Goal: Task Accomplishment & Management: Use online tool/utility

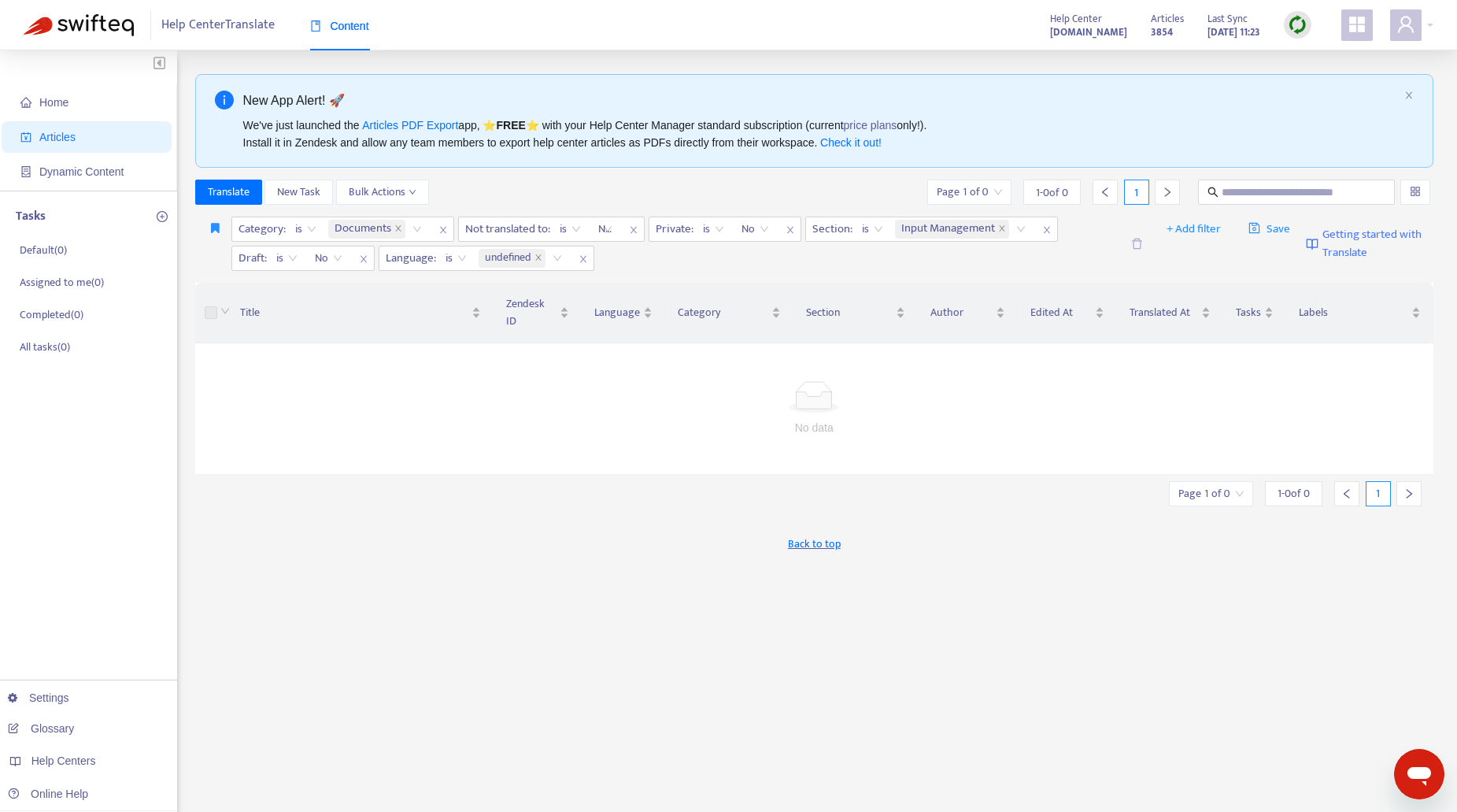
click at [1298, 26] on img at bounding box center [1298, 25] width 20 height 20
click at [1305, 55] on link "Quick Sync" at bounding box center [1330, 57] width 67 height 18
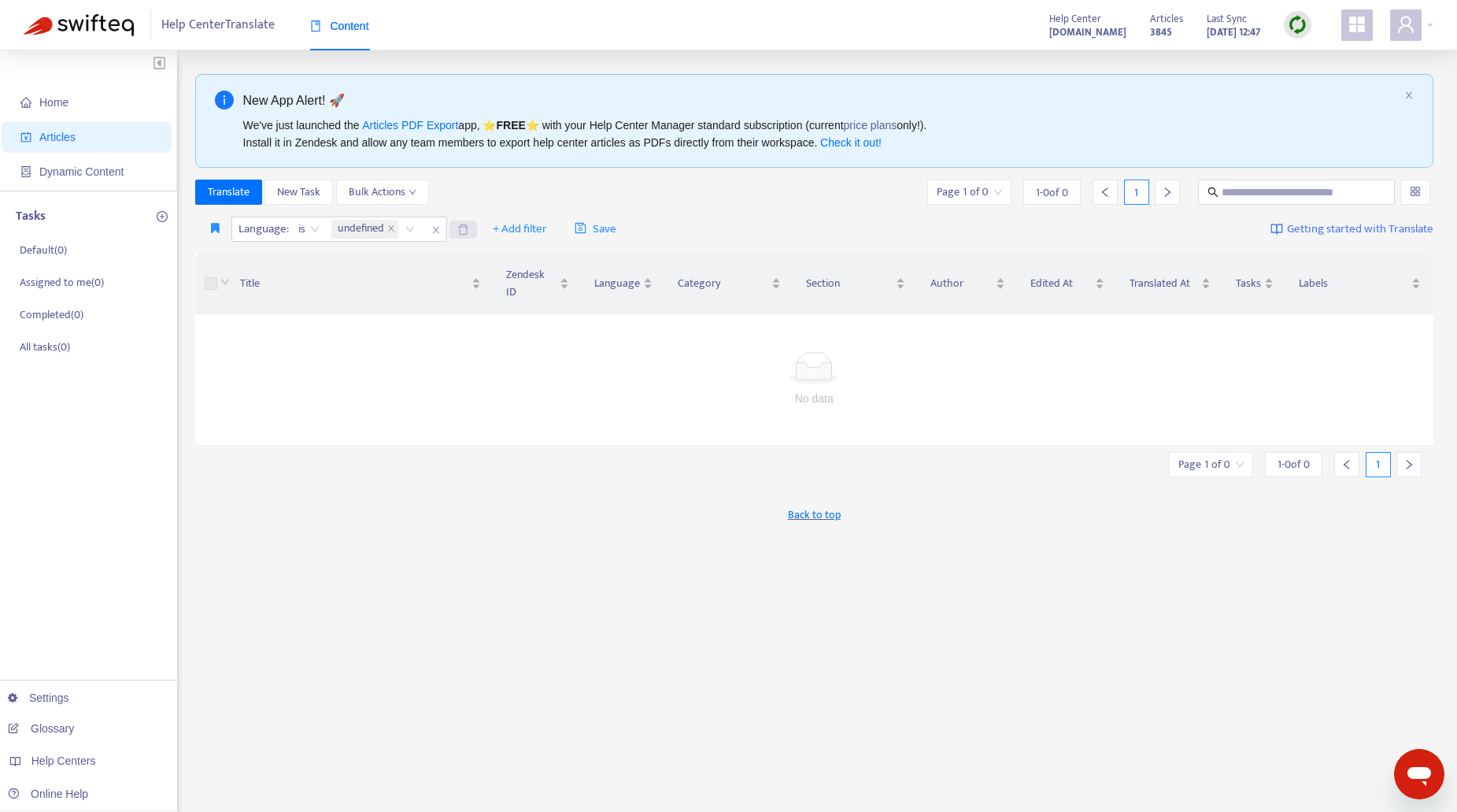
click at [392, 229] on icon "close" at bounding box center [391, 228] width 8 height 8
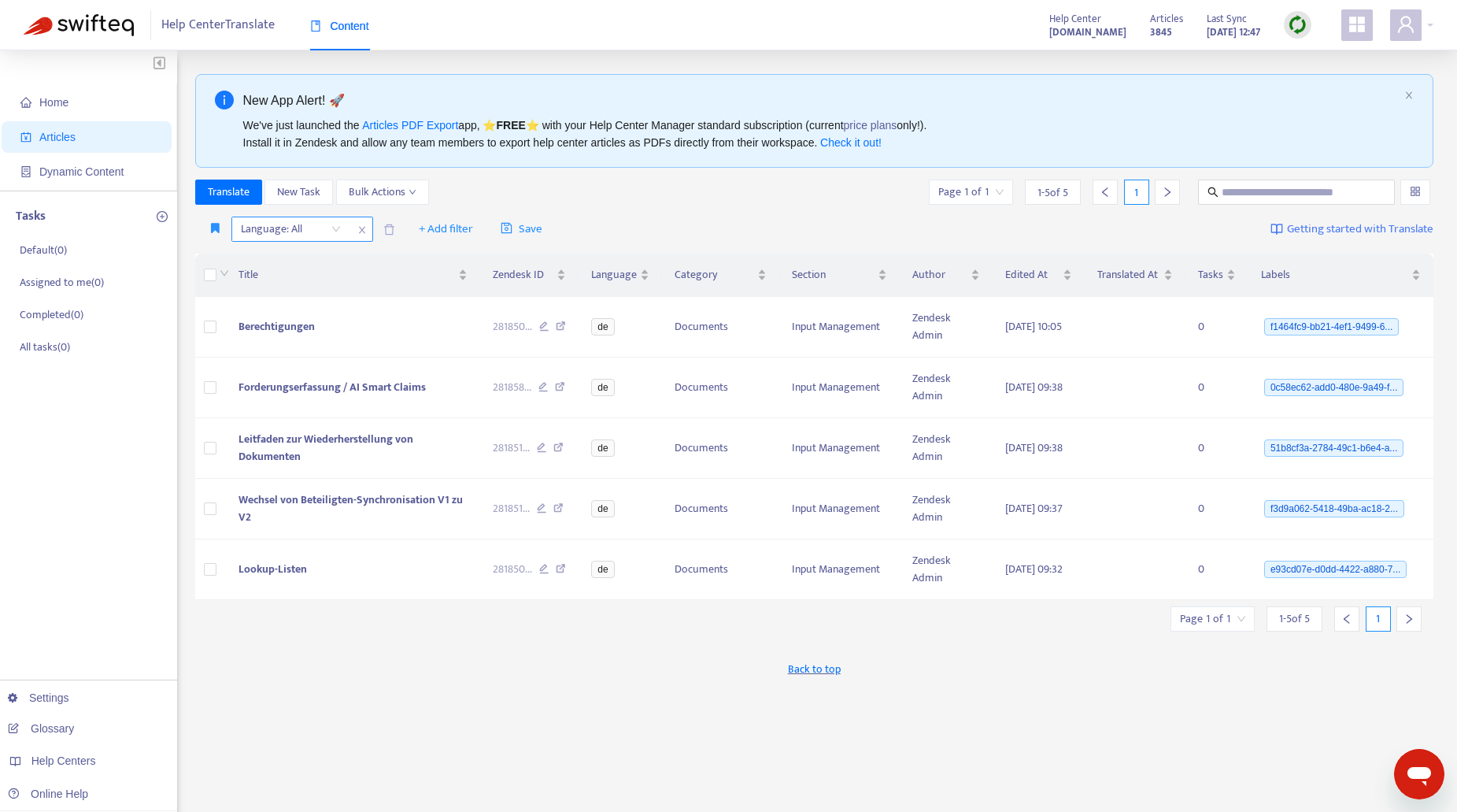
click at [331, 230] on div "Language: All" at bounding box center [291, 229] width 118 height 24
click at [269, 289] on div "de" at bounding box center [380, 285] width 274 height 17
click at [780, 199] on div "Translate New Task Bulk Actions Page 1 of 1 1 - 5 of 5 1" at bounding box center [815, 192] width 1239 height 26
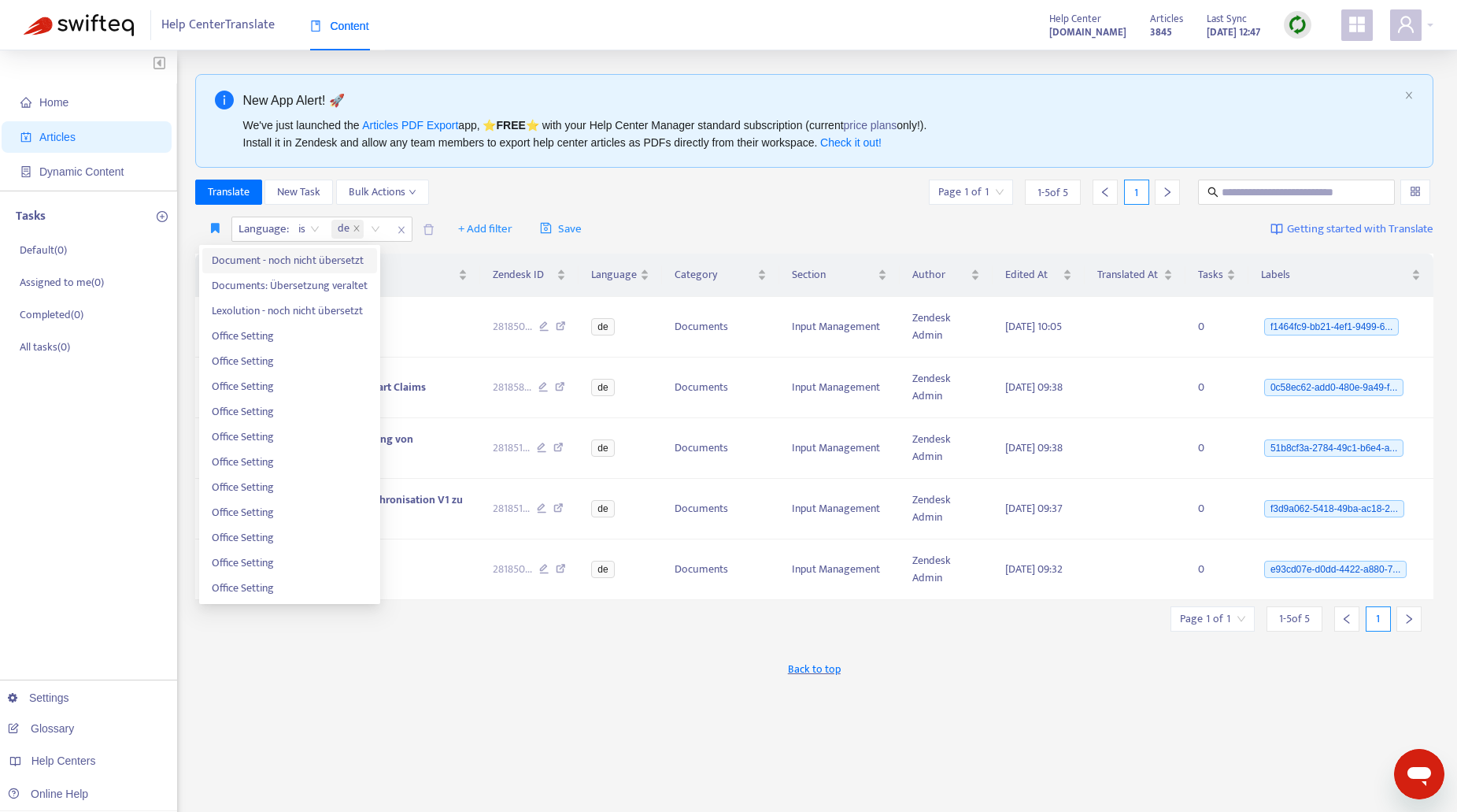
click at [241, 261] on span "Document - noch nicht übersetzt" at bounding box center [289, 261] width 156 height 17
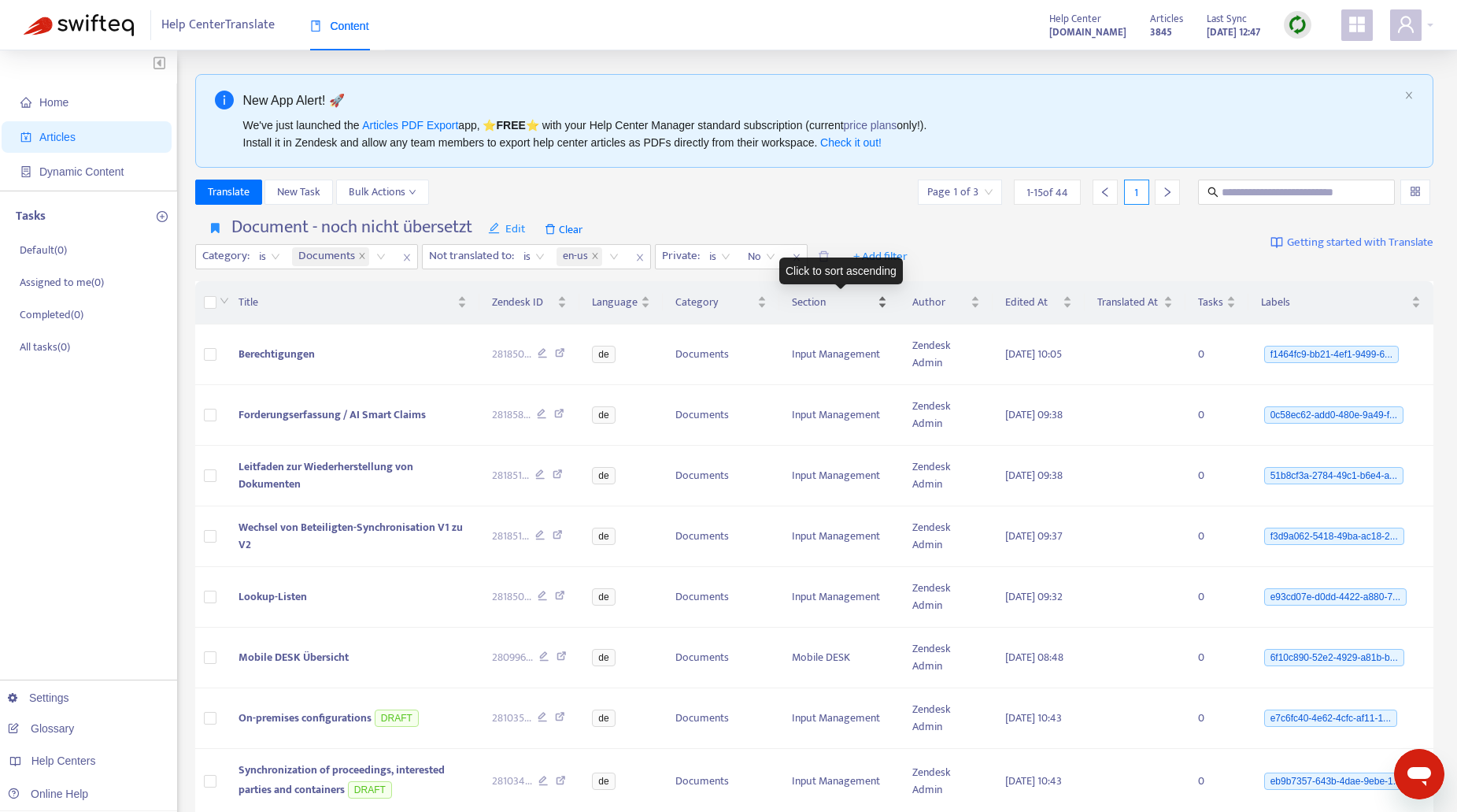
click at [879, 303] on div "Section" at bounding box center [839, 303] width 95 height 17
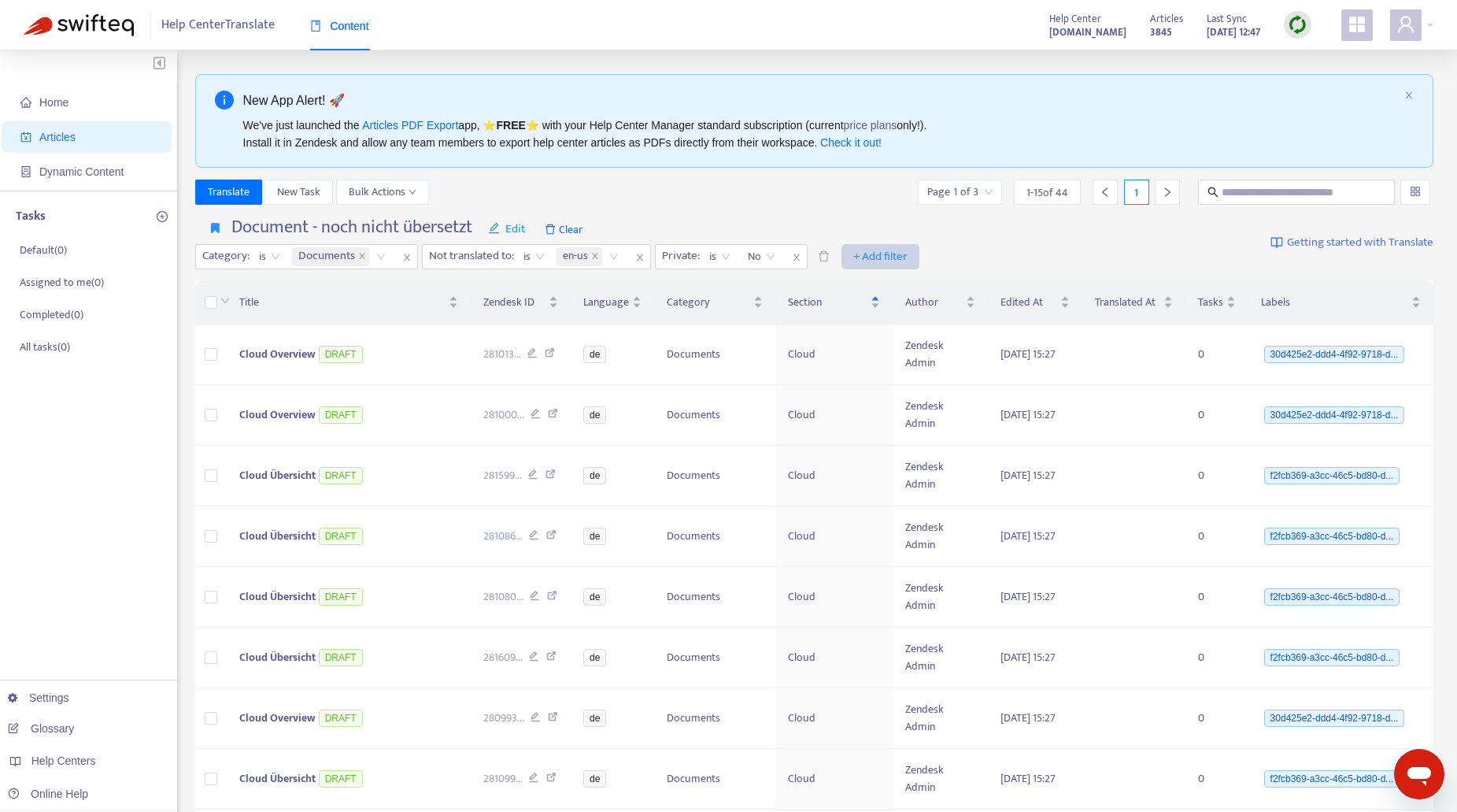
click at [883, 258] on span "+ Add filter" at bounding box center [879, 257] width 54 height 19
click at [885, 412] on span "Draft" at bounding box center [907, 414] width 99 height 17
click at [918, 256] on input "search" at bounding box center [870, 256] width 100 height 24
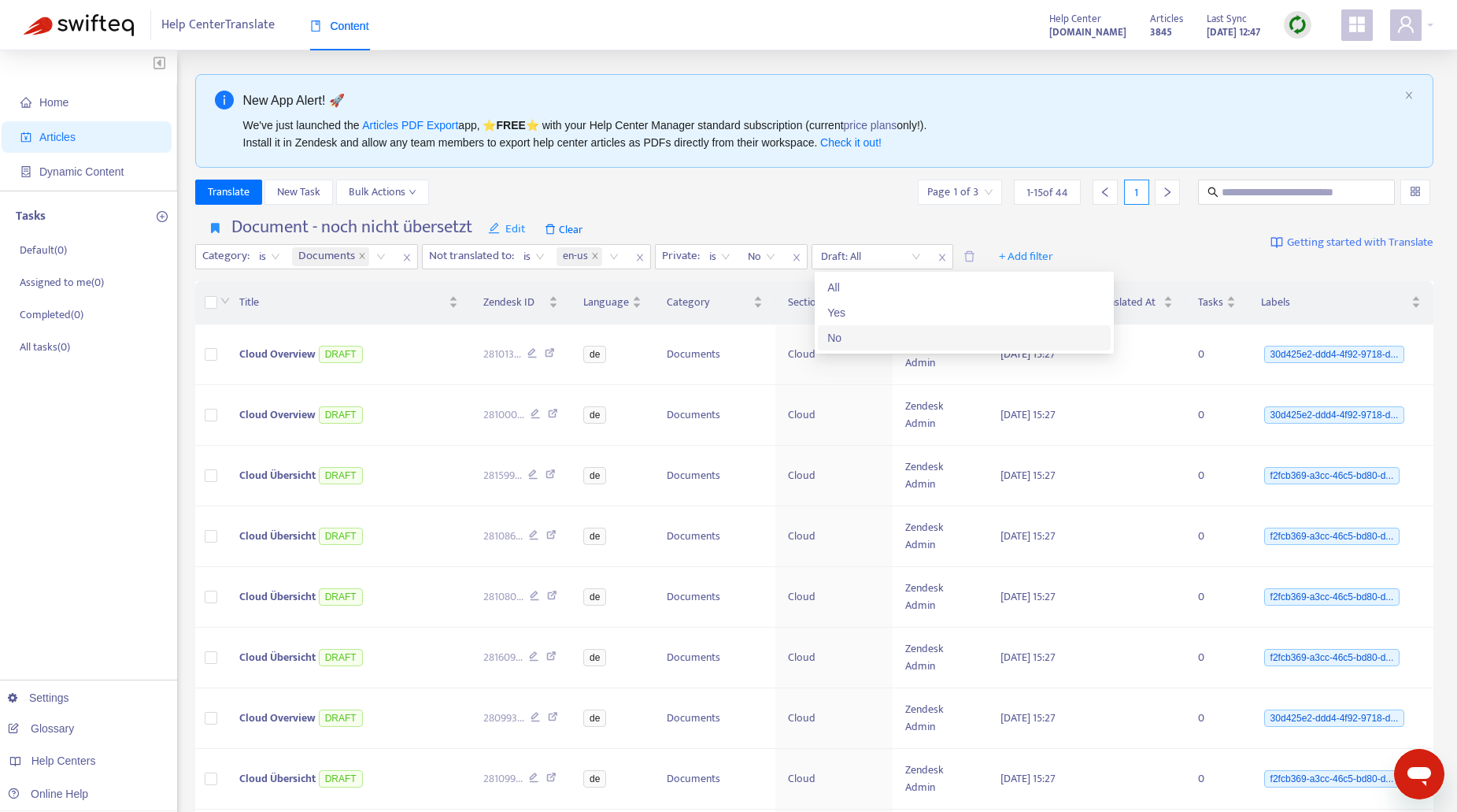
click at [845, 343] on div "No" at bounding box center [964, 338] width 274 height 17
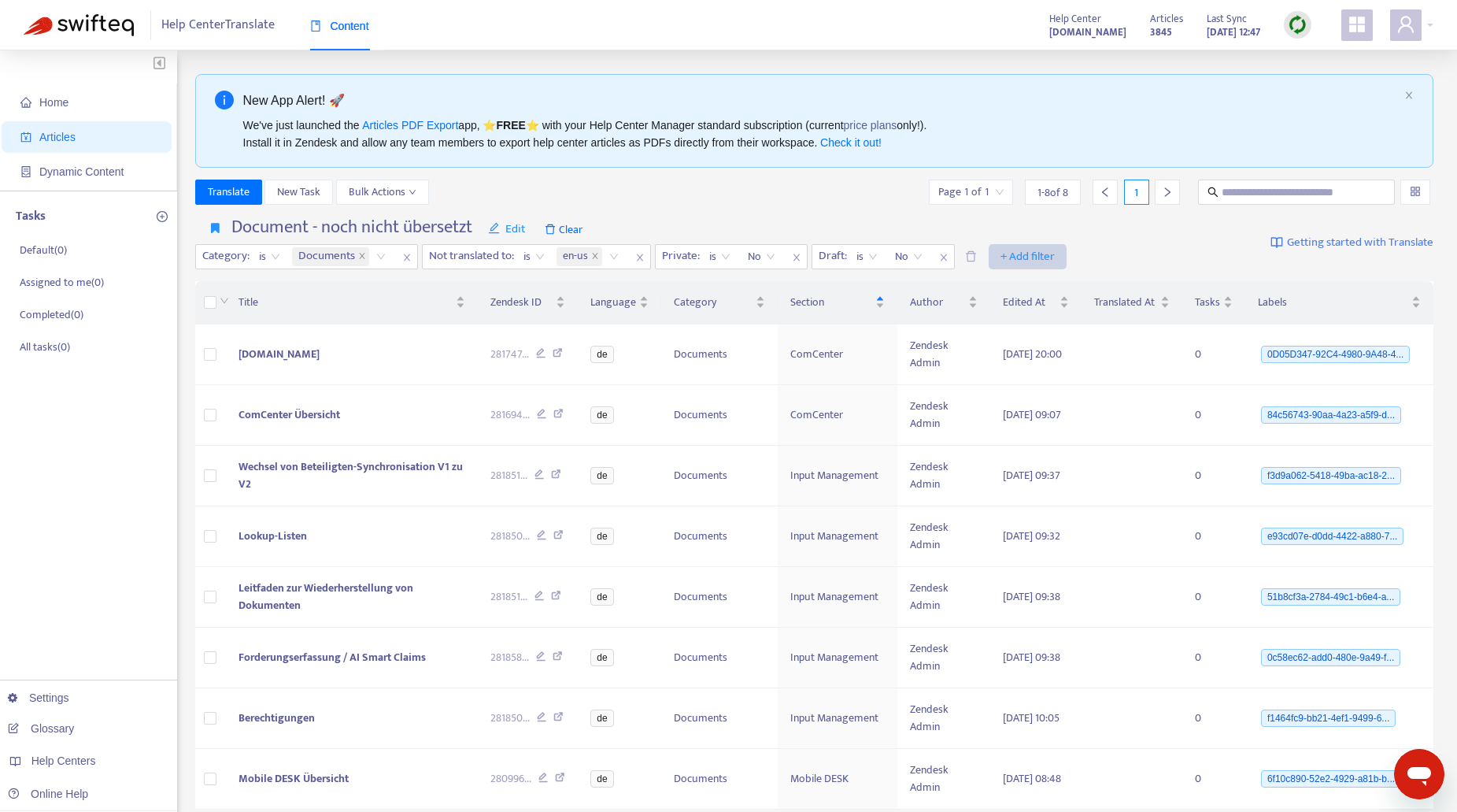
click at [1021, 261] on span "+ Add filter" at bounding box center [1027, 257] width 54 height 19
click at [1042, 361] on span "Section" at bounding box center [1054, 363] width 99 height 17
click at [1069, 261] on div "Section: All" at bounding box center [1018, 256] width 118 height 24
type input "*****"
click at [1023, 290] on div "Input Management" at bounding box center [1111, 287] width 274 height 17
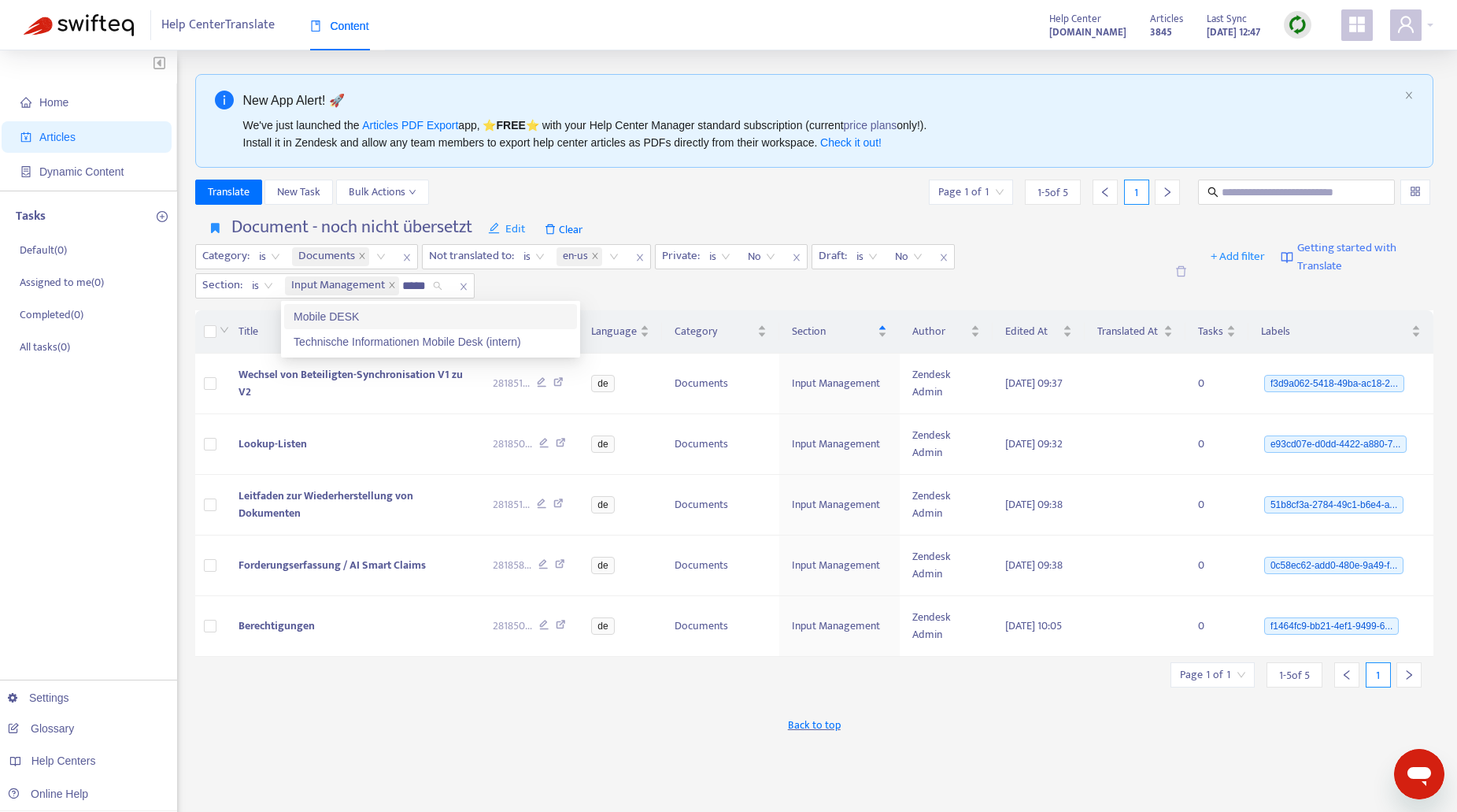
type input "******"
click at [323, 322] on div "Mobile DESK" at bounding box center [431, 316] width 274 height 17
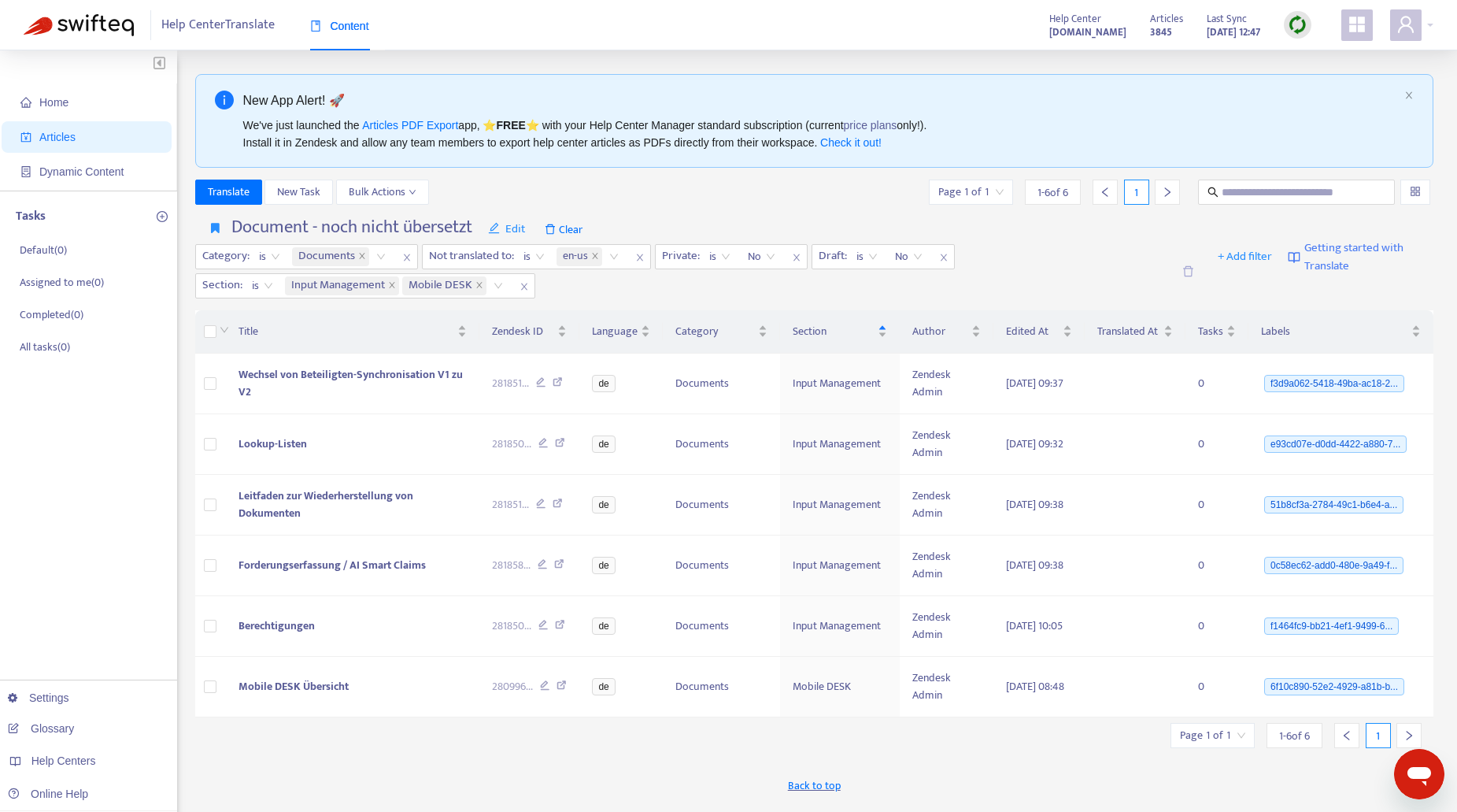
click at [587, 287] on div "Category : is Documents Not translated to : is en-us Private : is No Draft : is…" at bounding box center [683, 270] width 976 height 54
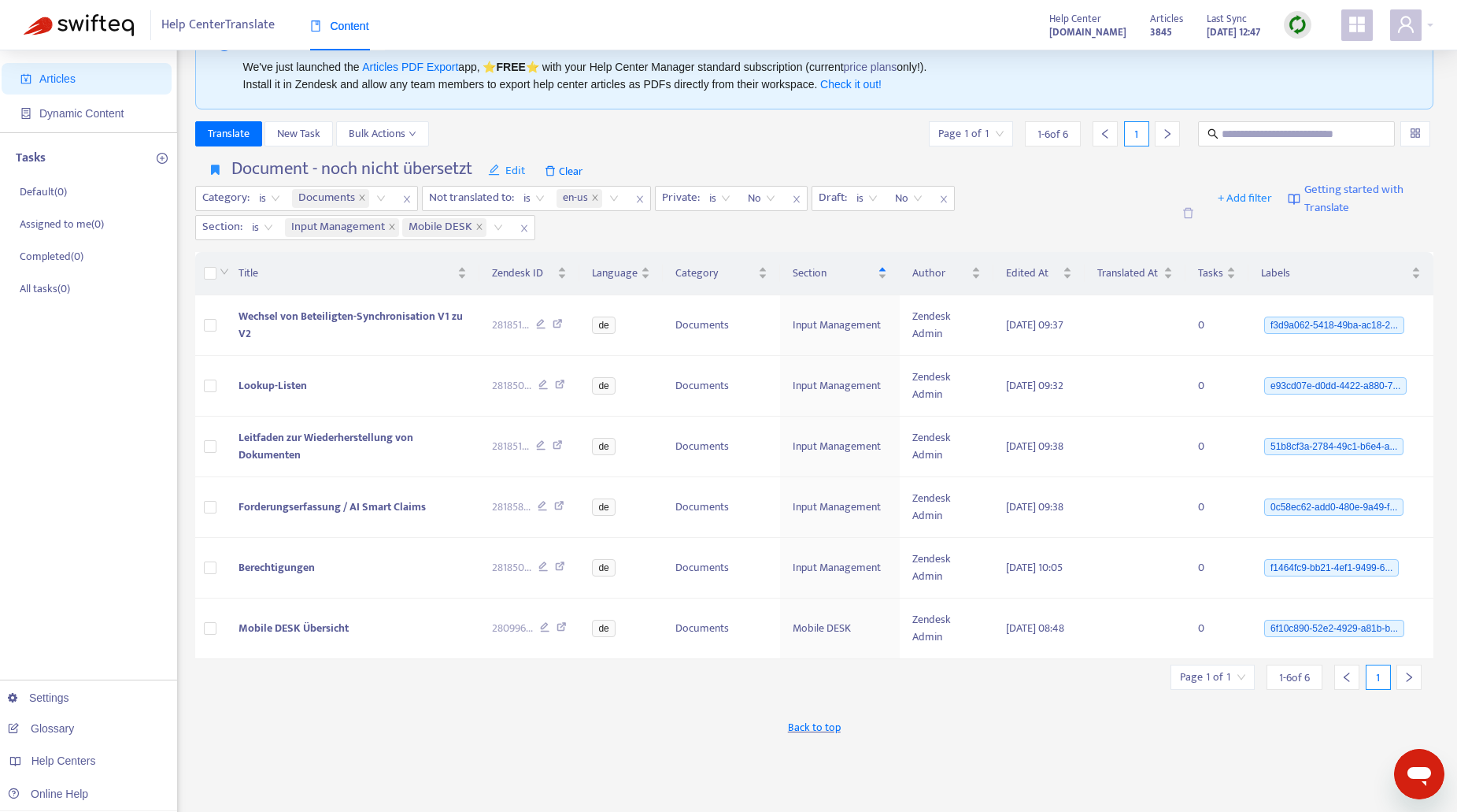
scroll to position [26, 0]
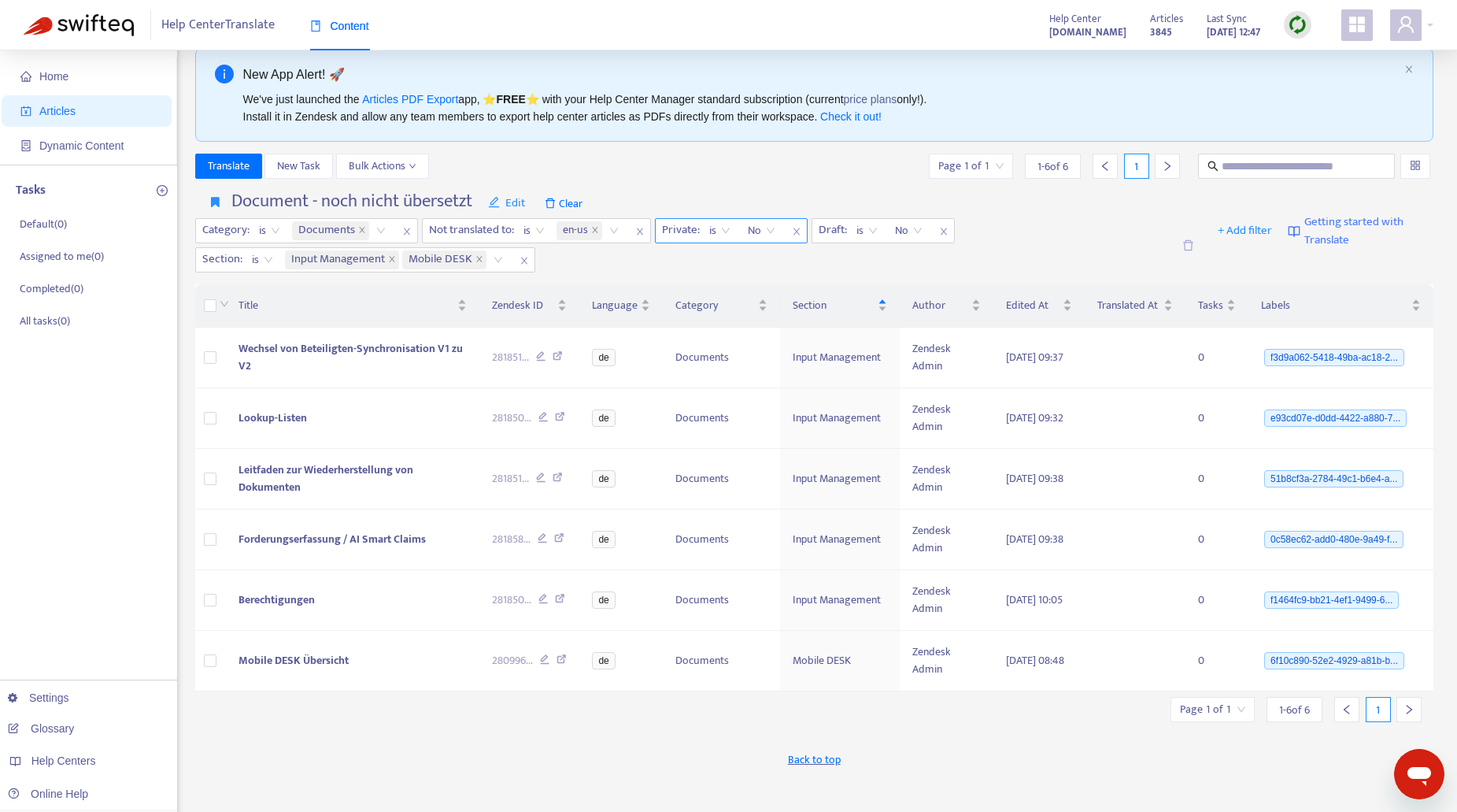
drag, startPoint x: 636, startPoint y: 230, endPoint x: 628, endPoint y: 233, distance: 8.5
click at [637, 231] on span "close" at bounding box center [640, 231] width 21 height 19
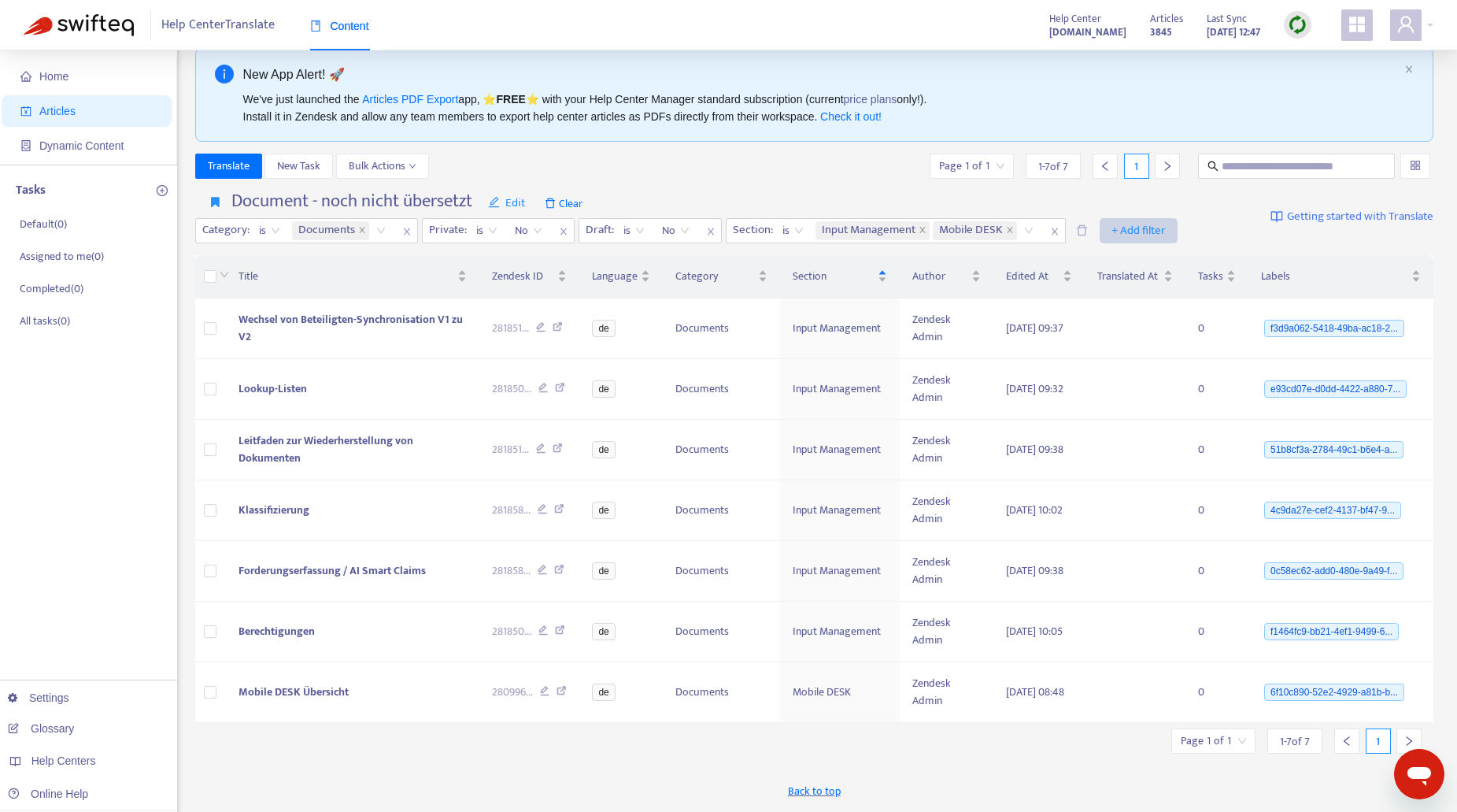
click at [1135, 228] on span "+ Add filter" at bounding box center [1138, 231] width 54 height 19
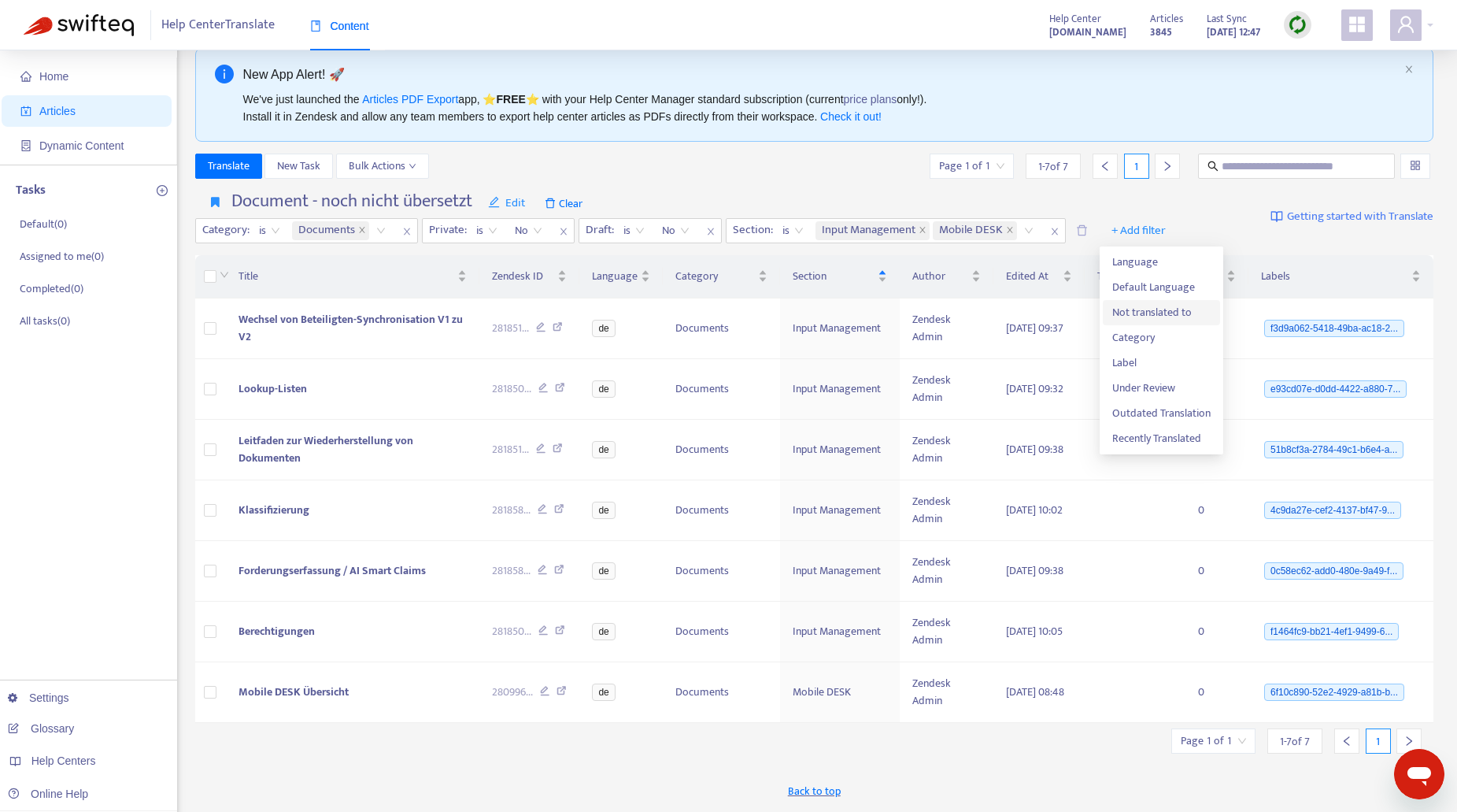
click at [1186, 315] on span "Not translated to" at bounding box center [1161, 312] width 99 height 17
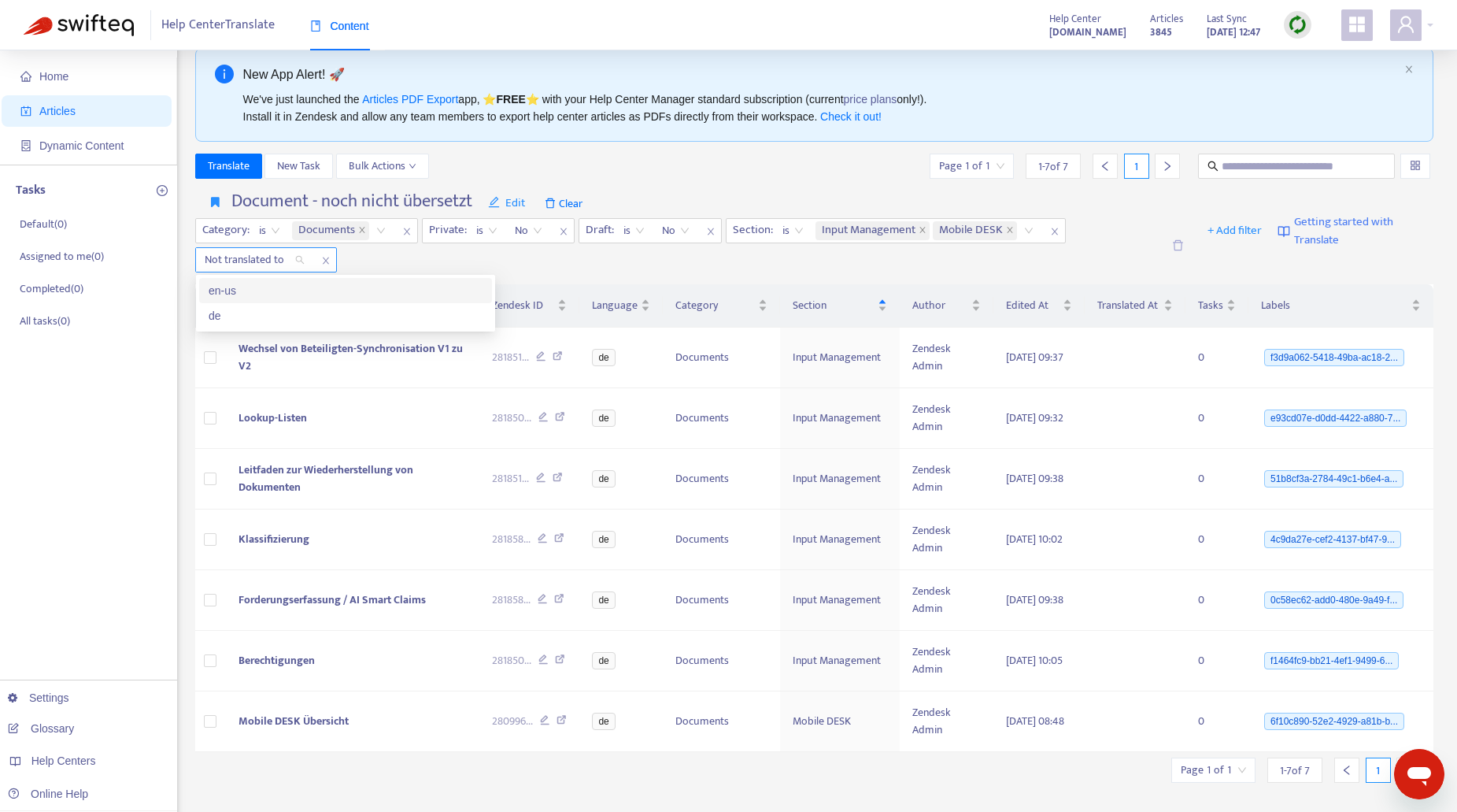
click at [298, 256] on div "Not translated to" at bounding box center [255, 259] width 118 height 24
click at [226, 314] on div "de" at bounding box center [345, 316] width 274 height 17
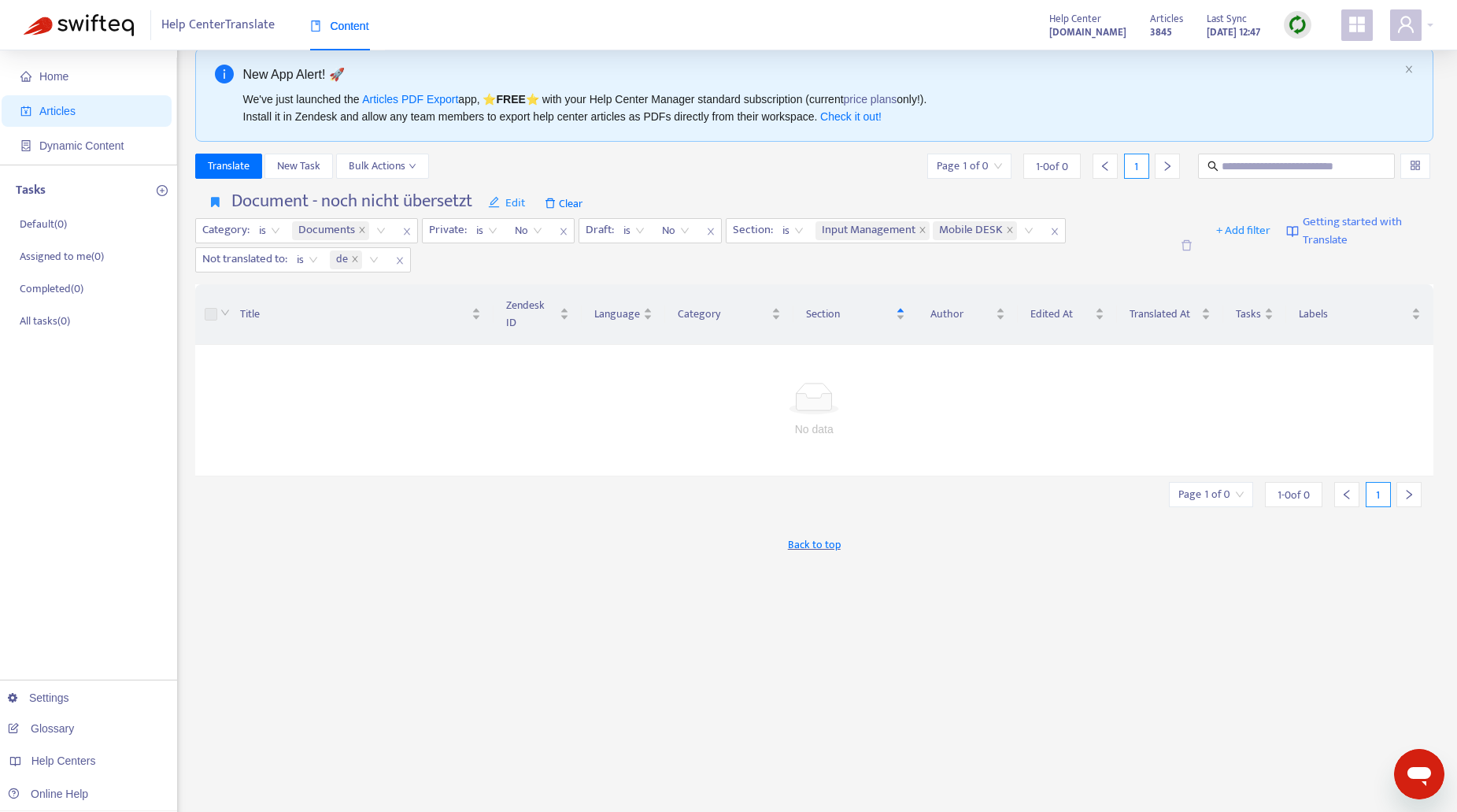
click at [490, 577] on div "New App Alert! 🚀 We've just launched the Articles PDF Export app, ⭐ FREE ⭐️ wit…" at bounding box center [815, 508] width 1239 height 921
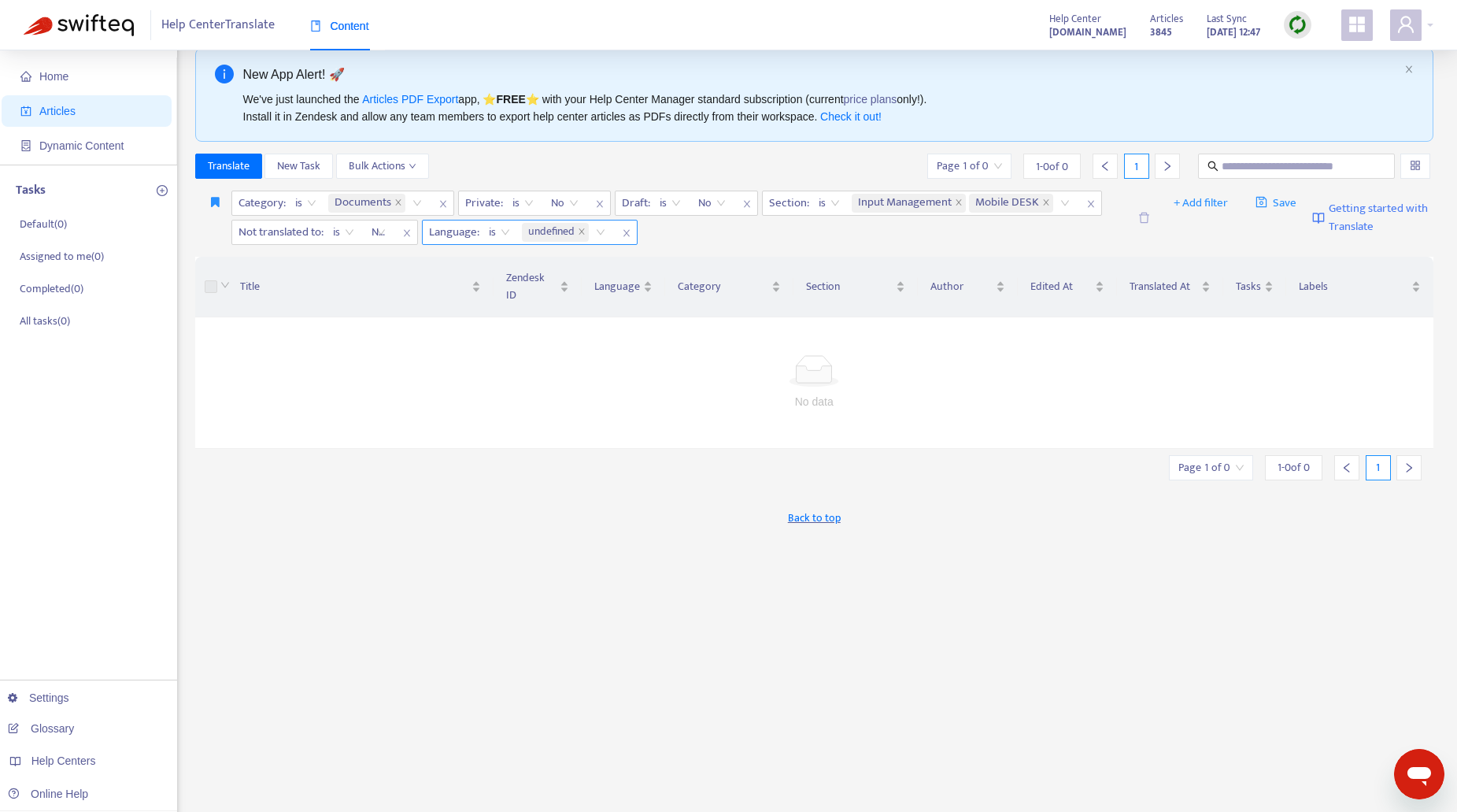
click at [631, 235] on icon "close" at bounding box center [627, 233] width 9 height 9
click at [381, 230] on div "Not translated to" at bounding box center [378, 231] width 31 height 24
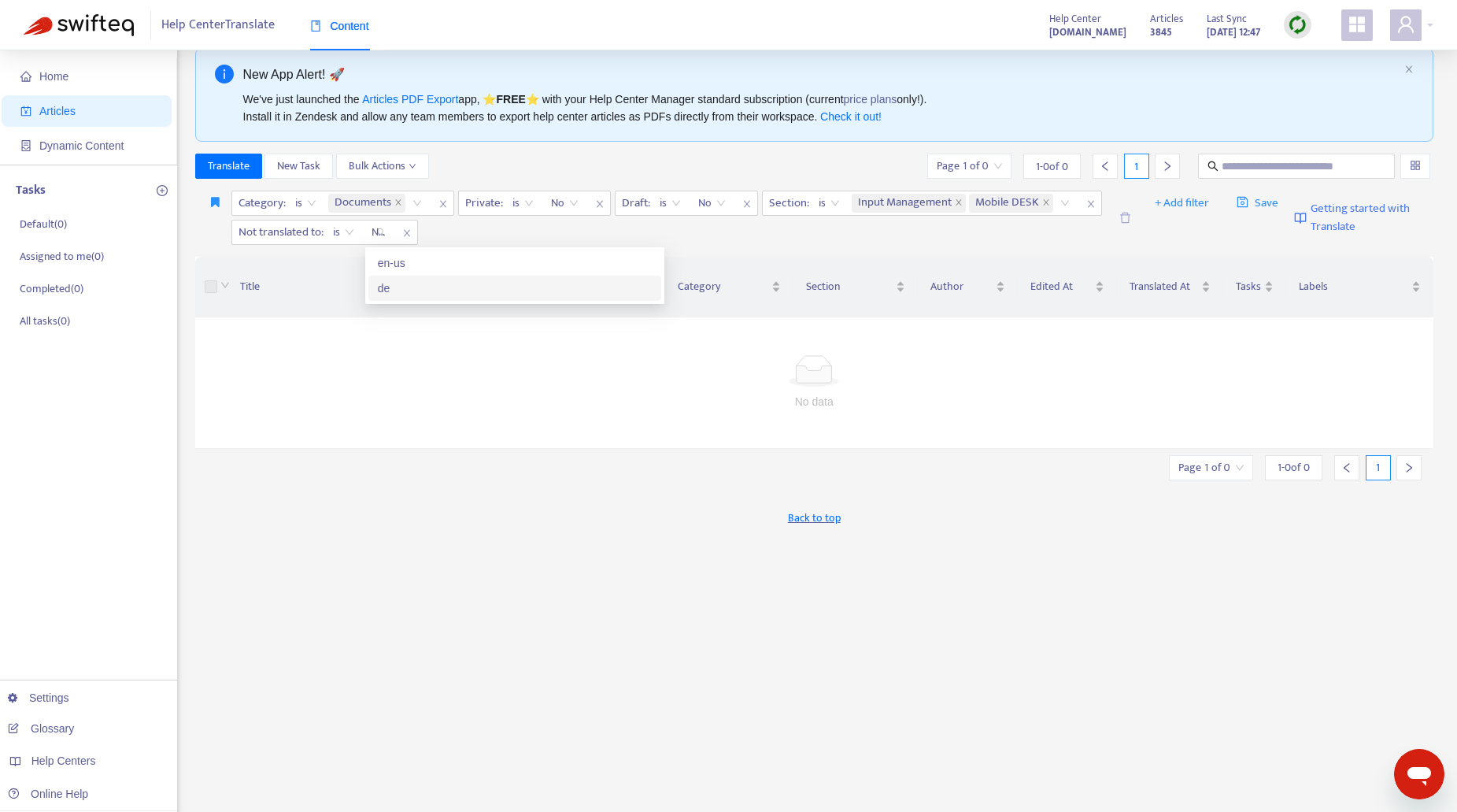
click at [384, 287] on div "de" at bounding box center [514, 288] width 274 height 17
click at [775, 242] on div "Category : is Documents Private : is No Draft : is No Section : is Input Manage…" at bounding box center [672, 217] width 880 height 54
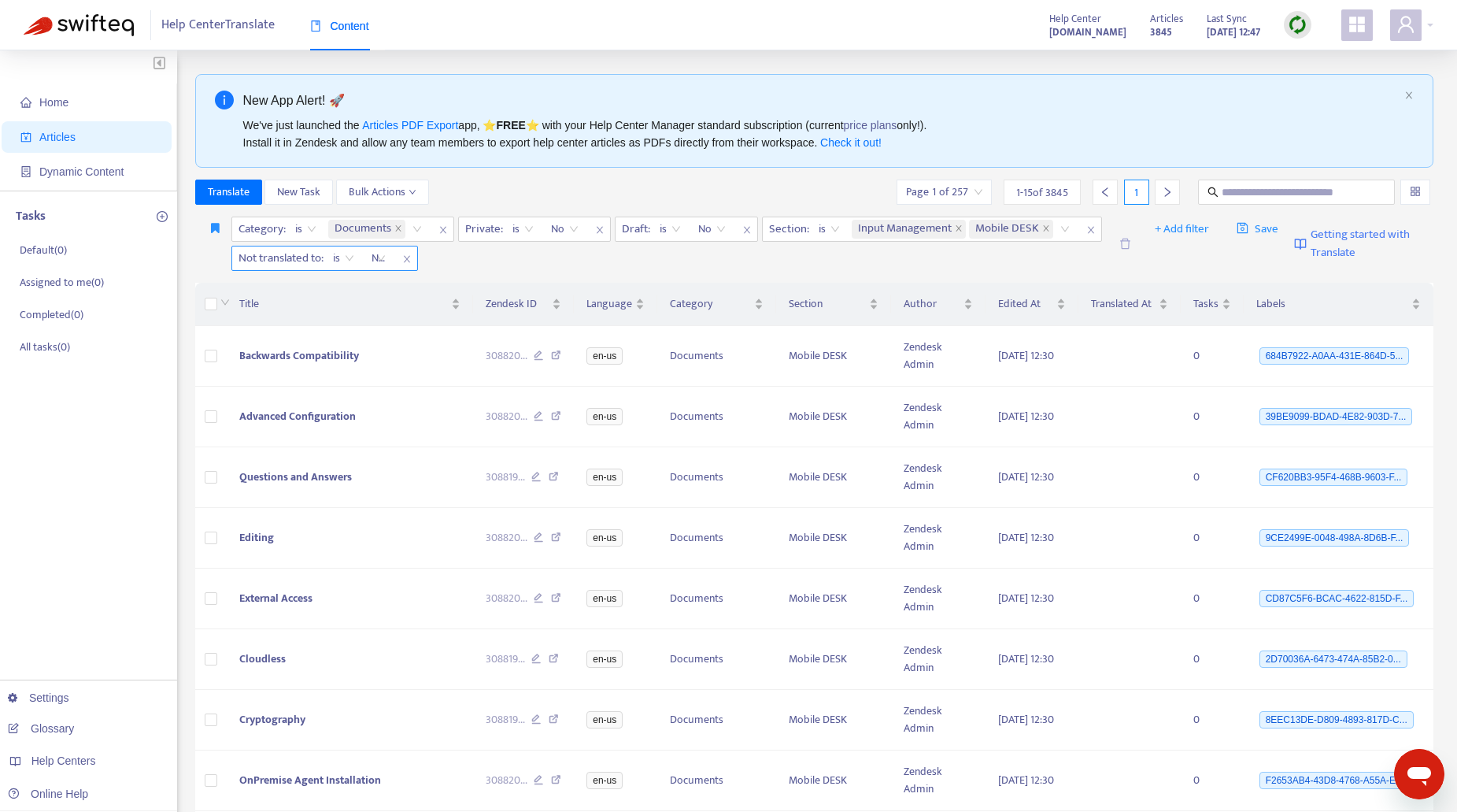
click at [381, 256] on div "Not translated to" at bounding box center [378, 258] width 31 height 24
click at [386, 319] on div "de" at bounding box center [514, 314] width 274 height 17
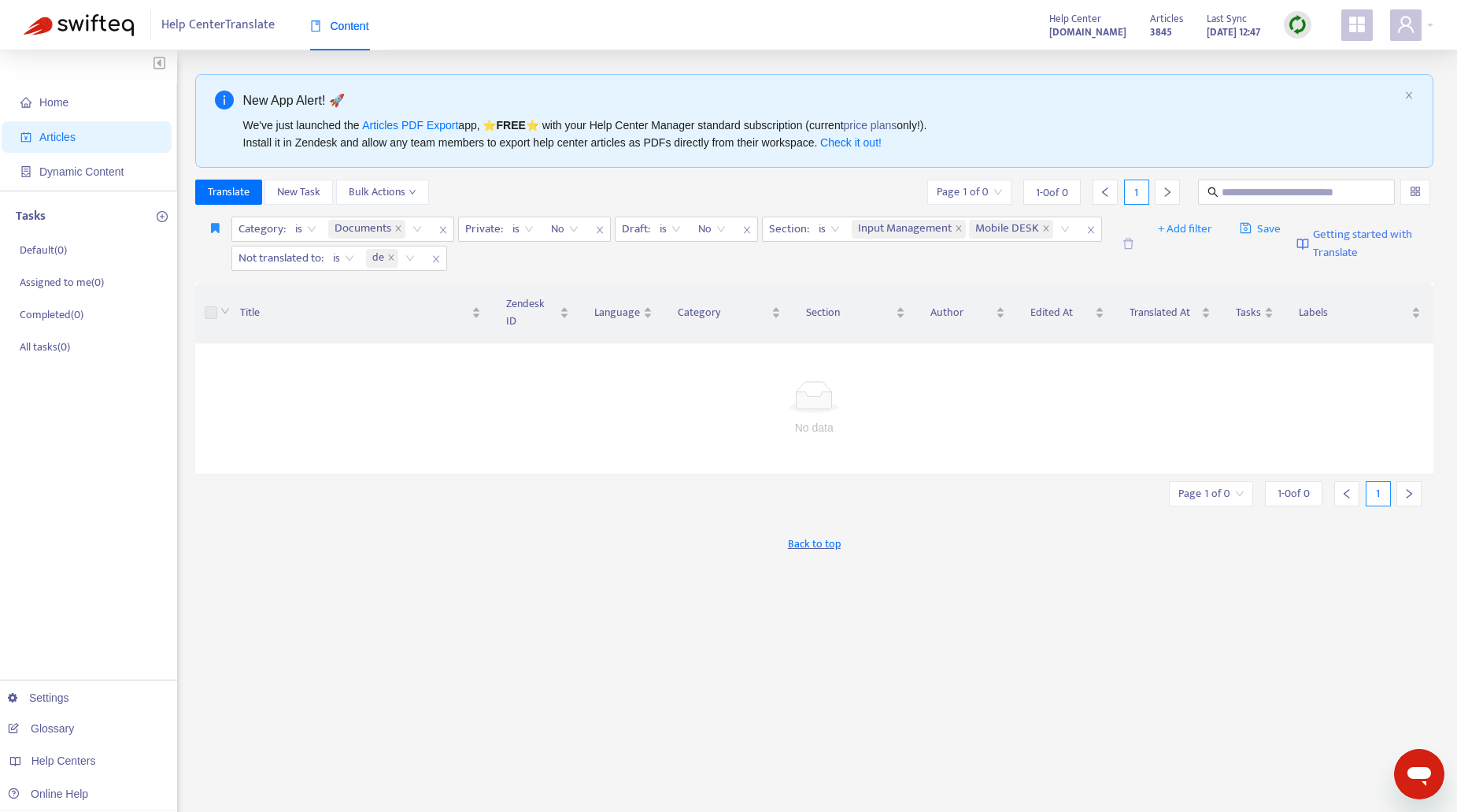
click at [774, 268] on div "Category : is Documents Private : is No Draft : is No Section : is Input Manage…" at bounding box center [672, 243] width 880 height 54
click at [957, 228] on icon "close" at bounding box center [959, 228] width 8 height 8
click at [1244, 226] on span "Save" at bounding box center [1248, 230] width 42 height 19
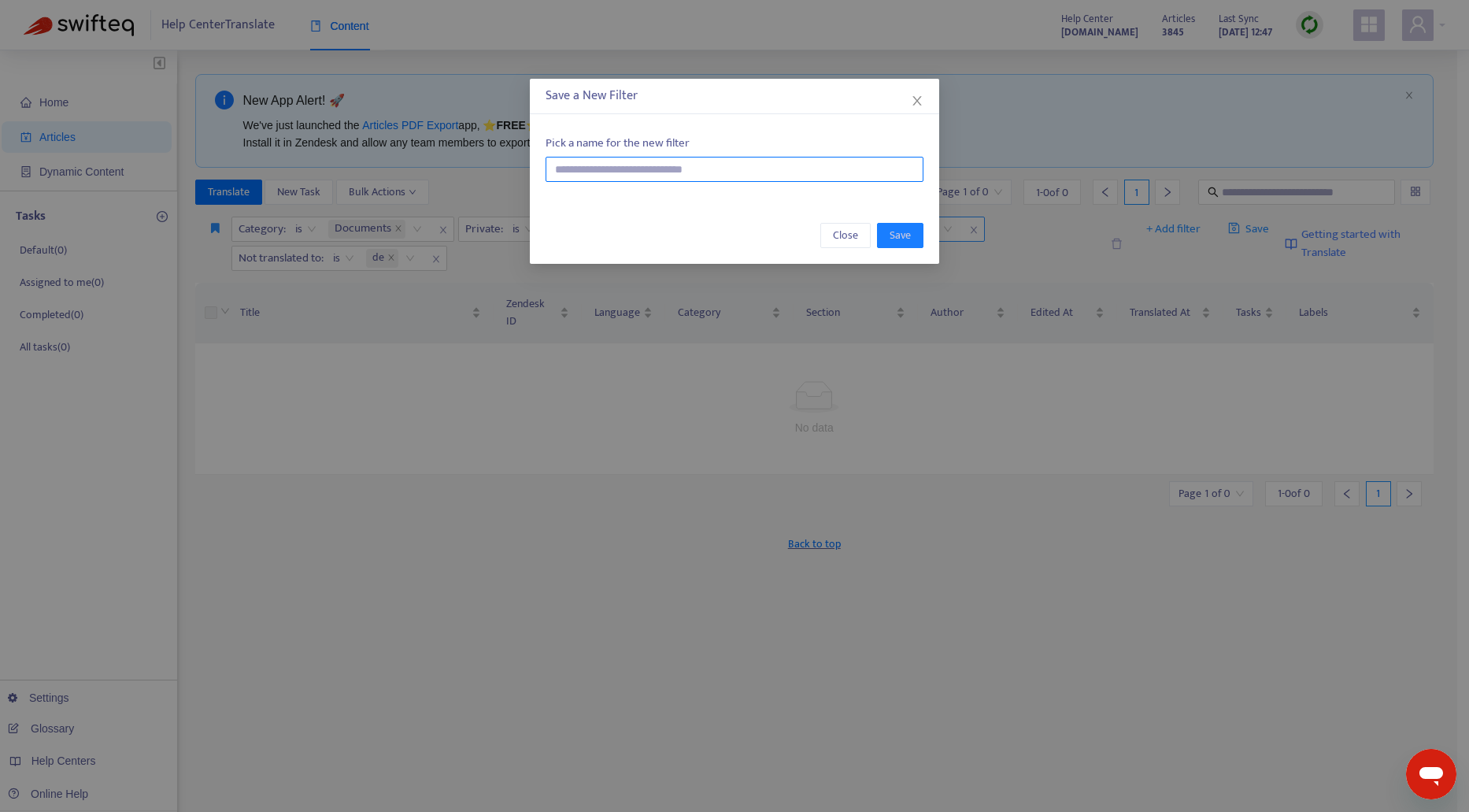
click at [574, 169] on input "text" at bounding box center [734, 169] width 378 height 26
type input "**********"
click at [897, 239] on span "Save" at bounding box center [901, 235] width 21 height 17
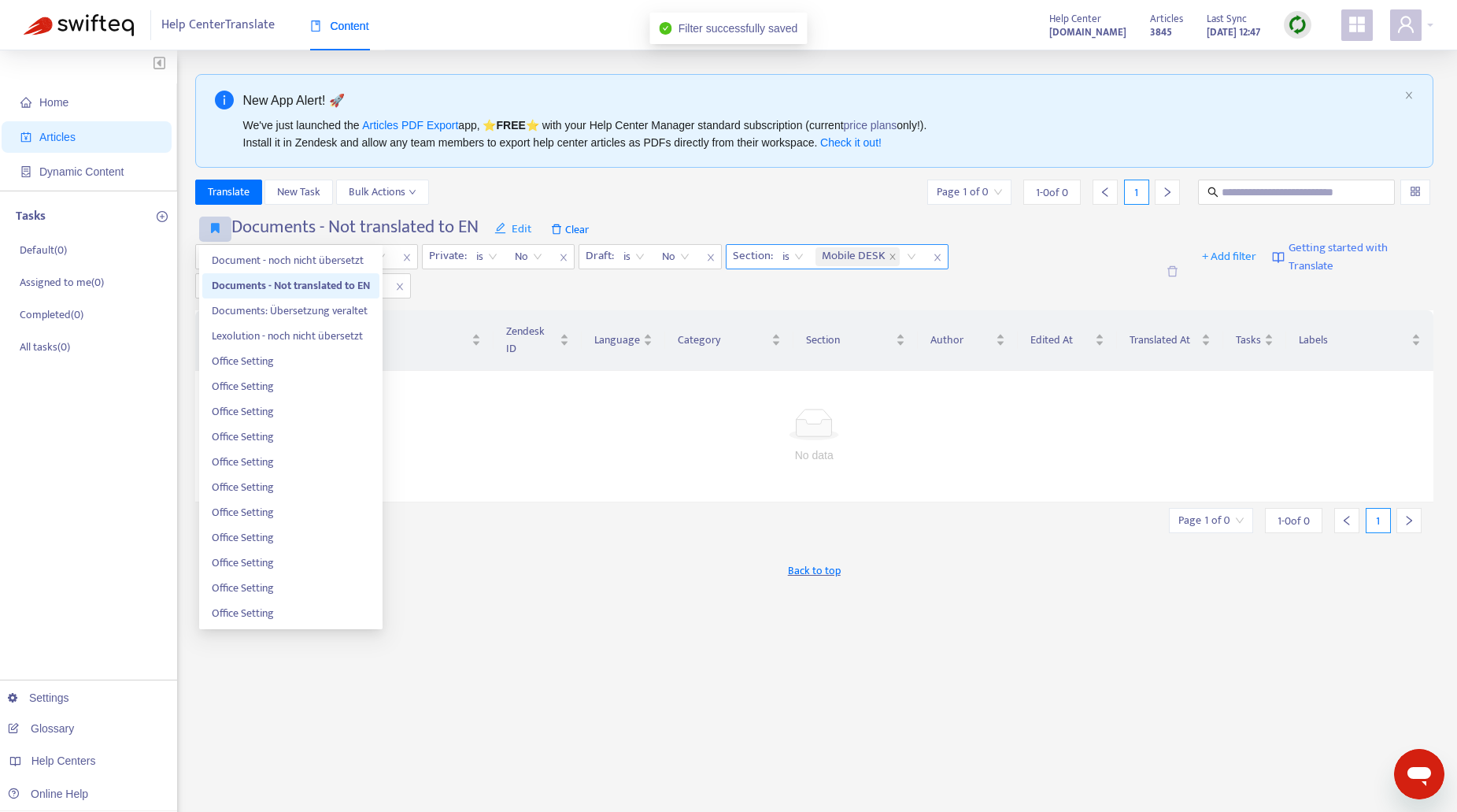
click at [213, 229] on icon "button" at bounding box center [214, 228] width 9 height 11
click at [227, 260] on span "Document - noch nicht übersetzt" at bounding box center [290, 261] width 158 height 17
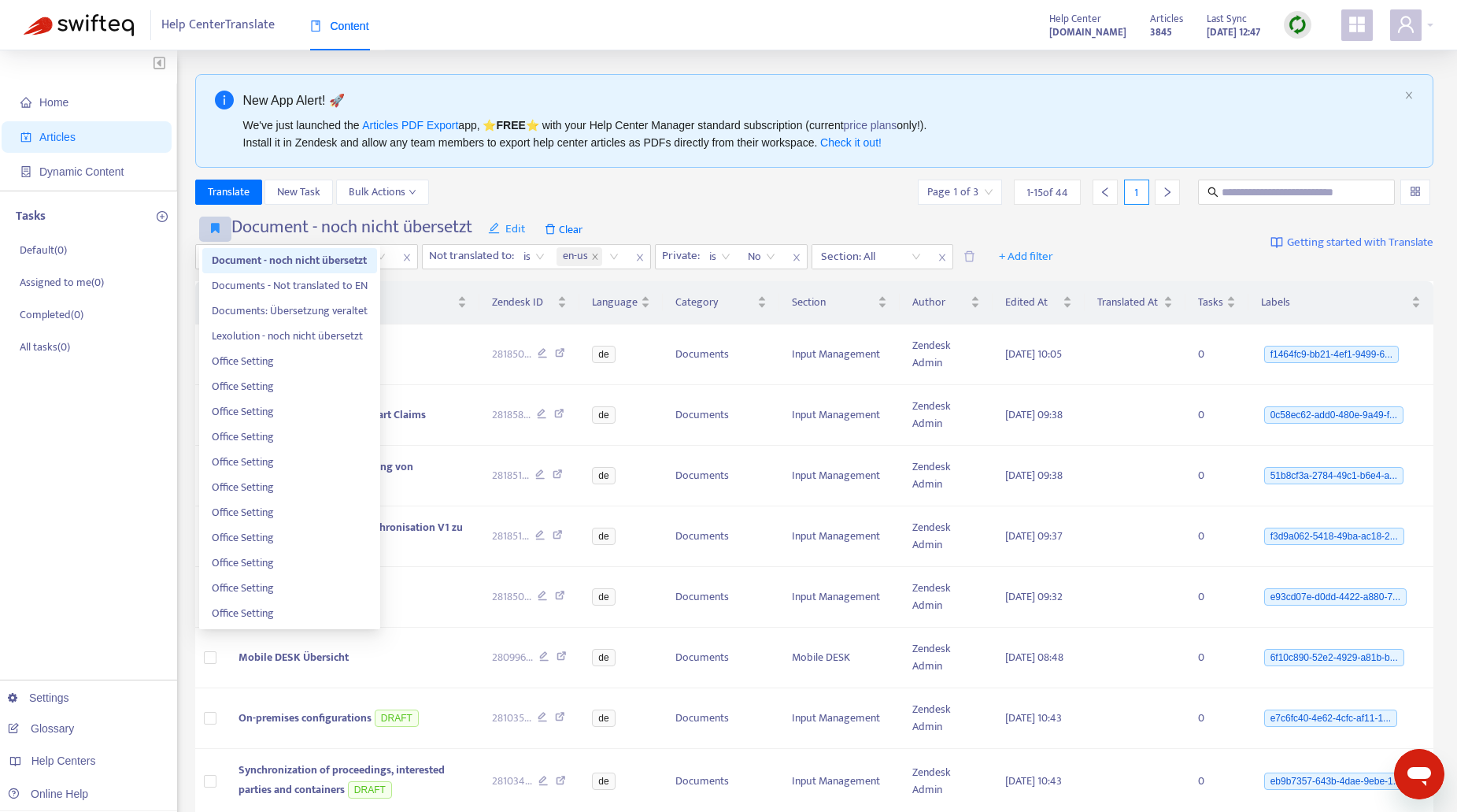
click at [214, 230] on icon "button" at bounding box center [214, 228] width 9 height 11
click at [226, 285] on span "Documents - Not translated to EN" at bounding box center [289, 286] width 156 height 17
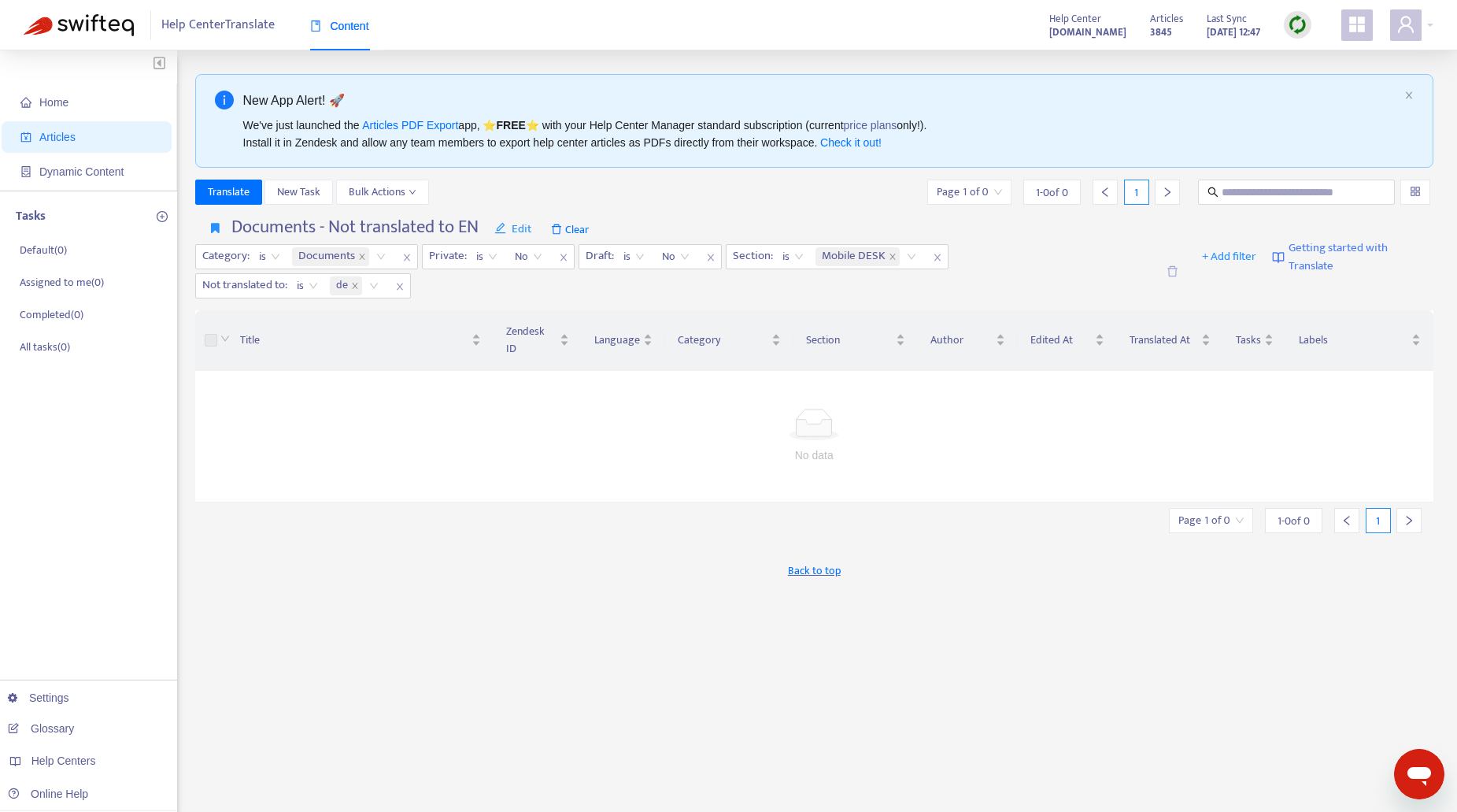
click at [1294, 23] on img at bounding box center [1298, 25] width 20 height 20
click at [1317, 55] on link "Quick Sync" at bounding box center [1330, 57] width 67 height 18
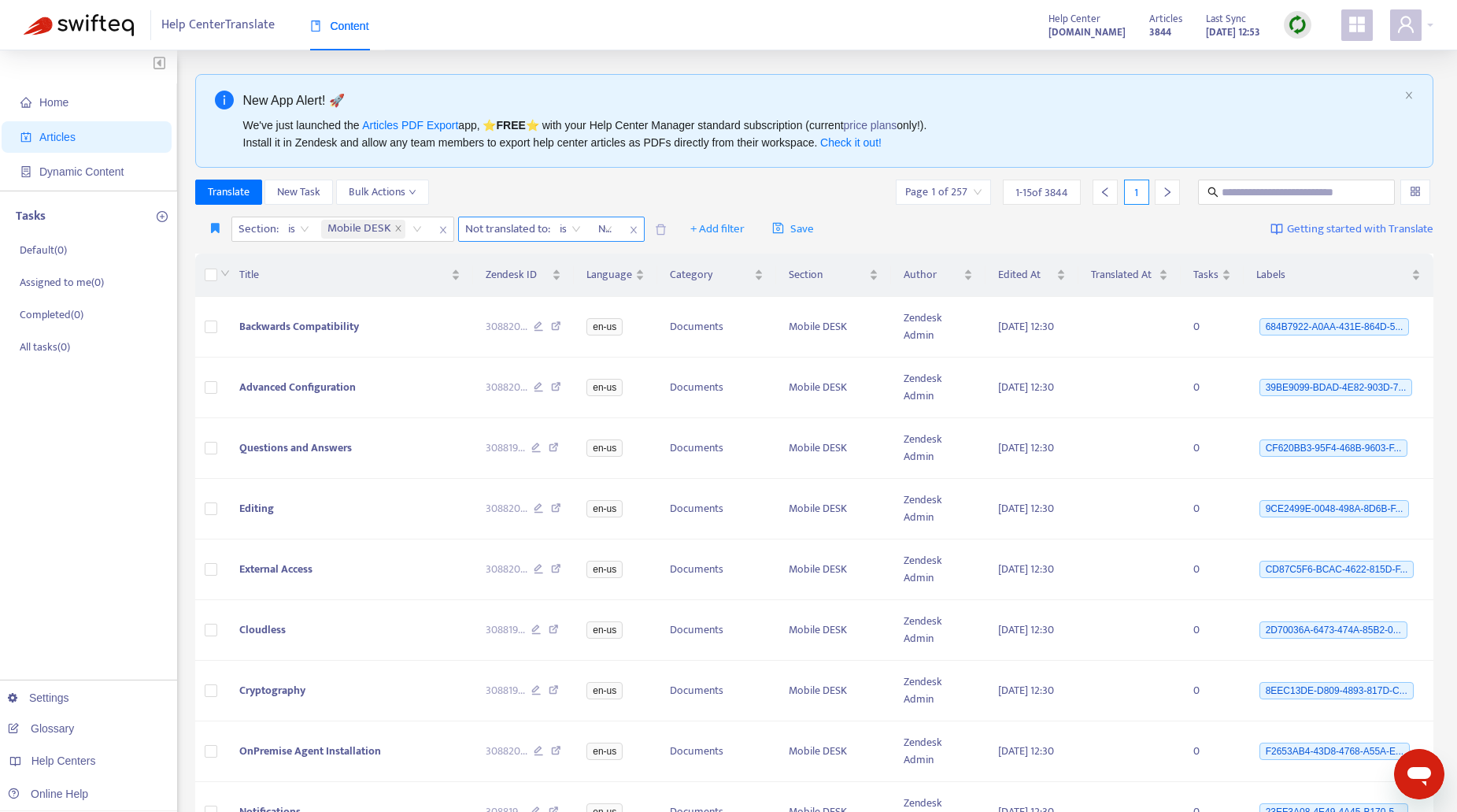
click at [606, 228] on div "Not translated to" at bounding box center [605, 229] width 31 height 24
click at [618, 258] on div "en-us" at bounding box center [740, 260] width 274 height 17
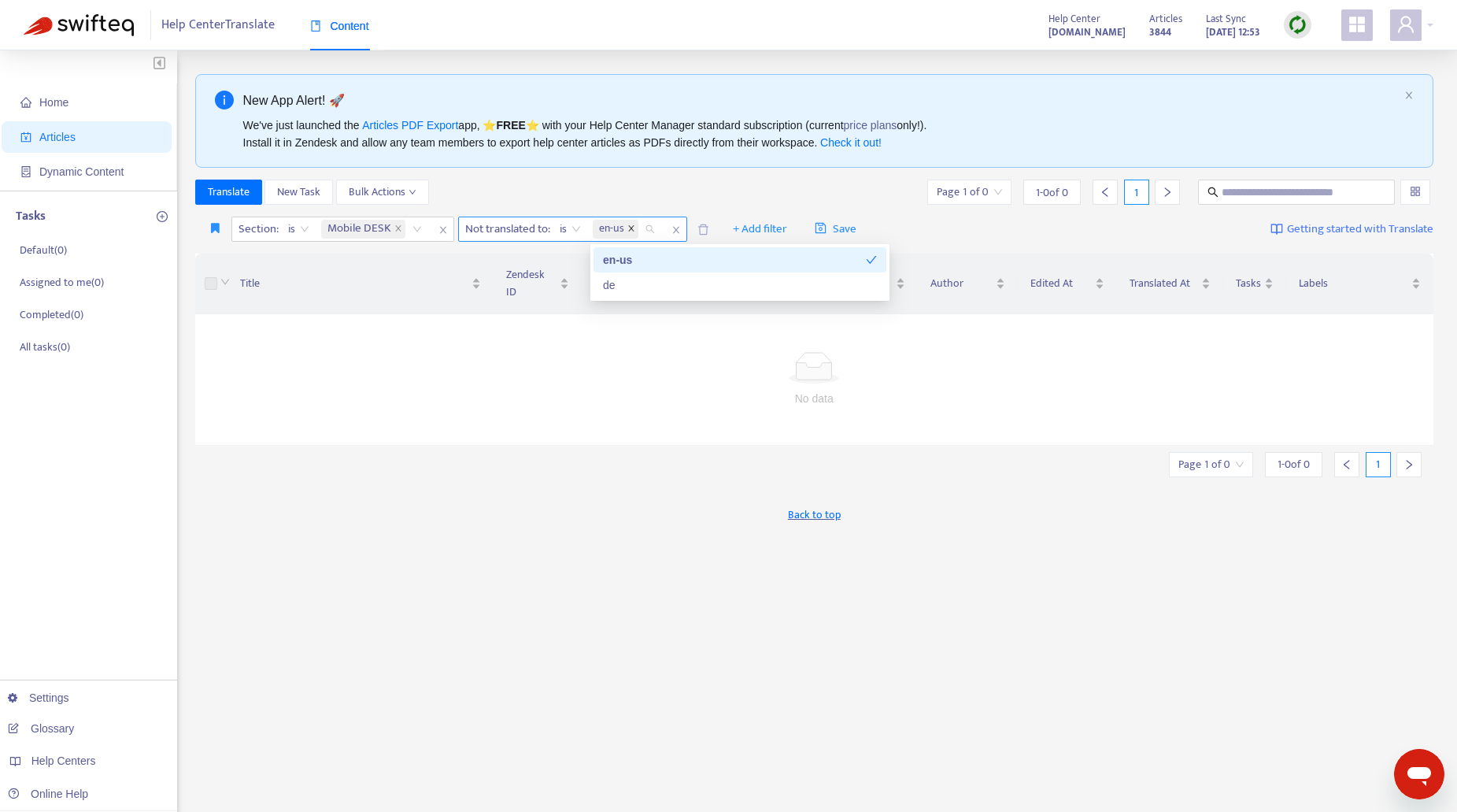
click at [631, 226] on icon "close" at bounding box center [631, 228] width 8 height 8
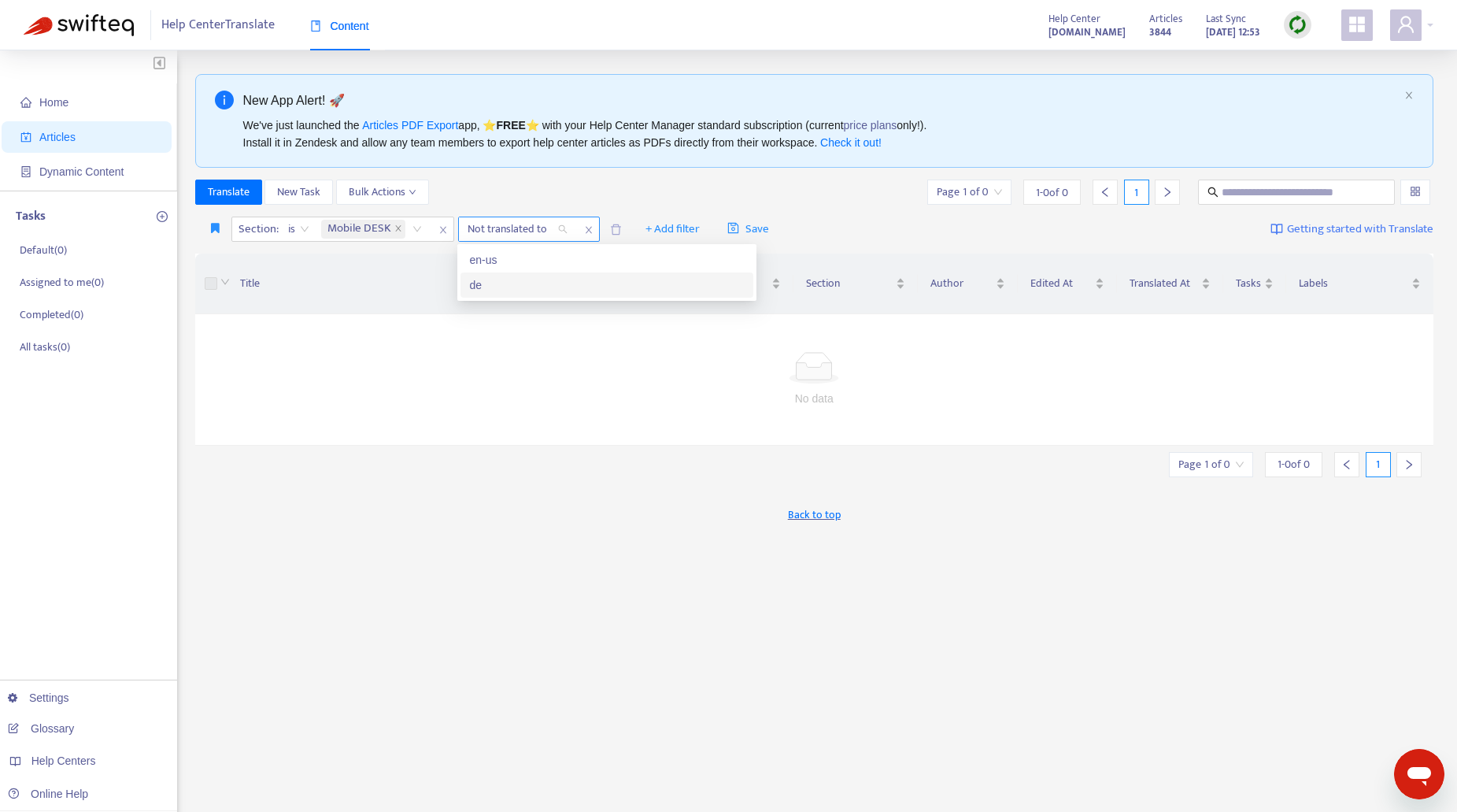
click at [882, 194] on div "Translate New Task Bulk Actions Page 1 of 0 1 - 0 of 0 1" at bounding box center [815, 192] width 1239 height 26
click at [445, 229] on icon "close" at bounding box center [443, 230] width 9 height 9
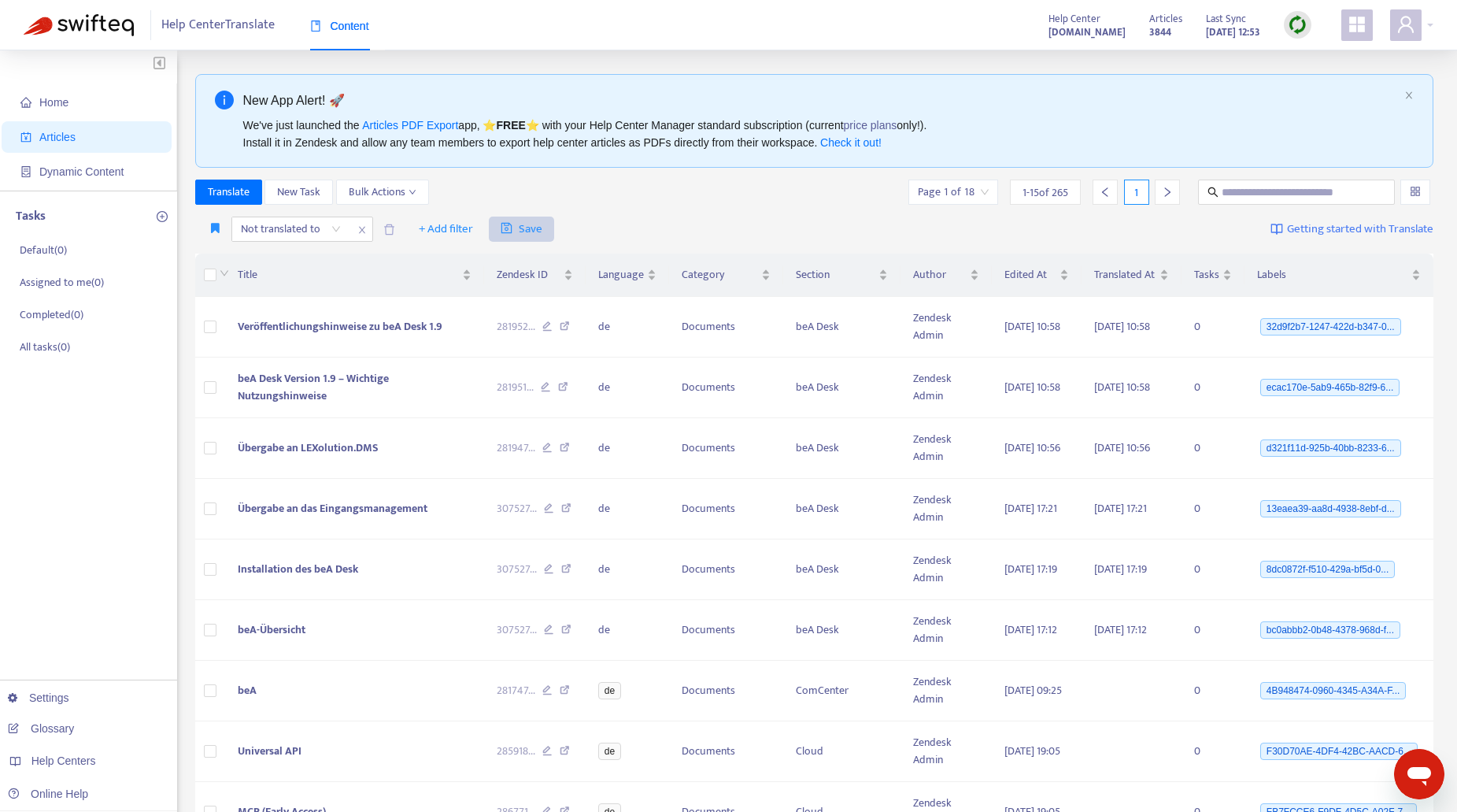
click at [363, 229] on icon "close" at bounding box center [362, 230] width 9 height 9
click at [249, 233] on icon "delete" at bounding box center [248, 229] width 10 height 10
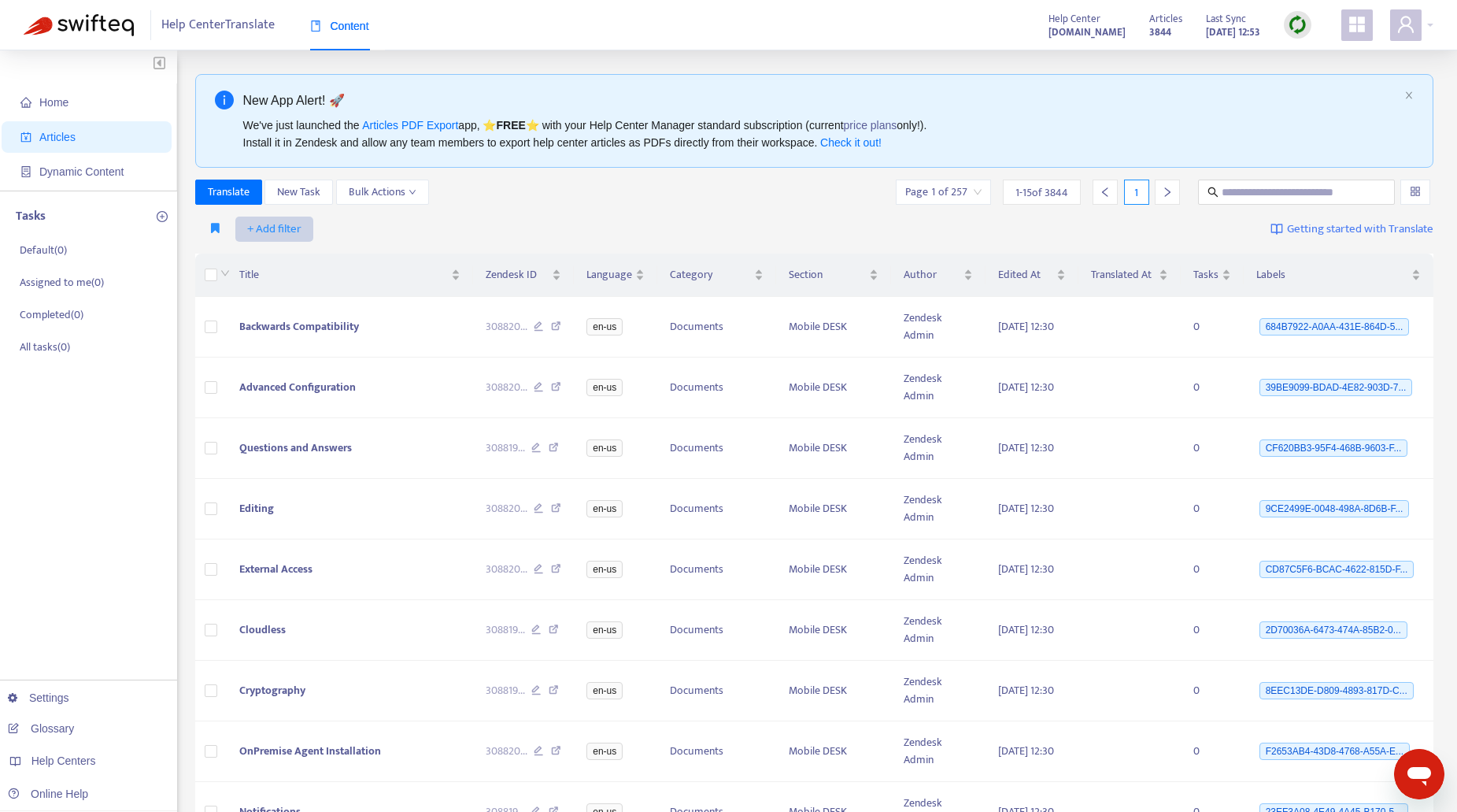
click at [263, 232] on span "+ Add filter" at bounding box center [274, 230] width 54 height 19
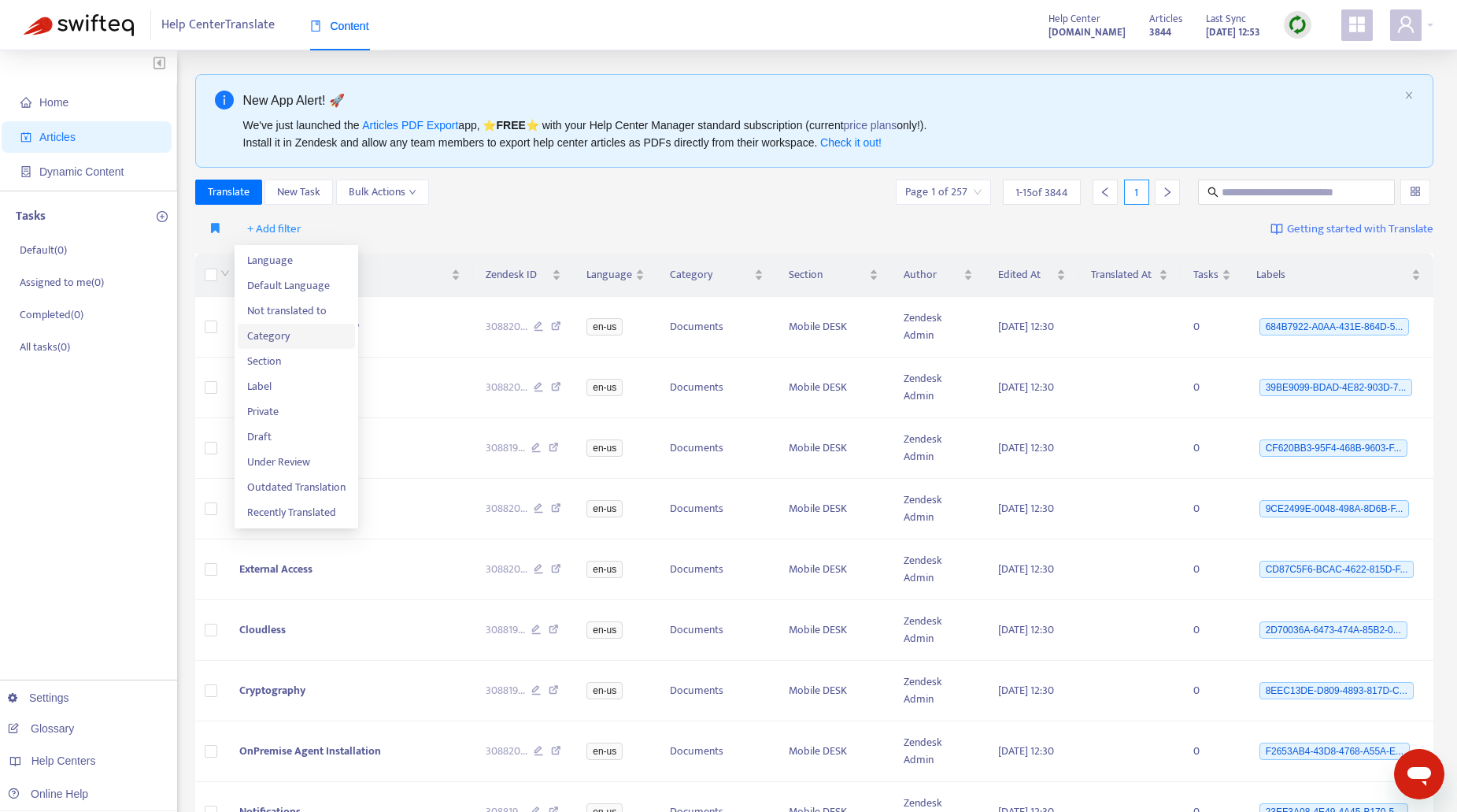
click at [289, 334] on span "Category" at bounding box center [297, 336] width 99 height 17
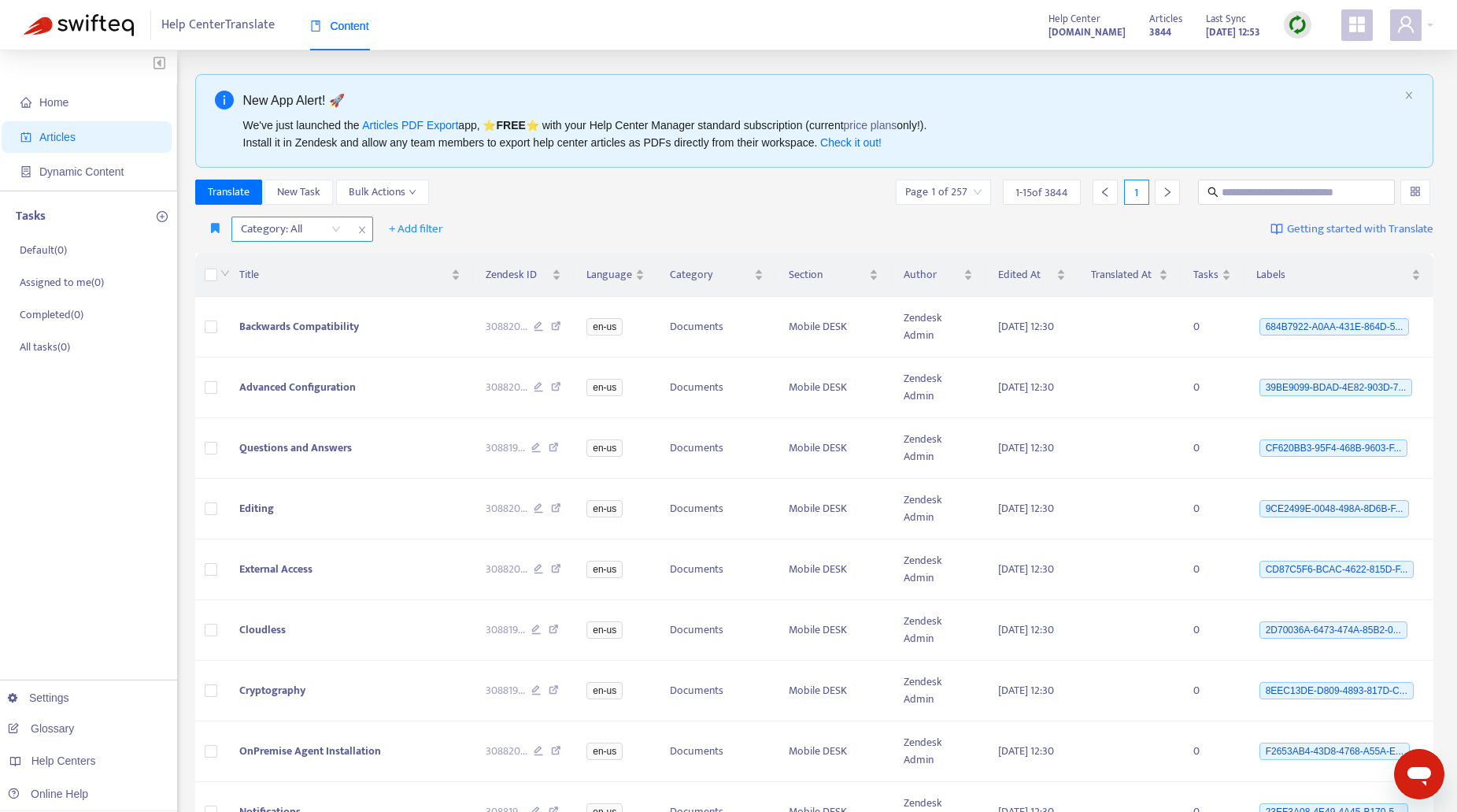
click at [331, 229] on div "Category: All" at bounding box center [291, 229] width 118 height 24
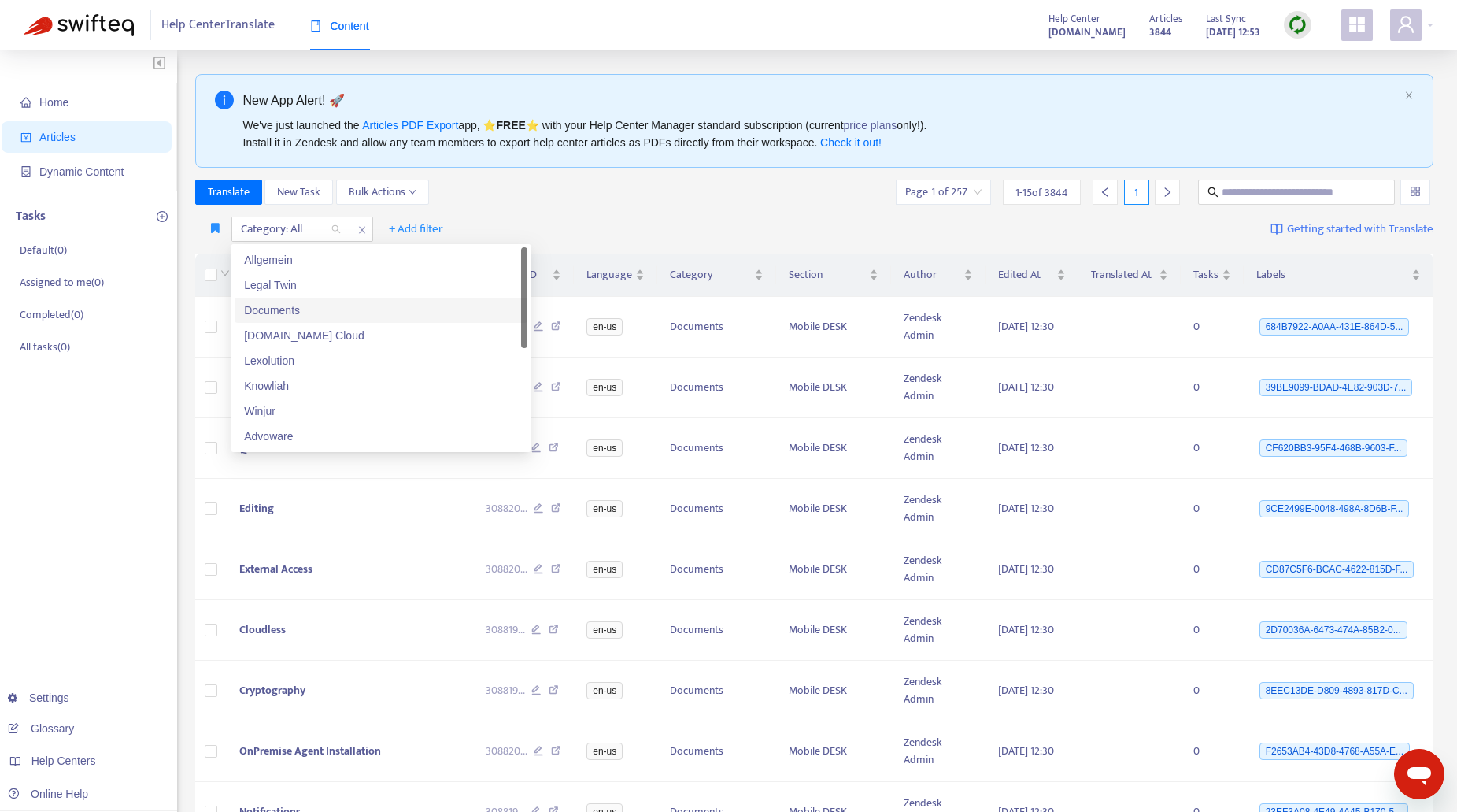
click at [291, 313] on div "Documents" at bounding box center [380, 310] width 274 height 17
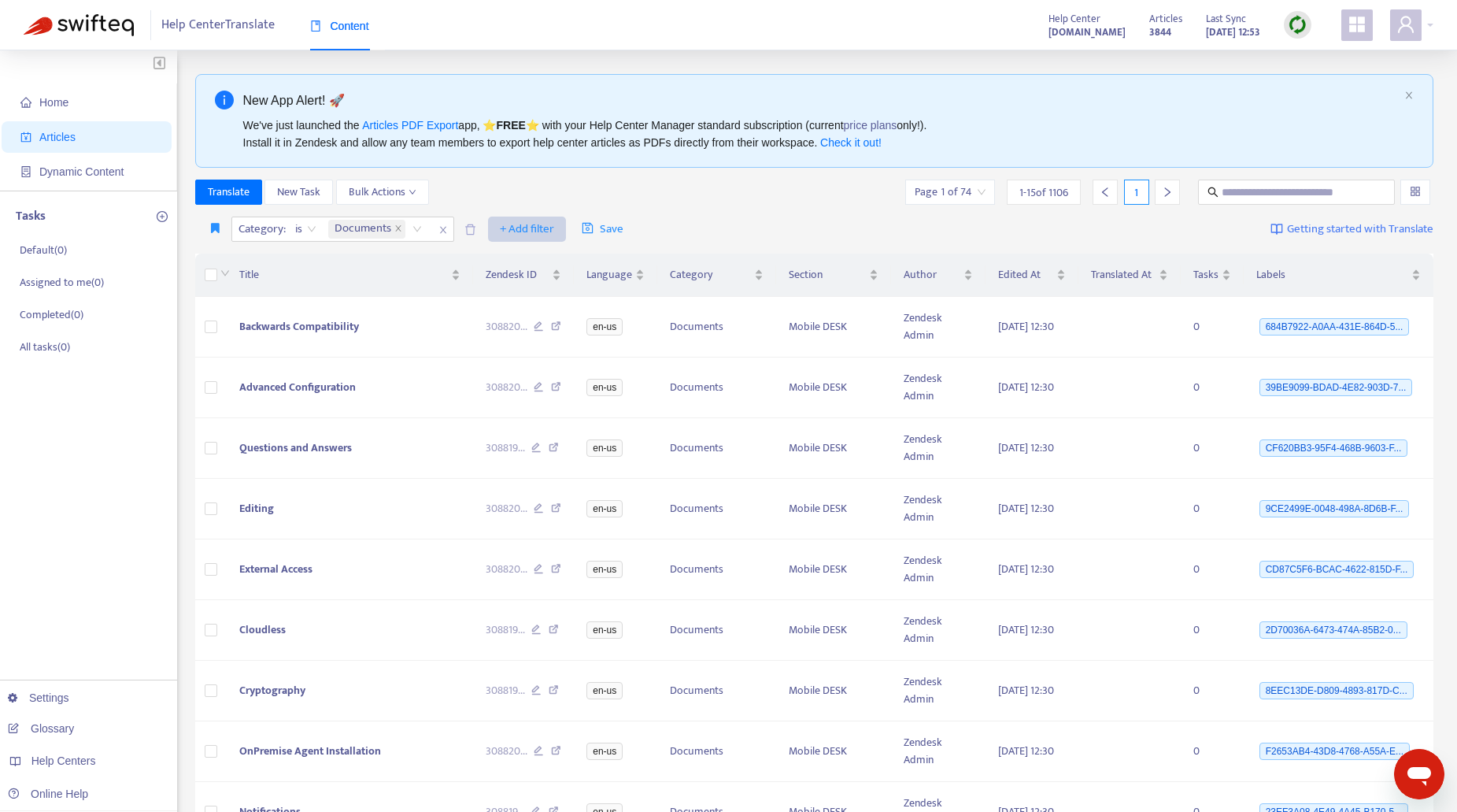
click at [510, 229] on span "+ Add filter" at bounding box center [526, 230] width 54 height 19
click at [525, 386] on span "Private" at bounding box center [551, 386] width 99 height 17
click at [559, 229] on input "search" at bounding box center [517, 229] width 100 height 24
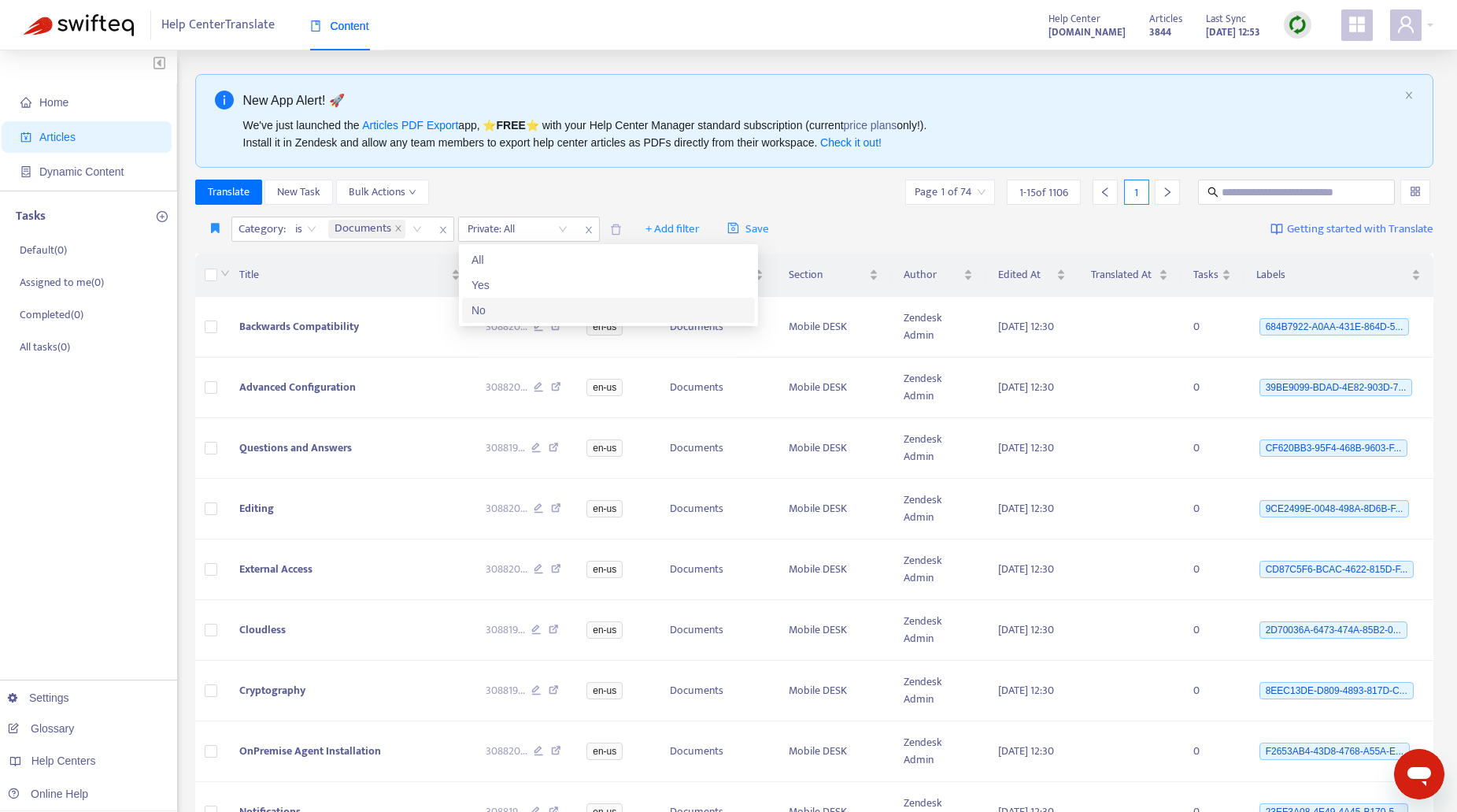
click at [488, 307] on div "No" at bounding box center [608, 310] width 274 height 17
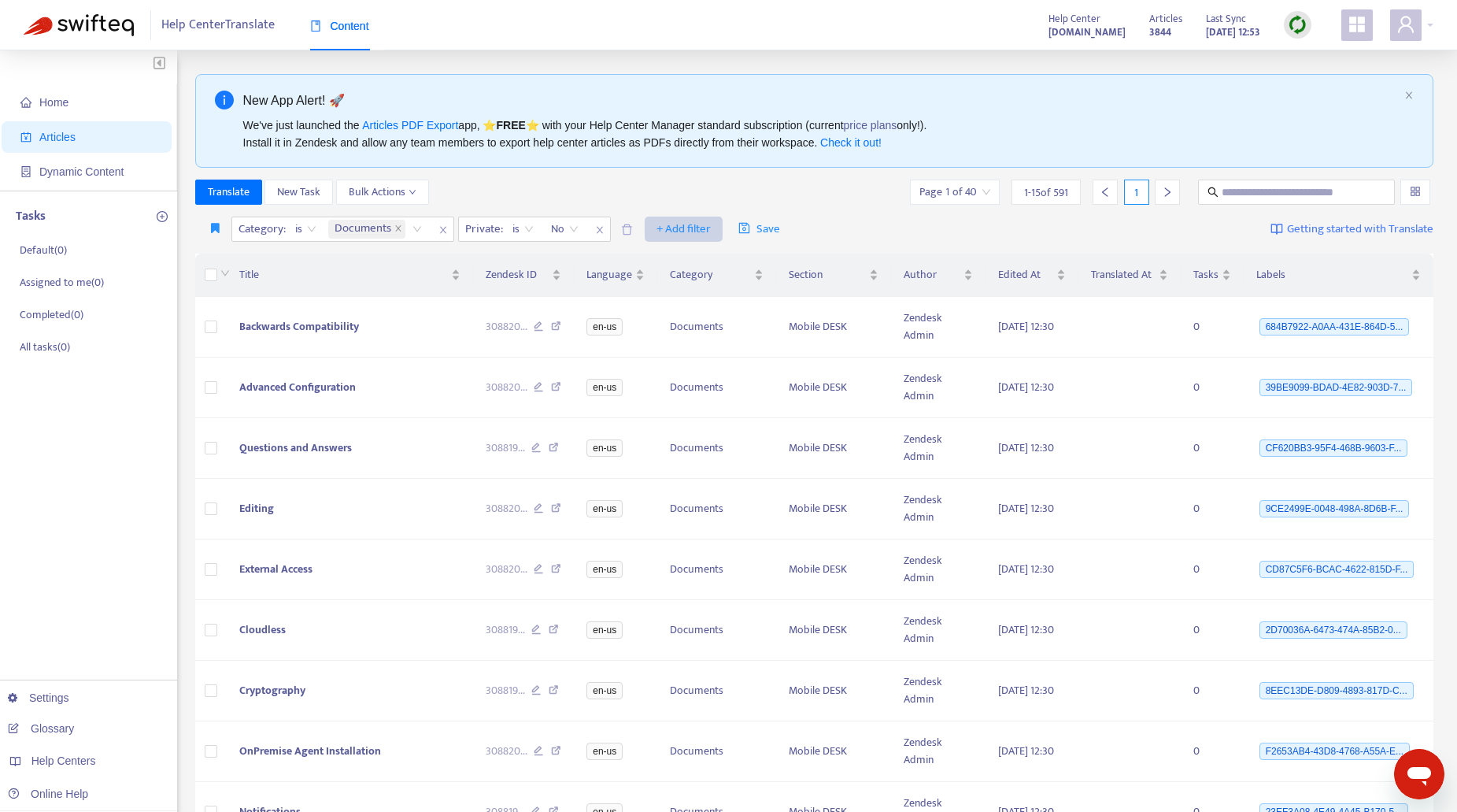
click at [692, 224] on span "+ Add filter" at bounding box center [683, 230] width 54 height 19
click at [715, 311] on span "Not translated to" at bounding box center [707, 311] width 99 height 17
click at [828, 201] on div "Translate New Task Bulk Actions Page 1 of 40 1 - 15 of 591 1" at bounding box center [815, 192] width 1239 height 26
click at [719, 227] on div "Not translated to" at bounding box center [674, 229] width 118 height 24
click at [688, 261] on div "en-us" at bounding box center [765, 260] width 274 height 17
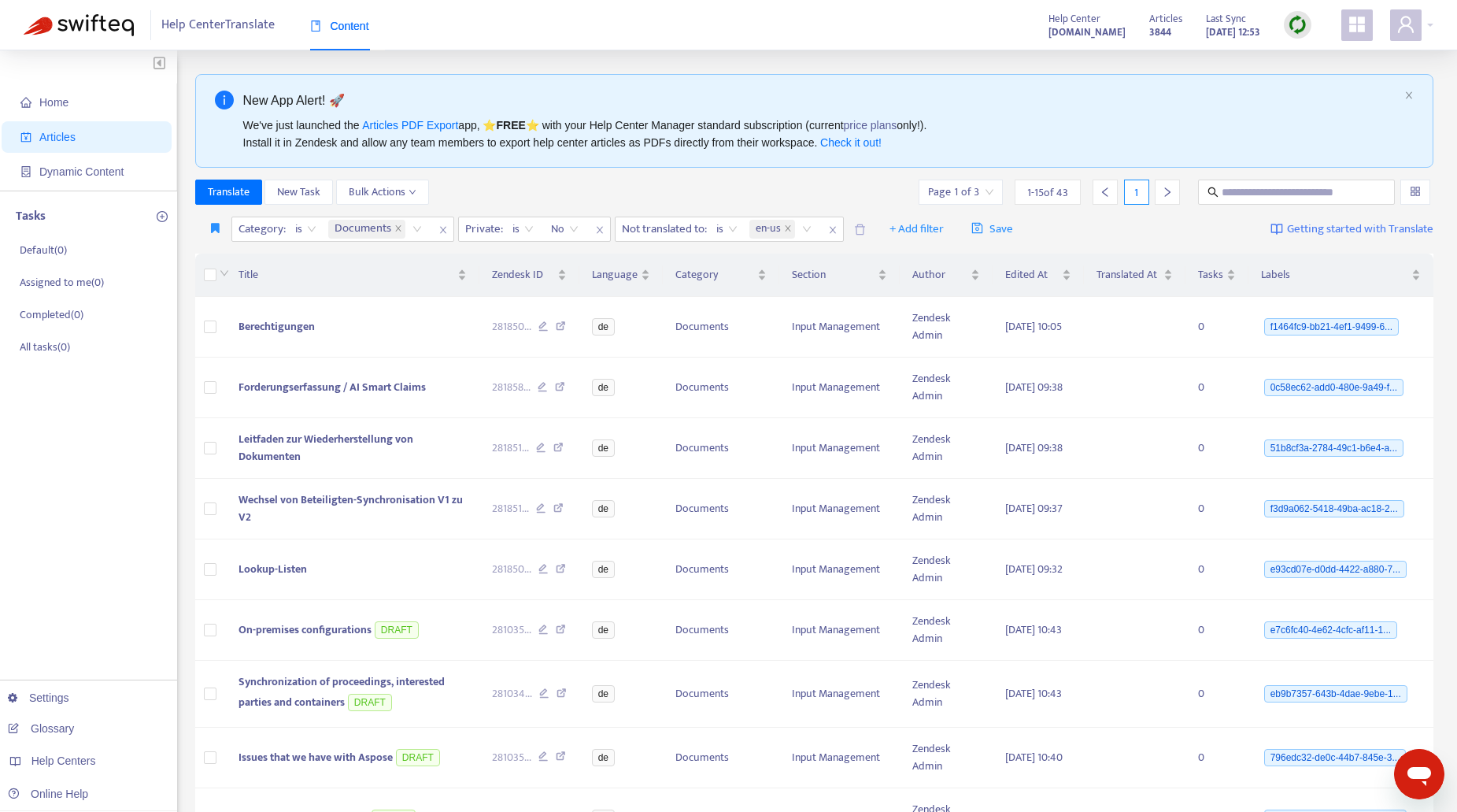
click at [688, 192] on div "Translate New Task Bulk Actions Page 1 of 3 1 - 15 of 43 1" at bounding box center [815, 192] width 1239 height 26
click at [886, 274] on div "Section" at bounding box center [839, 274] width 95 height 17
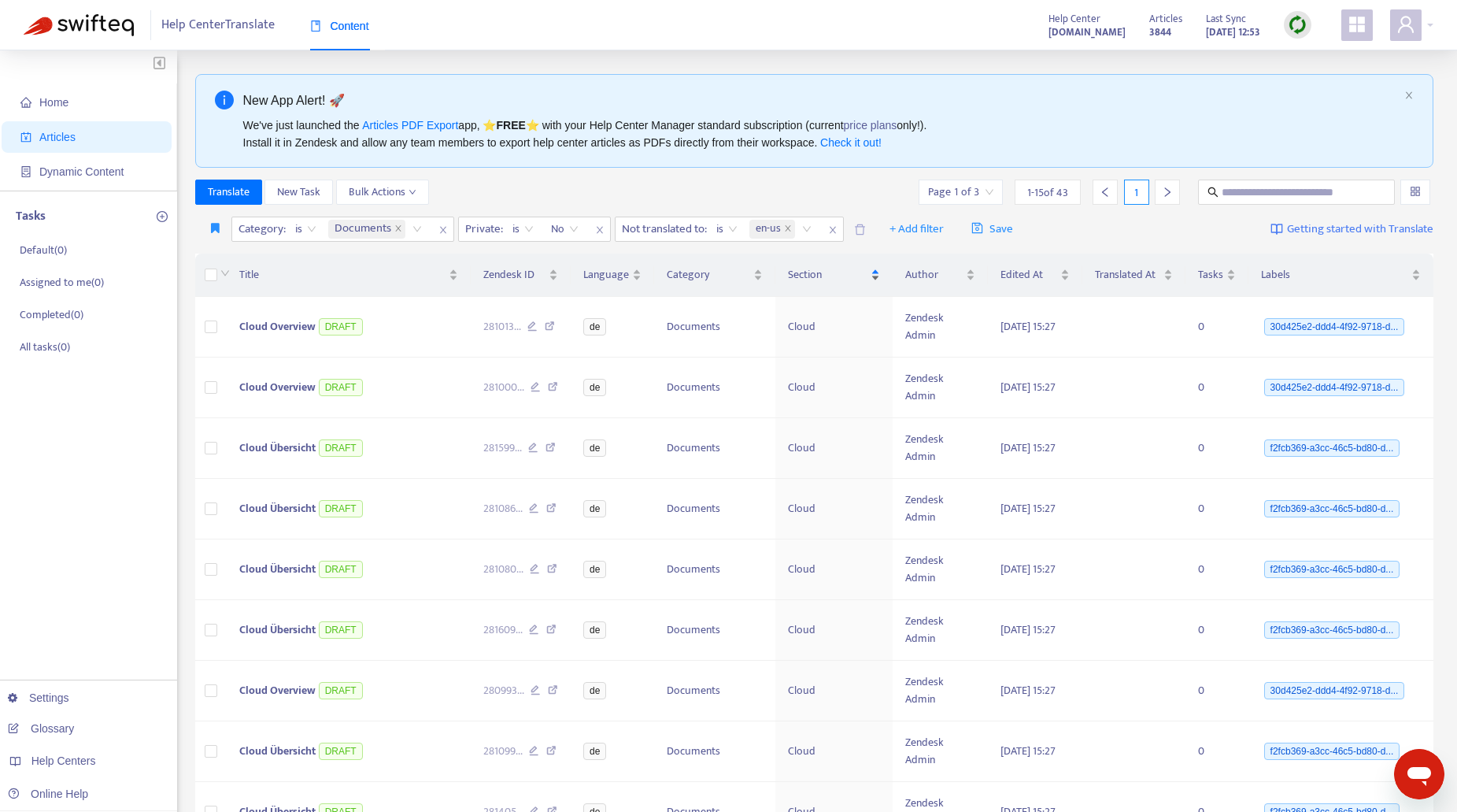
click at [880, 278] on div "Section" at bounding box center [834, 274] width 92 height 17
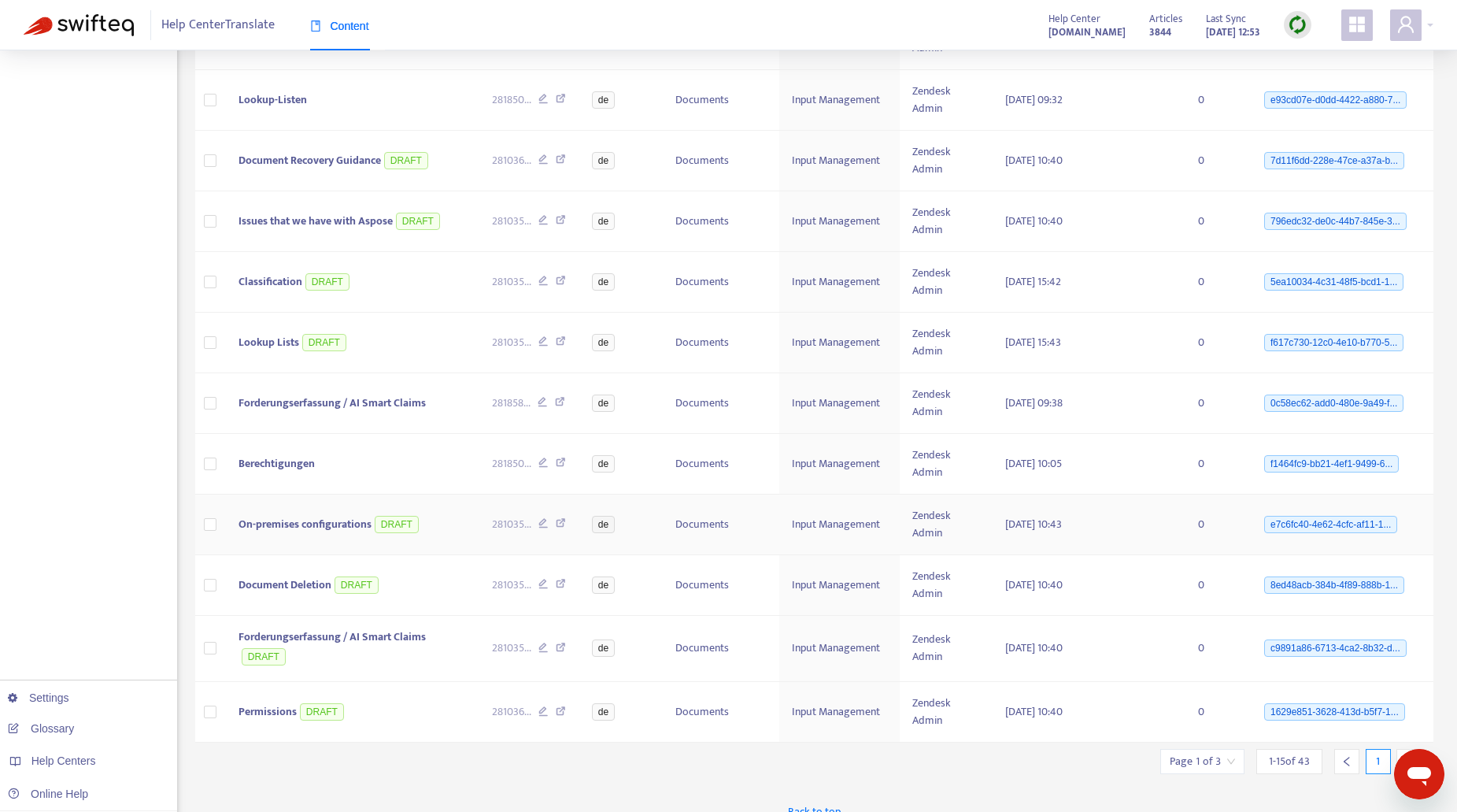
scroll to position [494, 0]
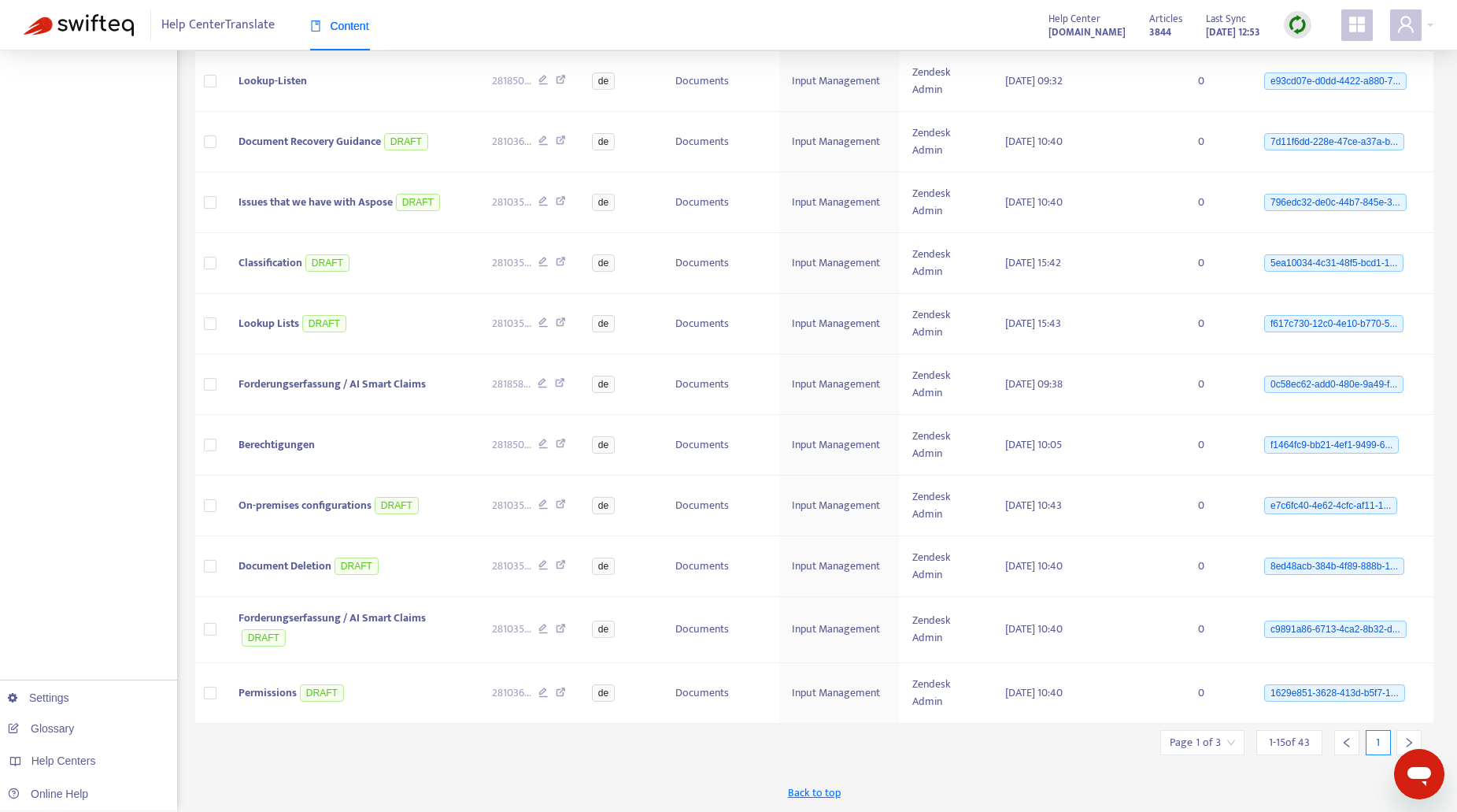
click at [1408, 748] on div at bounding box center [1409, 742] width 26 height 26
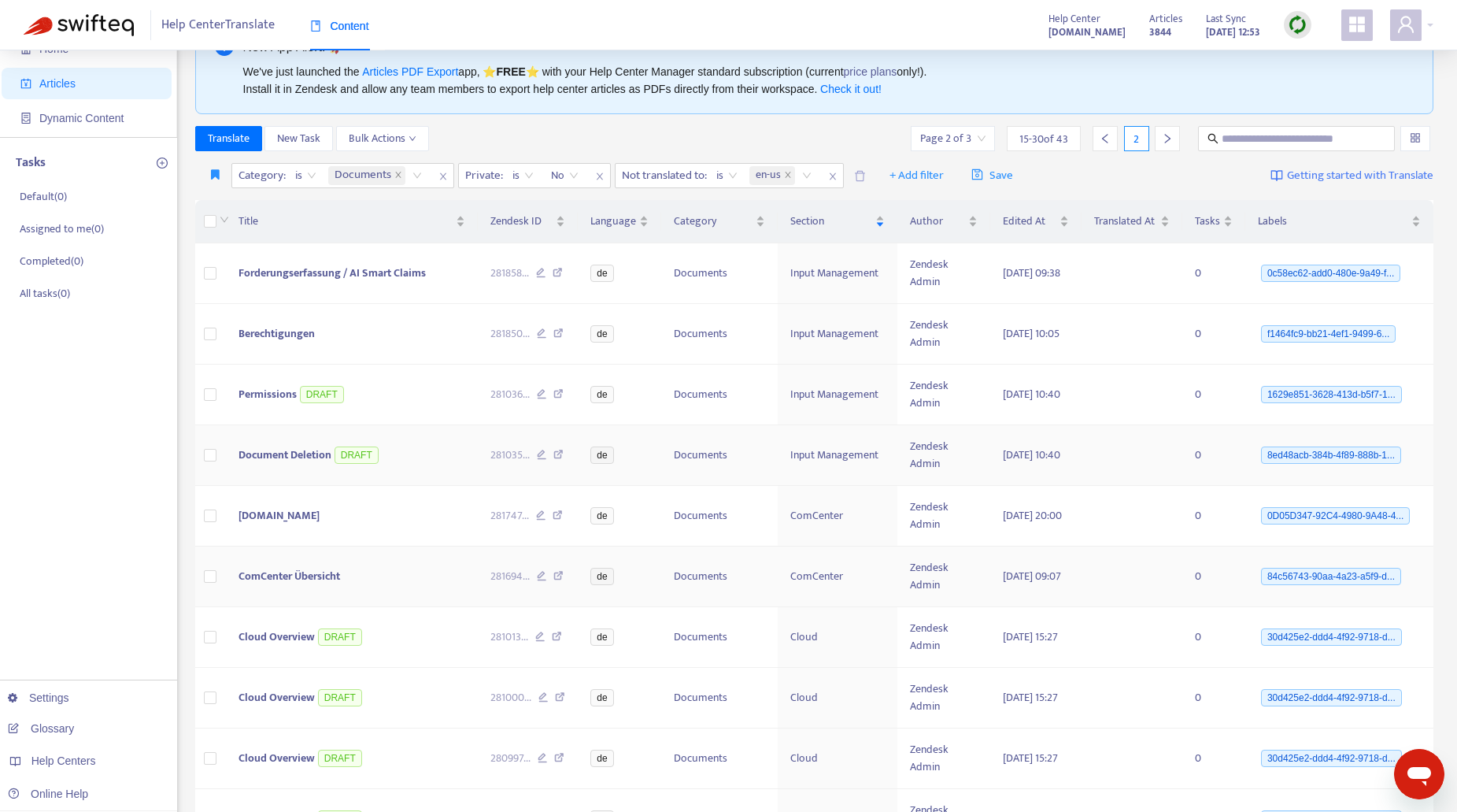
scroll to position [0, 0]
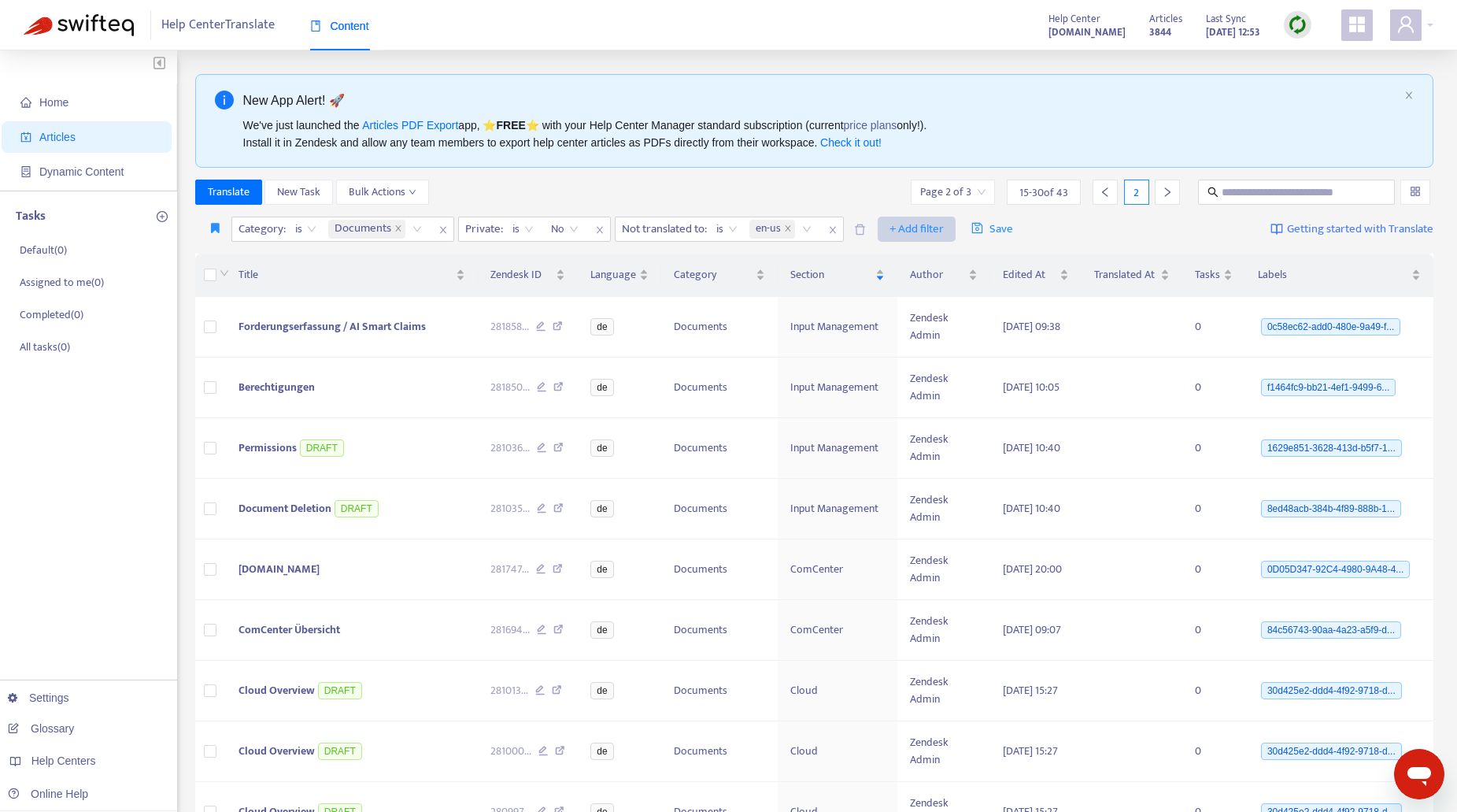
click at [934, 230] on span "+ Add filter" at bounding box center [916, 230] width 54 height 19
click at [941, 360] on span "Draft" at bounding box center [943, 361] width 99 height 17
click at [956, 230] on div "Click to sort ascending" at bounding box center [947, 243] width 123 height 27
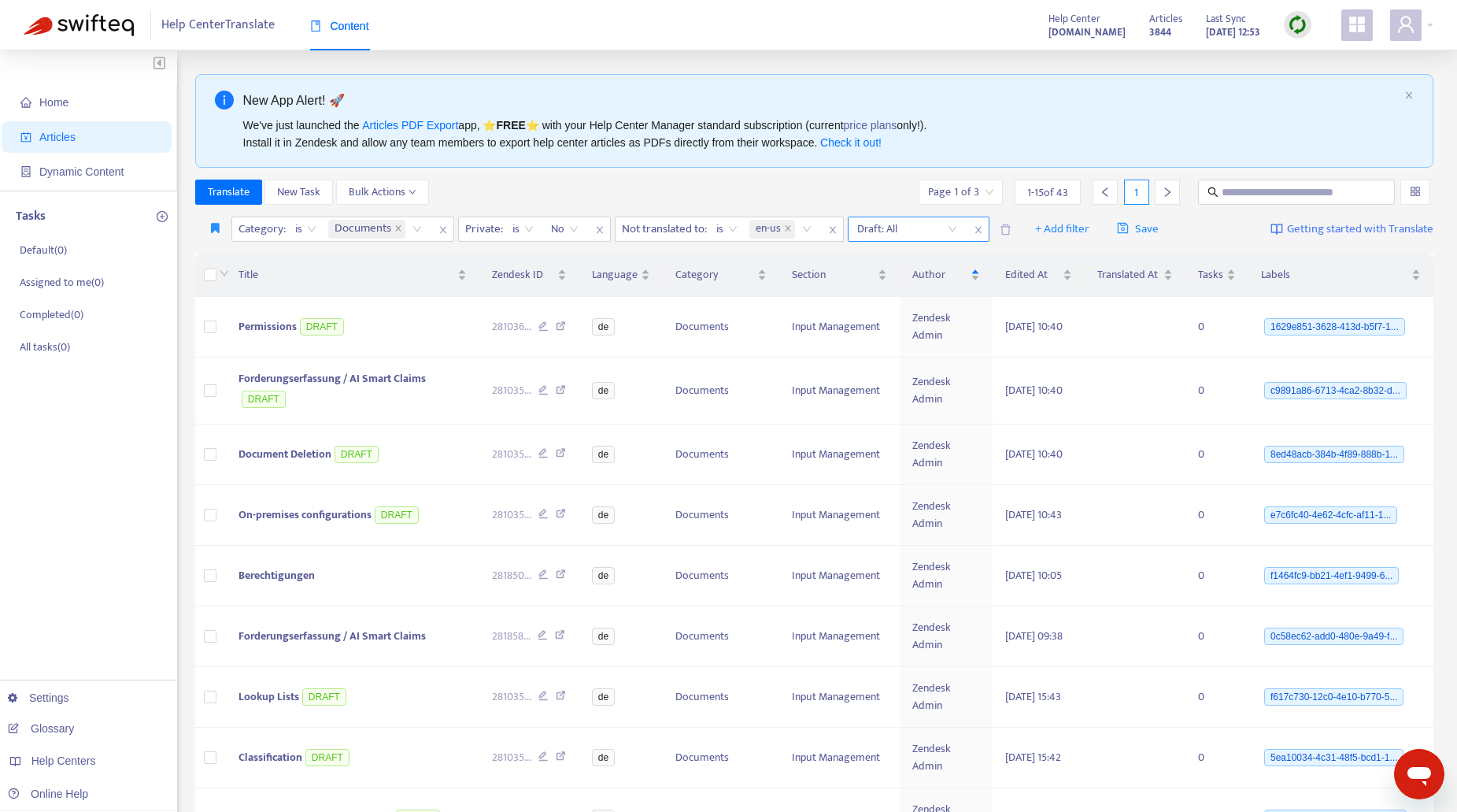
click at [955, 229] on input "search" at bounding box center [907, 229] width 100 height 24
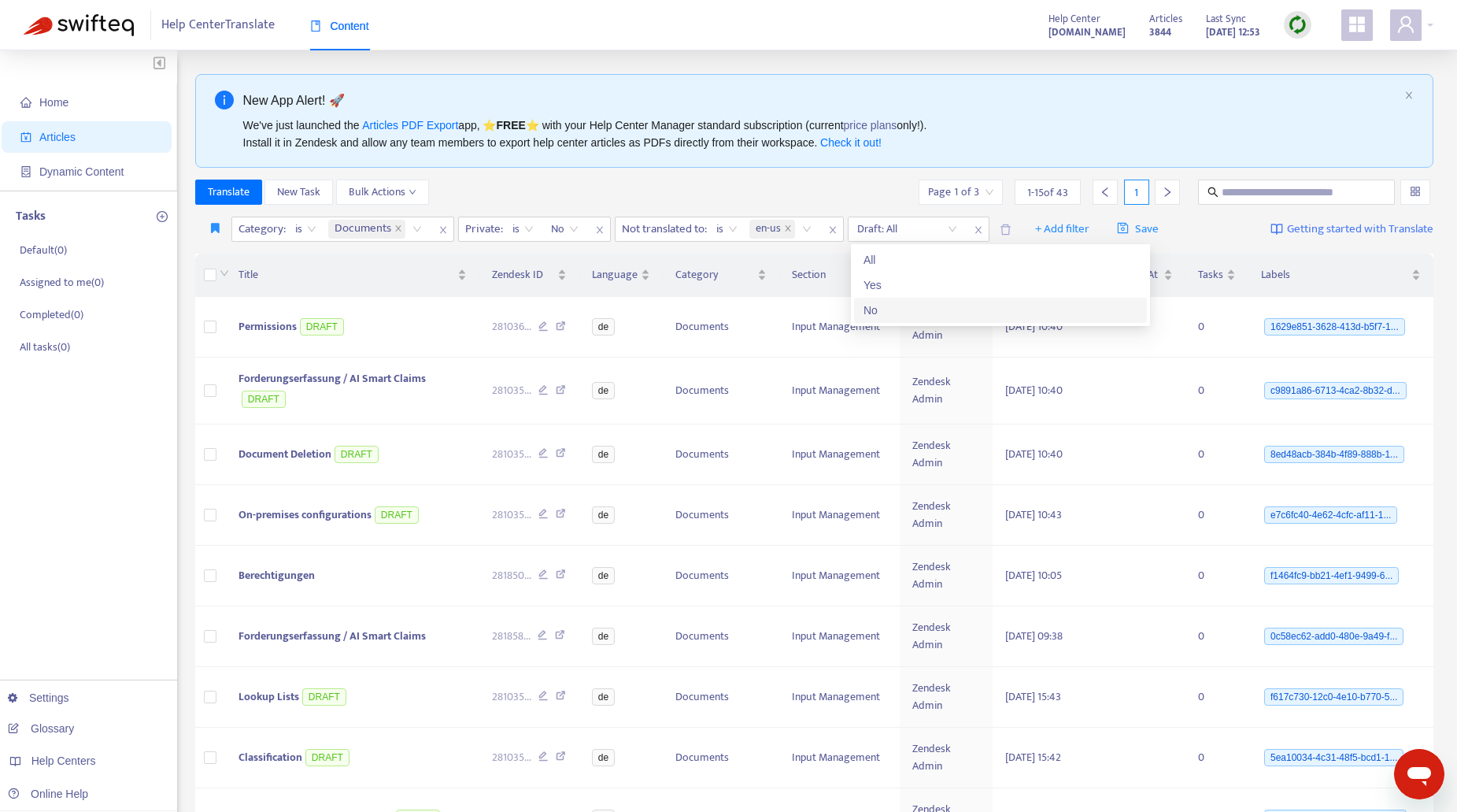
click at [874, 319] on div "No" at bounding box center [1000, 310] width 274 height 17
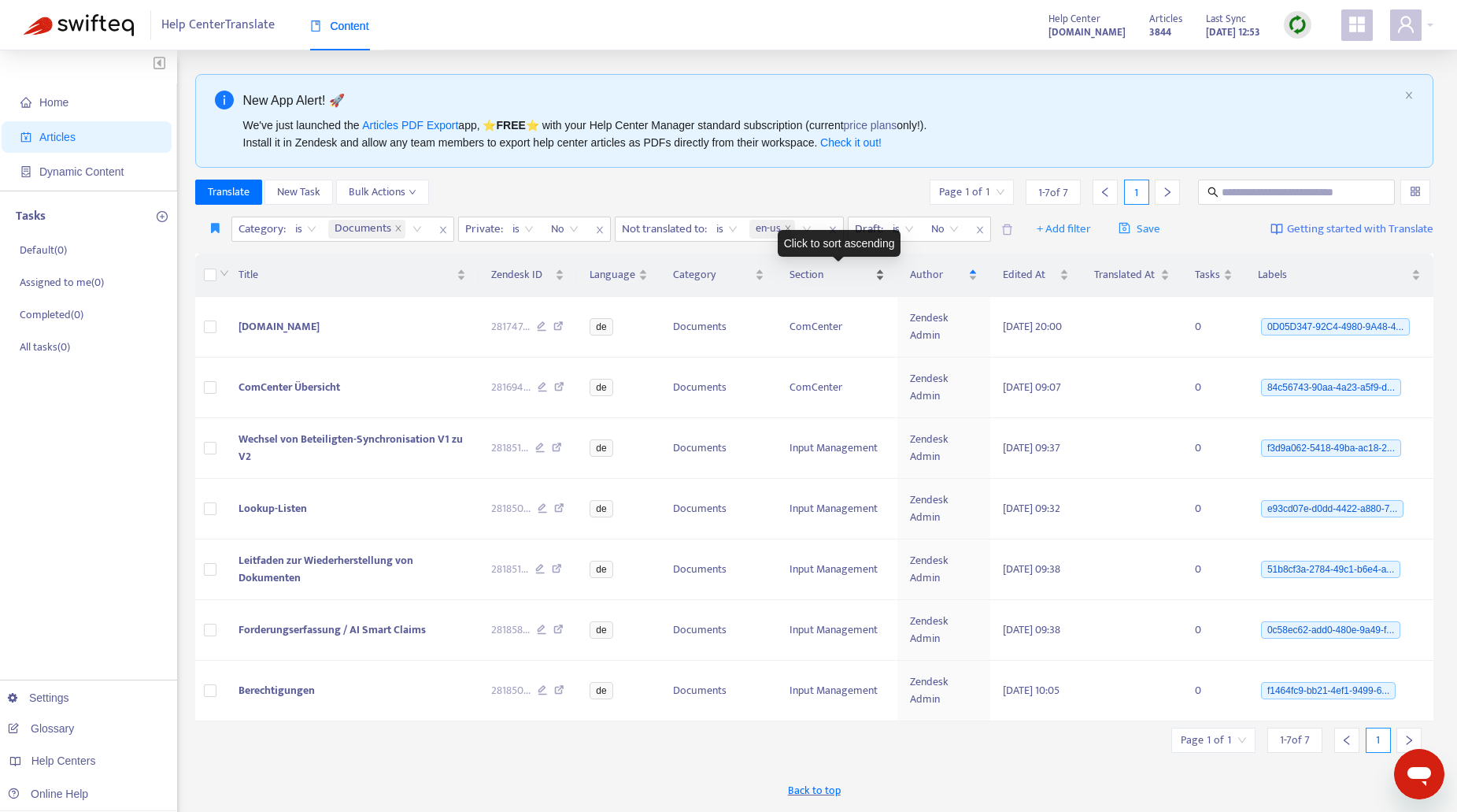
click at [824, 275] on span "Section" at bounding box center [830, 274] width 82 height 17
click at [876, 280] on div "Section" at bounding box center [837, 274] width 95 height 17
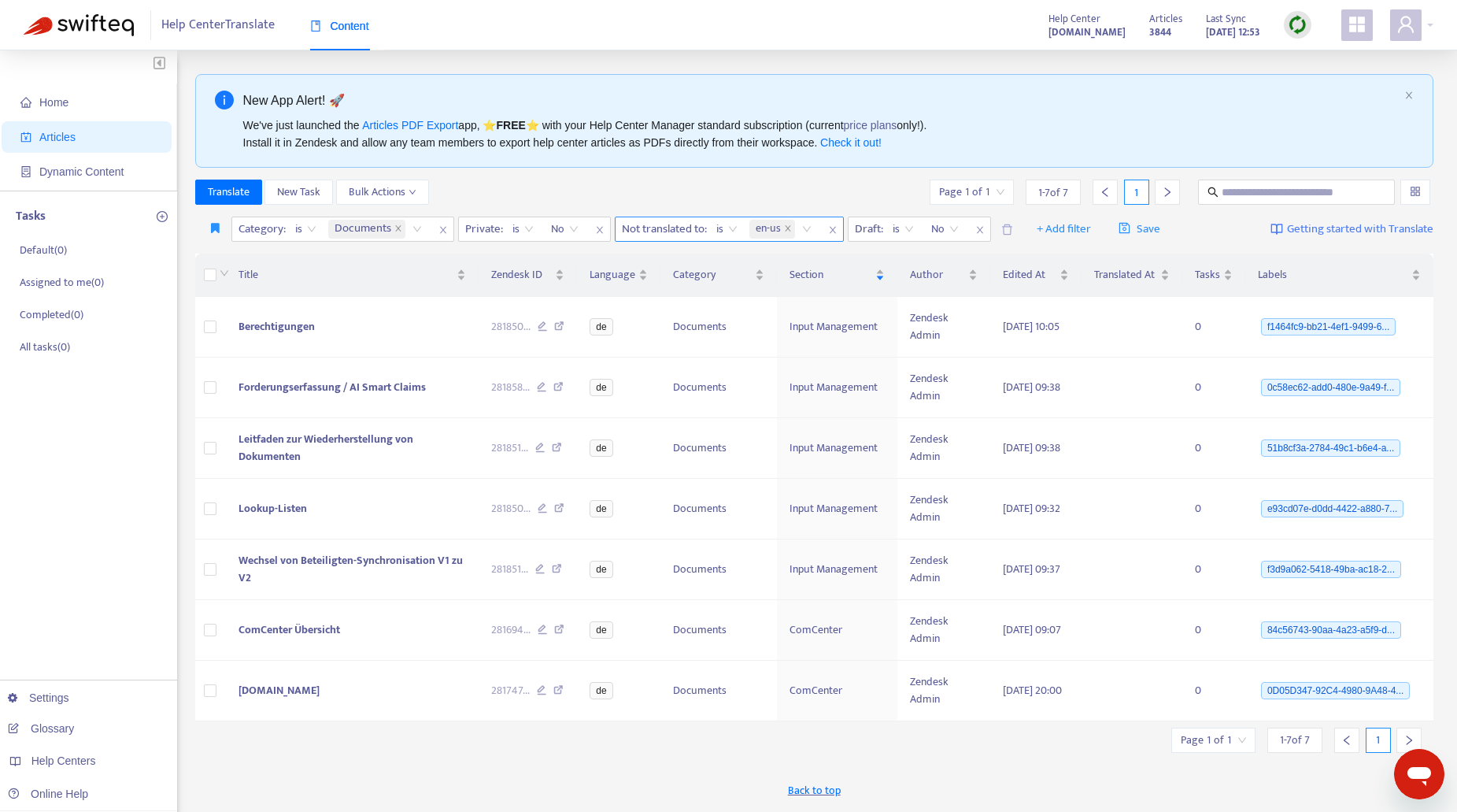
click at [832, 231] on icon "close" at bounding box center [833, 230] width 9 height 9
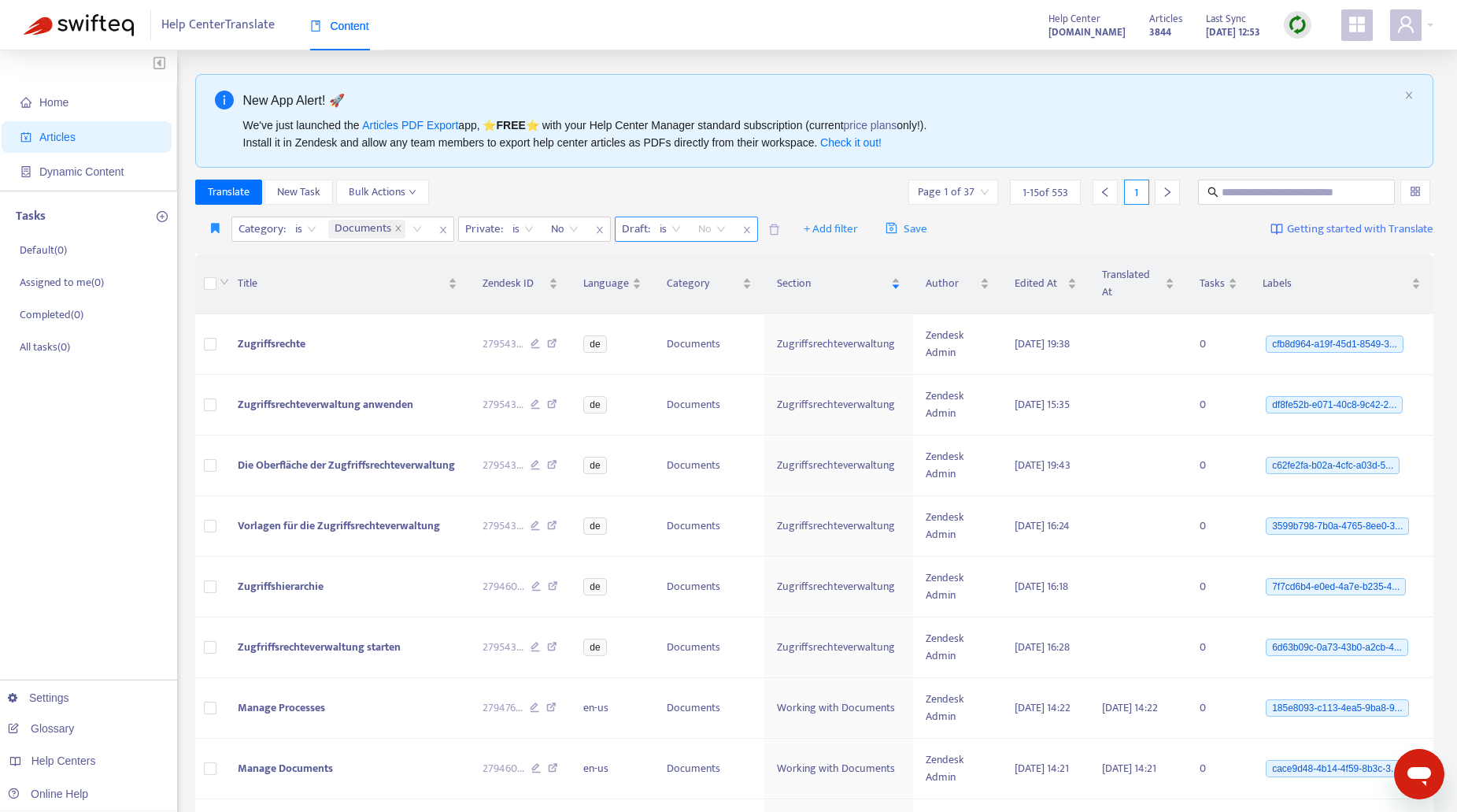
click at [724, 231] on span "No" at bounding box center [711, 229] width 28 height 24
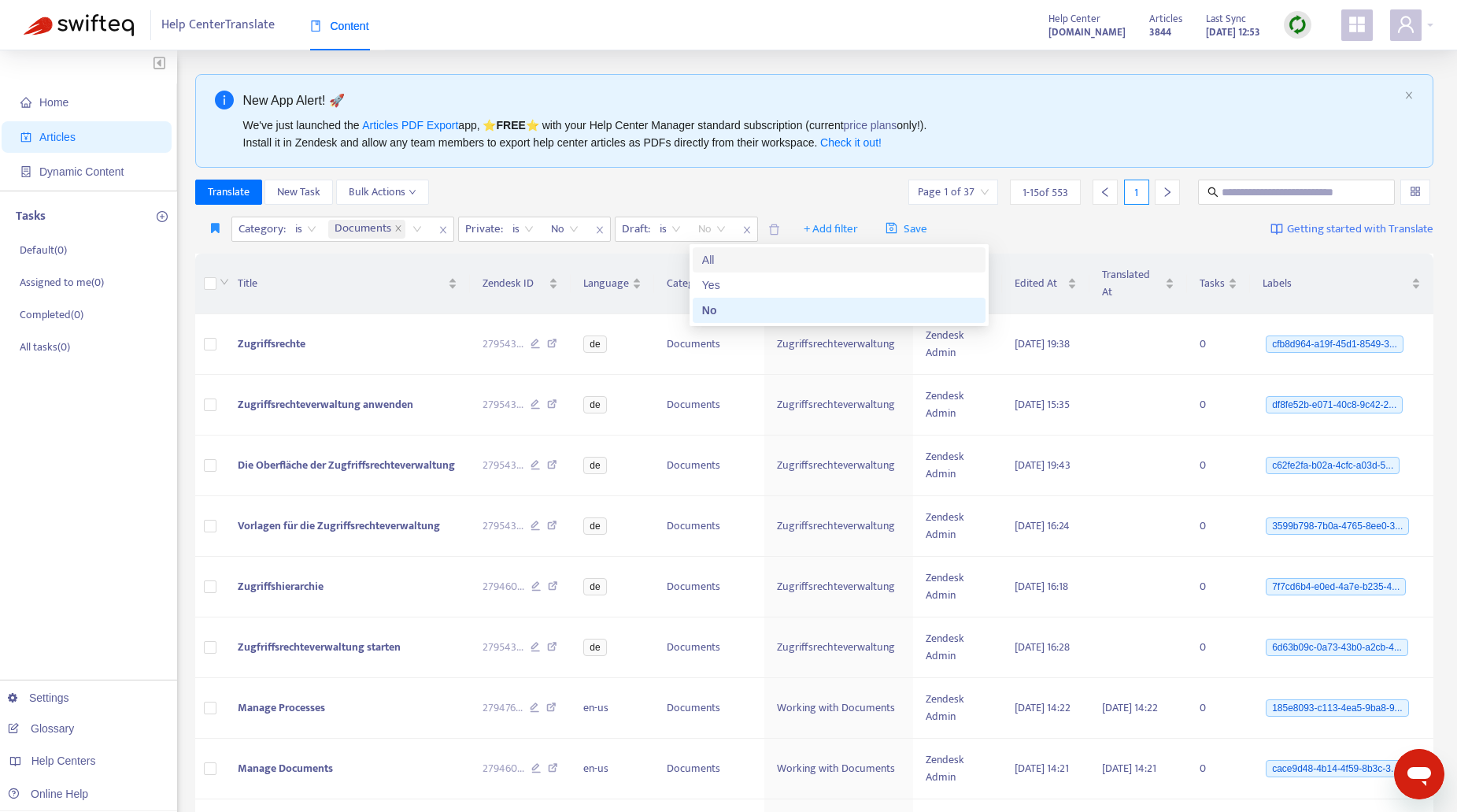
click at [752, 179] on div "Translate New Task Bulk Actions Page 1 of 37 1 - 15 of 553 1" at bounding box center [815, 192] width 1239 height 26
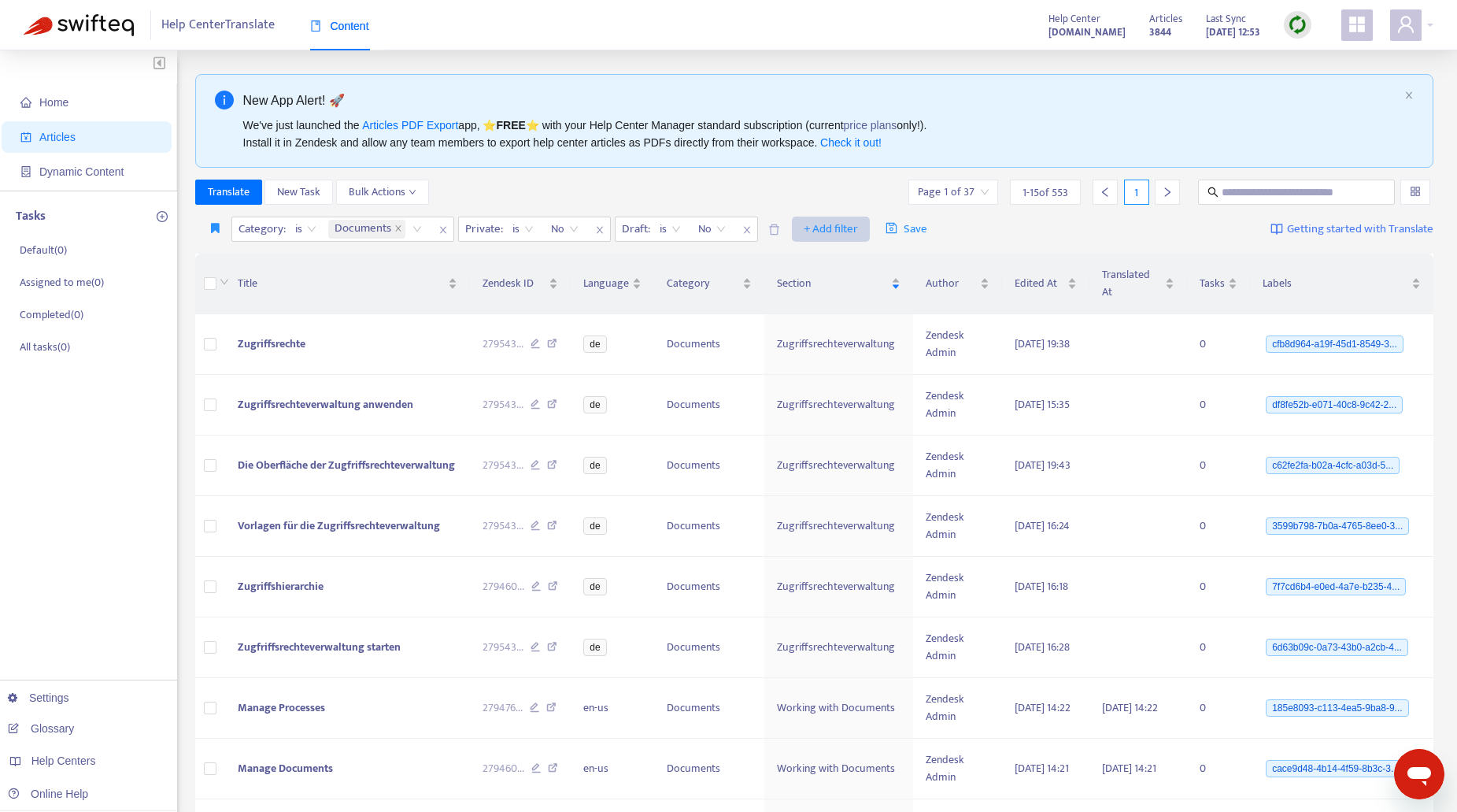
click at [821, 224] on span "+ Add filter" at bounding box center [830, 230] width 54 height 19
click at [843, 309] on span "Not translated to" at bounding box center [855, 311] width 99 height 17
click at [864, 231] on div "Not translated to" at bounding box center [821, 229] width 118 height 24
click at [798, 282] on div "de" at bounding box center [912, 285] width 274 height 17
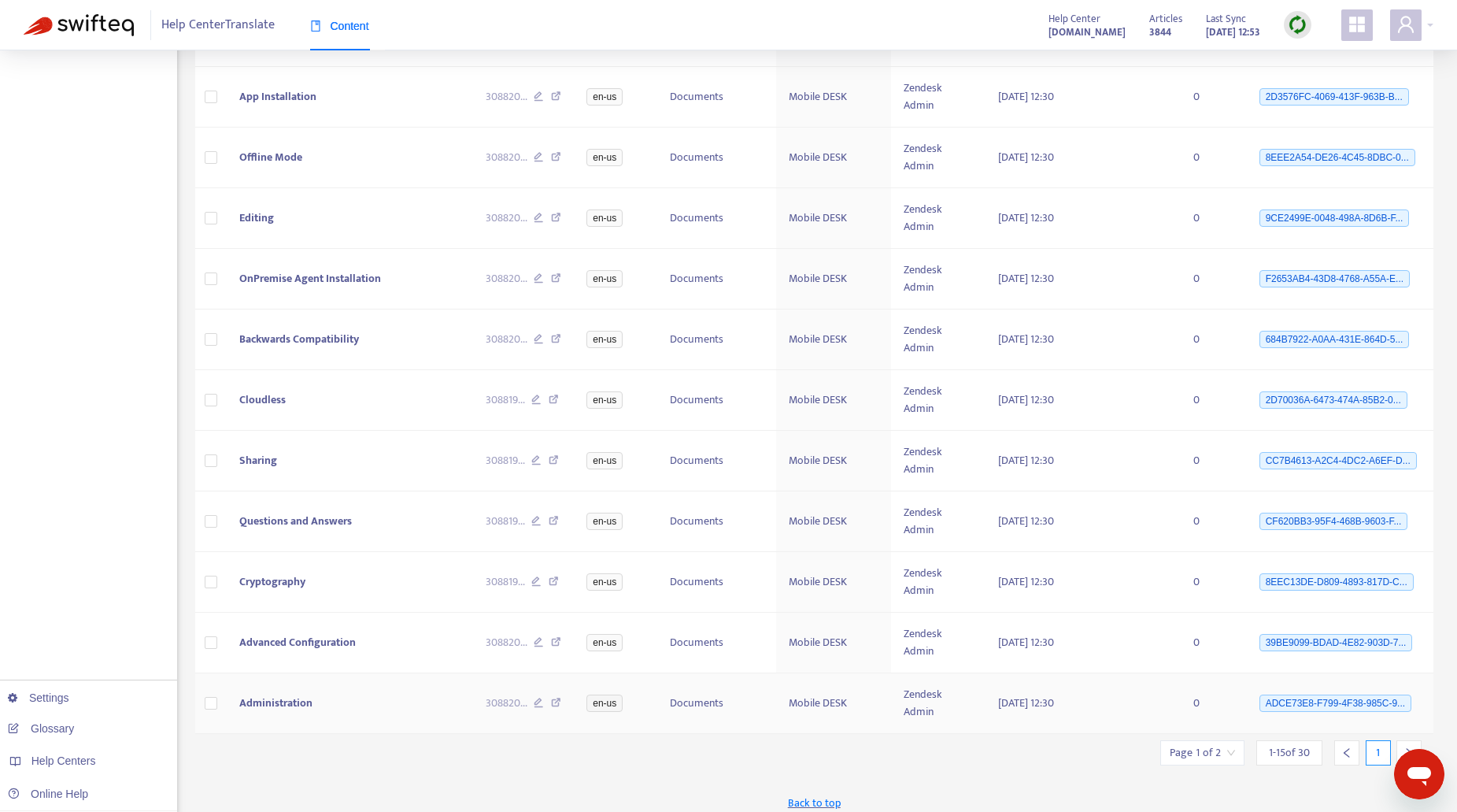
scroll to position [483, 0]
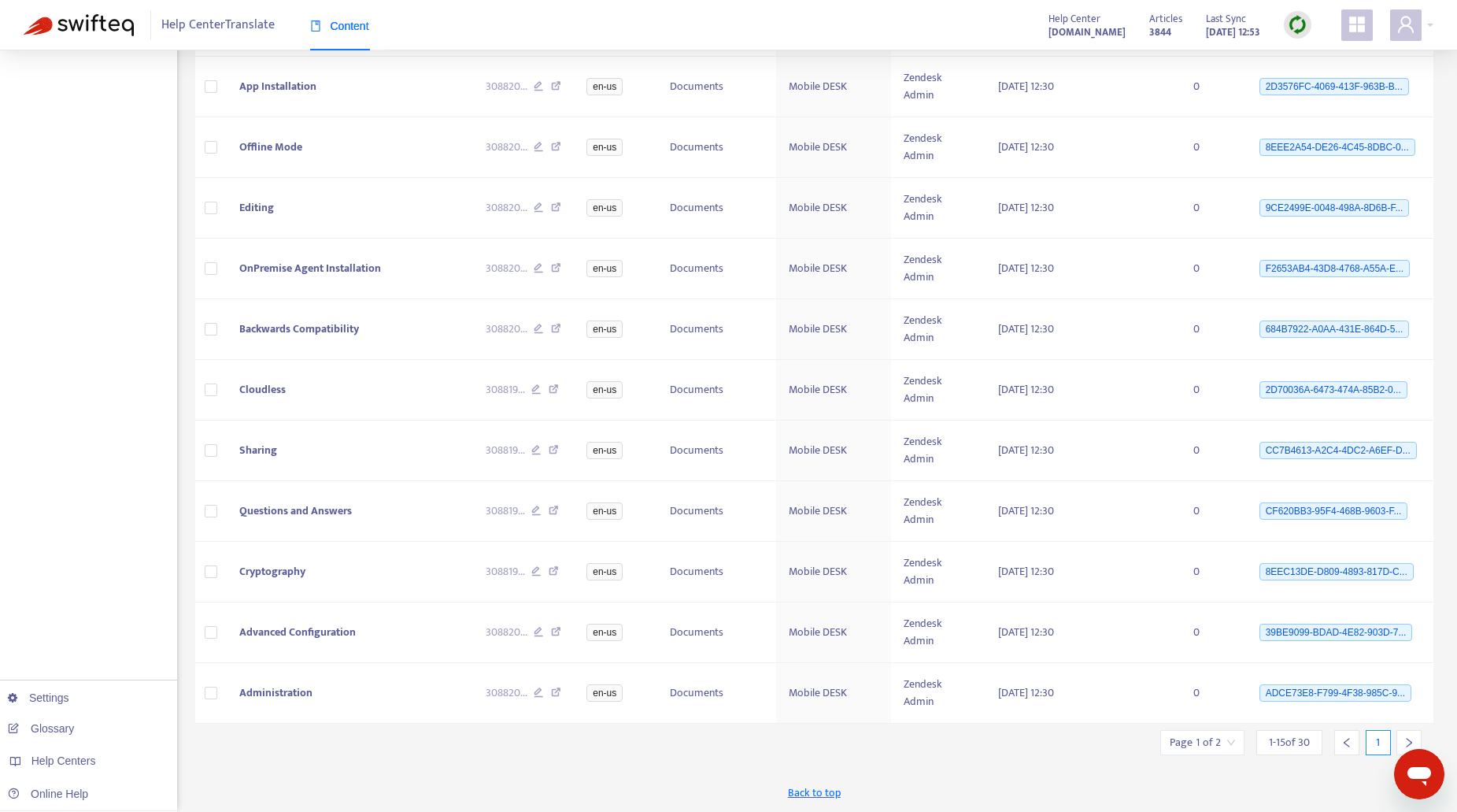
click at [1411, 738] on icon "right" at bounding box center [1409, 743] width 11 height 11
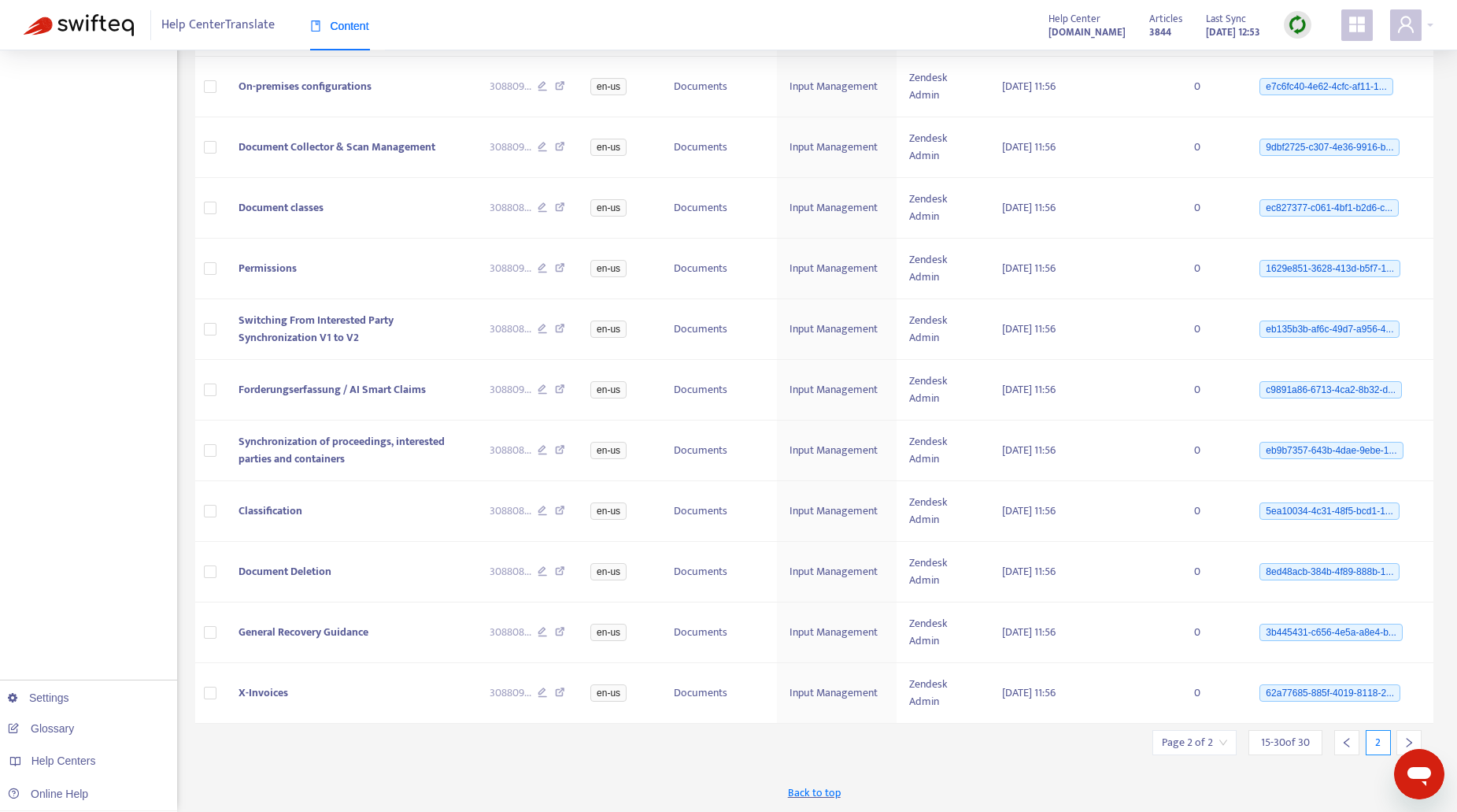
click at [1341, 742] on div at bounding box center [1346, 742] width 26 height 26
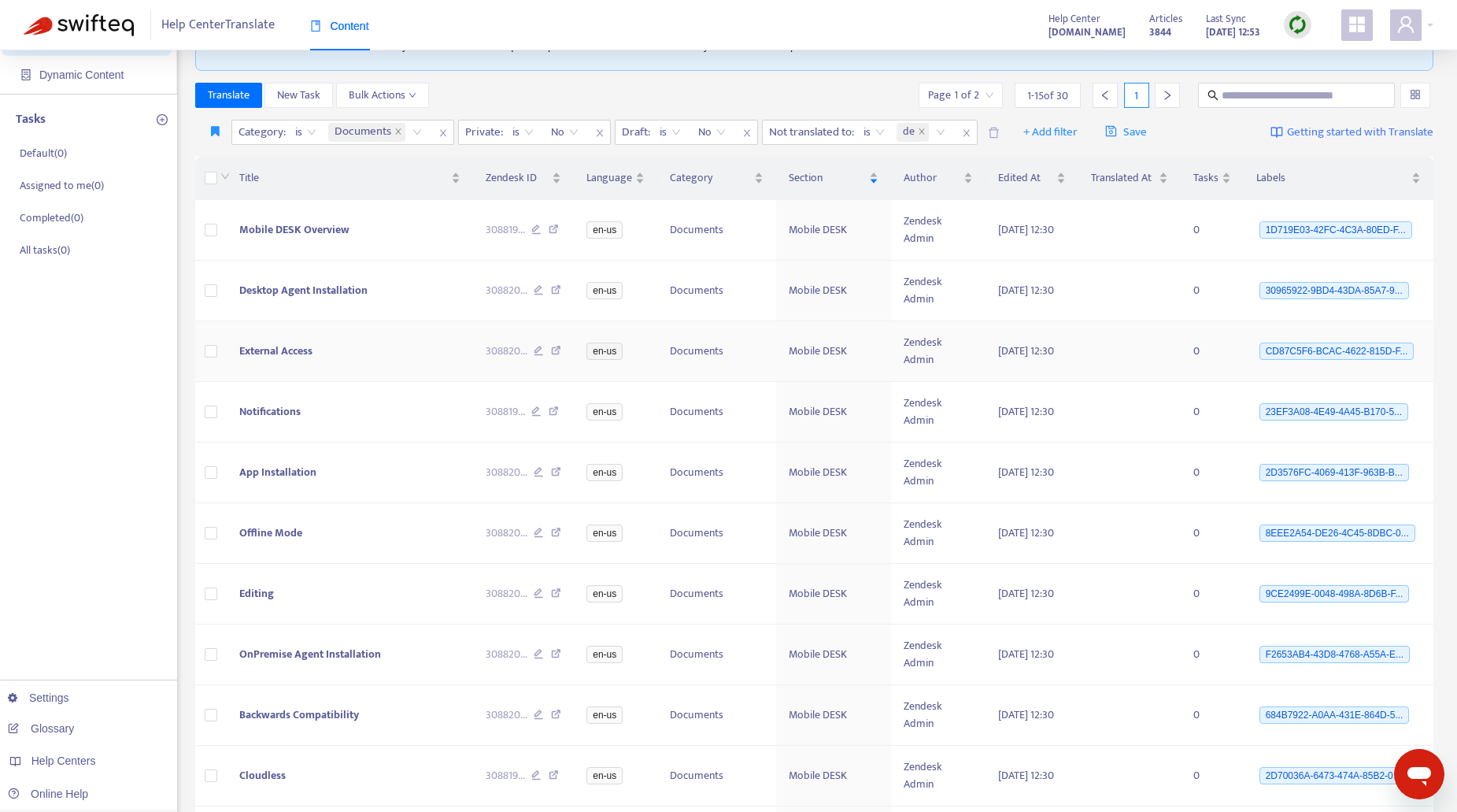
scroll to position [0, 0]
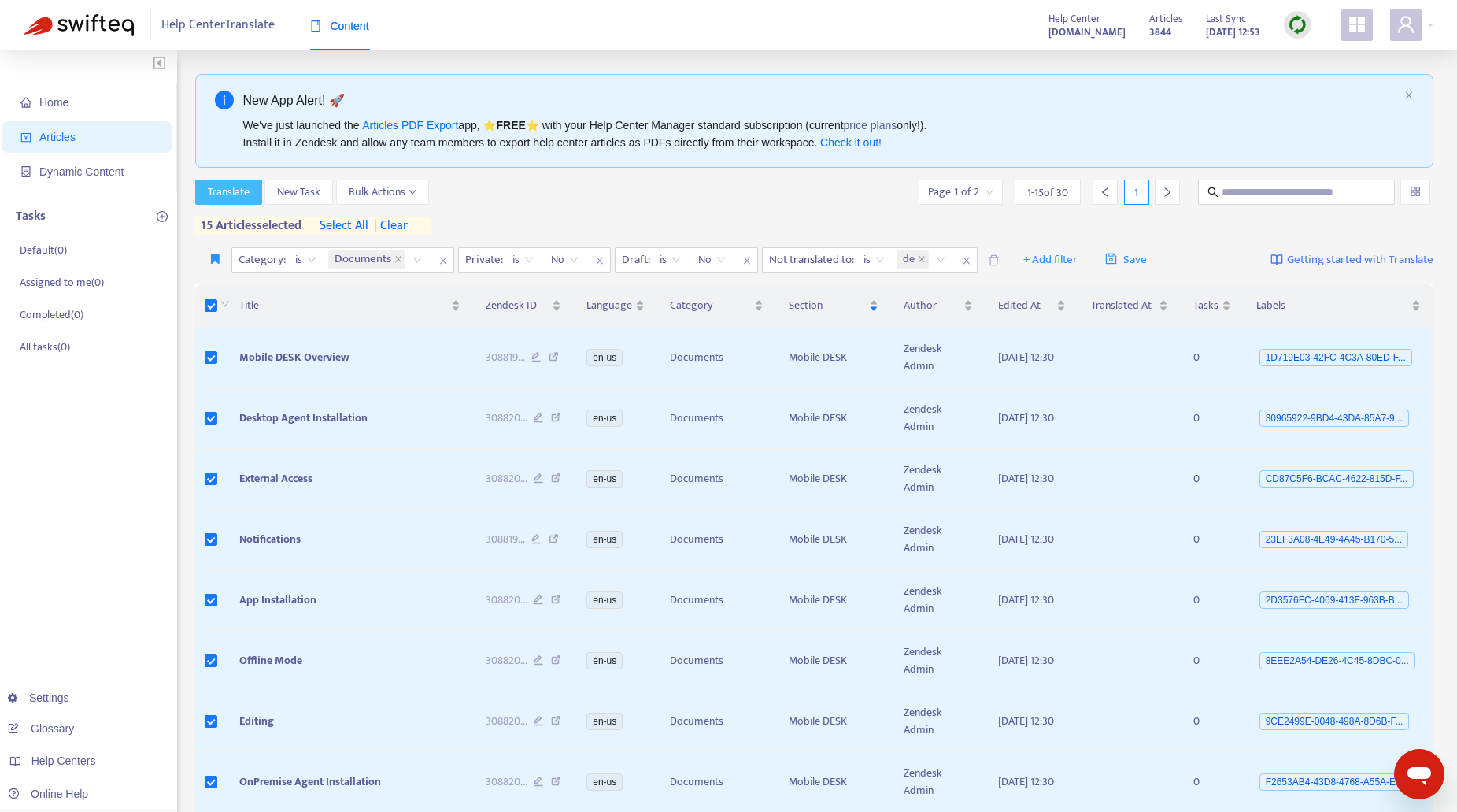
click at [245, 190] on span "Translate" at bounding box center [229, 192] width 42 height 17
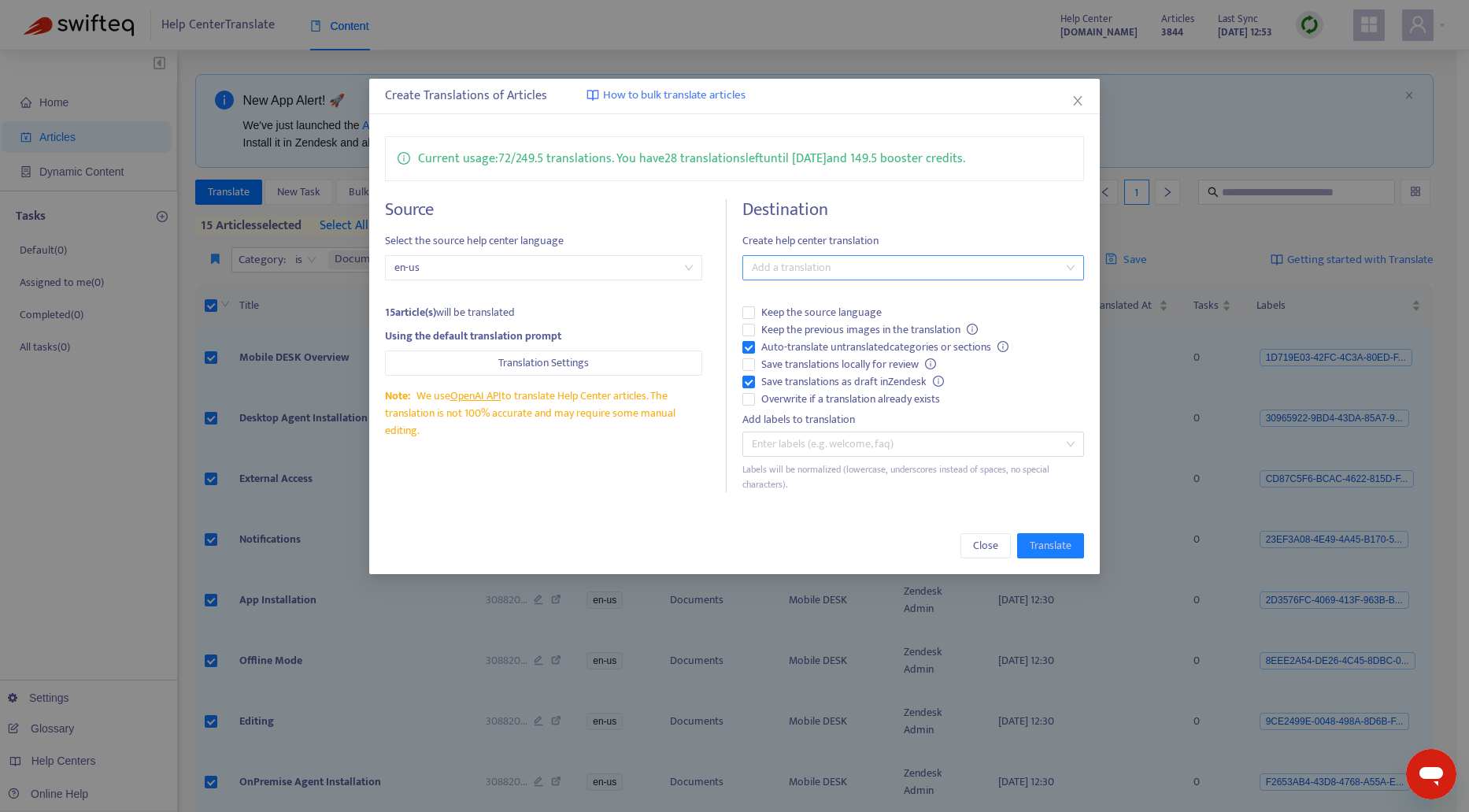
click at [756, 271] on div at bounding box center [905, 268] width 318 height 19
click at [764, 320] on div "German ( de )" at bounding box center [914, 324] width 317 height 17
click at [1048, 544] on span "Translate" at bounding box center [1051, 545] width 42 height 17
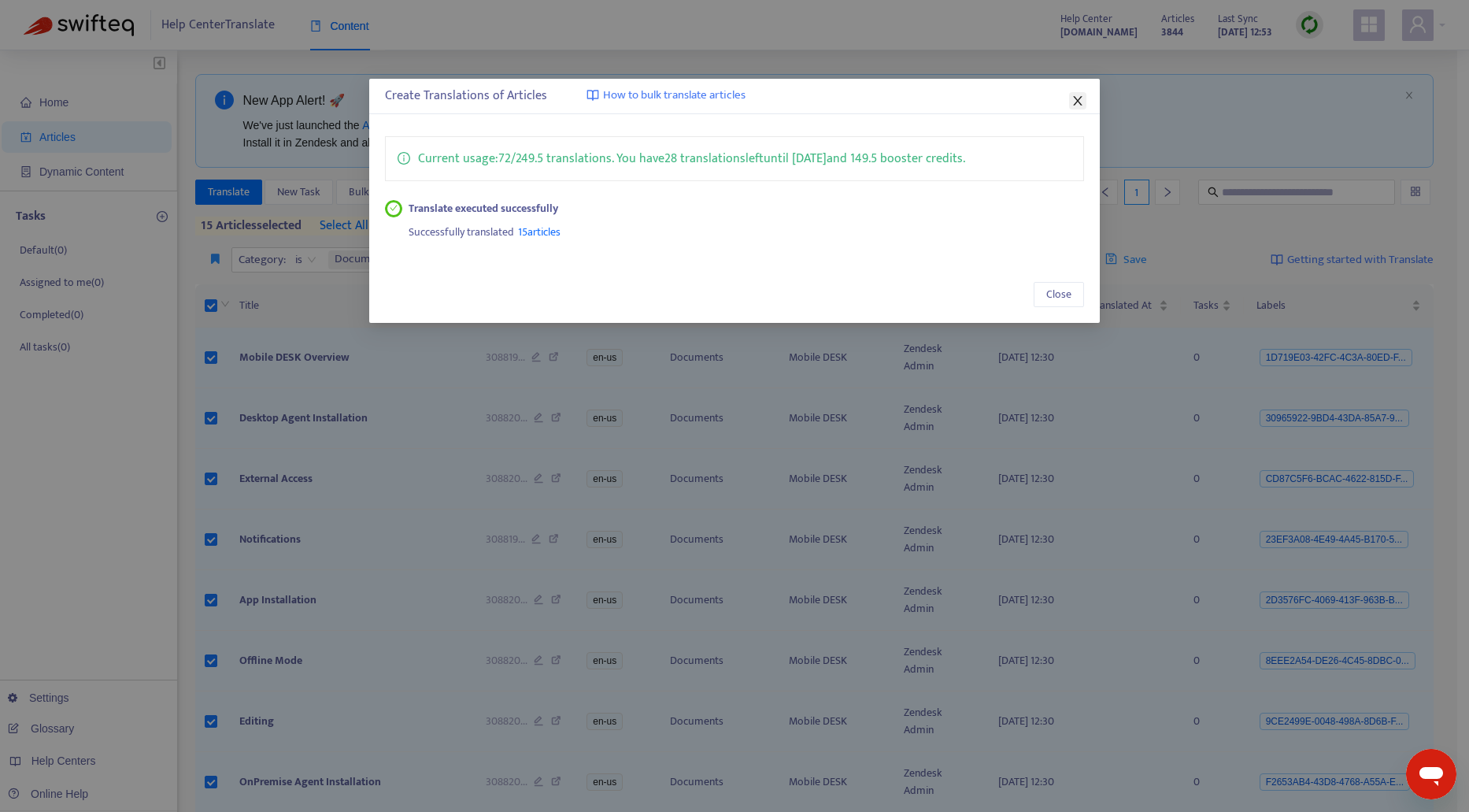
click at [1080, 100] on icon "close" at bounding box center [1077, 101] width 12 height 12
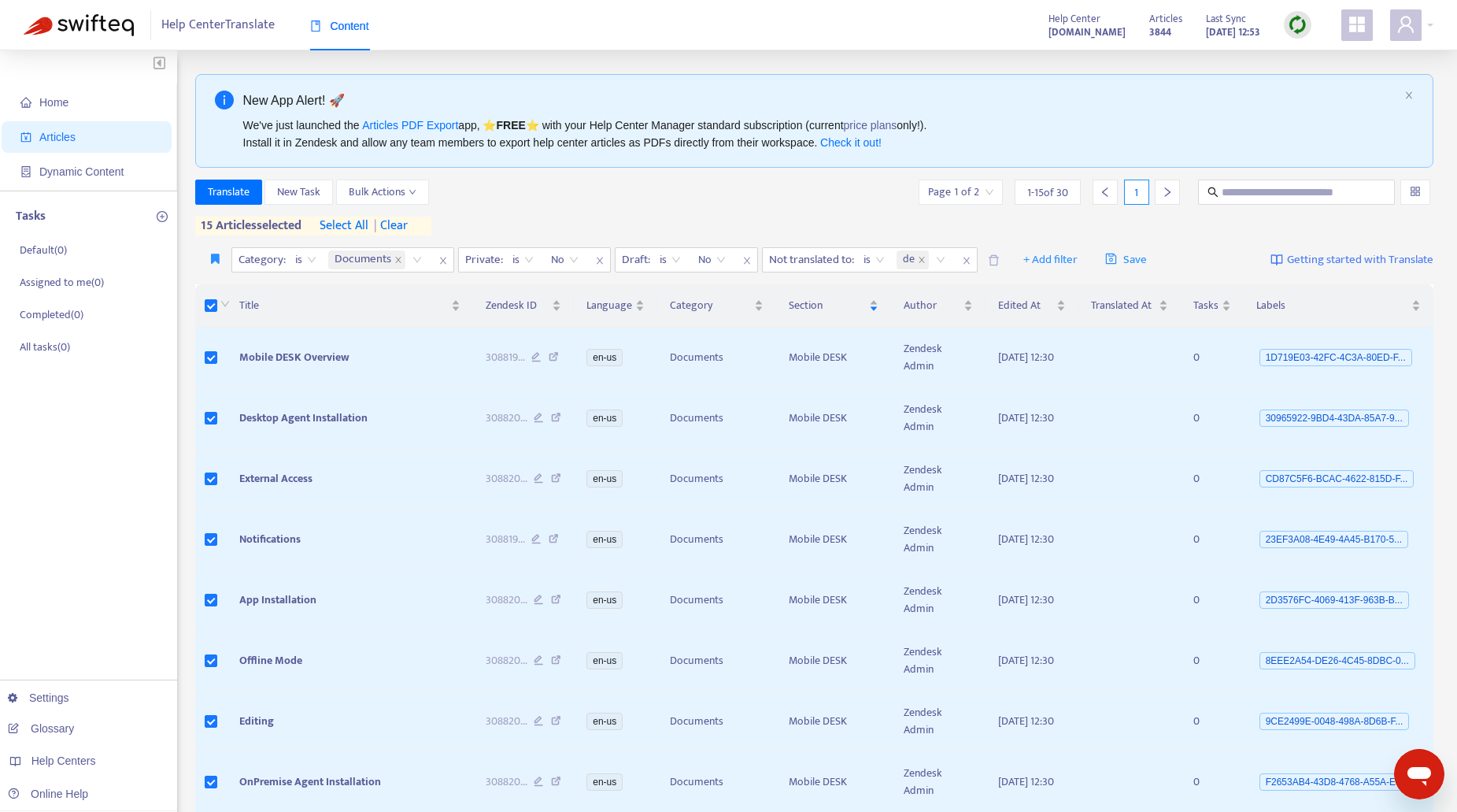
click at [1293, 26] on img at bounding box center [1298, 25] width 20 height 20
click at [1315, 56] on link "Quick Sync" at bounding box center [1330, 57] width 67 height 18
click at [1293, 24] on img at bounding box center [1298, 25] width 20 height 20
click at [1311, 52] on link "Quick Sync" at bounding box center [1330, 57] width 67 height 18
click at [1295, 28] on img at bounding box center [1298, 25] width 20 height 20
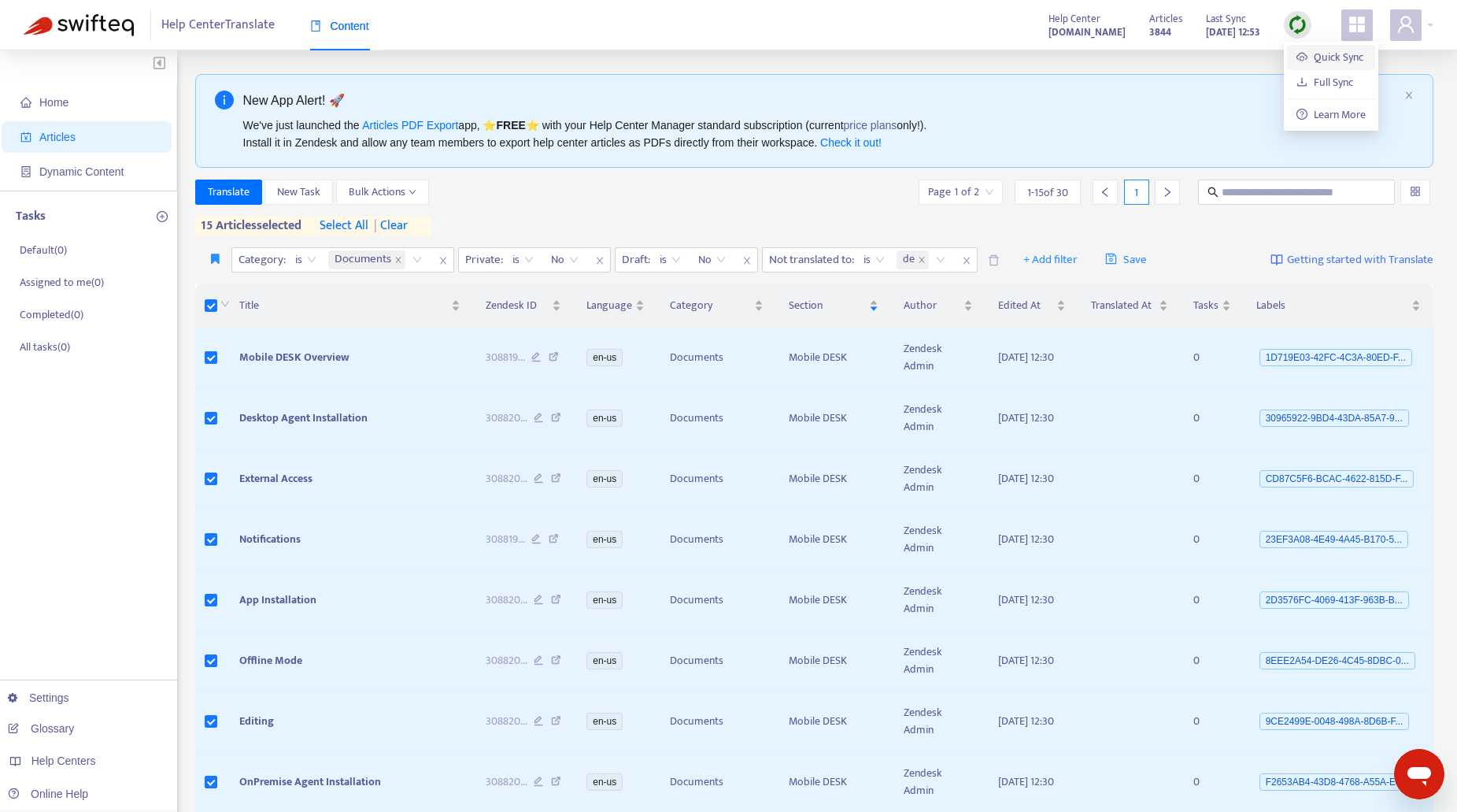
click at [1319, 59] on link "Quick Sync" at bounding box center [1330, 57] width 67 height 18
click at [1294, 26] on img at bounding box center [1298, 25] width 20 height 20
click at [1300, 53] on link "Quick Sync" at bounding box center [1330, 57] width 67 height 18
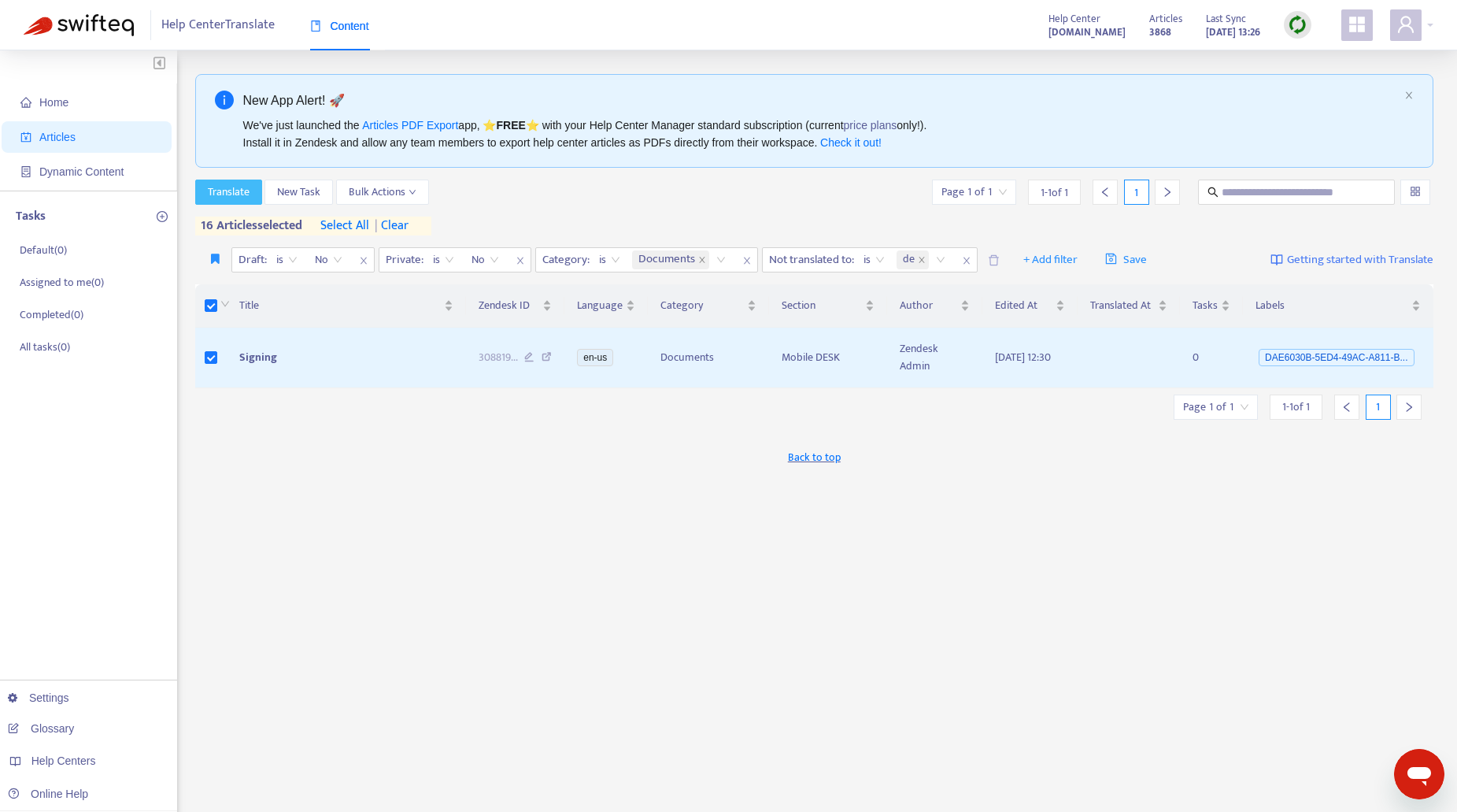
click at [234, 193] on span "Translate" at bounding box center [229, 192] width 42 height 17
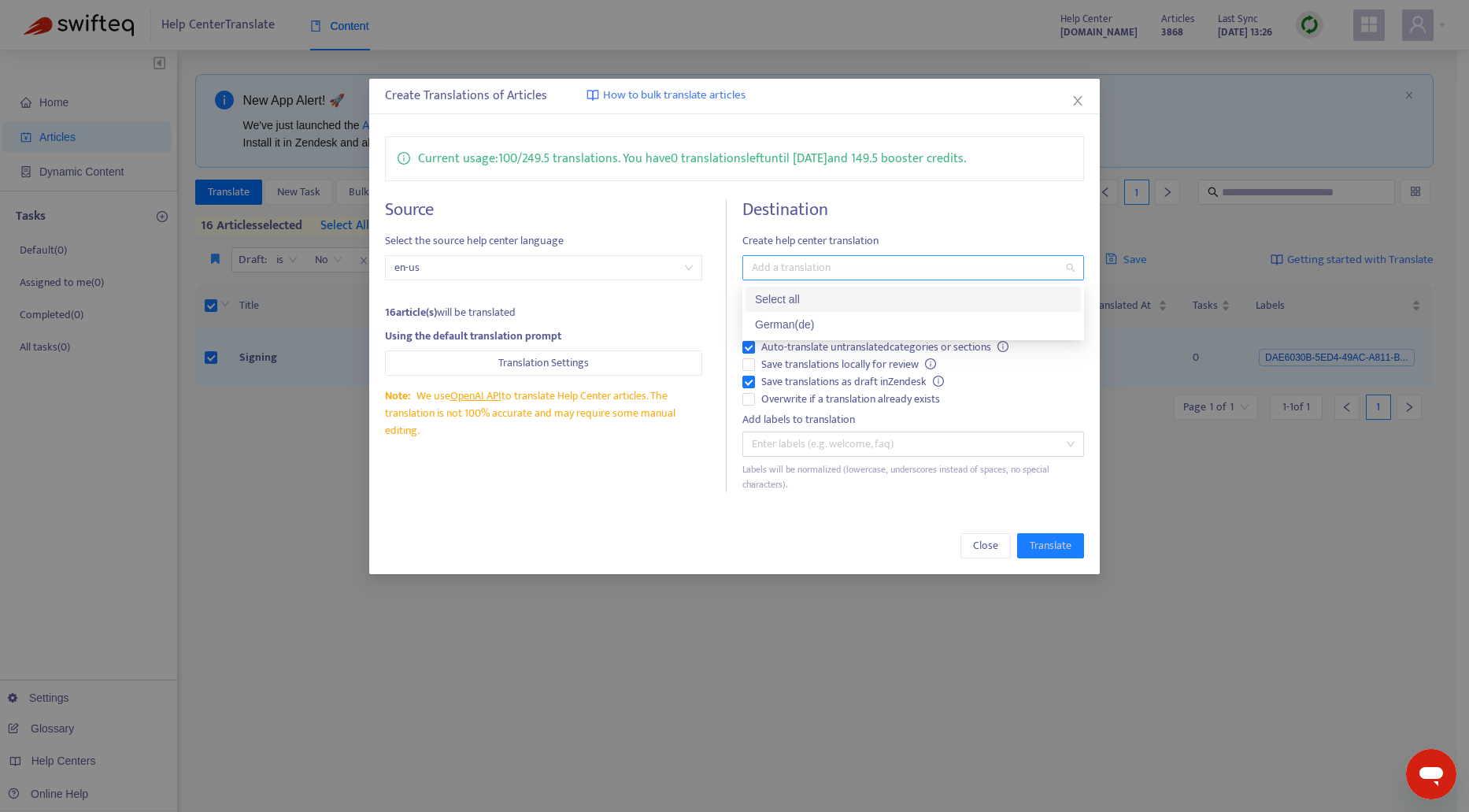
click at [803, 267] on div at bounding box center [905, 268] width 318 height 19
click at [795, 326] on div "German ( de )" at bounding box center [914, 324] width 317 height 17
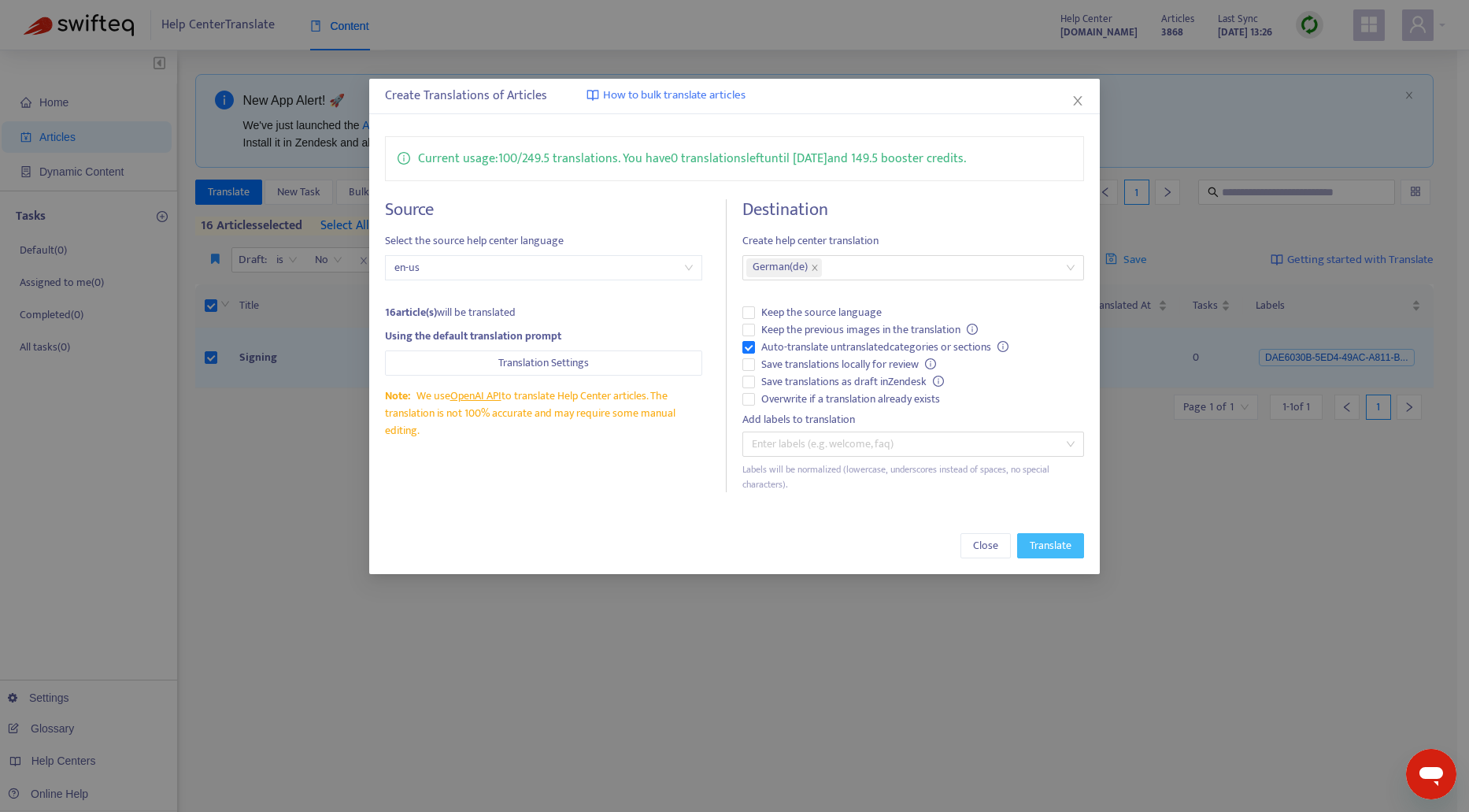
click at [1038, 547] on span "Translate" at bounding box center [1051, 545] width 42 height 17
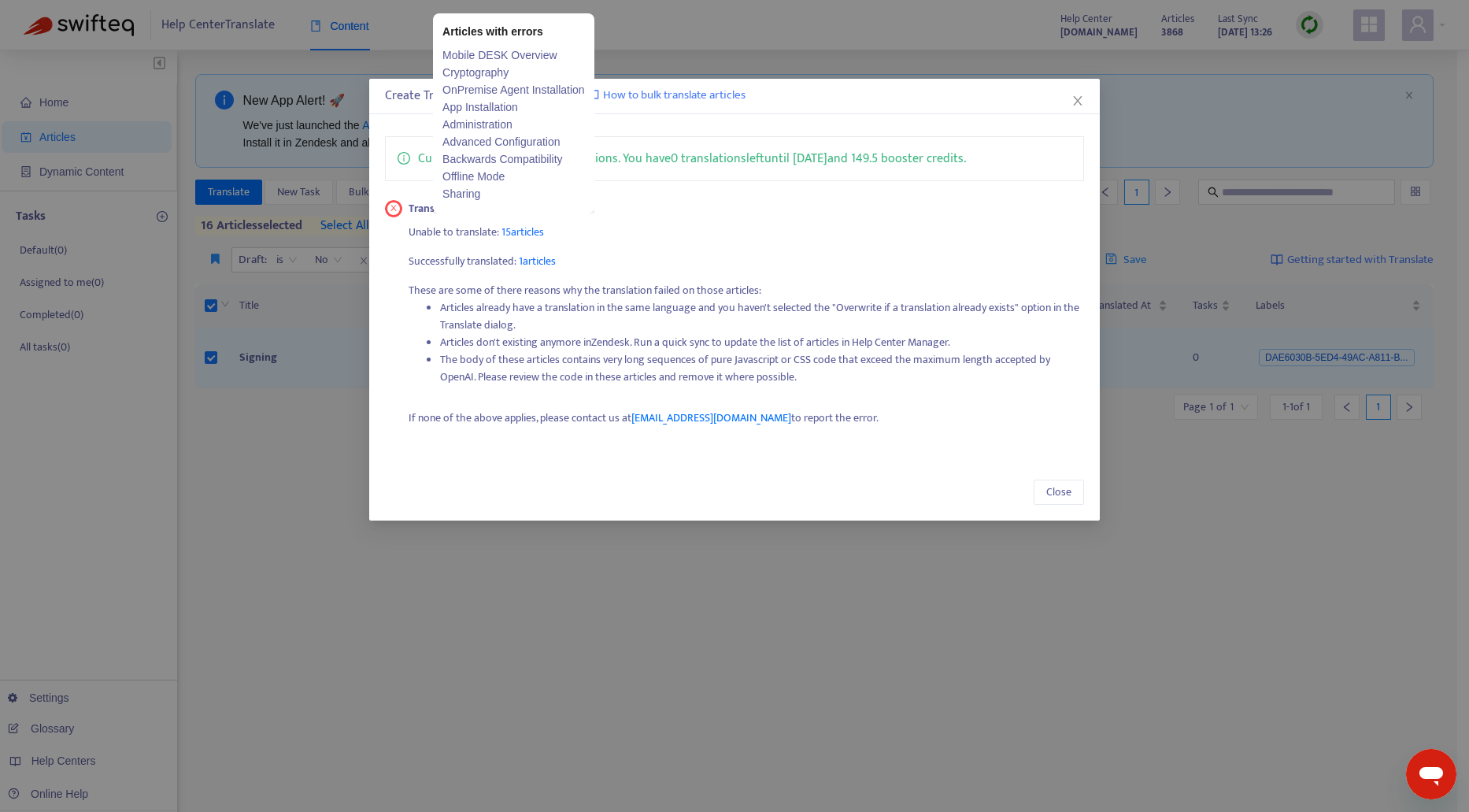
click at [523, 230] on span "15 articles" at bounding box center [523, 231] width 43 height 18
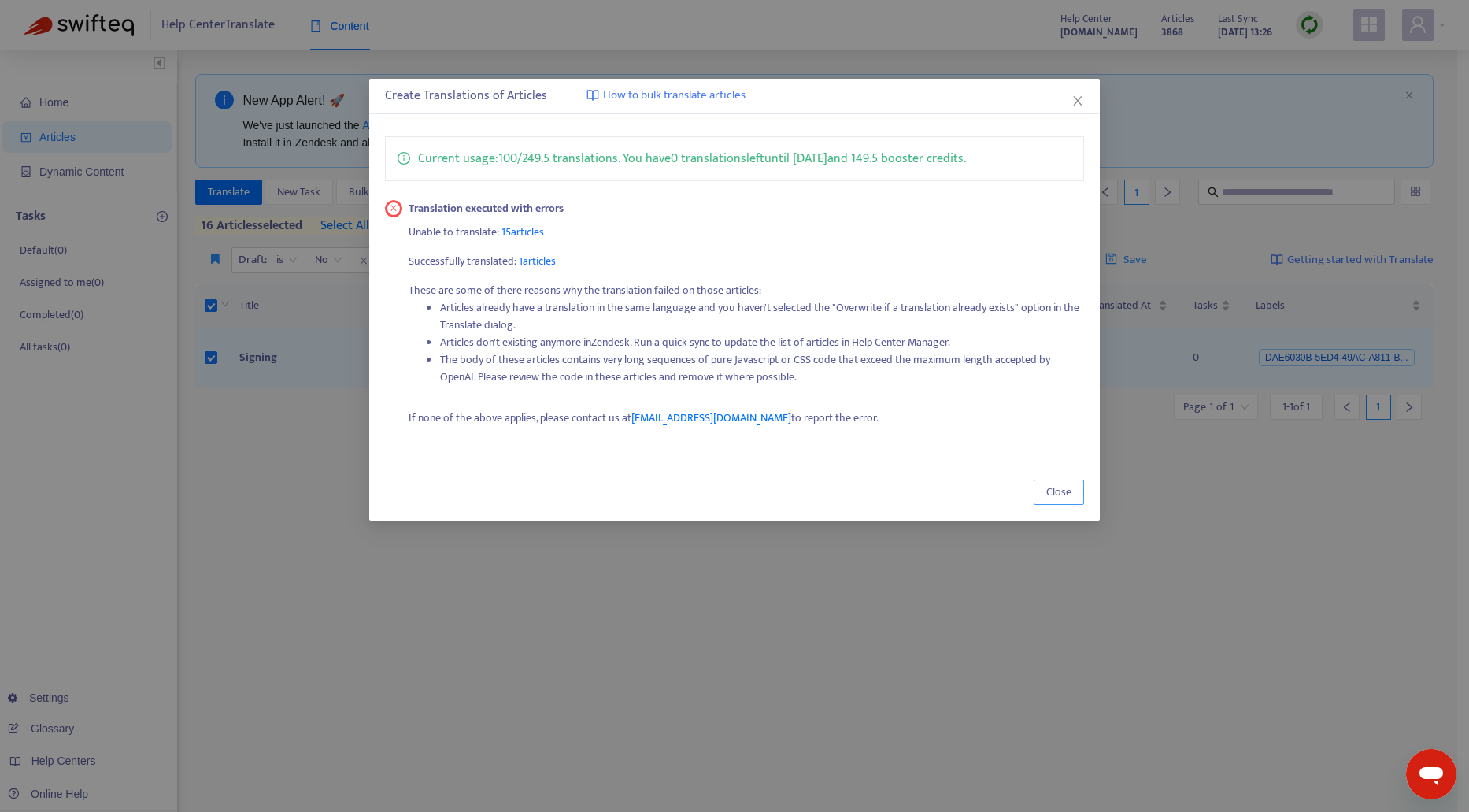
click at [1060, 489] on span "Close" at bounding box center [1059, 491] width 26 height 17
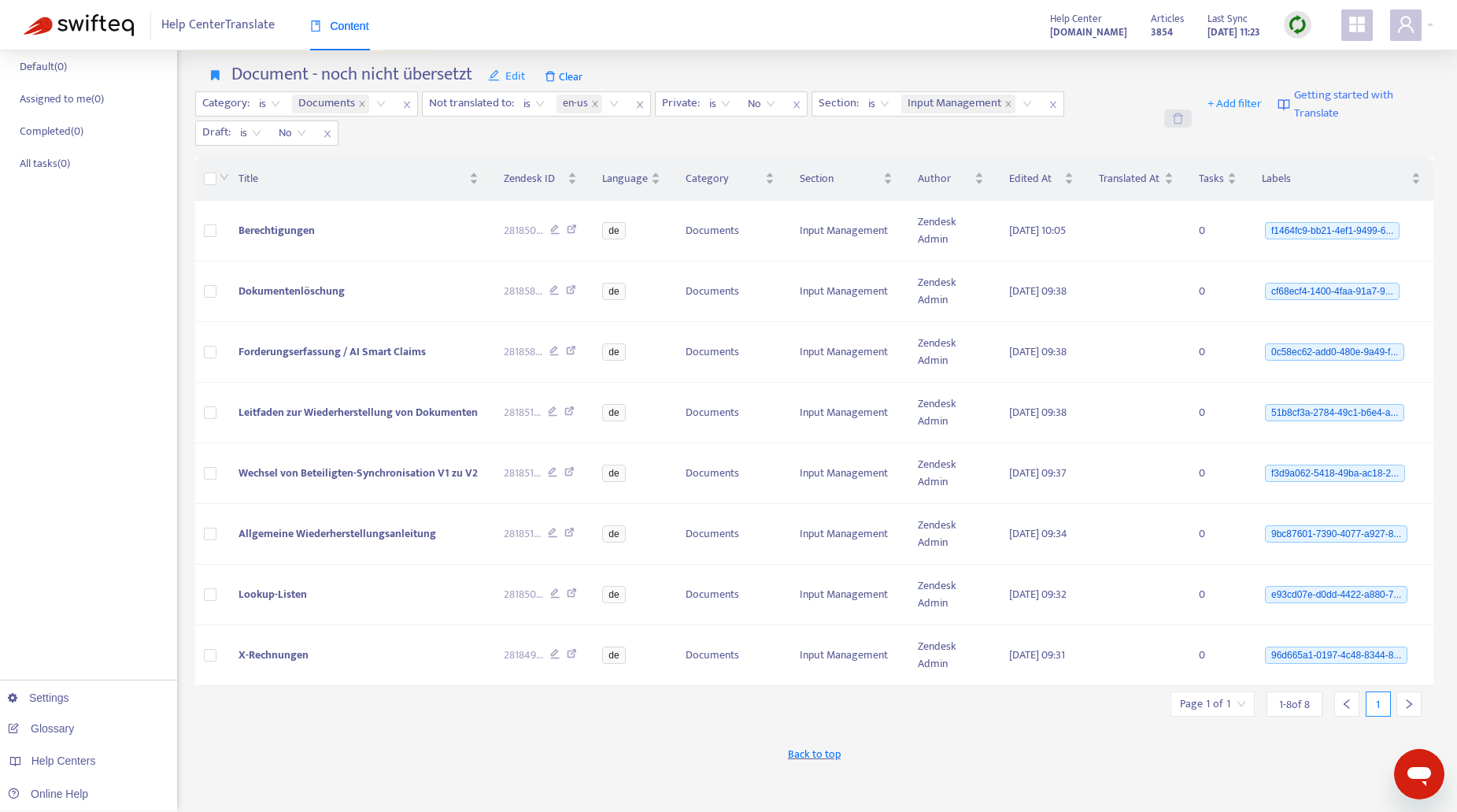
click at [1174, 119] on icon "delete" at bounding box center [1178, 119] width 11 height 11
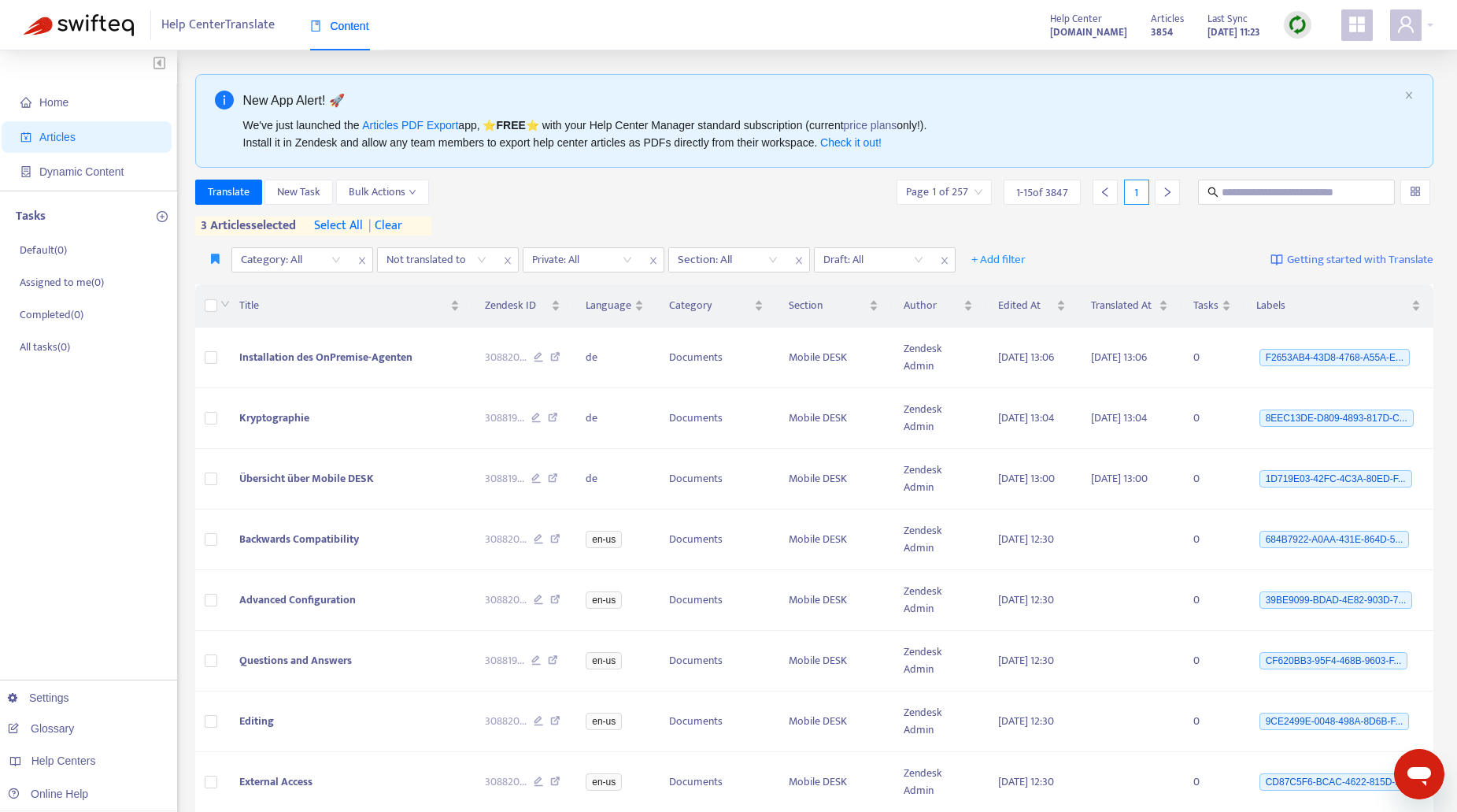
click at [388, 224] on span "| clear" at bounding box center [382, 226] width 39 height 19
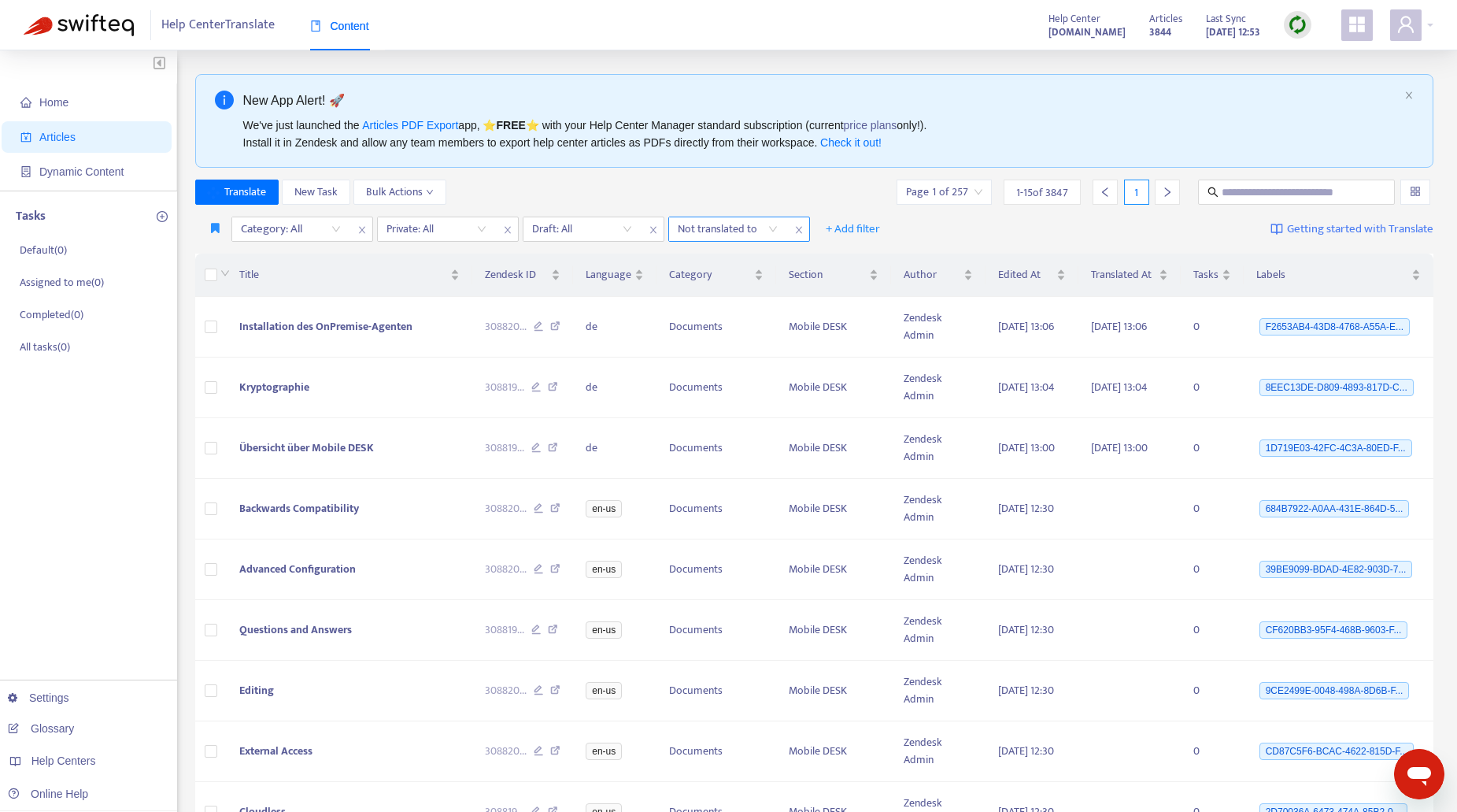
click at [796, 229] on icon "close" at bounding box center [799, 230] width 9 height 9
click at [650, 225] on icon "close" at bounding box center [654, 230] width 9 height 9
drag, startPoint x: 505, startPoint y: 226, endPoint x: 387, endPoint y: 227, distance: 118.0
click at [503, 226] on icon "close" at bounding box center [507, 230] width 9 height 9
click at [368, 231] on span "close" at bounding box center [362, 230] width 21 height 19
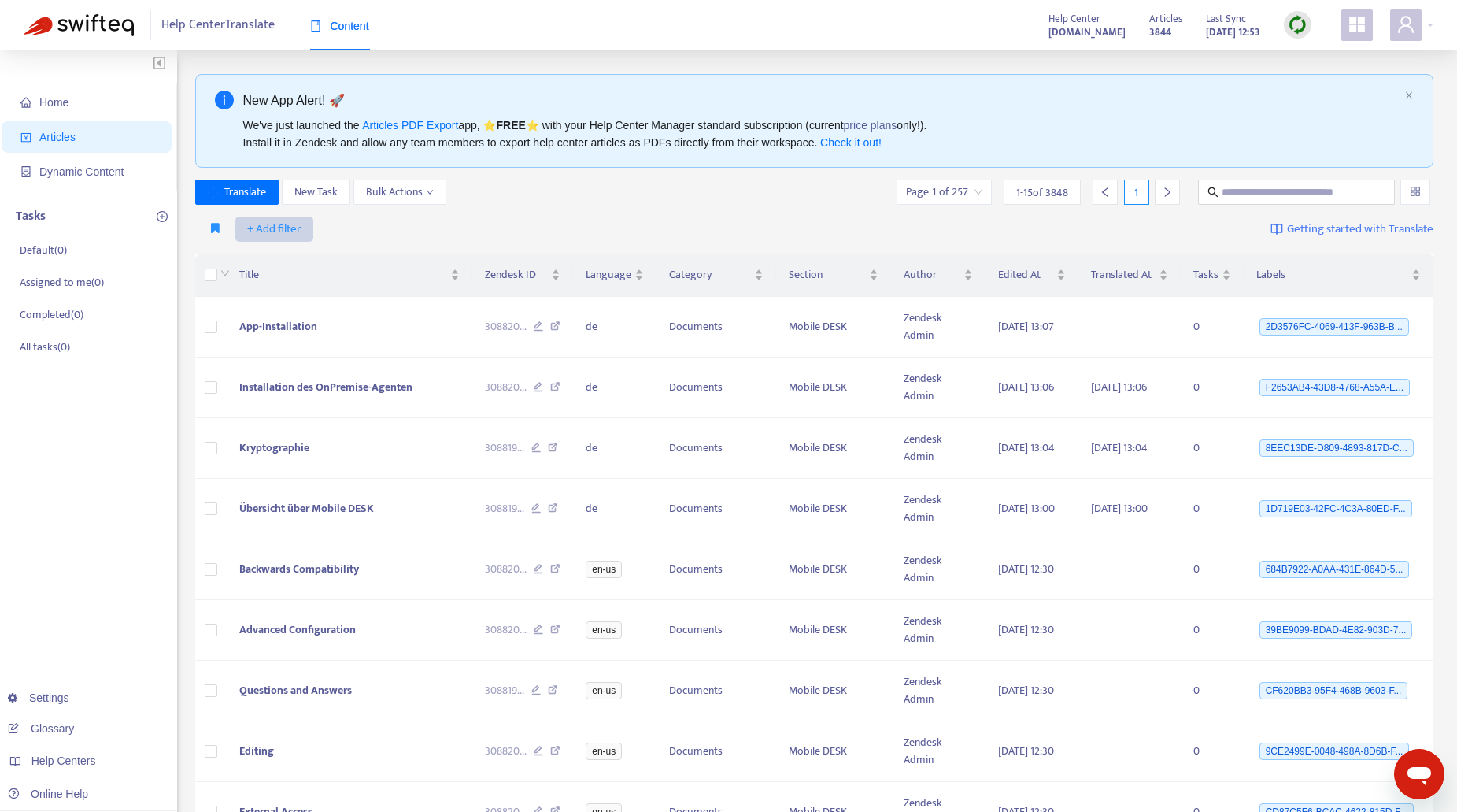
click at [300, 228] on span "+ Add filter" at bounding box center [274, 230] width 54 height 19
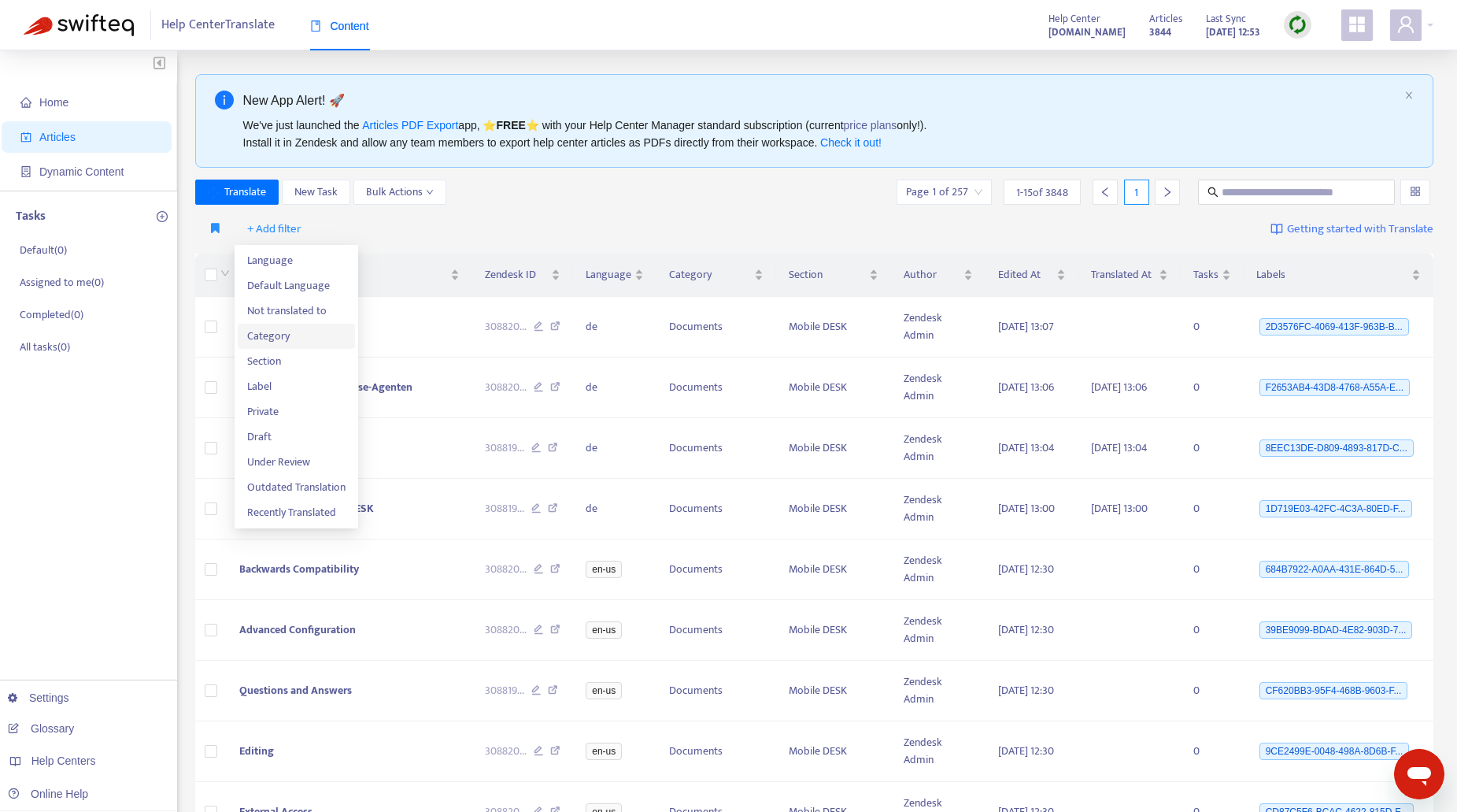
click at [292, 332] on span "Category" at bounding box center [297, 336] width 99 height 17
click at [363, 228] on icon "close" at bounding box center [361, 230] width 7 height 7
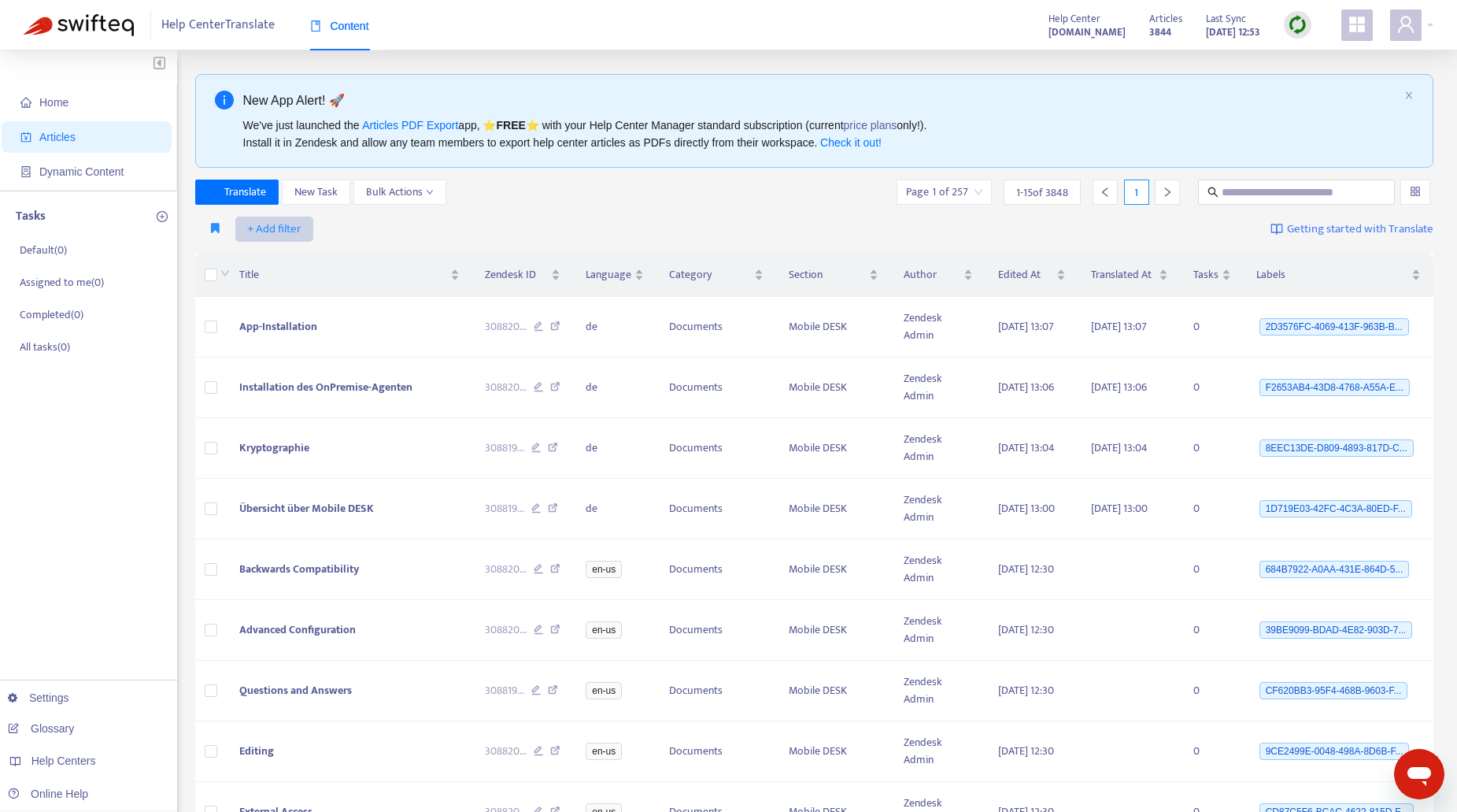
click at [285, 232] on span "+ Add filter" at bounding box center [274, 230] width 54 height 19
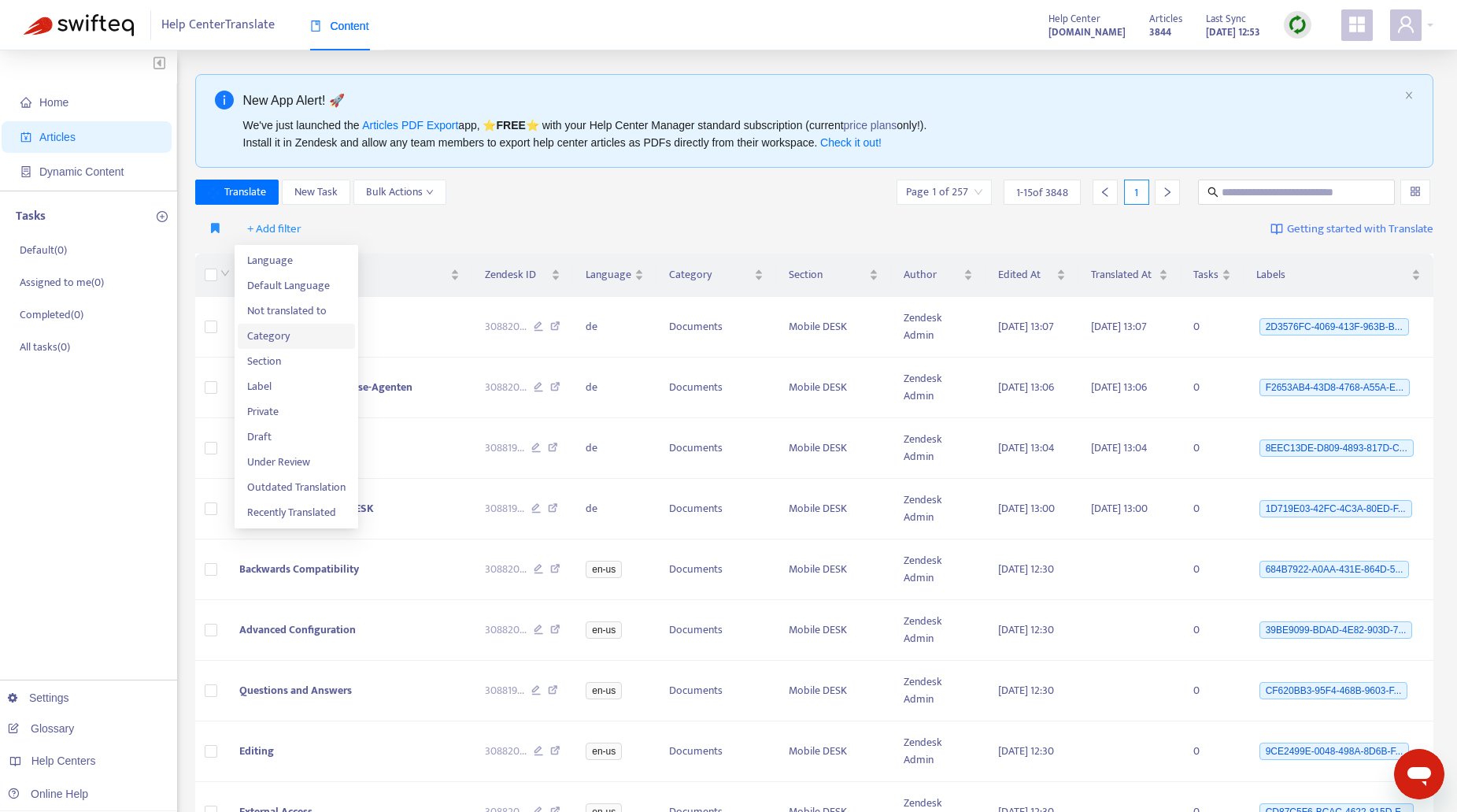
click at [272, 328] on span "Category" at bounding box center [297, 336] width 99 height 17
click at [335, 227] on div "Category: All" at bounding box center [291, 229] width 118 height 24
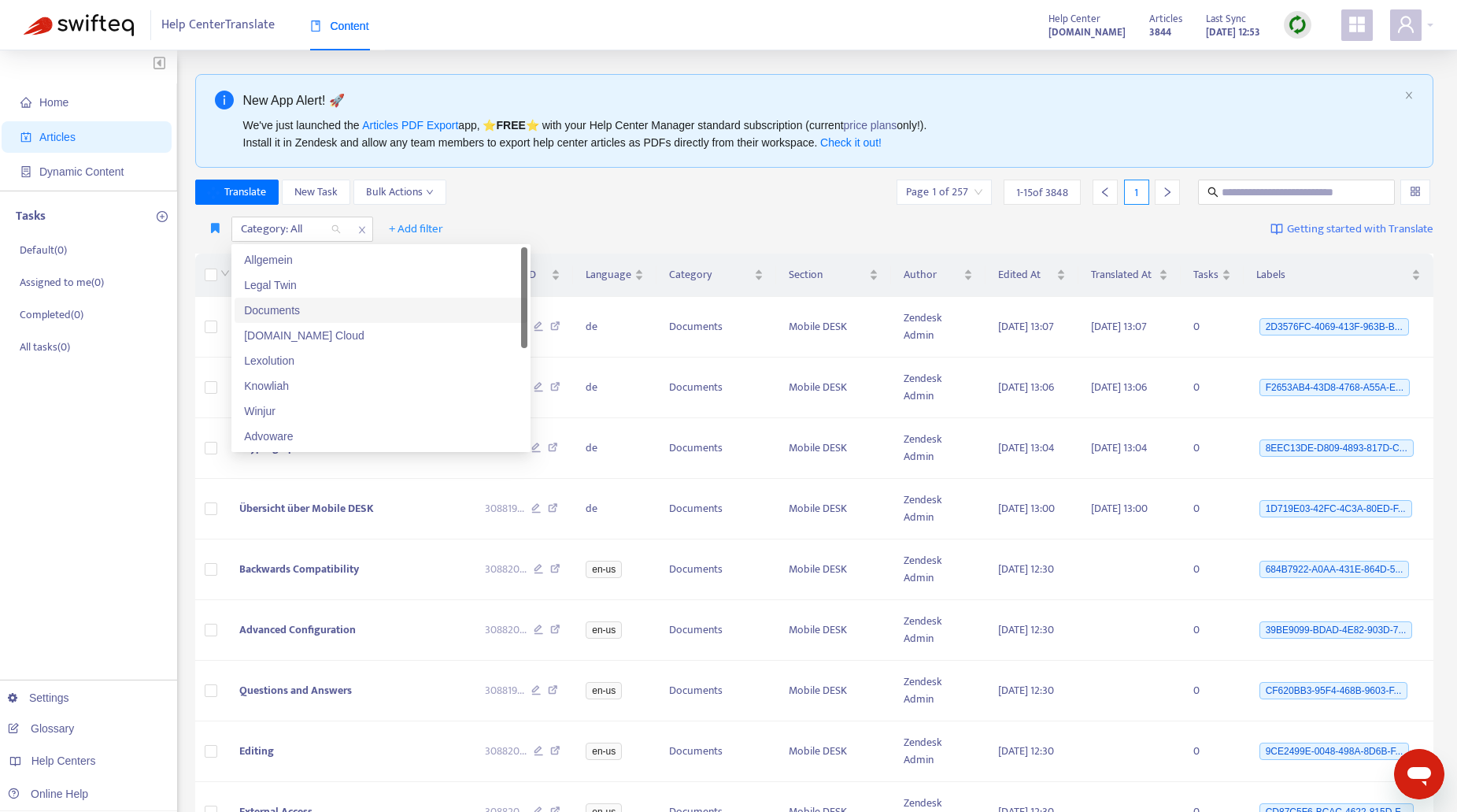
click at [280, 307] on div "Documents" at bounding box center [380, 310] width 274 height 17
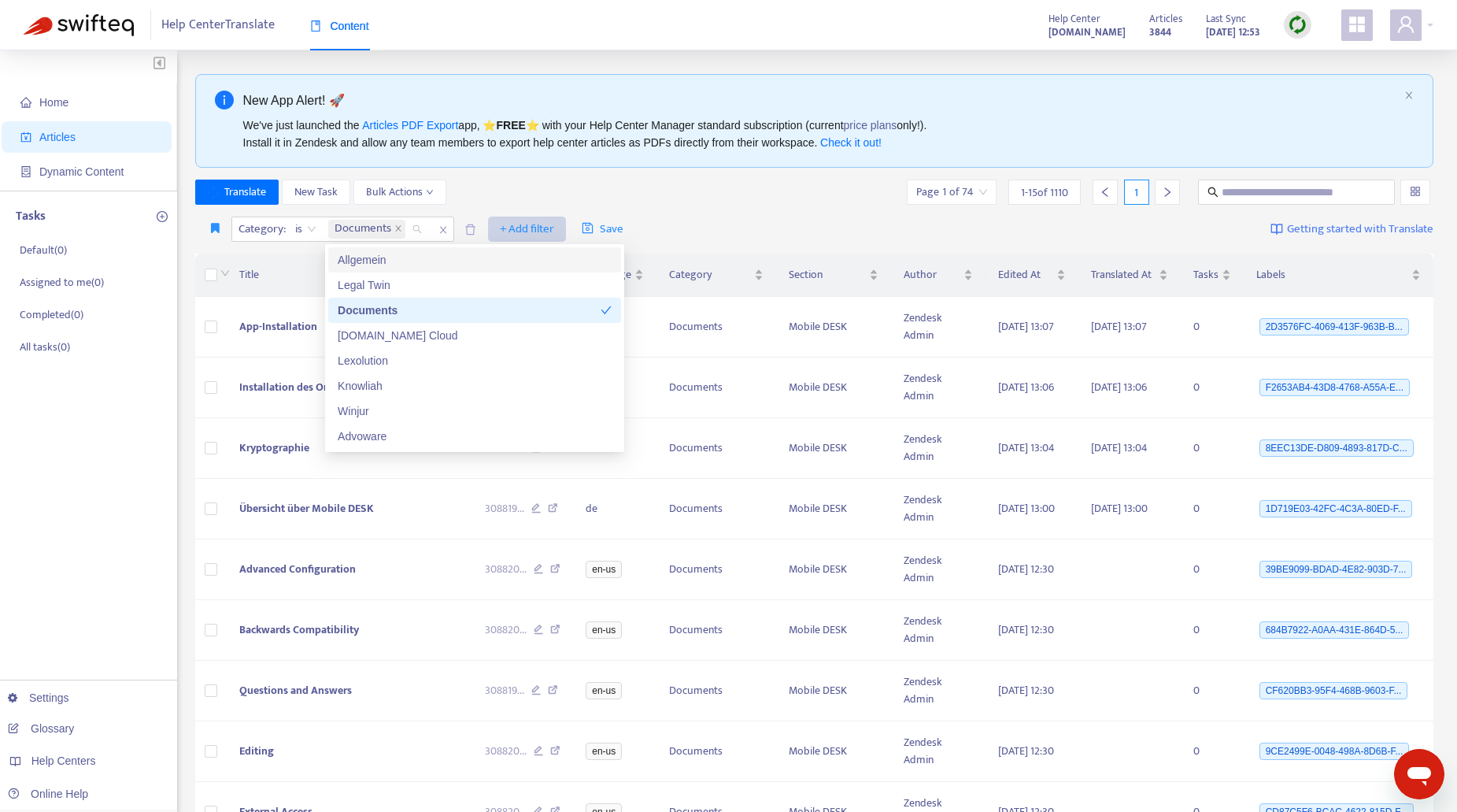
click at [520, 225] on span "+ Add filter" at bounding box center [526, 230] width 54 height 19
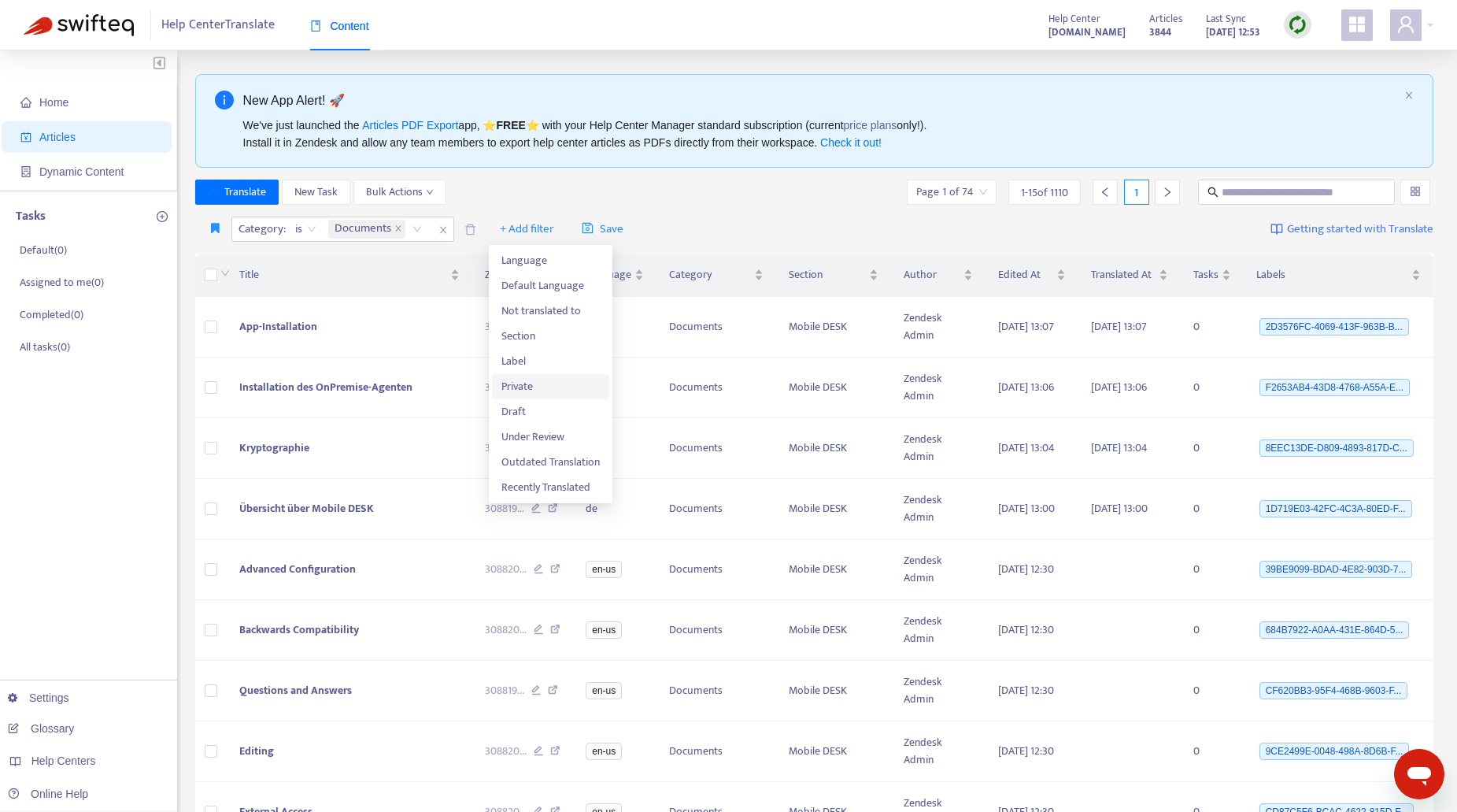
click at [518, 385] on span "Private" at bounding box center [551, 386] width 99 height 17
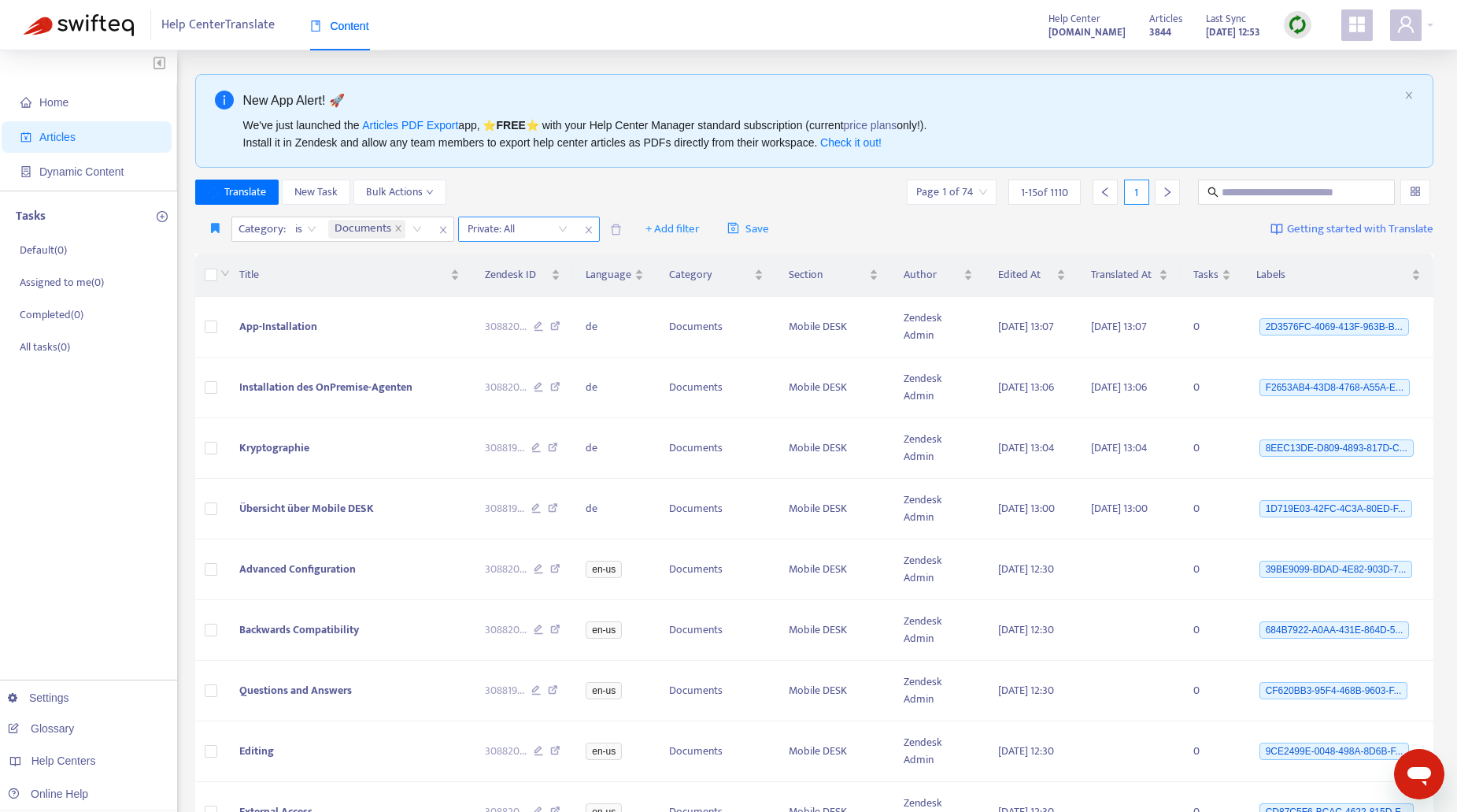
click at [557, 227] on input "search" at bounding box center [517, 229] width 100 height 24
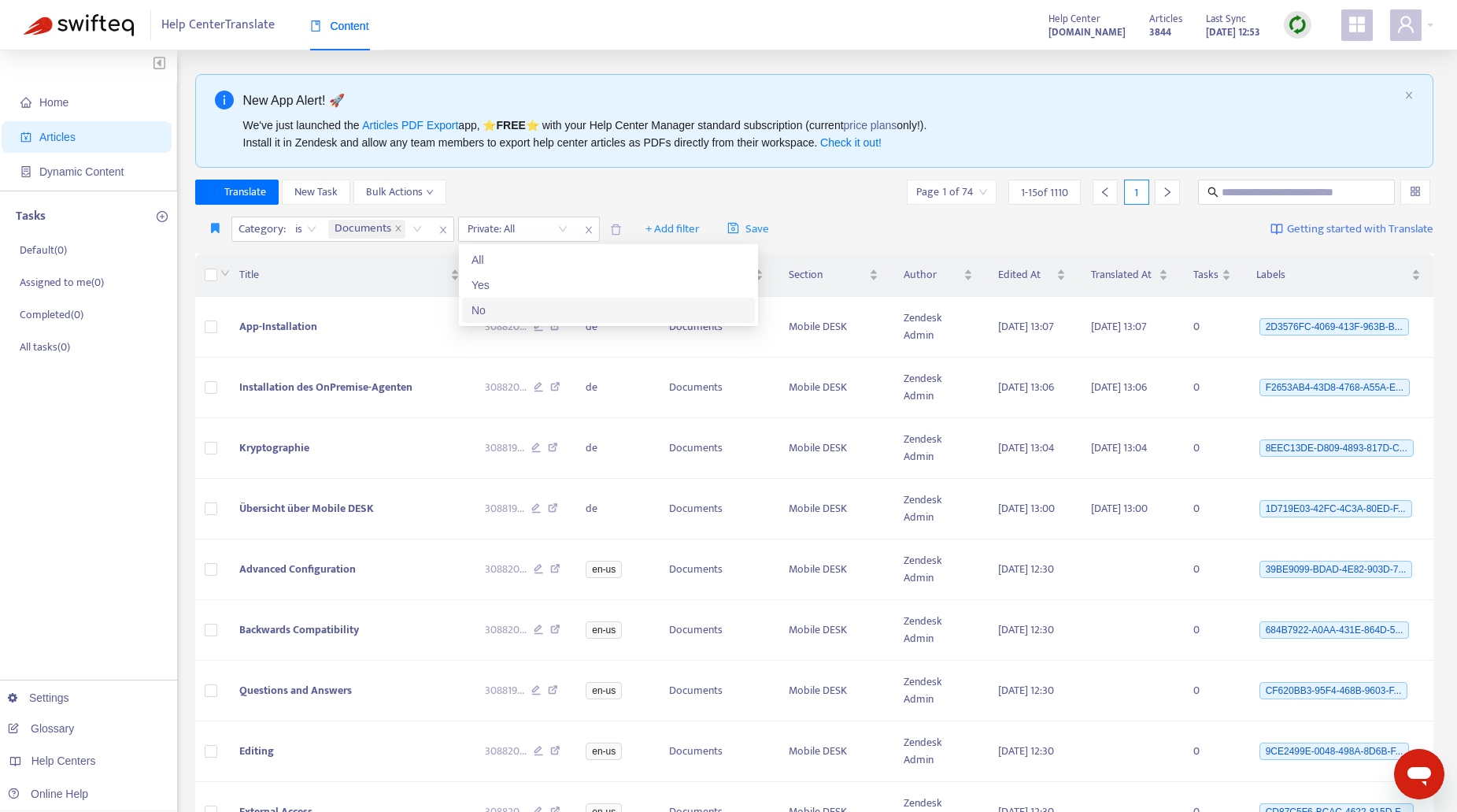
click at [488, 305] on div "No" at bounding box center [608, 310] width 274 height 17
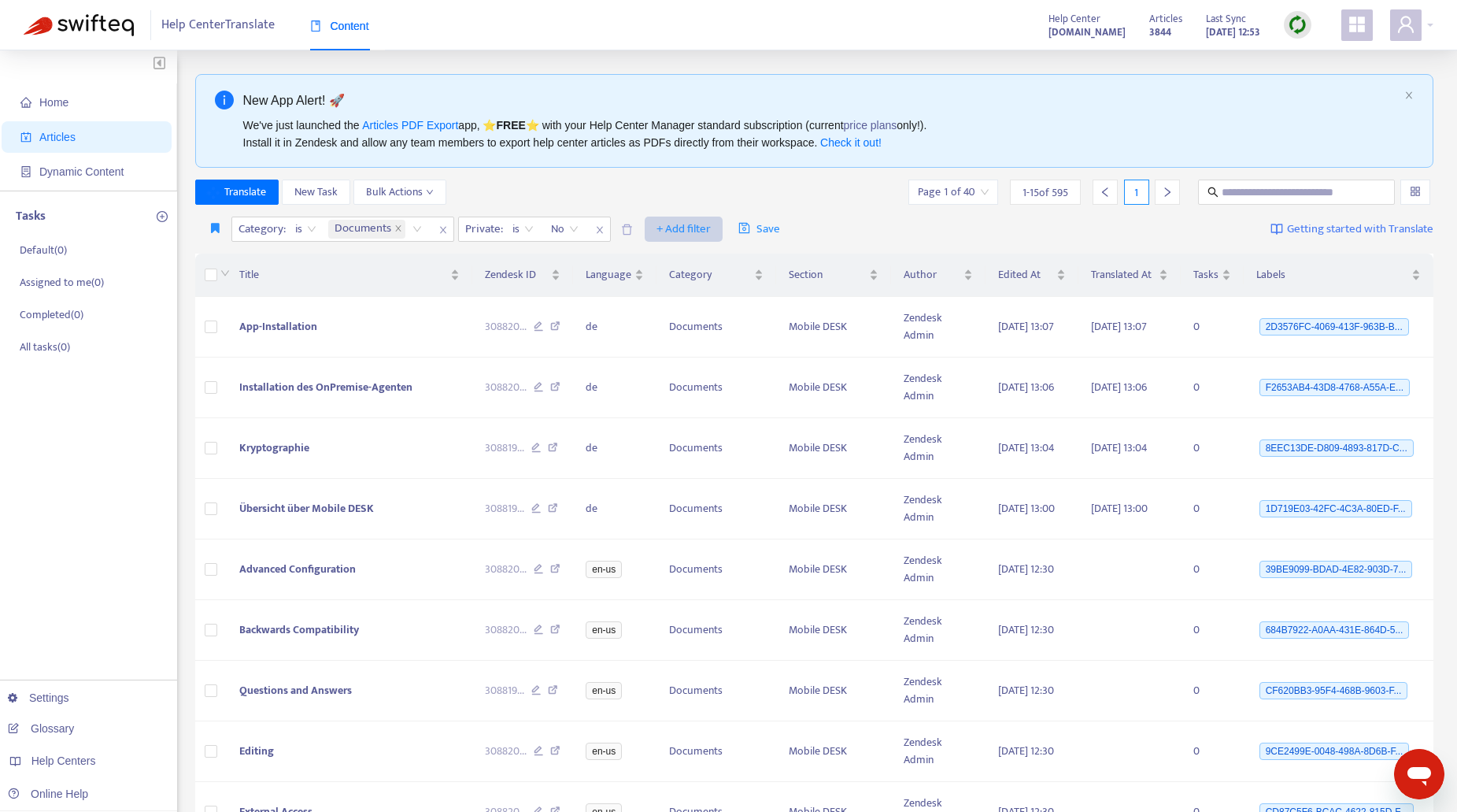
click at [670, 225] on span "+ Add filter" at bounding box center [683, 230] width 54 height 19
click at [720, 309] on span "Not translated to" at bounding box center [707, 311] width 99 height 17
click at [724, 227] on div "Not translated to" at bounding box center [674, 229] width 118 height 24
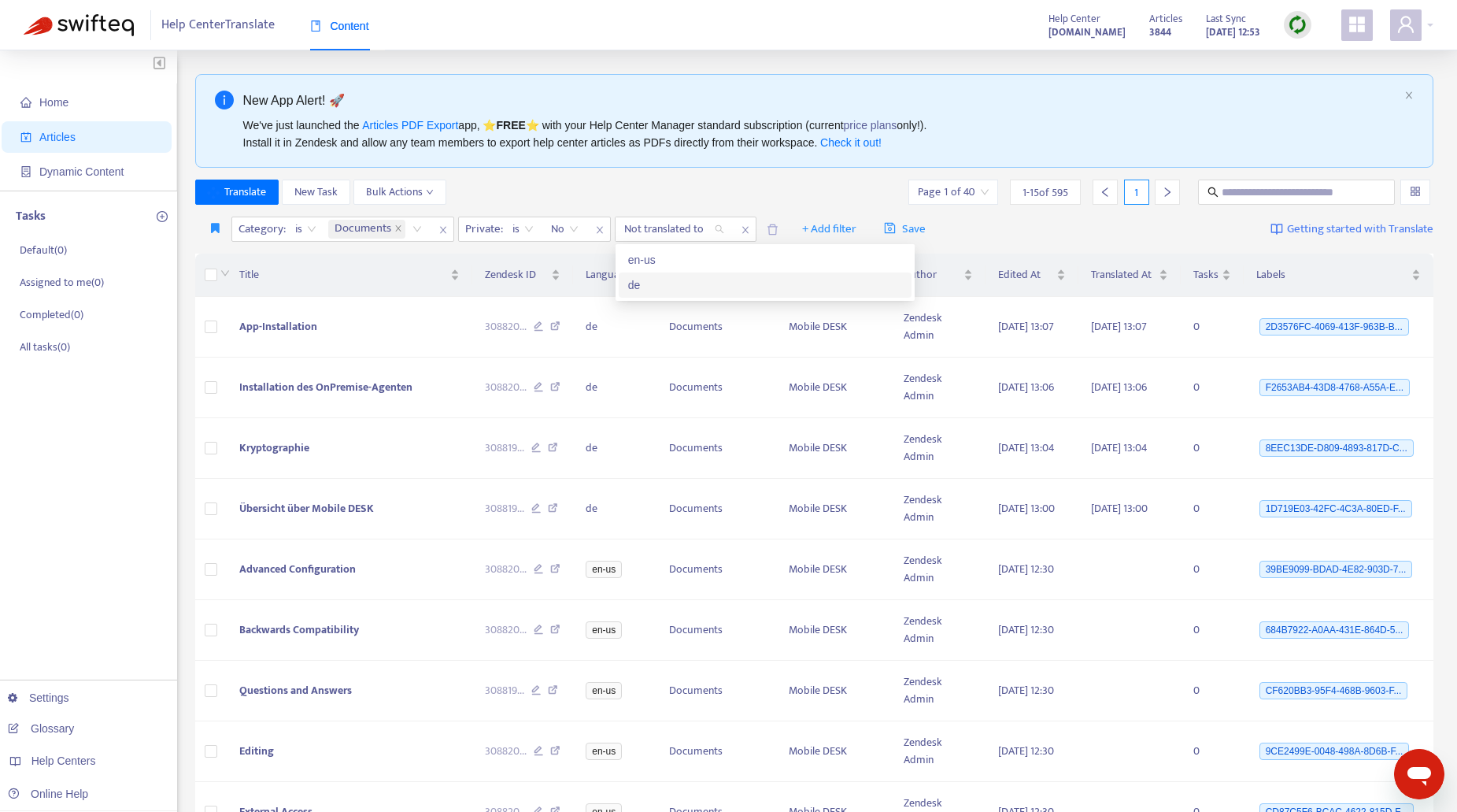
click at [649, 280] on div "de" at bounding box center [765, 285] width 274 height 17
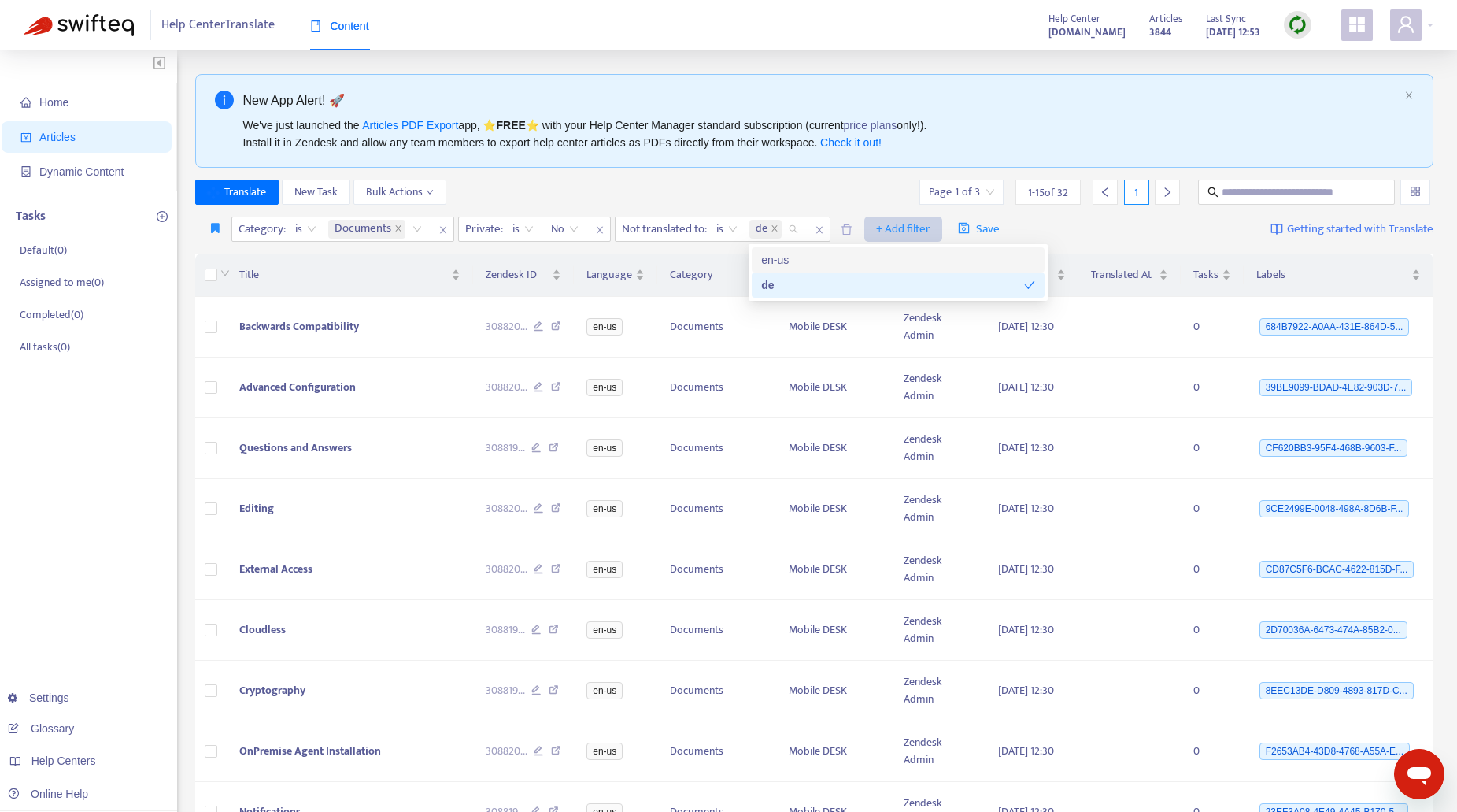
click at [899, 231] on span "+ Add filter" at bounding box center [903, 230] width 54 height 19
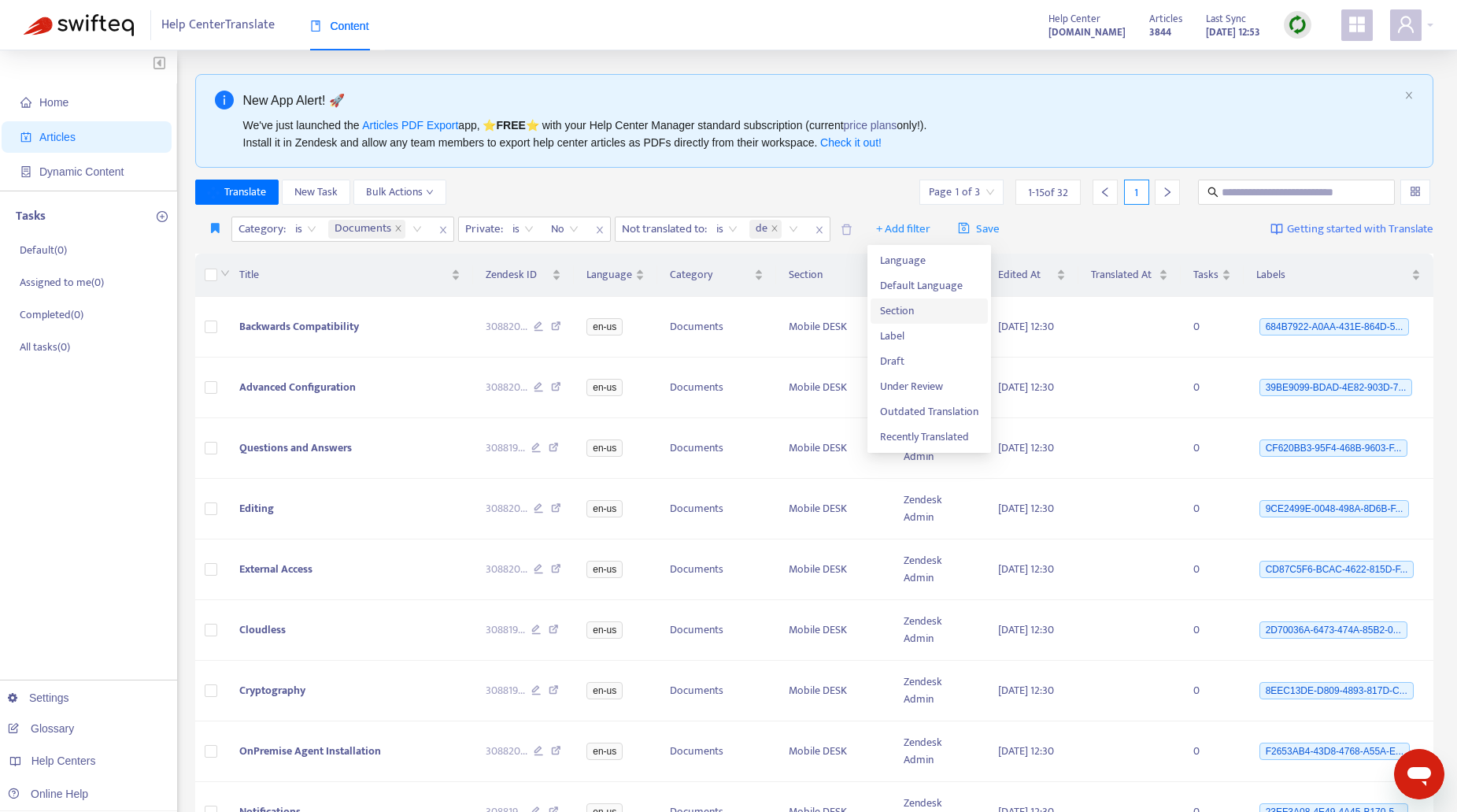
click at [908, 312] on span "Section" at bounding box center [930, 311] width 99 height 17
click at [936, 232] on div "Section: All" at bounding box center [894, 229] width 118 height 24
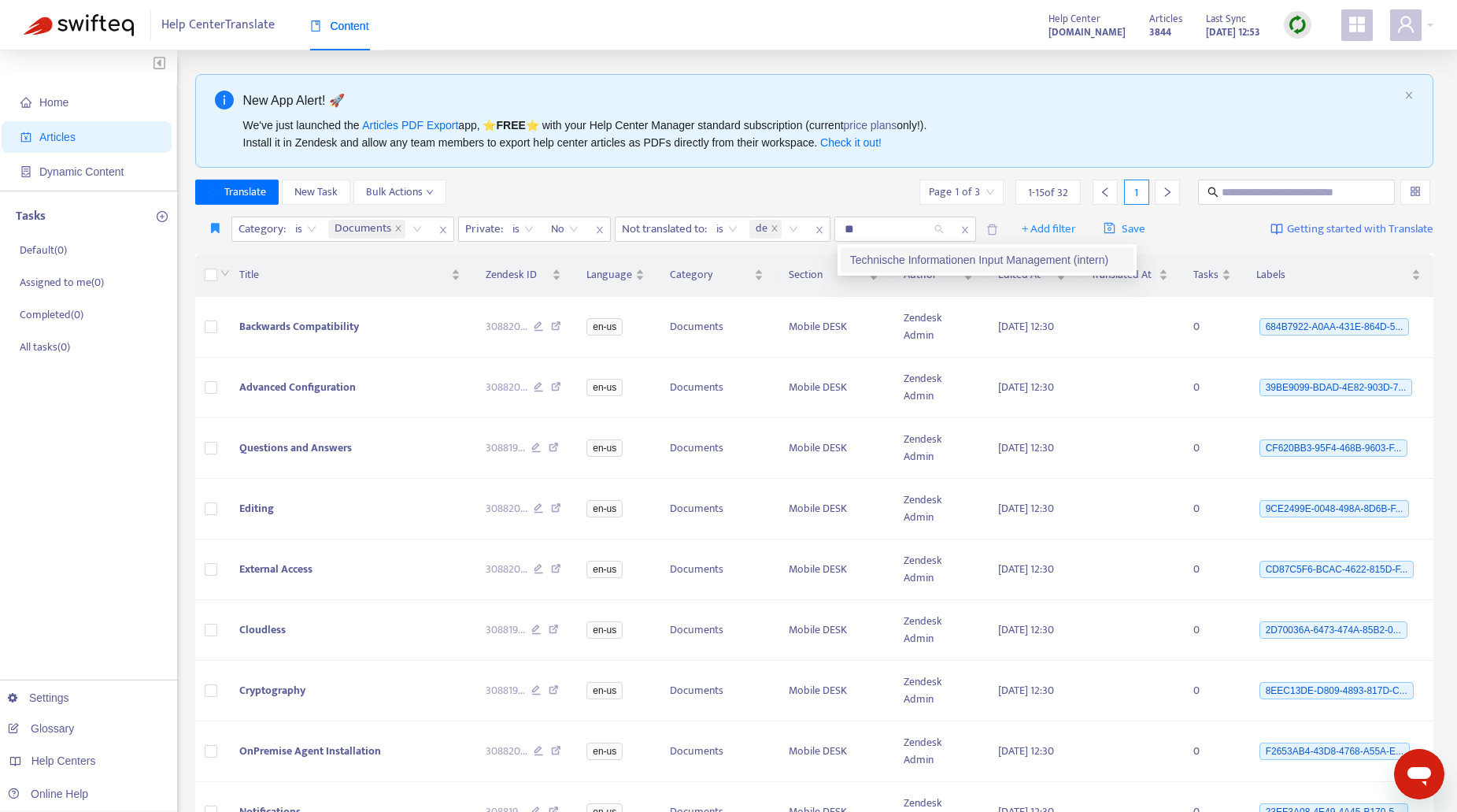
type input "*"
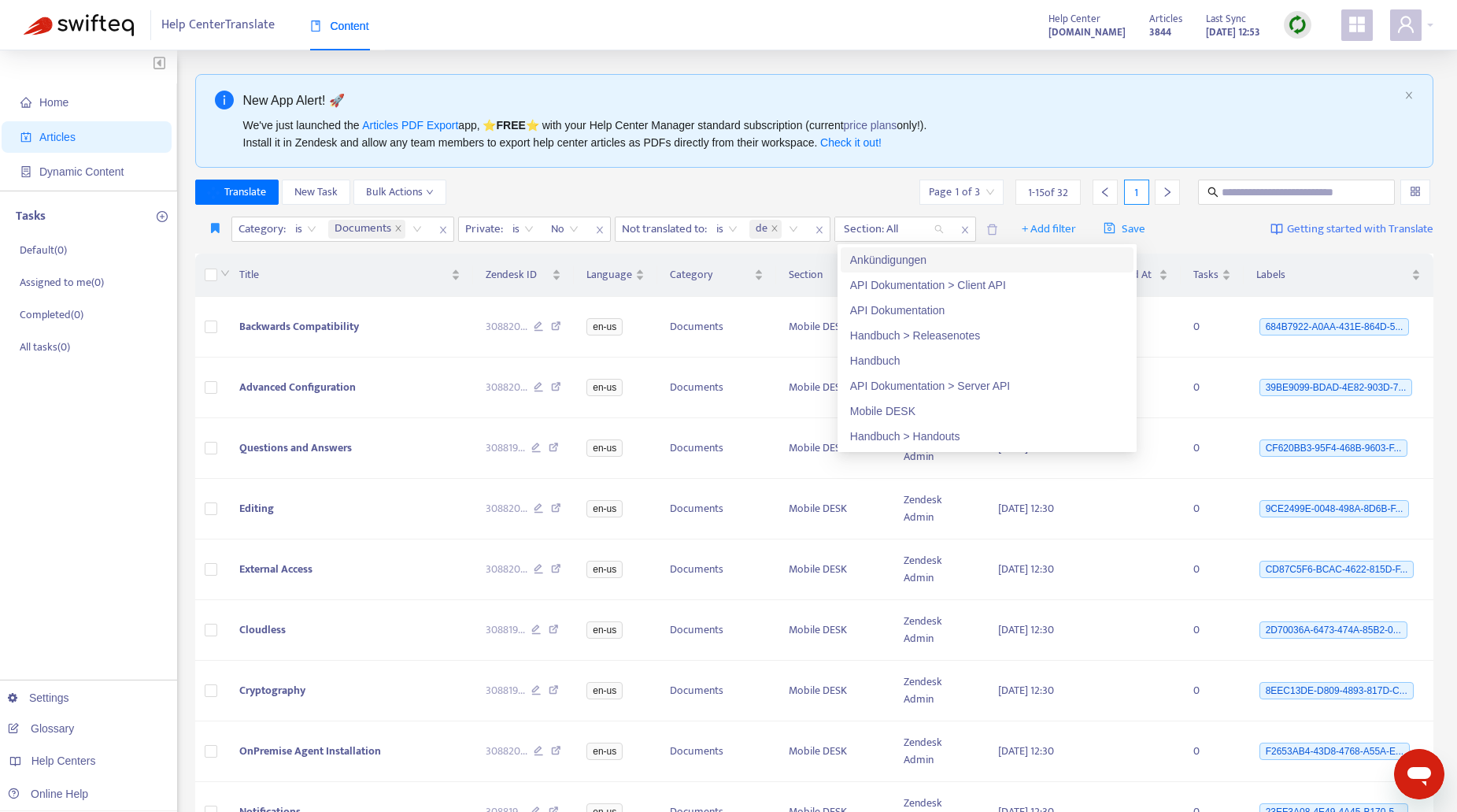
click at [825, 189] on div "Translate New Task Bulk Actions Page 1 of 3 1 - 15 of 32 1" at bounding box center [815, 192] width 1239 height 26
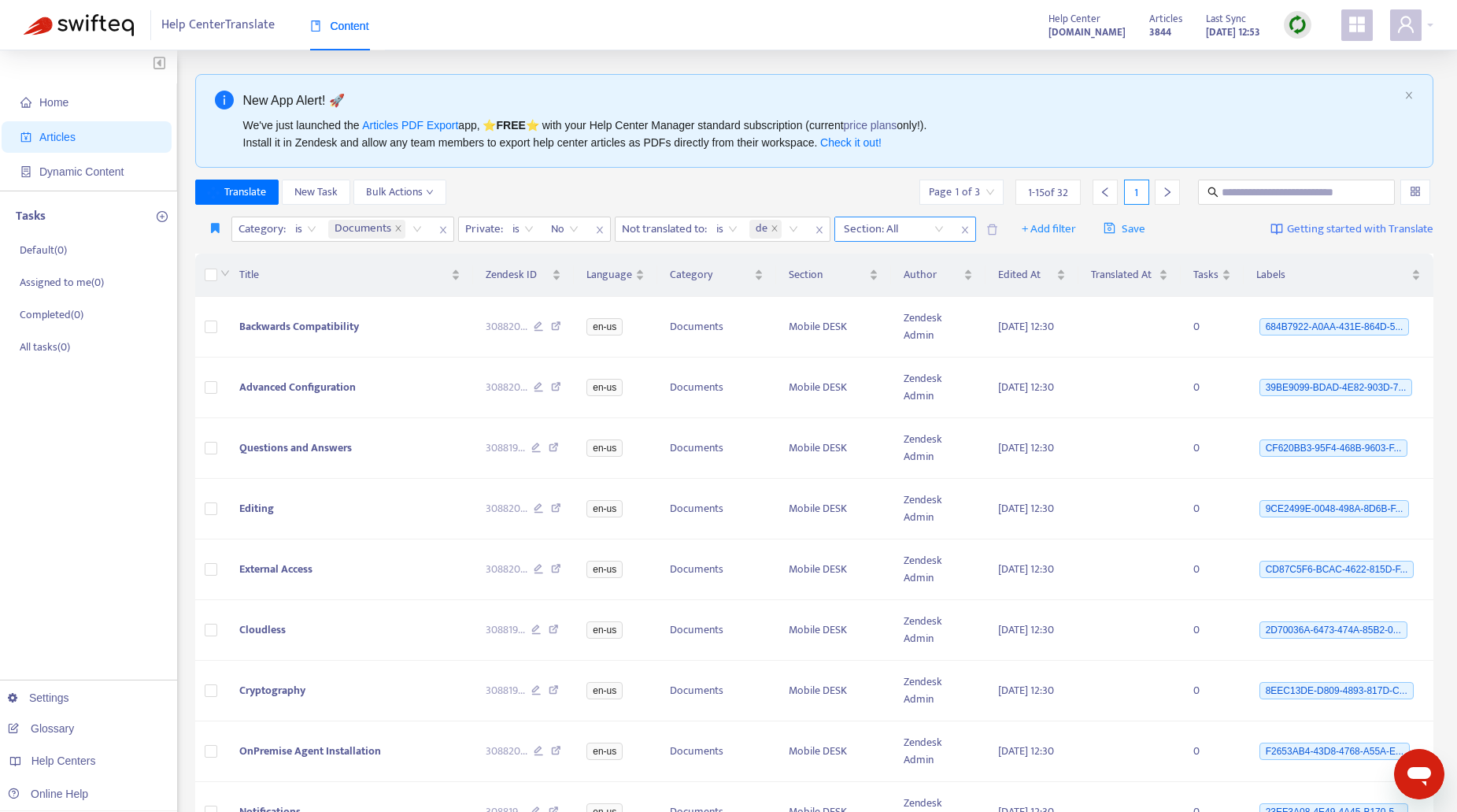
click at [964, 229] on icon "close" at bounding box center [965, 230] width 9 height 9
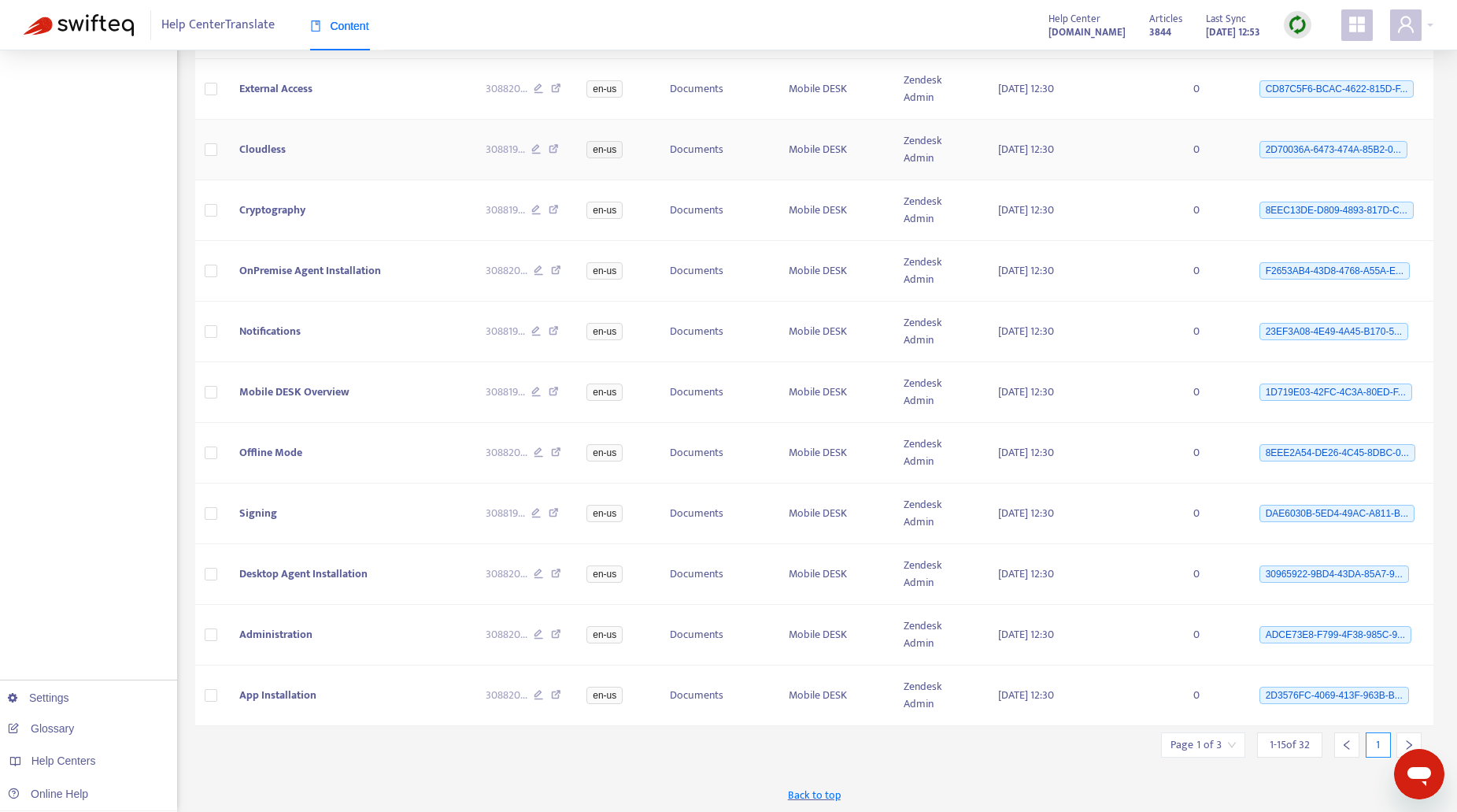
scroll to position [483, 0]
click at [1407, 738] on icon "right" at bounding box center [1410, 743] width 6 height 9
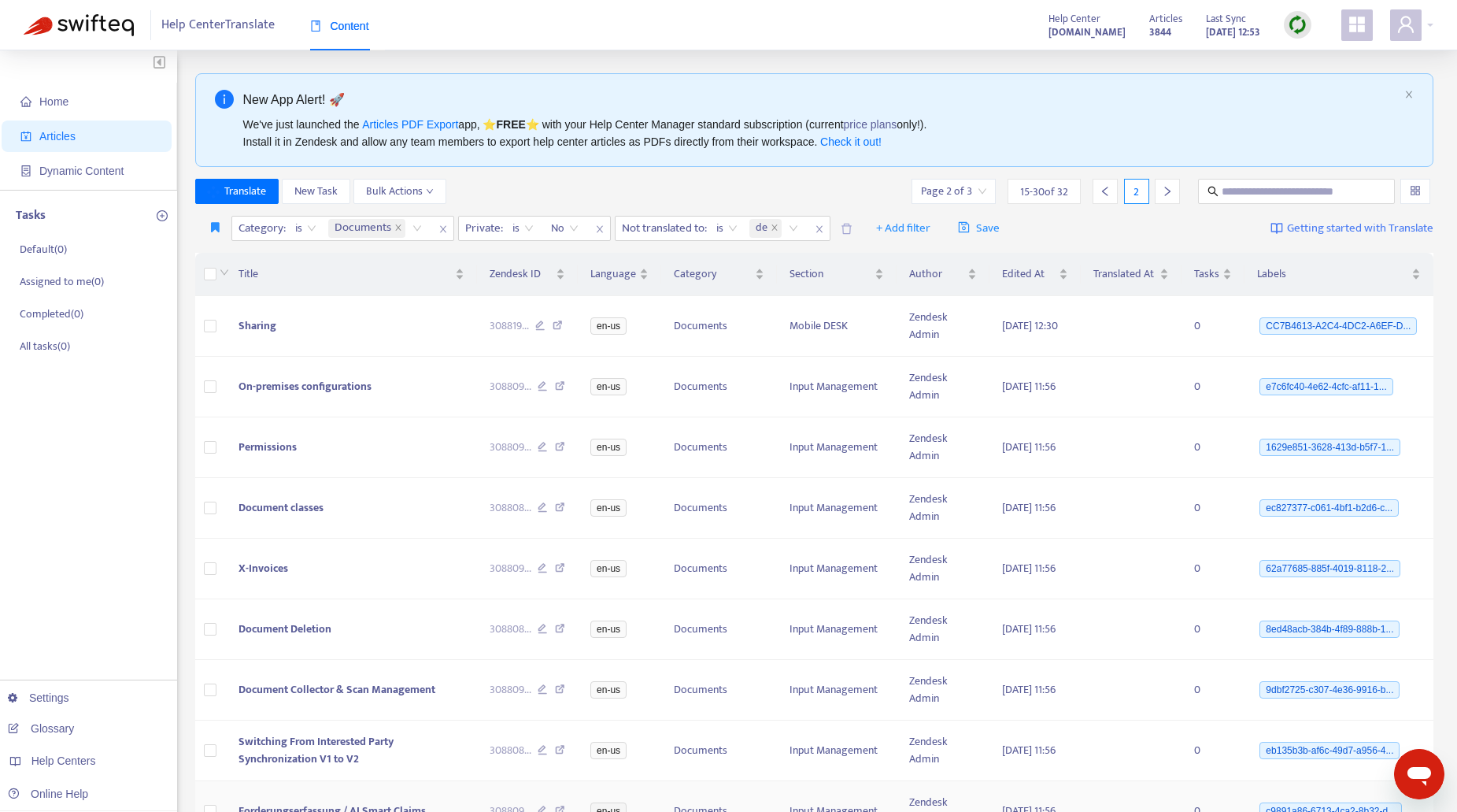
scroll to position [0, 0]
click at [904, 228] on span "+ Add filter" at bounding box center [903, 230] width 54 height 19
click at [899, 312] on span "Section" at bounding box center [930, 311] width 99 height 17
click at [948, 230] on div "Section: All" at bounding box center [894, 229] width 118 height 24
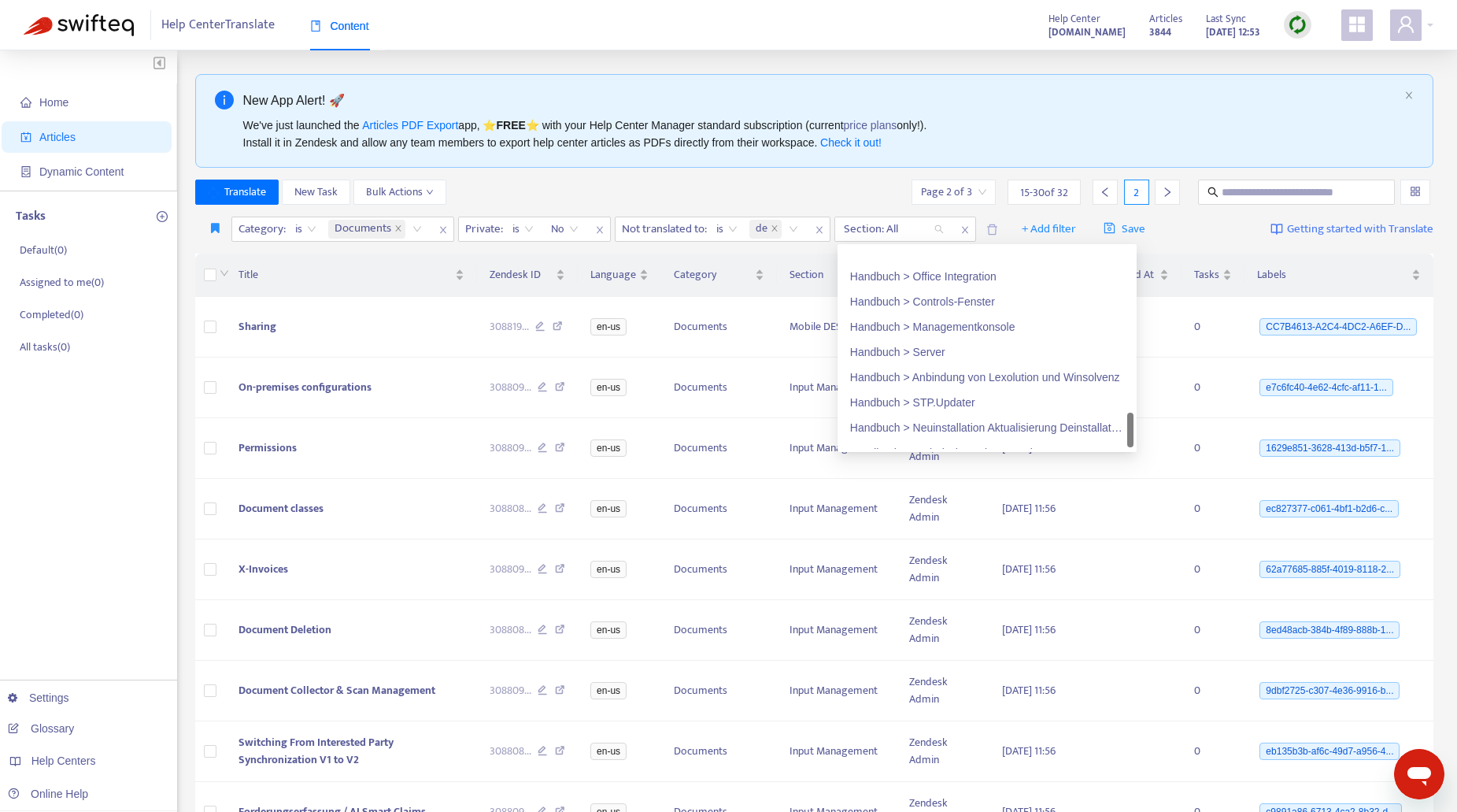
scroll to position [1260, 0]
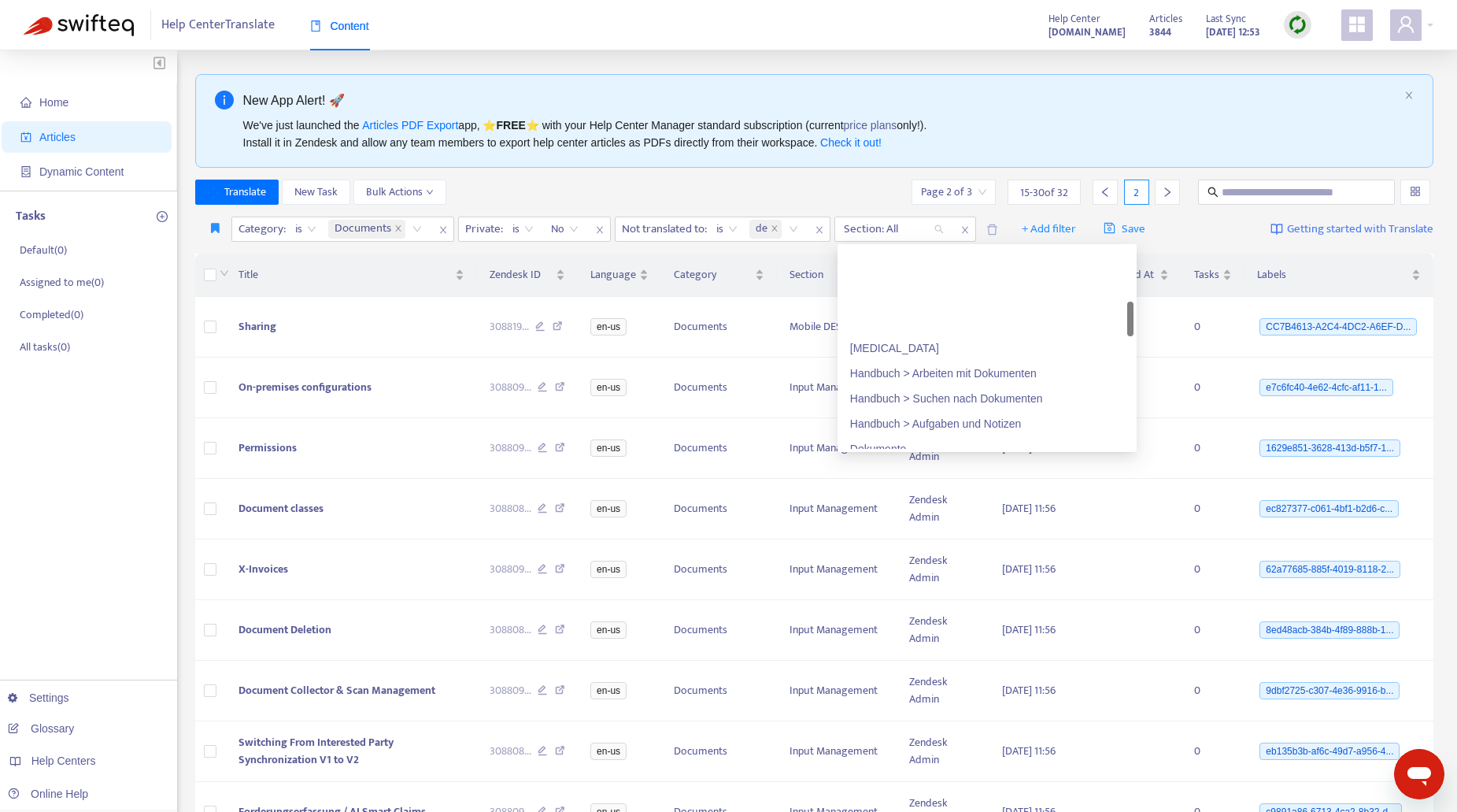
drag, startPoint x: 1129, startPoint y: 269, endPoint x: 1085, endPoint y: 294, distance: 50.6
click at [1085, 294] on div "[MEDICAL_DATA] Handbuch > Arbeiten mit Dokumenten Handbuch > Suchen nach Dokume…" at bounding box center [987, 348] width 293 height 201
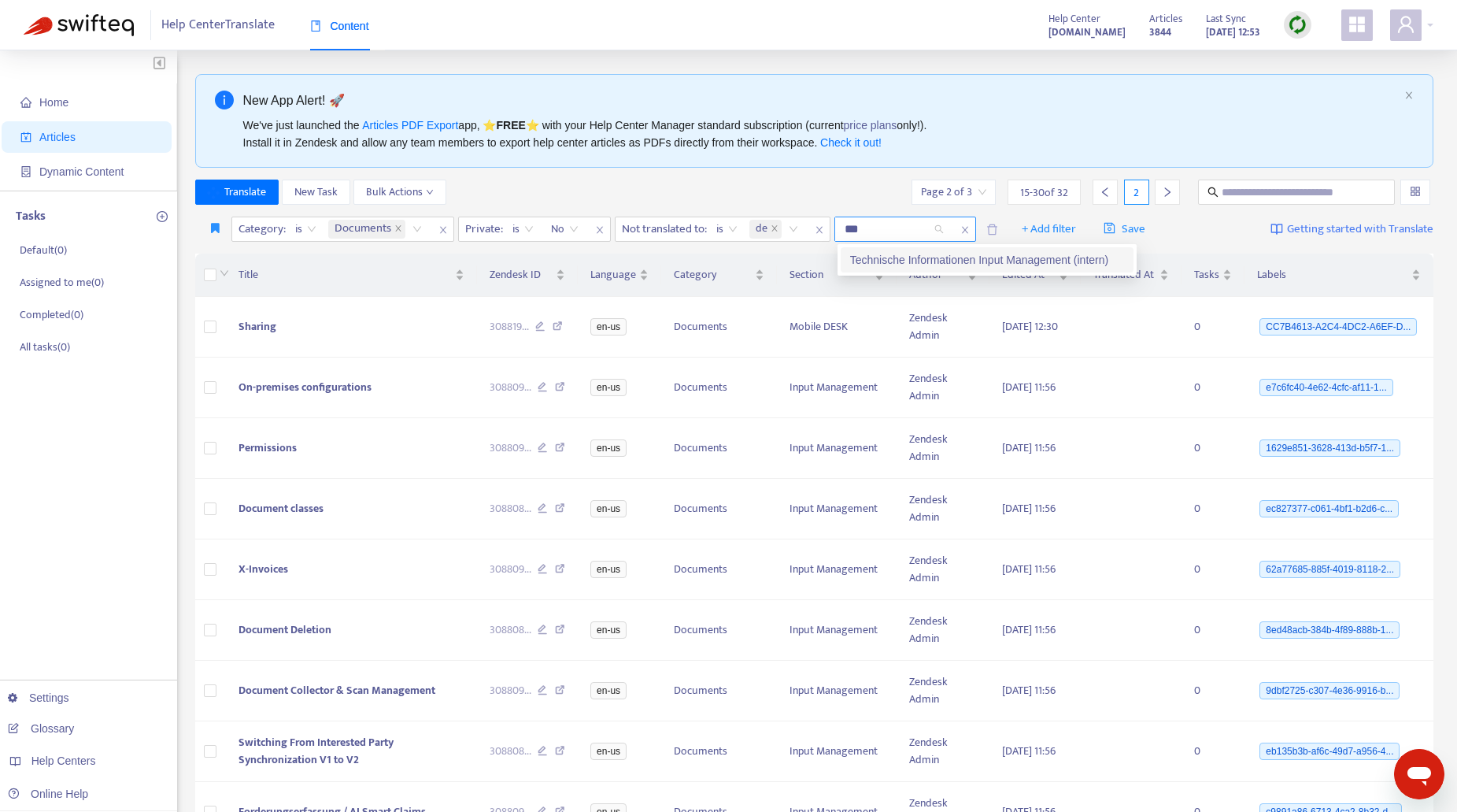
scroll to position [0, 0]
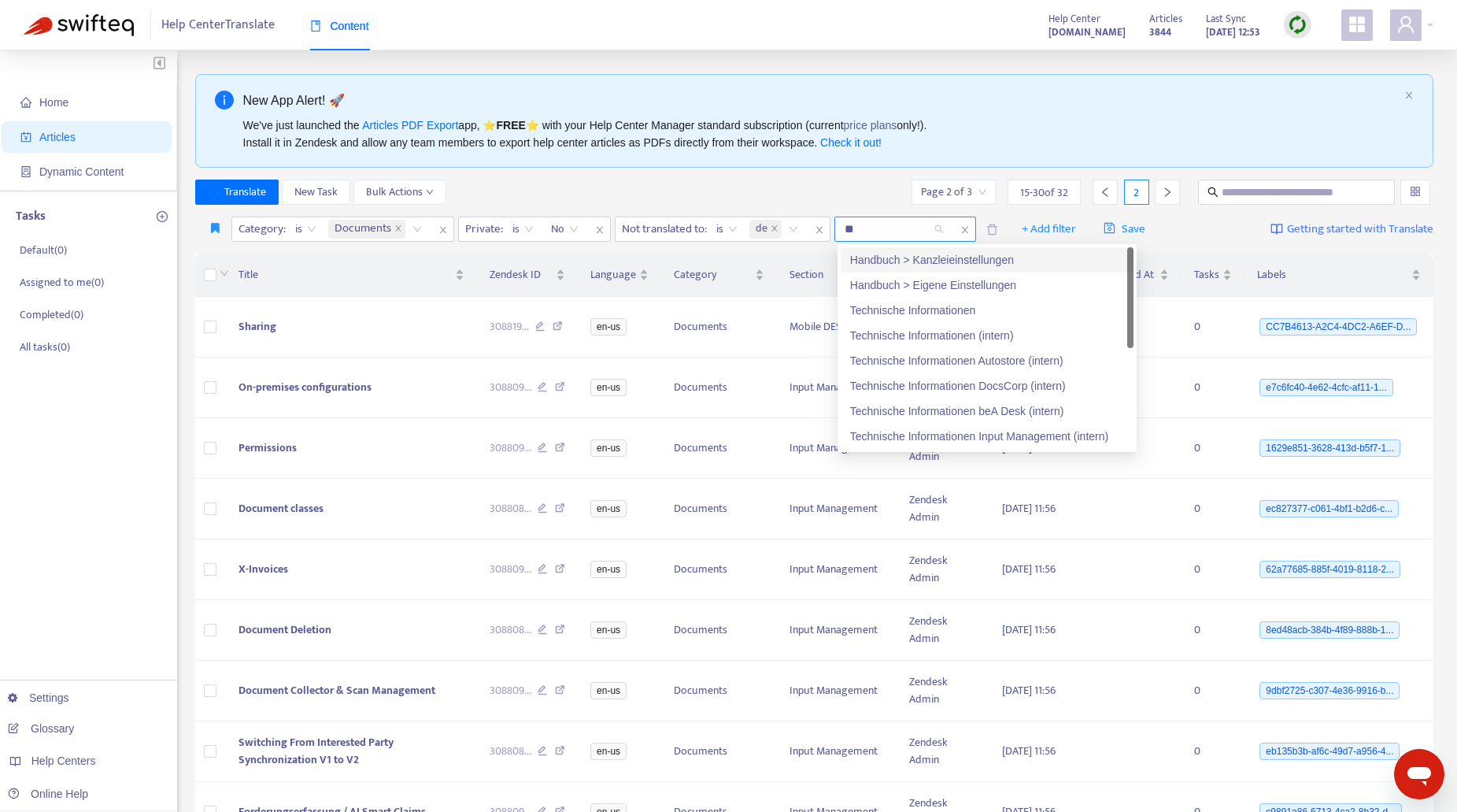
type input "*"
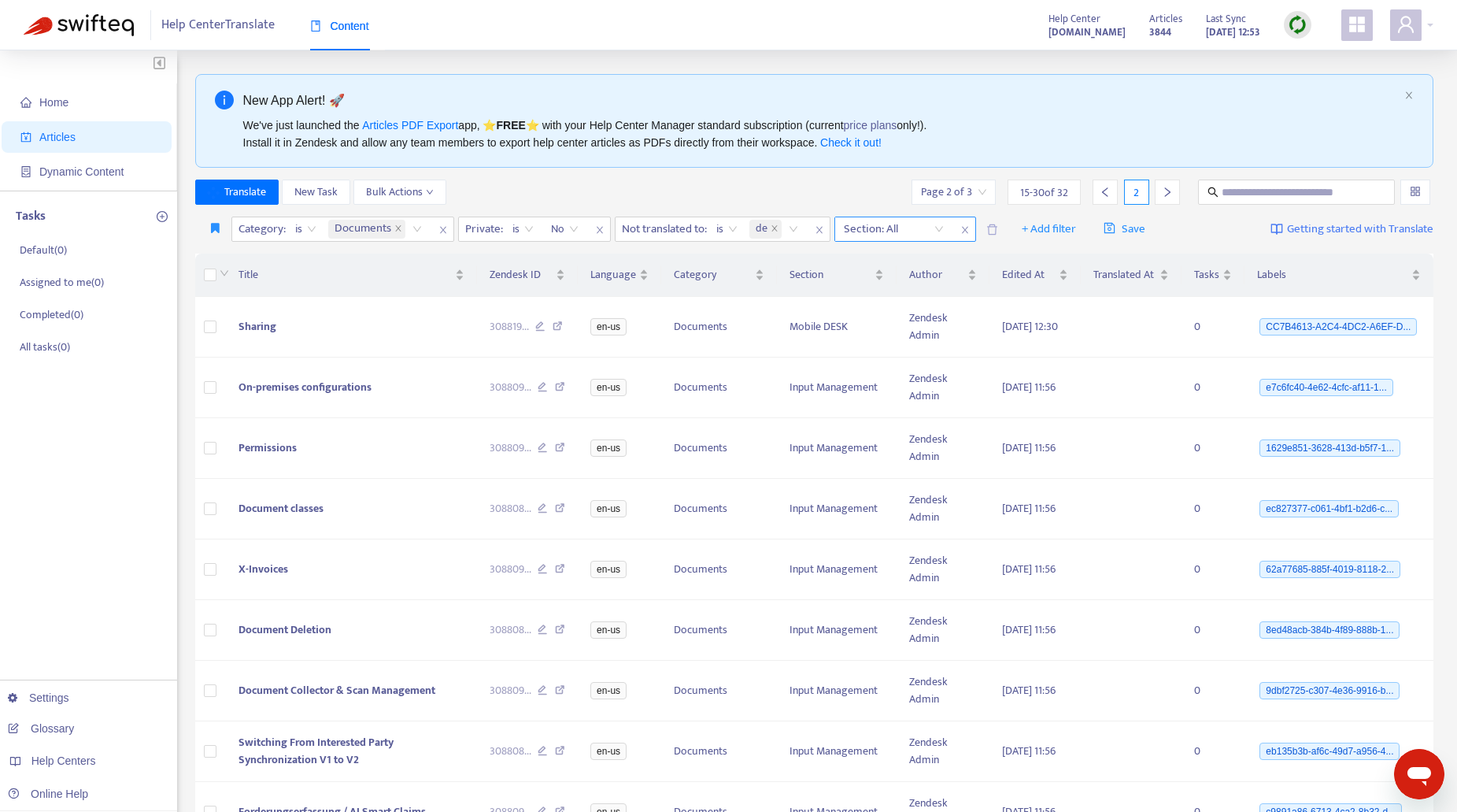
click at [966, 228] on icon "close" at bounding box center [965, 230] width 9 height 9
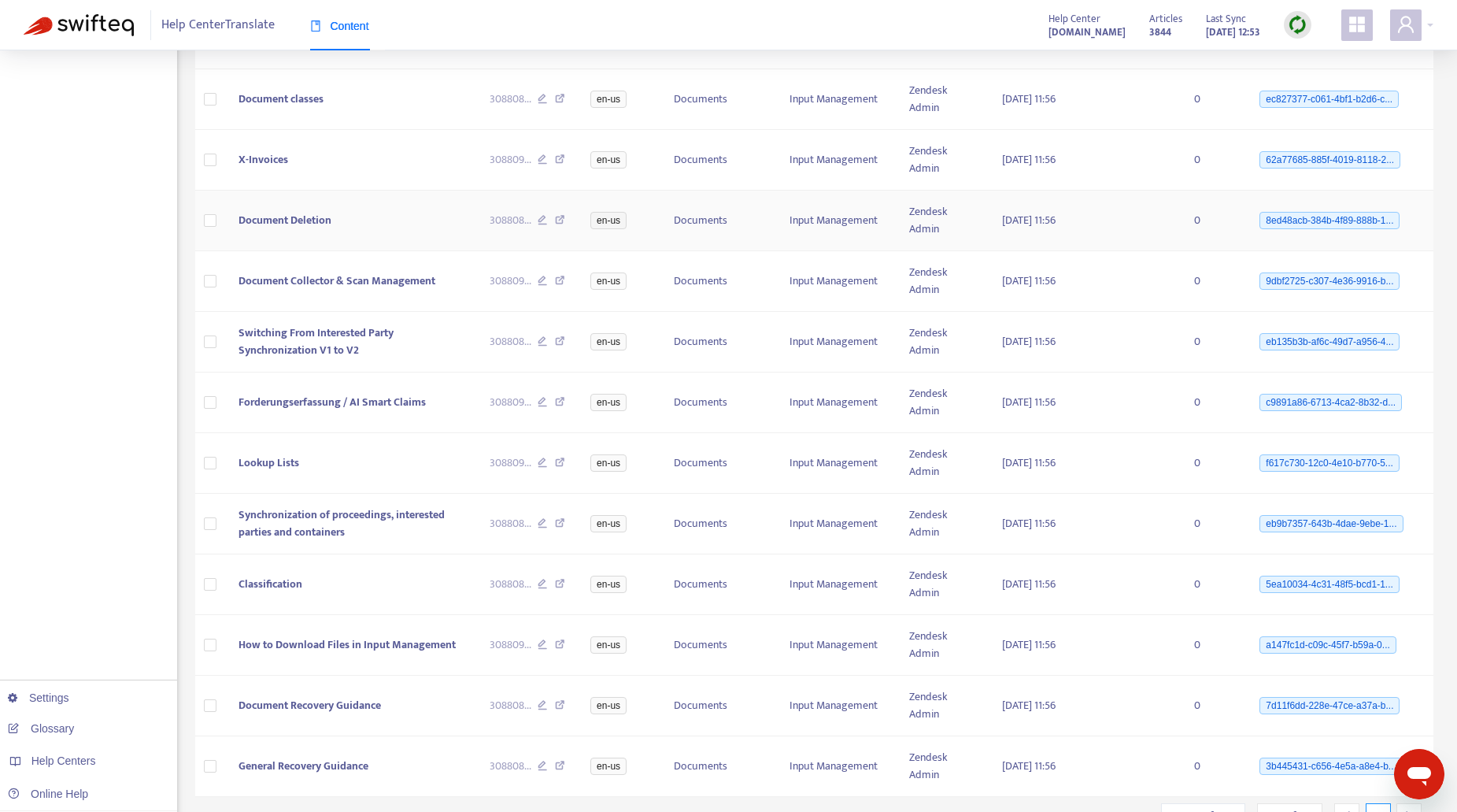
scroll to position [472, 0]
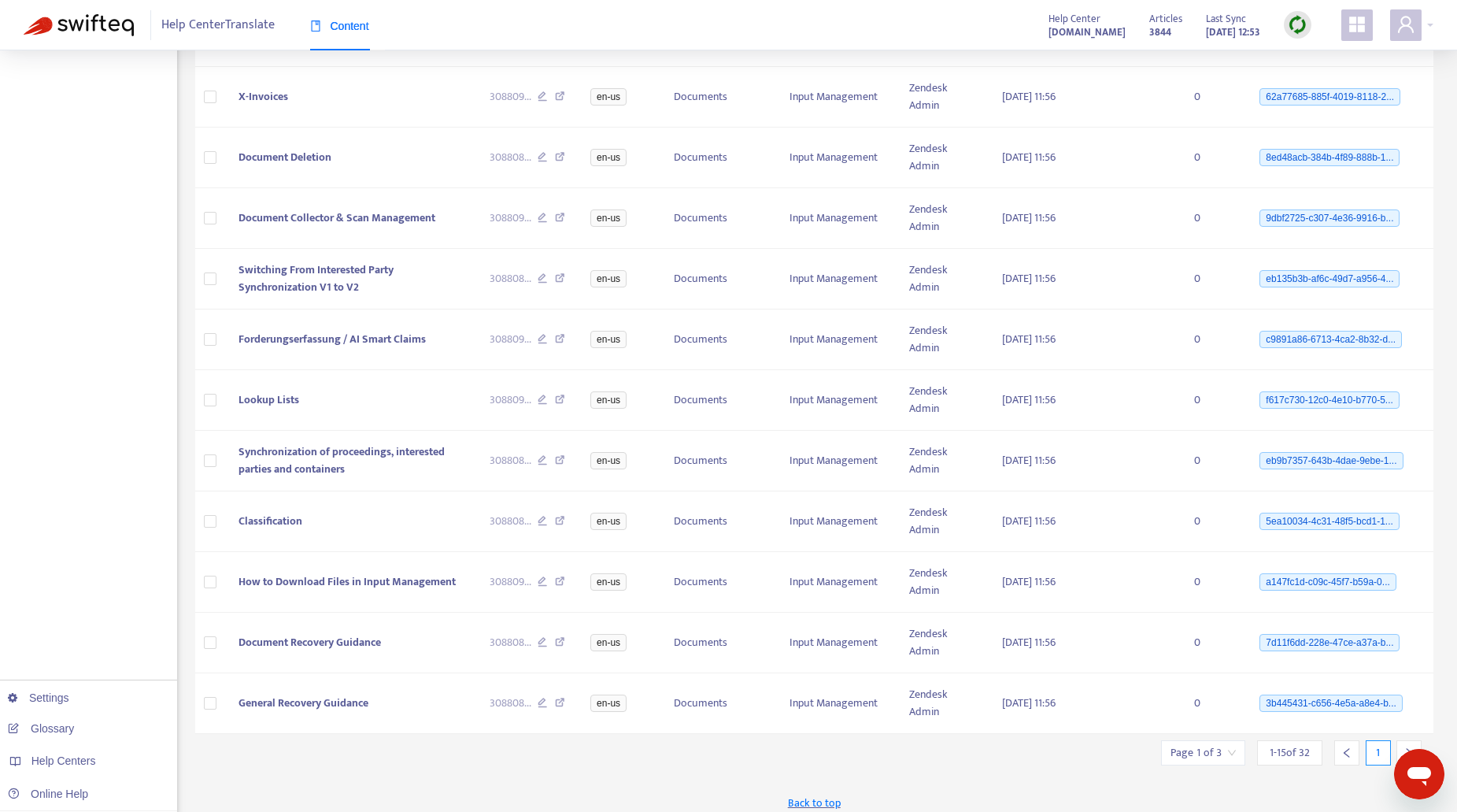
click at [1409, 746] on div at bounding box center [1409, 752] width 26 height 26
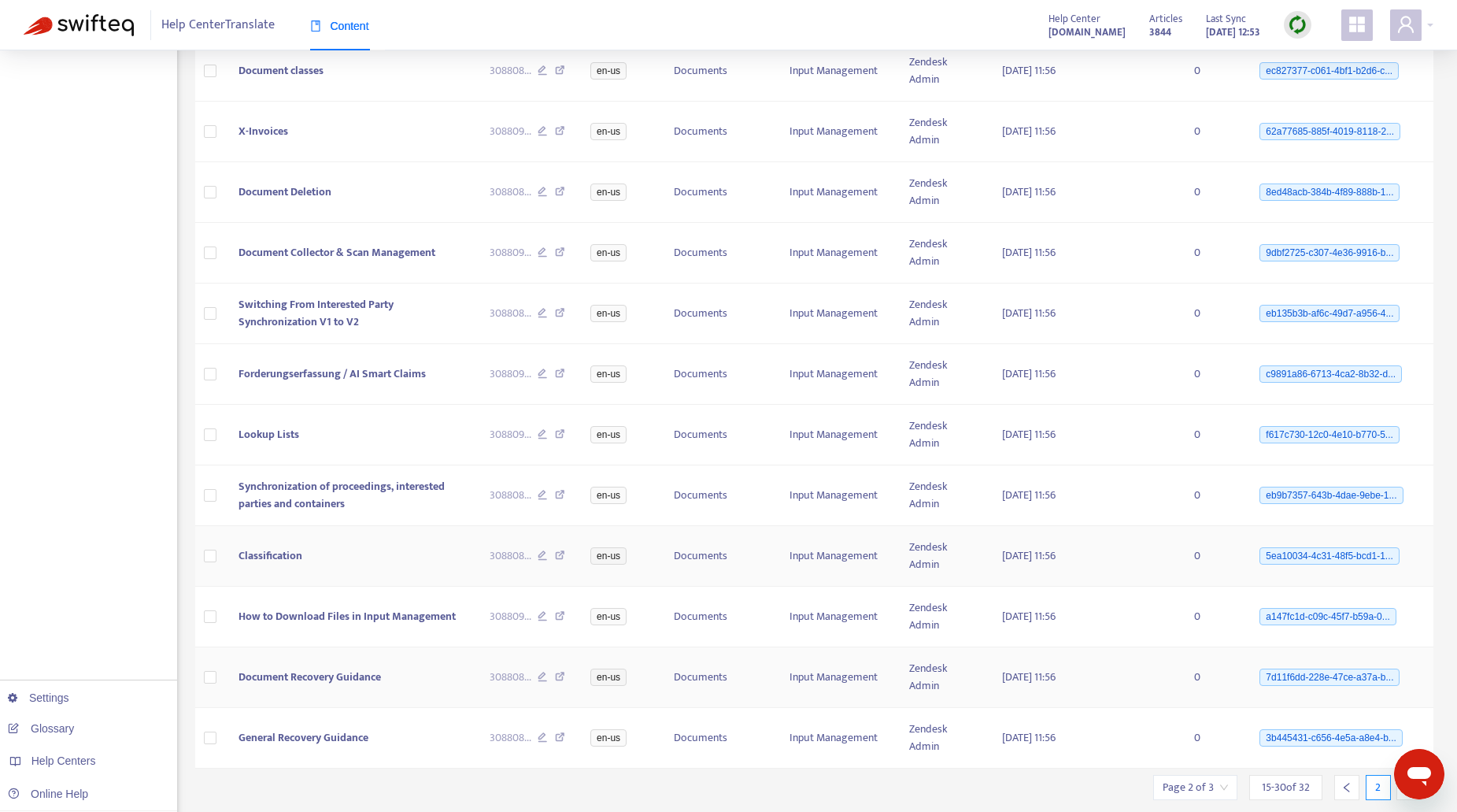
scroll to position [483, 0]
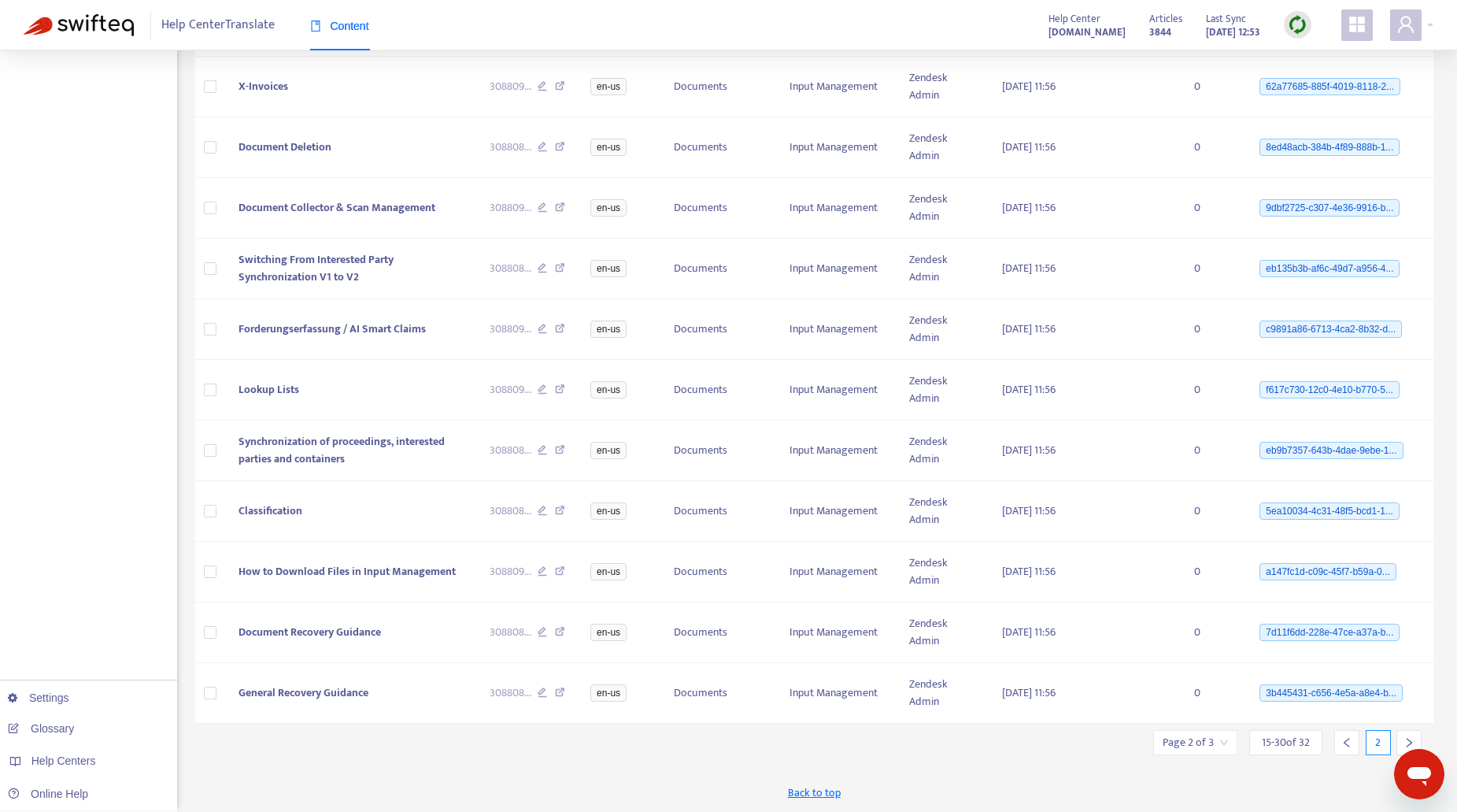
click at [1406, 739] on icon "right" at bounding box center [1409, 743] width 11 height 11
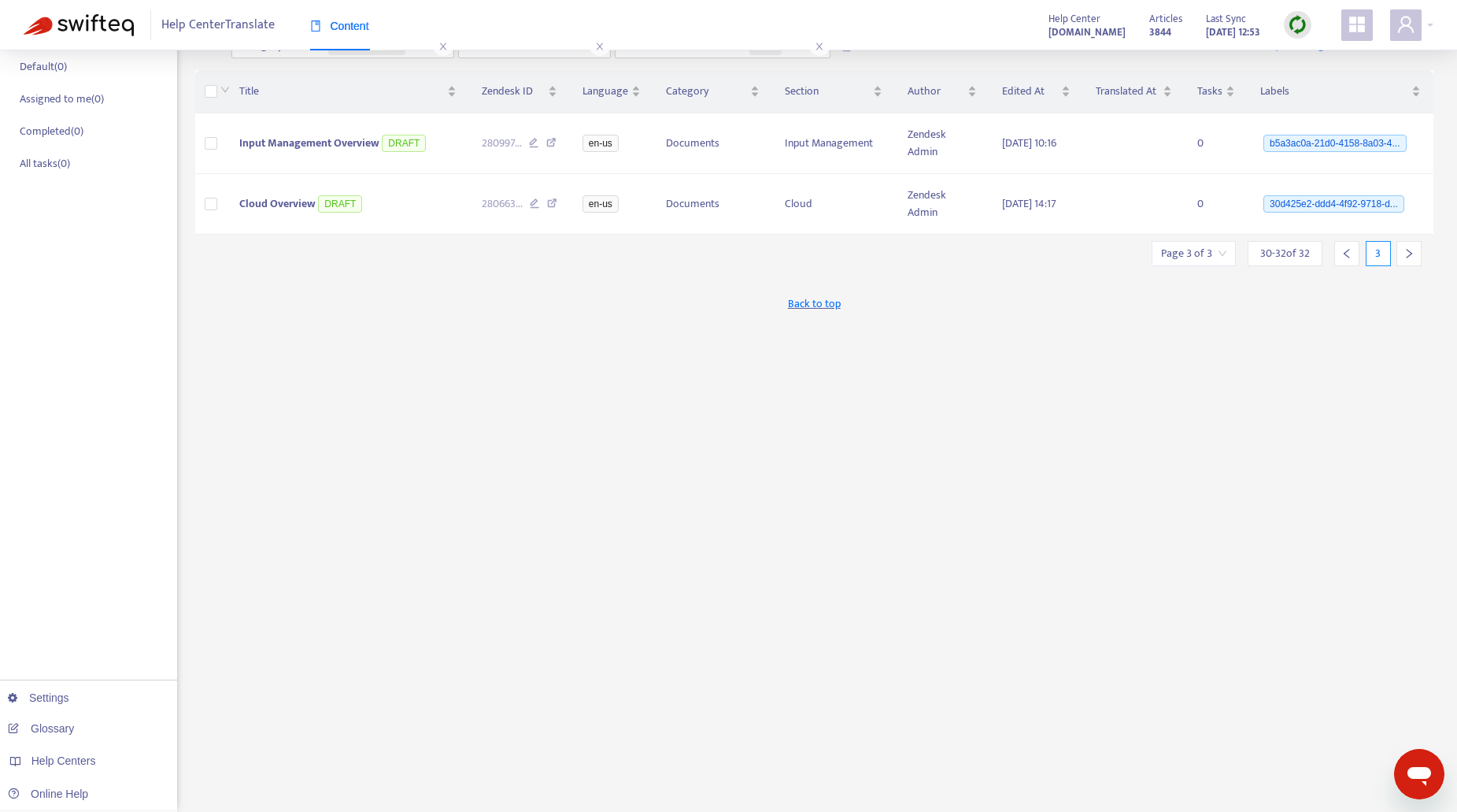
scroll to position [0, 0]
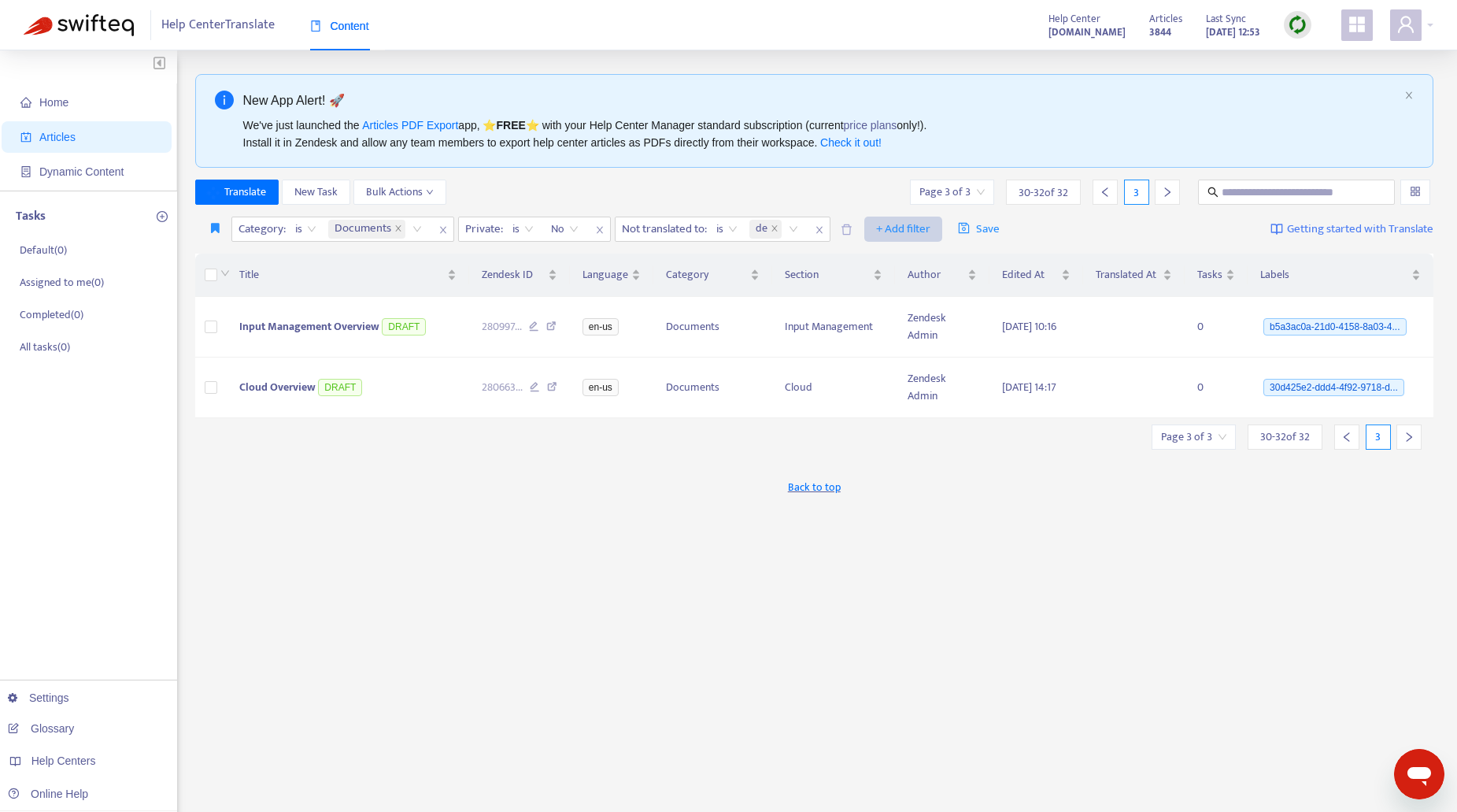
click at [909, 231] on span "+ Add filter" at bounding box center [903, 230] width 54 height 19
click at [898, 357] on span "Draft" at bounding box center [930, 361] width 99 height 17
click at [941, 229] on input "search" at bounding box center [894, 229] width 100 height 24
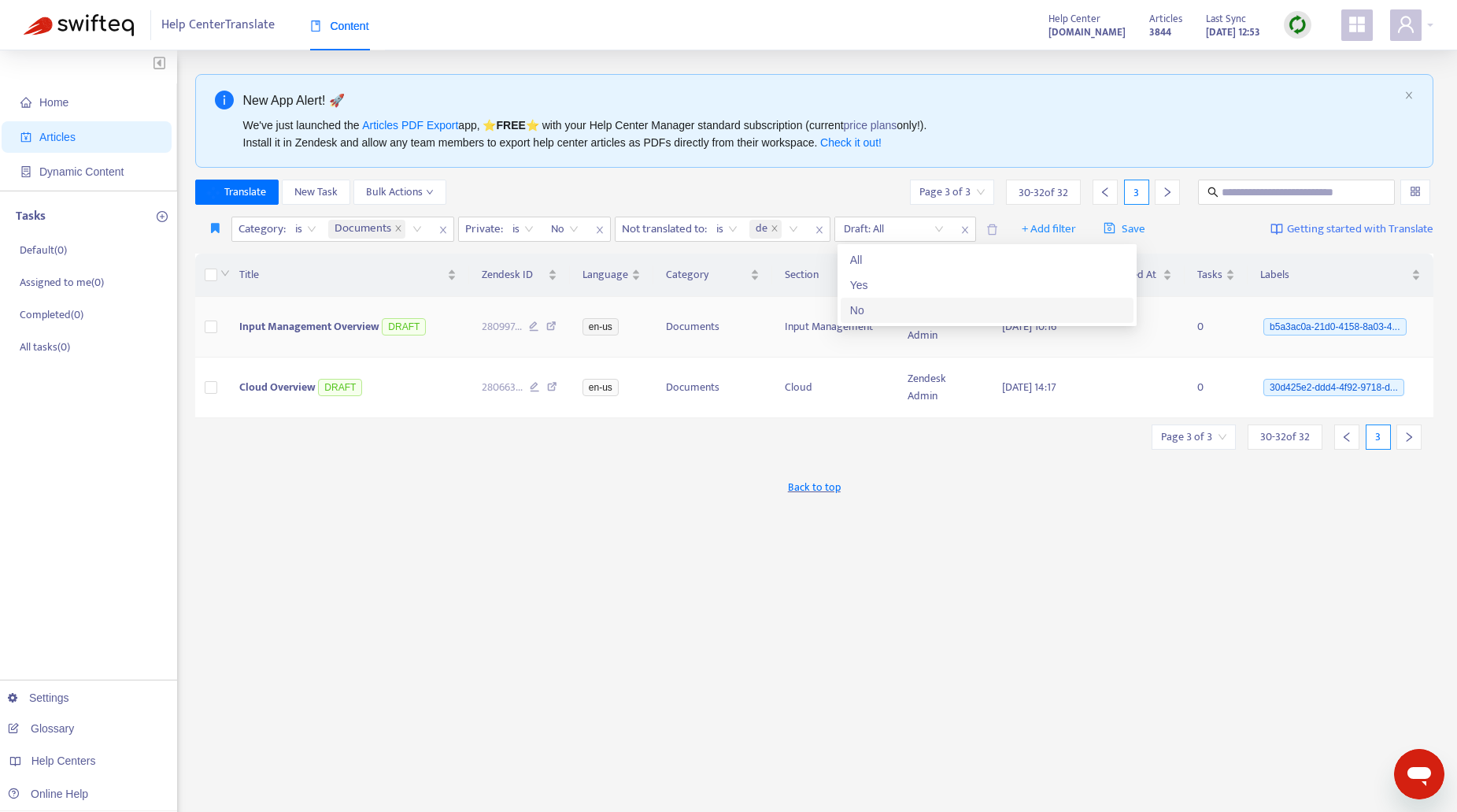
click at [871, 312] on div "No" at bounding box center [987, 310] width 274 height 17
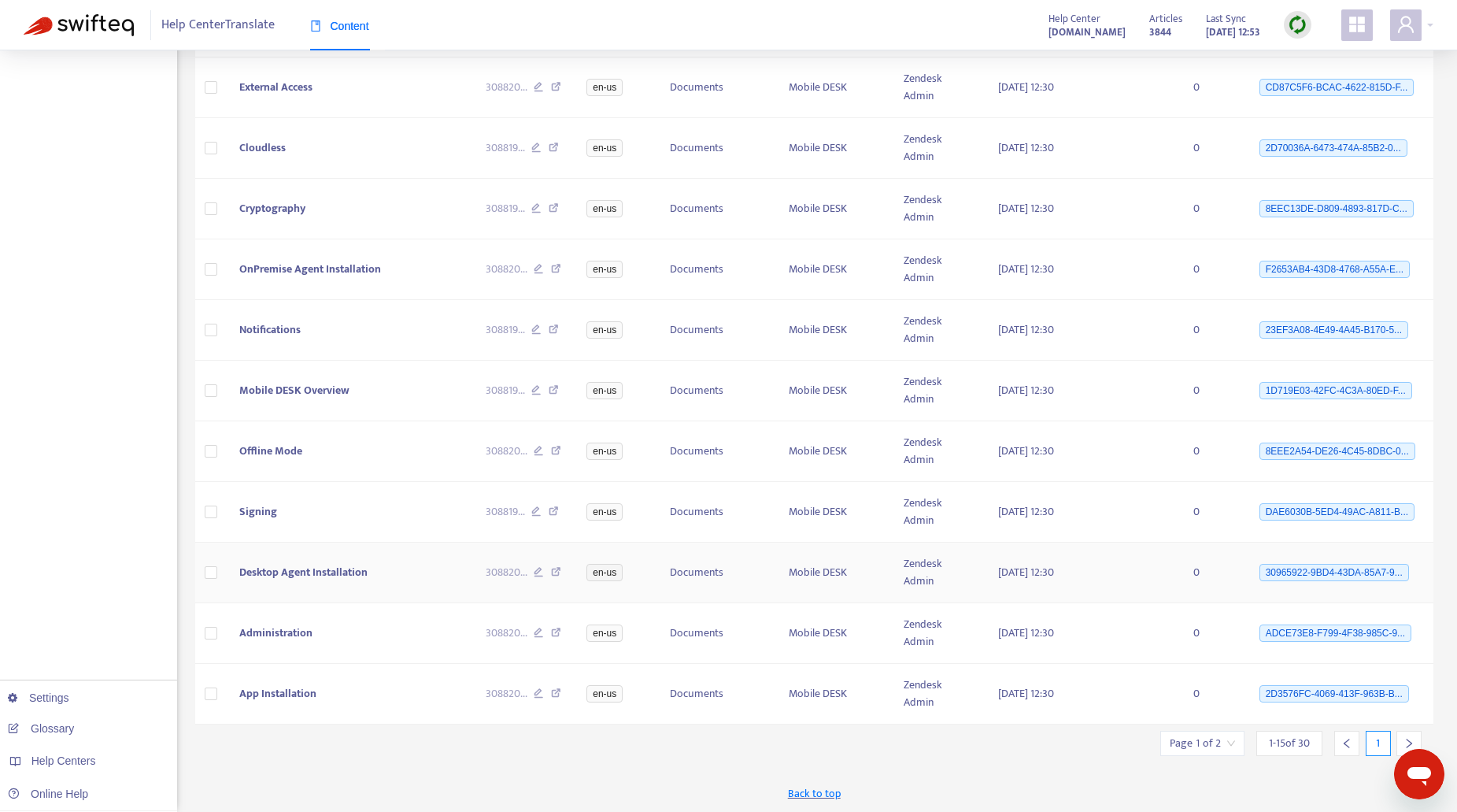
scroll to position [483, 0]
click at [1411, 744] on icon "right" at bounding box center [1409, 743] width 11 height 11
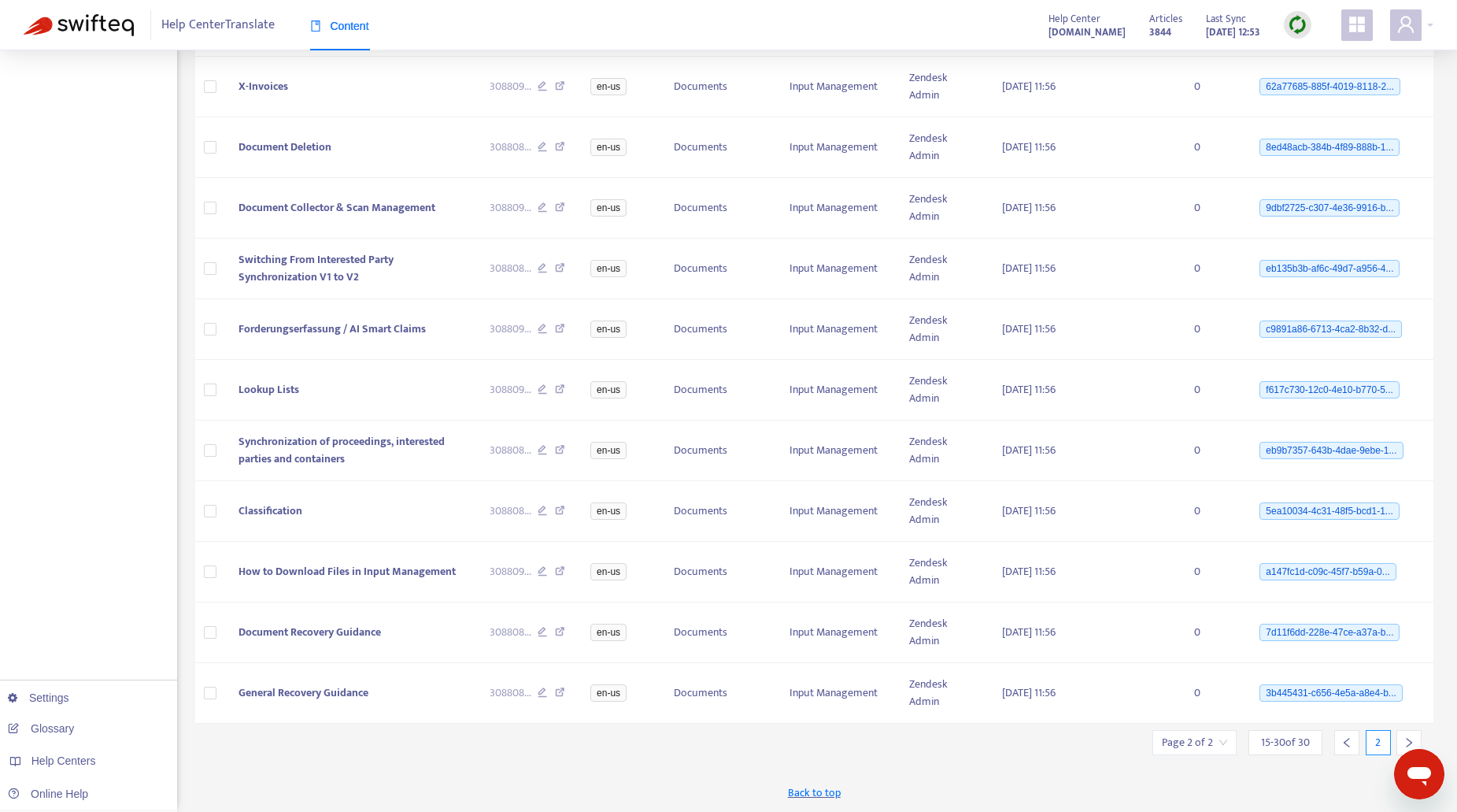
click at [1405, 743] on icon "right" at bounding box center [1409, 743] width 11 height 11
click at [1403, 741] on icon "right" at bounding box center [1409, 743] width 11 height 11
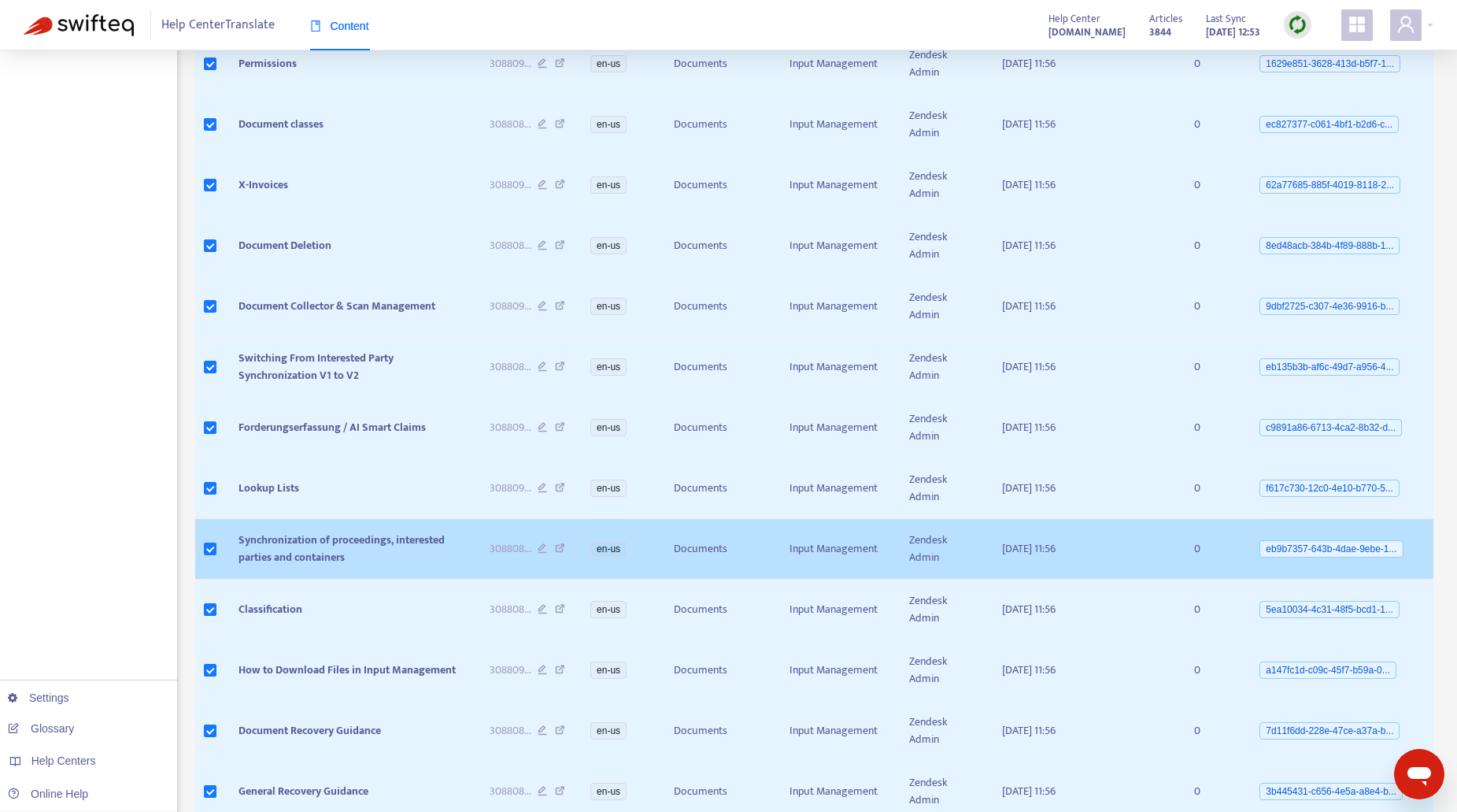
scroll to position [89, 0]
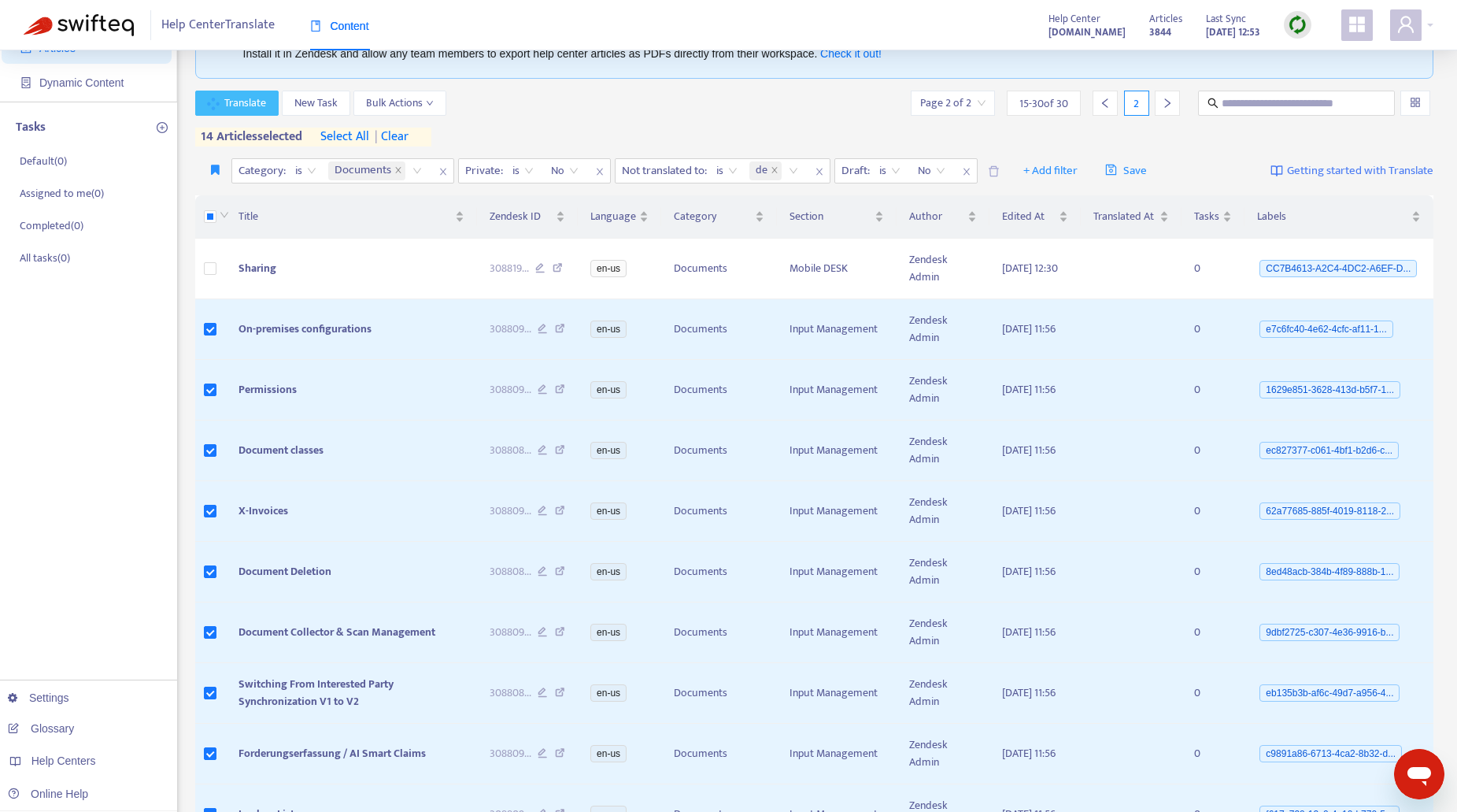
click at [238, 100] on span "Translate" at bounding box center [245, 103] width 42 height 17
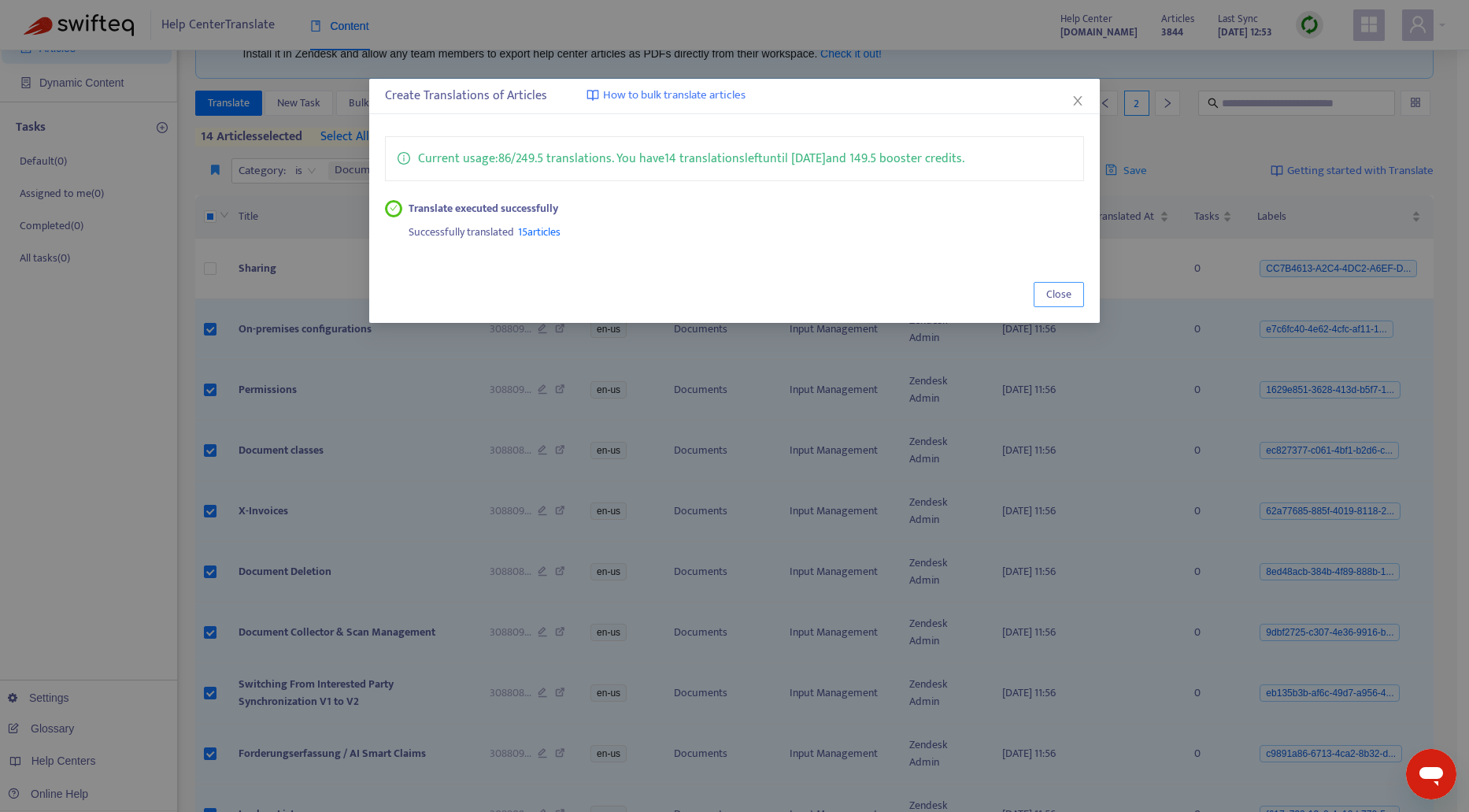
click at [1051, 294] on span "Close" at bounding box center [1059, 294] width 26 height 17
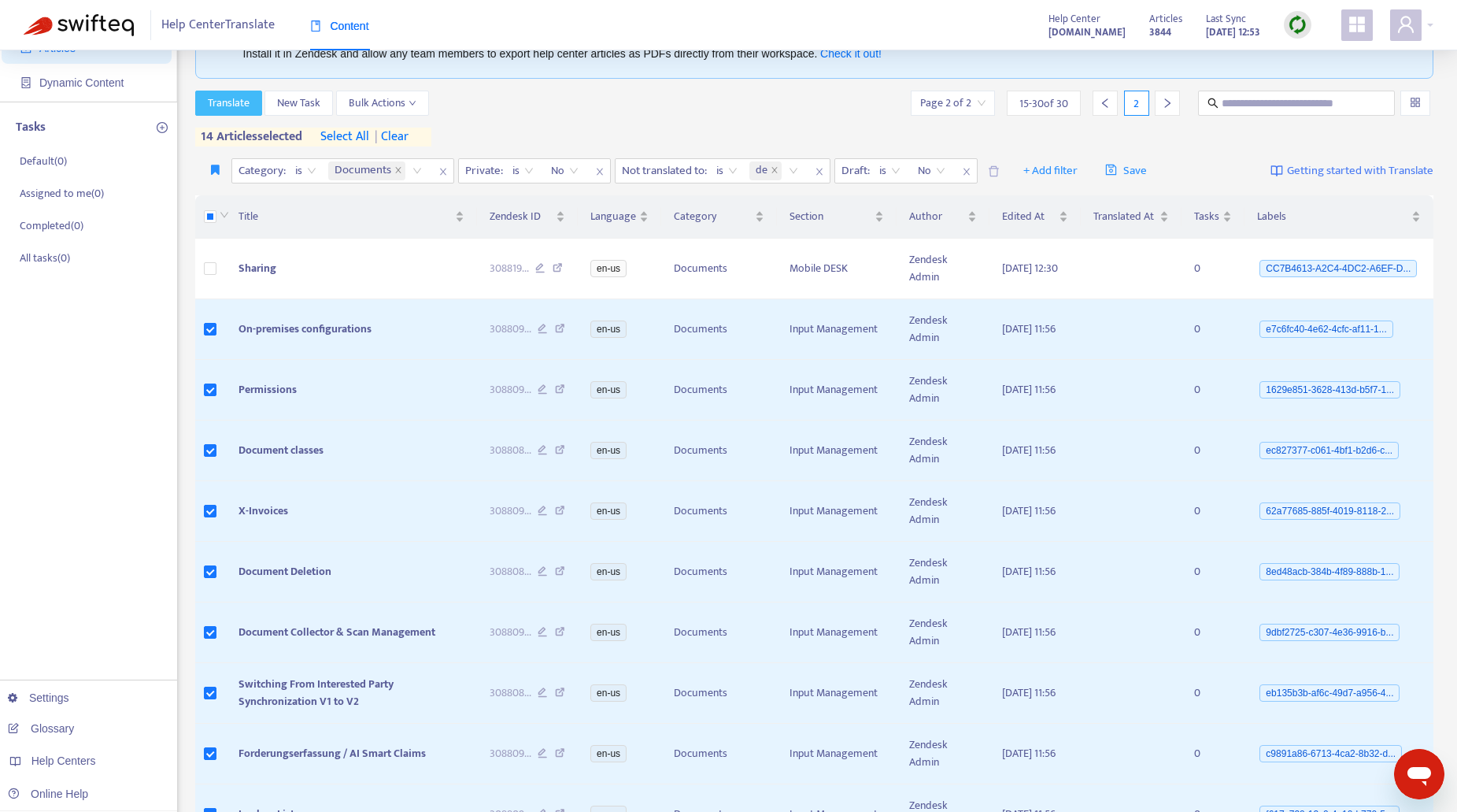
click at [225, 99] on span "Translate" at bounding box center [229, 103] width 42 height 17
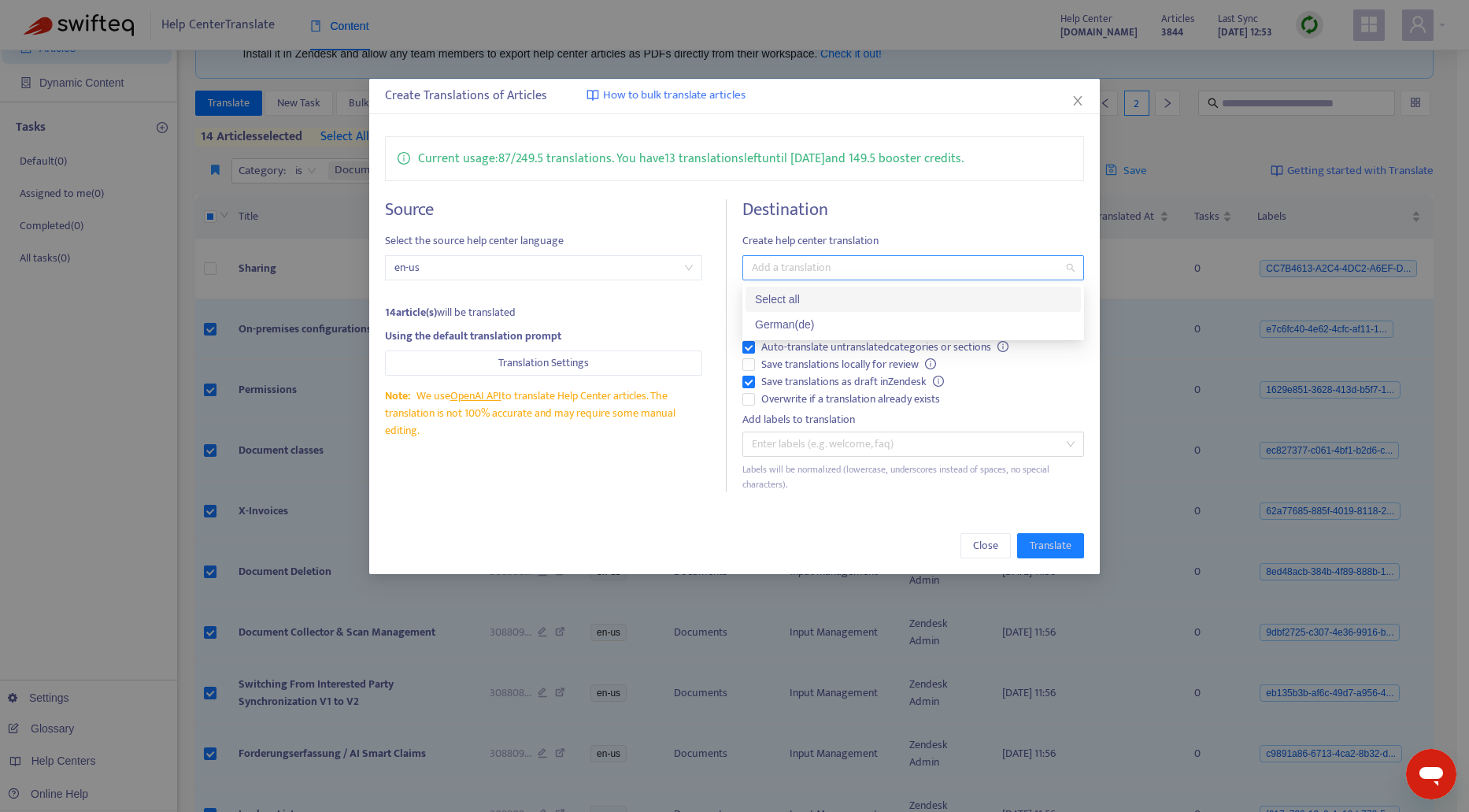
click at [813, 266] on div at bounding box center [905, 268] width 318 height 19
click at [784, 325] on div "German ( de )" at bounding box center [914, 324] width 317 height 17
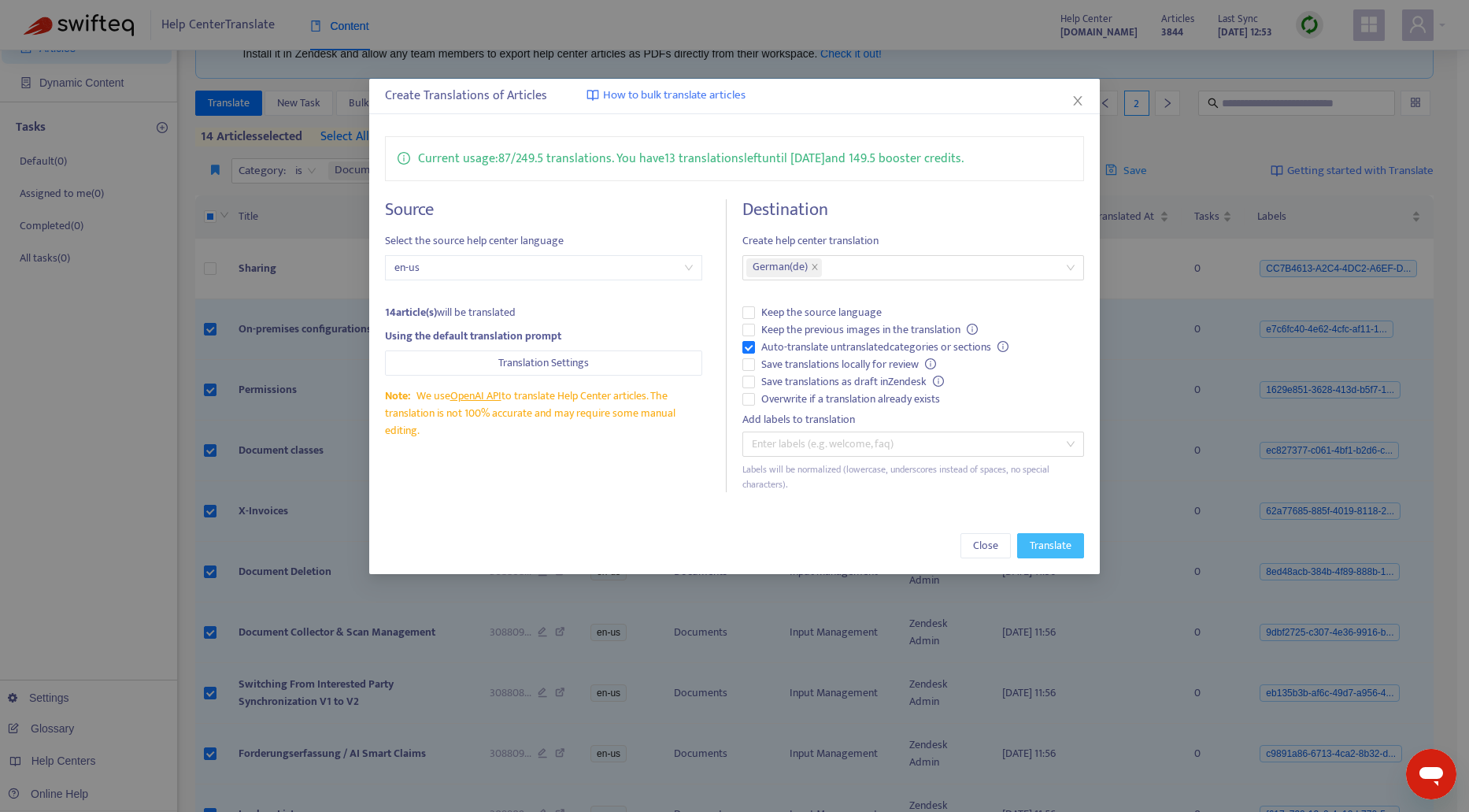
click at [1049, 544] on span "Translate" at bounding box center [1051, 545] width 42 height 17
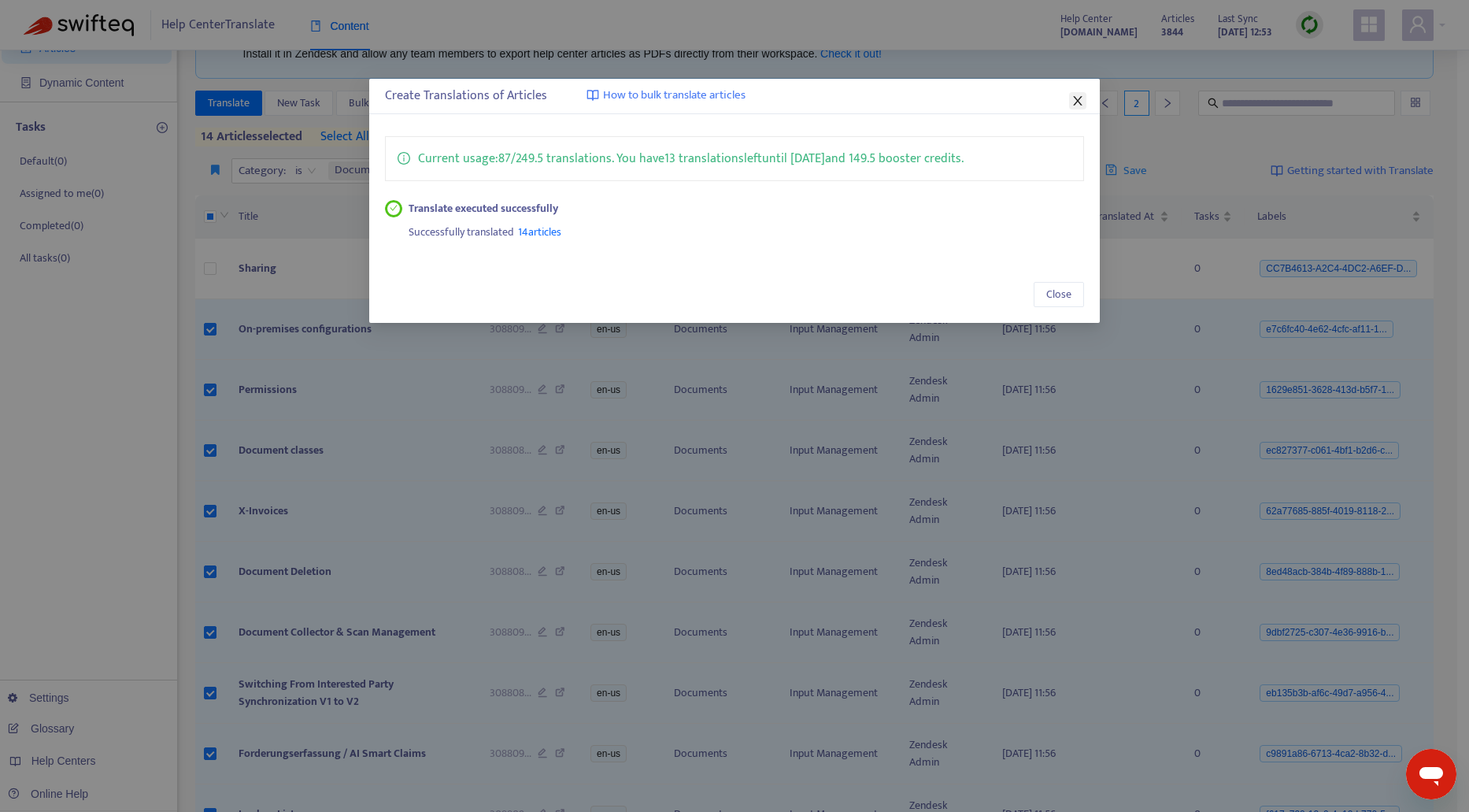
click at [1074, 103] on icon "close" at bounding box center [1077, 101] width 12 height 12
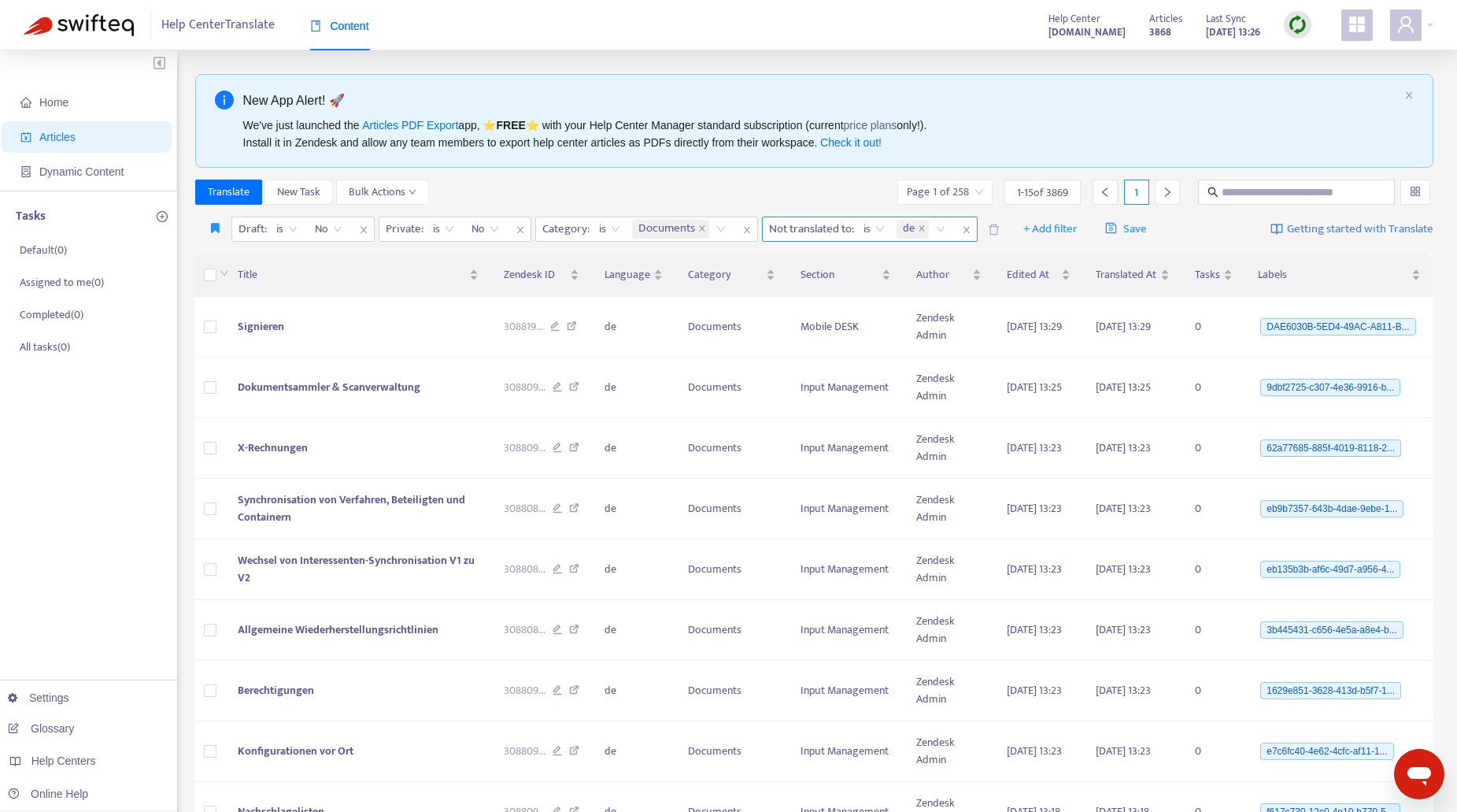
click at [968, 229] on icon "close" at bounding box center [967, 230] width 9 height 9
click at [830, 229] on span "+ Add filter" at bounding box center [830, 230] width 54 height 19
click at [846, 308] on span "Not translated to" at bounding box center [855, 311] width 99 height 17
click at [871, 224] on div "Not translated to" at bounding box center [821, 229] width 118 height 24
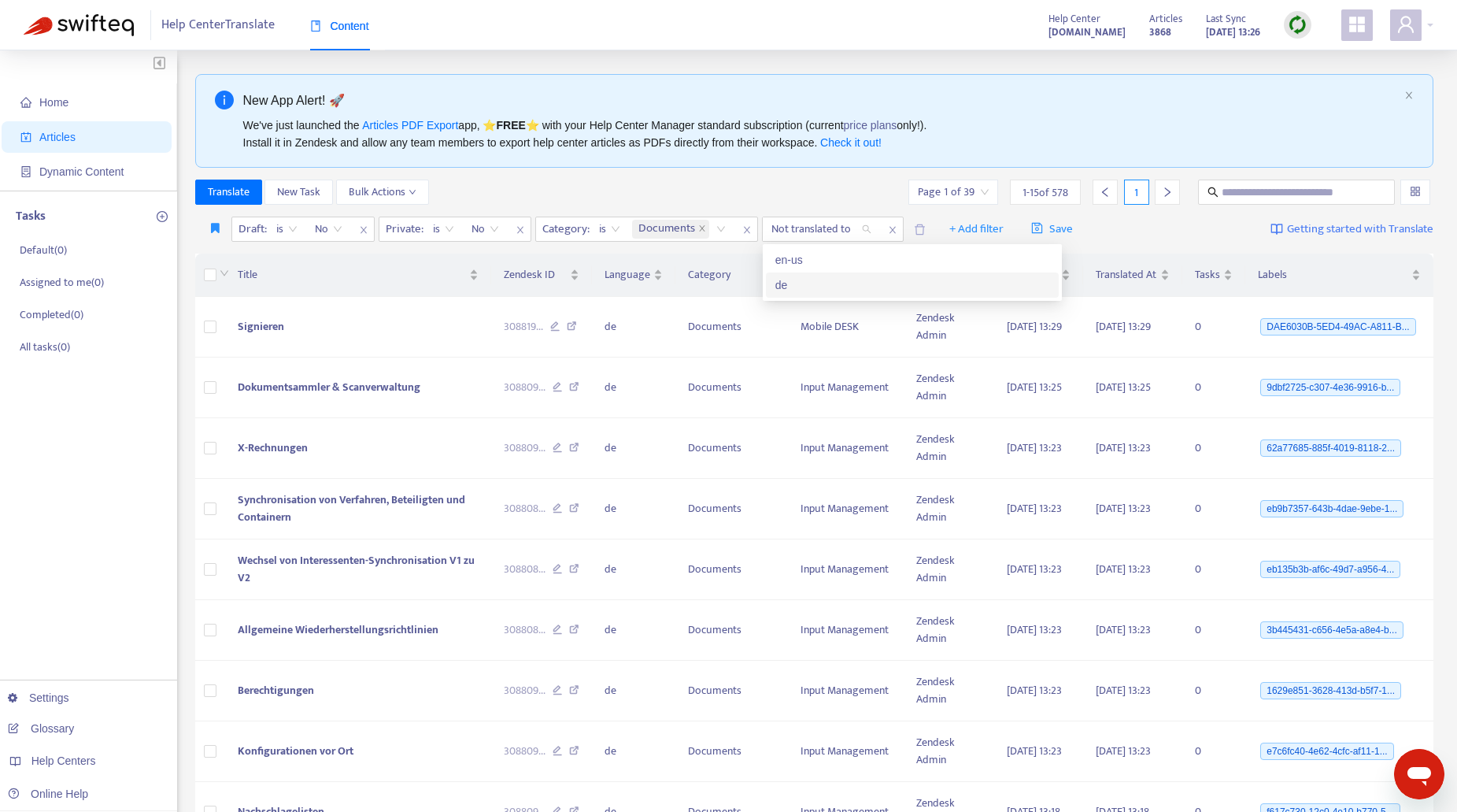
click at [798, 278] on div "de" at bounding box center [912, 285] width 274 height 17
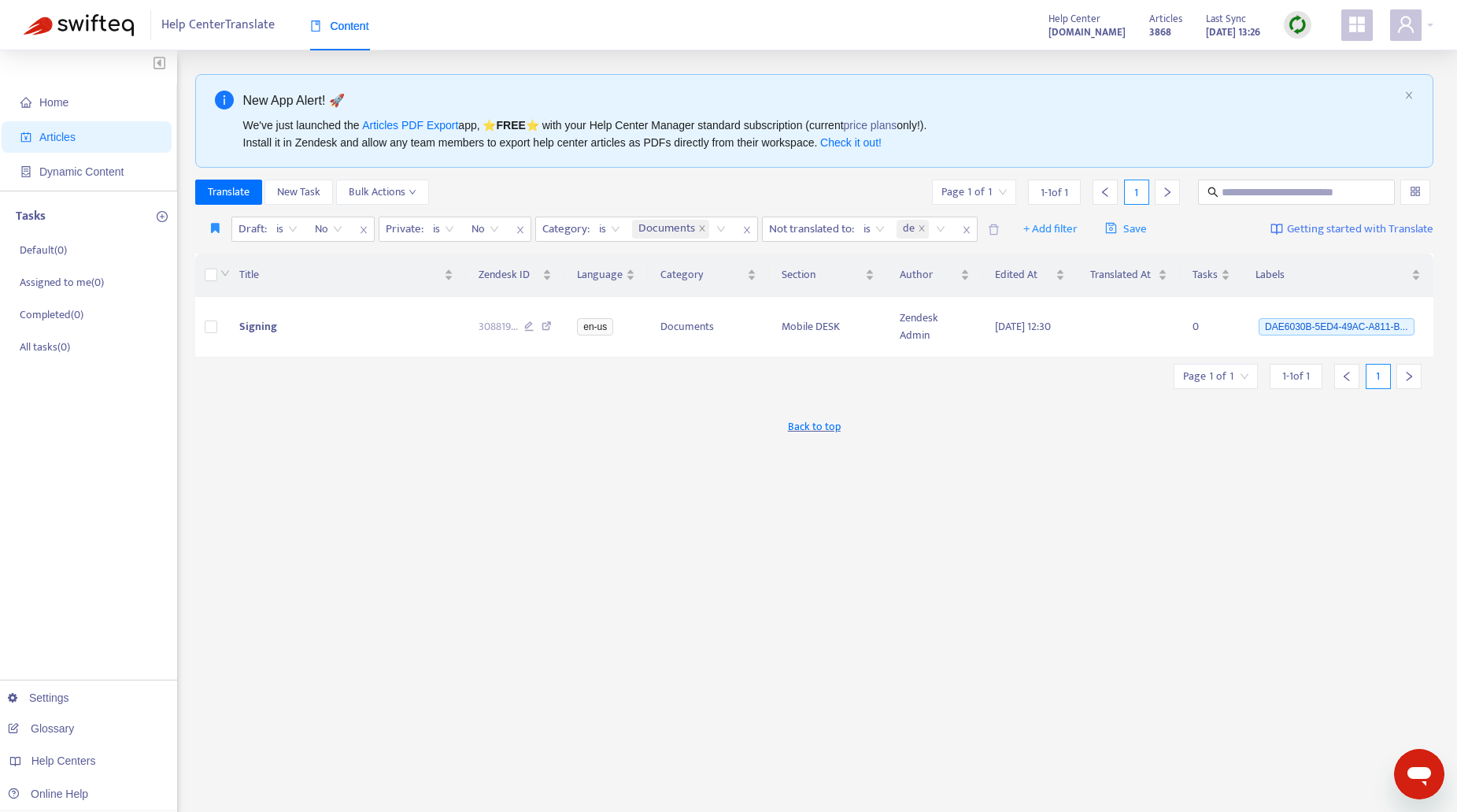
drag, startPoint x: 923, startPoint y: 500, endPoint x: 927, endPoint y: 489, distance: 11.7
click at [922, 500] on div "New App Alert! 🚀 We've just launched the Articles PDF Export app, ⭐ FREE ⭐️ wit…" at bounding box center [815, 534] width 1239 height 921
click at [1300, 20] on img at bounding box center [1298, 25] width 20 height 20
click at [1334, 56] on link "Quick Sync" at bounding box center [1330, 57] width 67 height 18
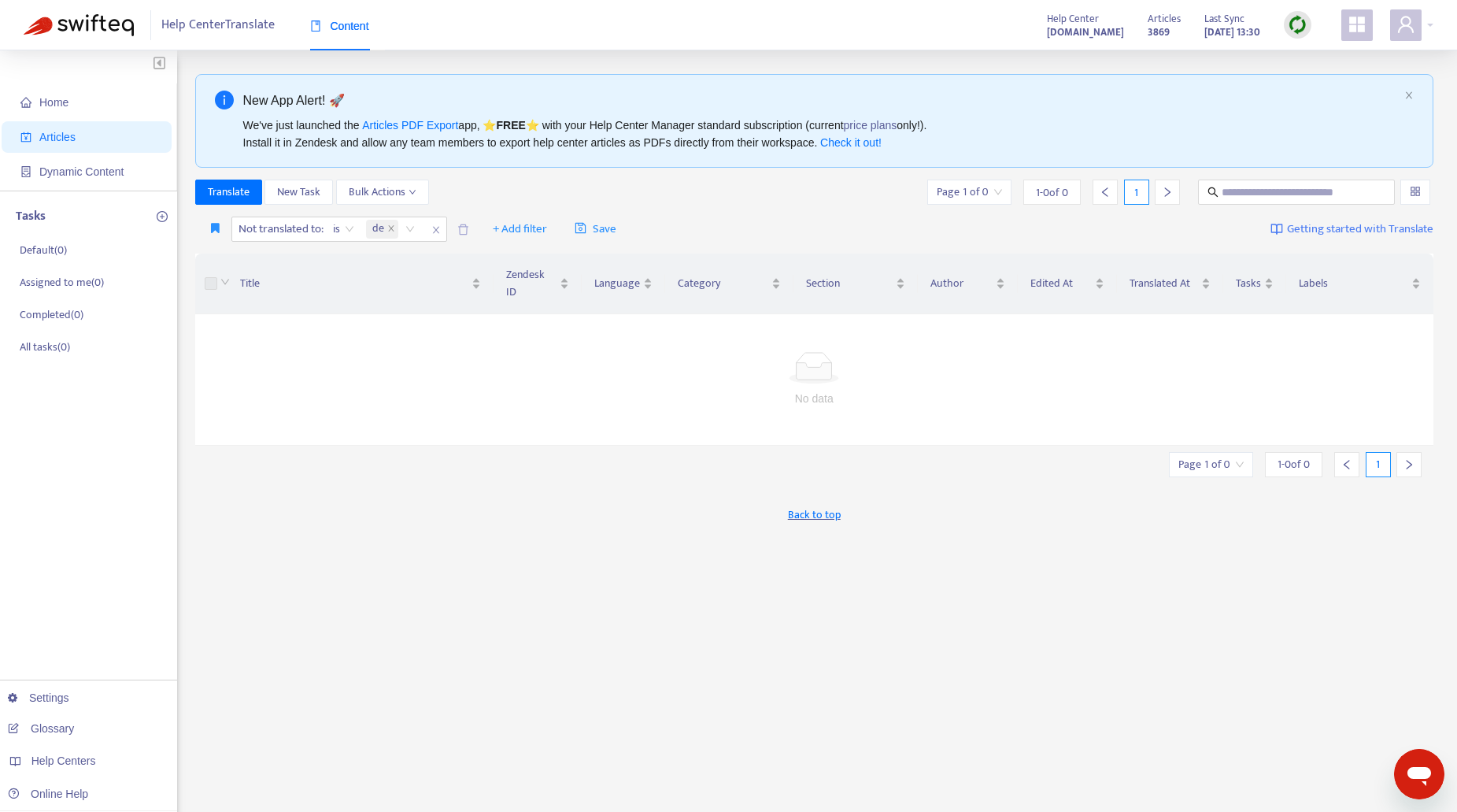
click at [581, 533] on div "Back to top" at bounding box center [815, 513] width 1239 height 39
click at [544, 499] on div "Back to top" at bounding box center [815, 513] width 1239 height 39
click at [1429, 27] on div at bounding box center [1411, 25] width 44 height 31
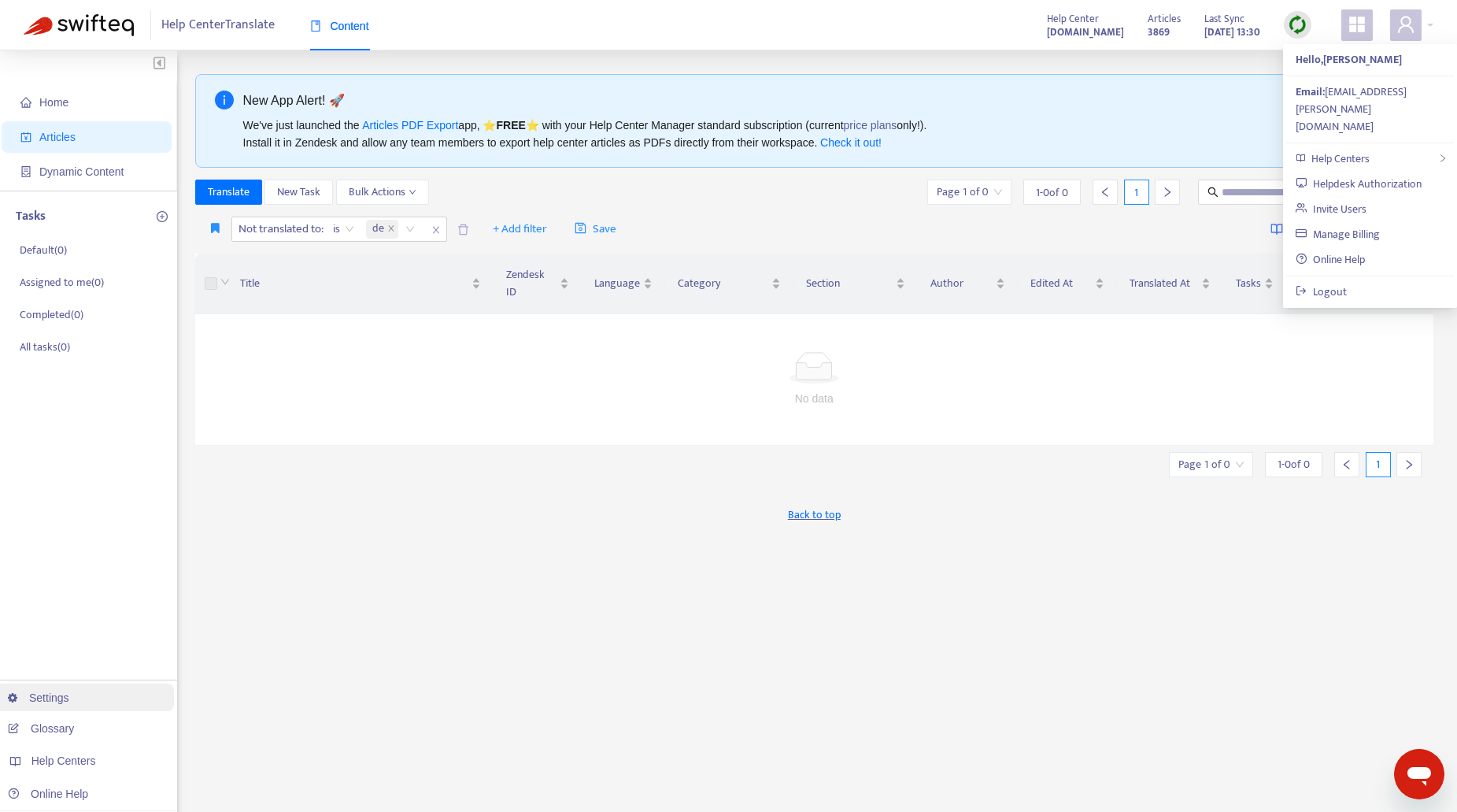
click at [54, 699] on link "Settings" at bounding box center [38, 697] width 62 height 12
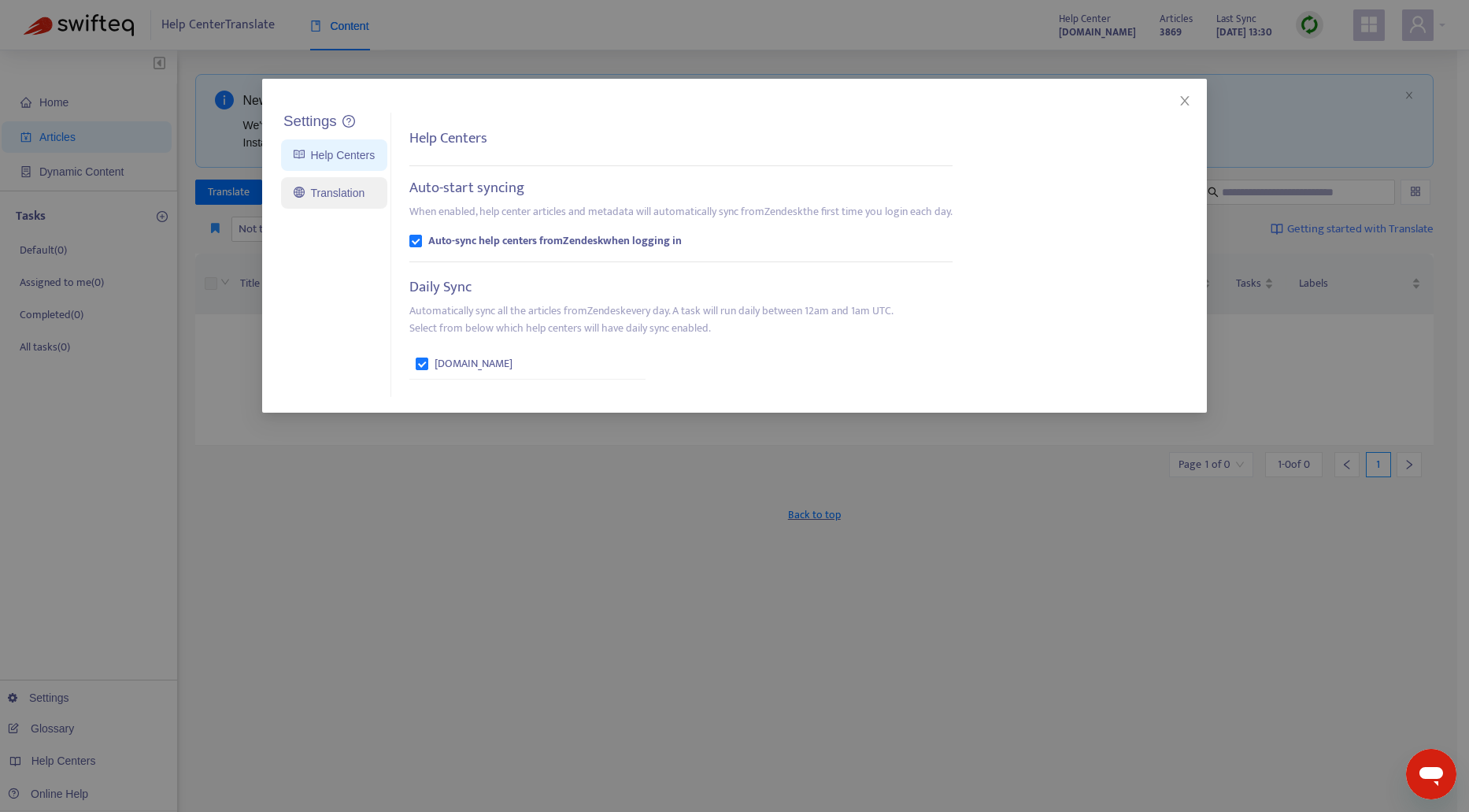
click at [350, 195] on link "Translation" at bounding box center [329, 193] width 71 height 12
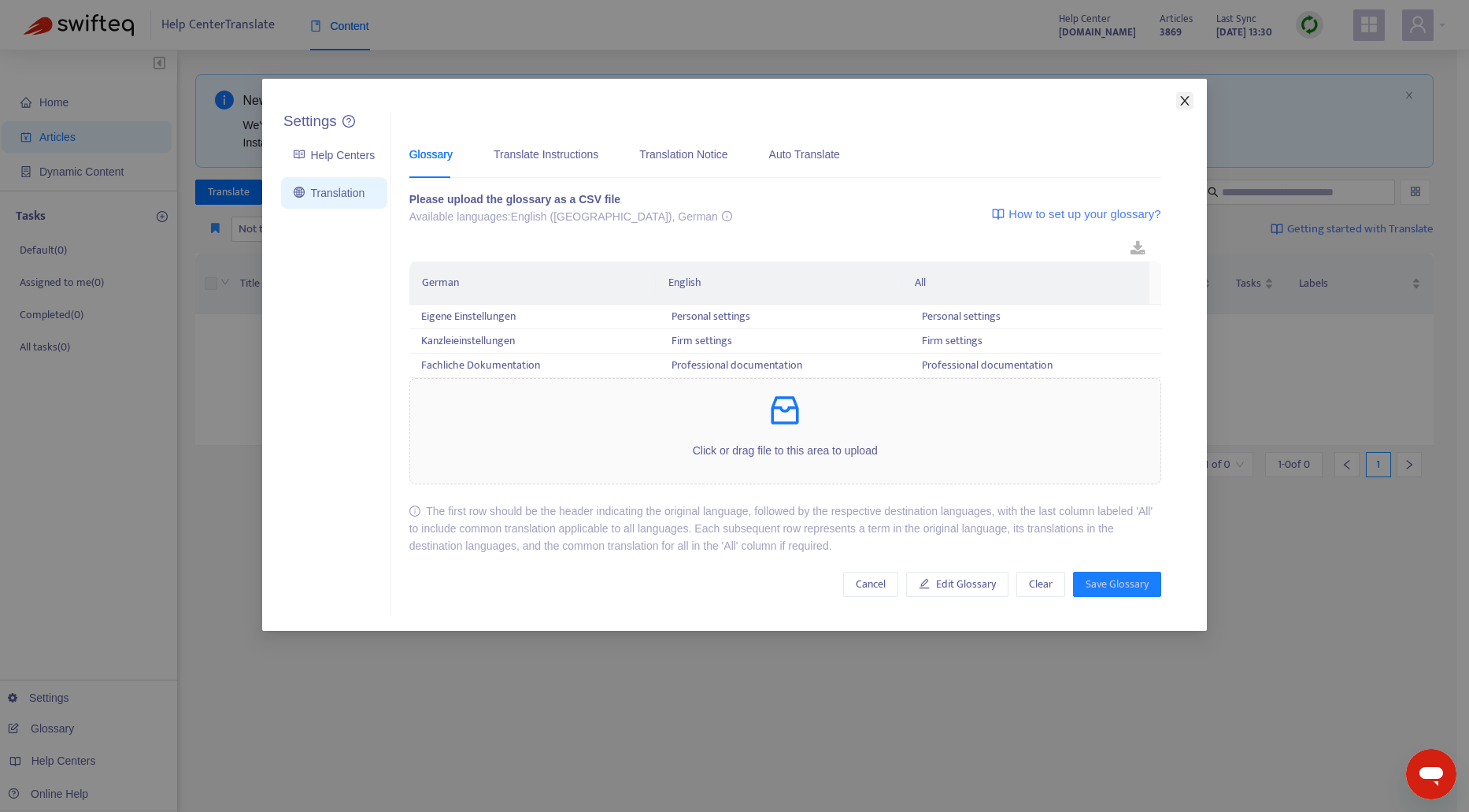
click at [1181, 102] on icon "close" at bounding box center [1184, 101] width 12 height 12
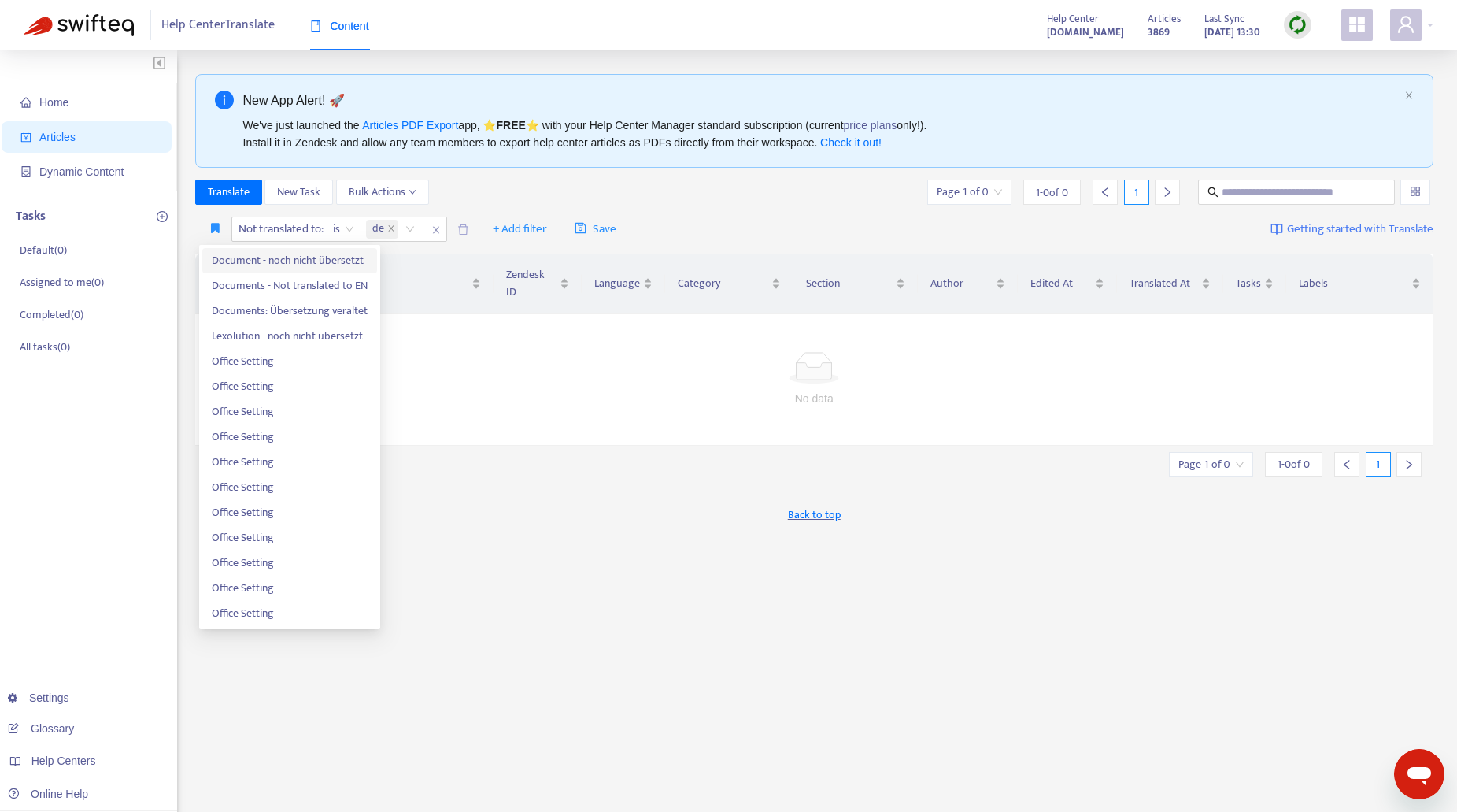
drag, startPoint x: 233, startPoint y: 261, endPoint x: 602, endPoint y: 507, distance: 443.5
click at [602, 507] on div "Back to top" at bounding box center [815, 513] width 1239 height 39
click at [212, 232] on icon "button" at bounding box center [214, 228] width 9 height 11
click at [263, 282] on span "Documents - Not translated to EN" at bounding box center [289, 286] width 156 height 17
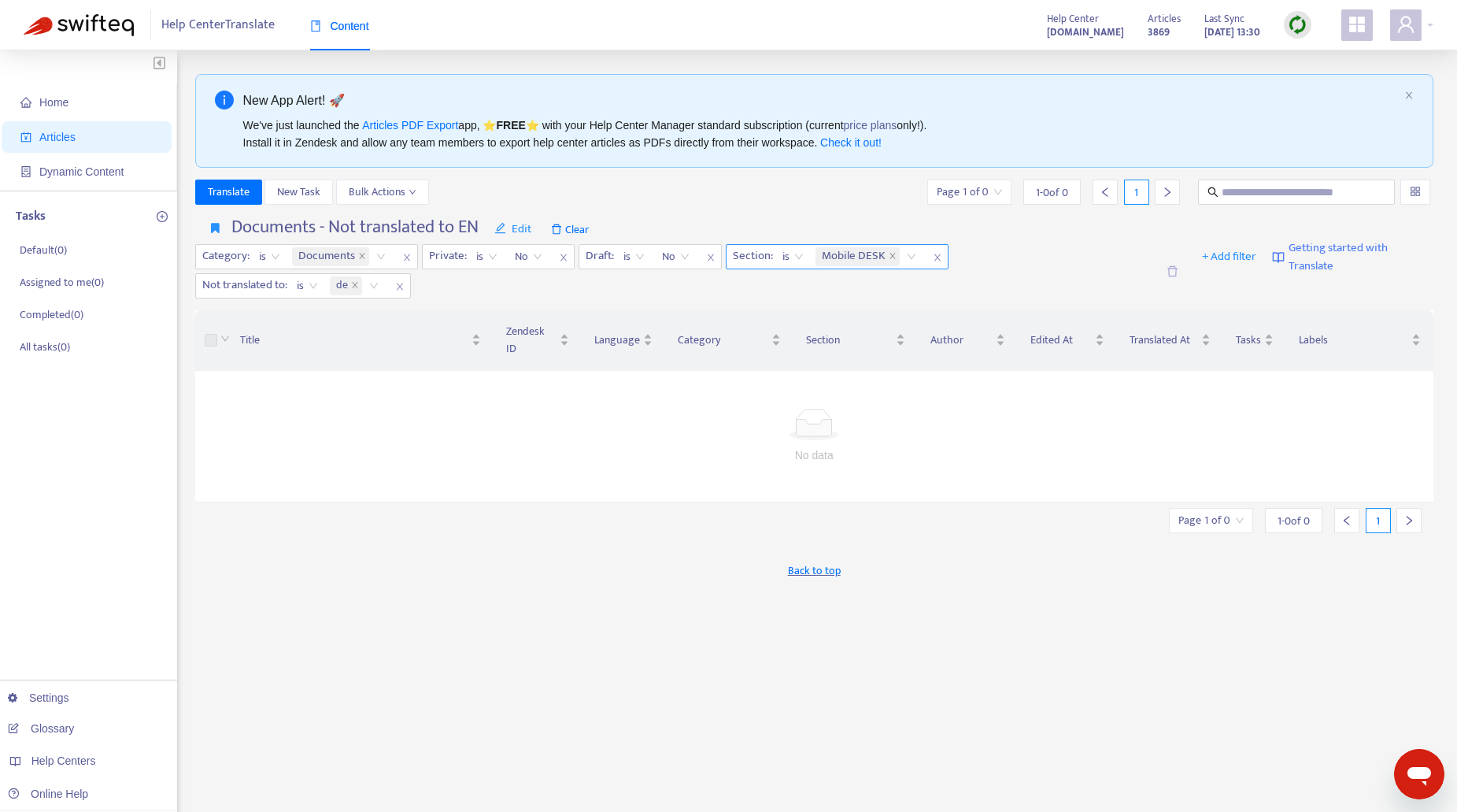
click at [937, 255] on icon "close" at bounding box center [936, 256] width 7 height 7
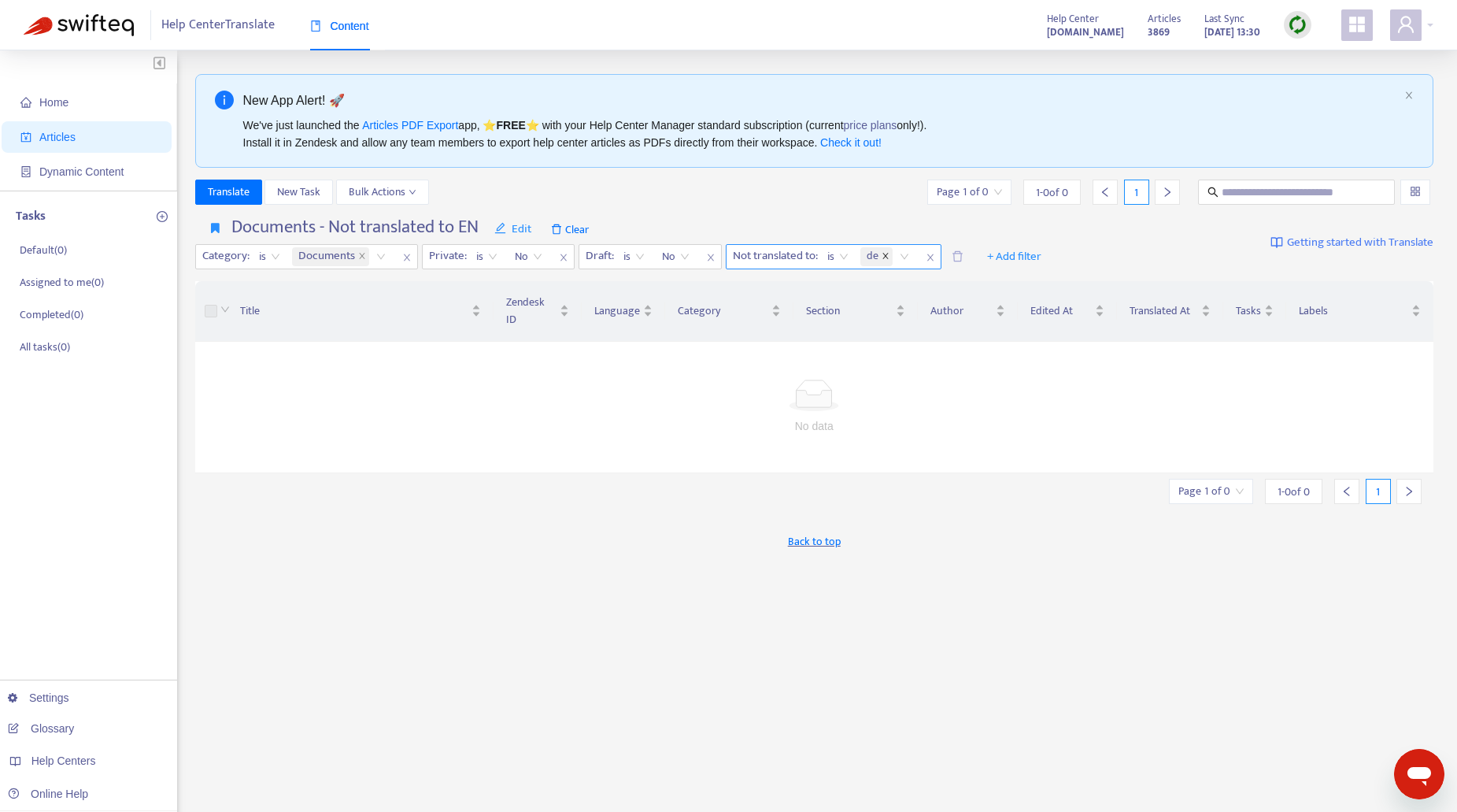
click at [888, 257] on icon "close" at bounding box center [885, 256] width 8 height 8
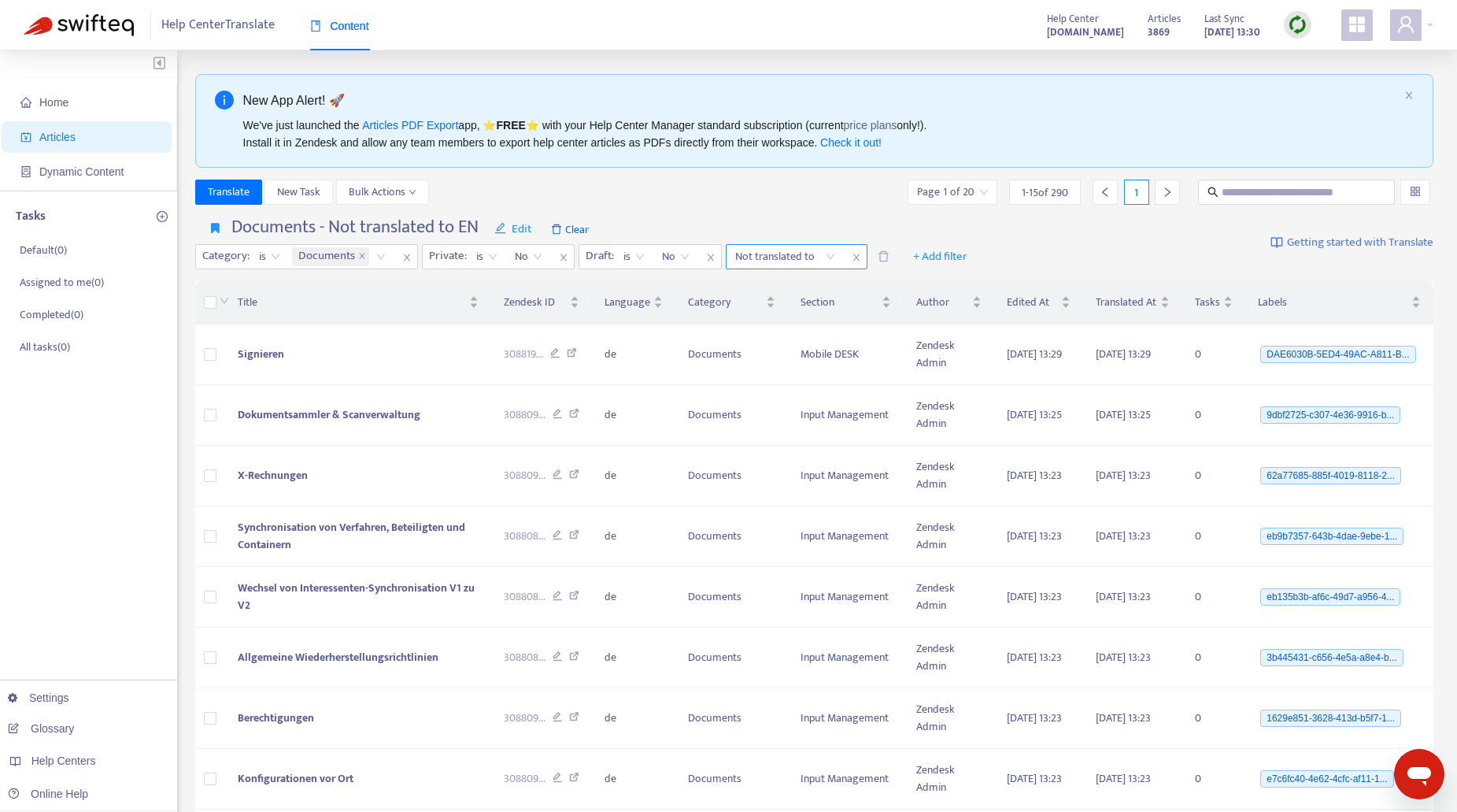
click at [829, 255] on div "Not translated to" at bounding box center [785, 256] width 118 height 24
click at [758, 286] on div "en-us" at bounding box center [876, 287] width 274 height 17
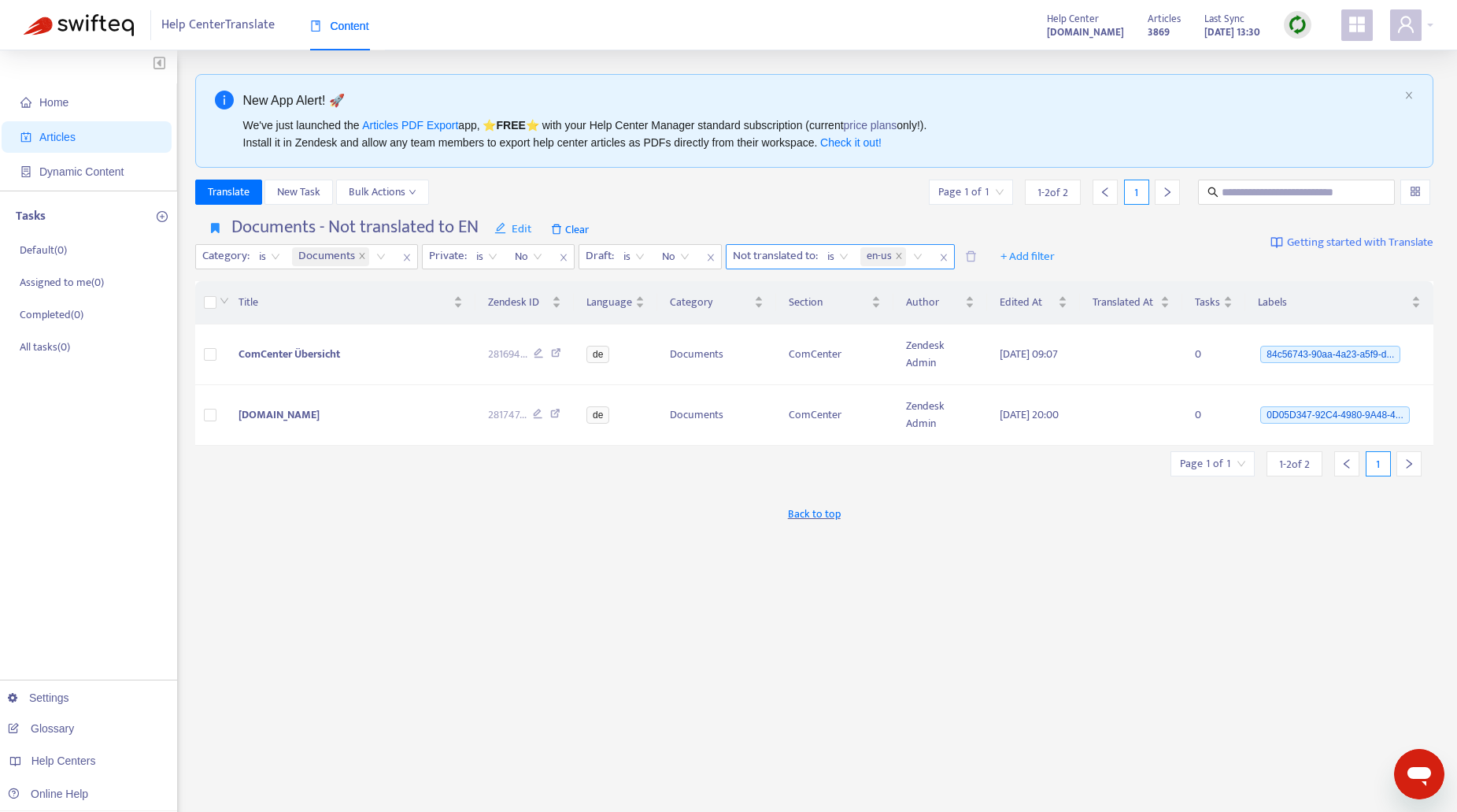
click at [921, 257] on div "en-us" at bounding box center [894, 256] width 74 height 24
click at [882, 313] on div "de" at bounding box center [1009, 312] width 274 height 17
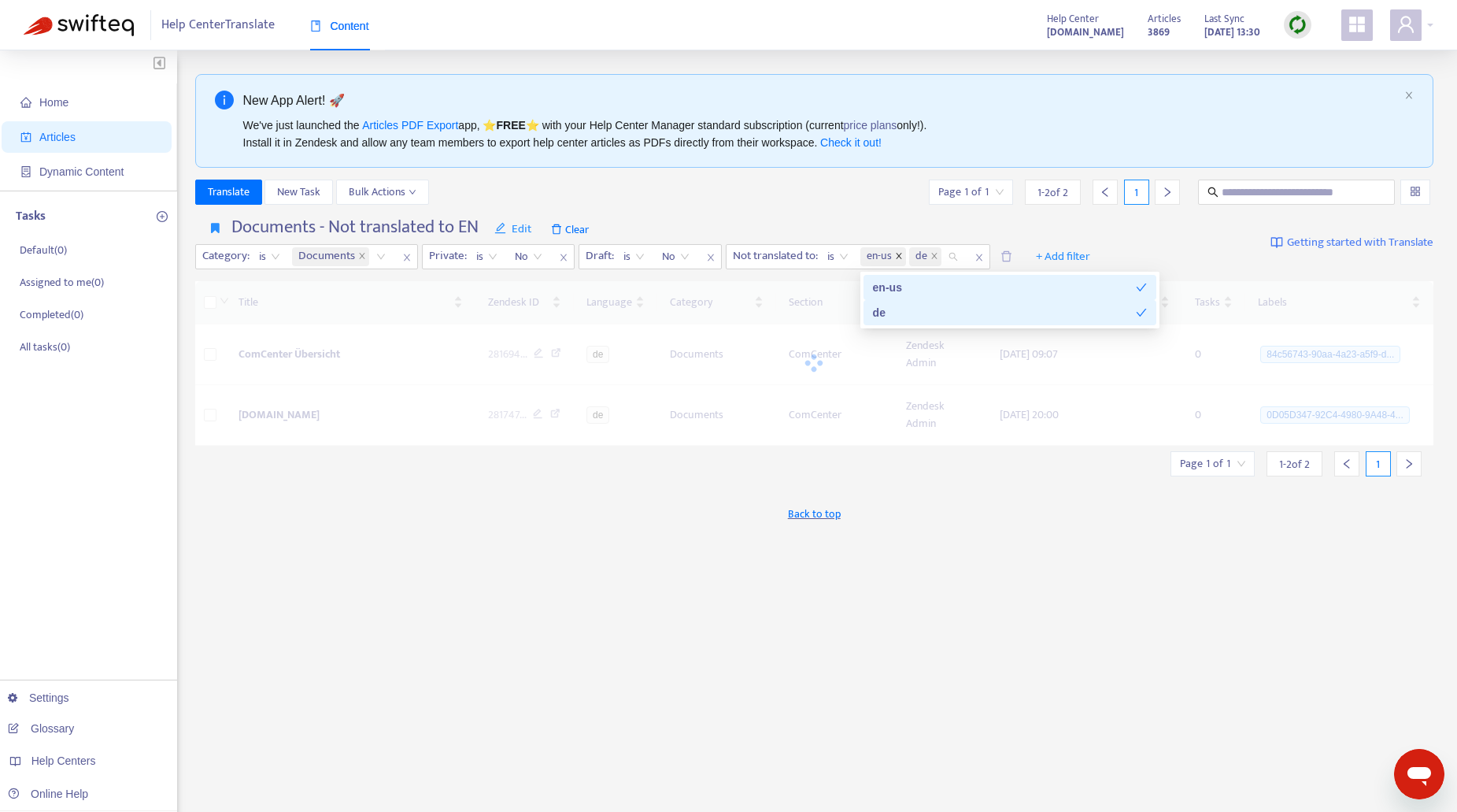
click at [899, 252] on icon "close" at bounding box center [898, 256] width 8 height 8
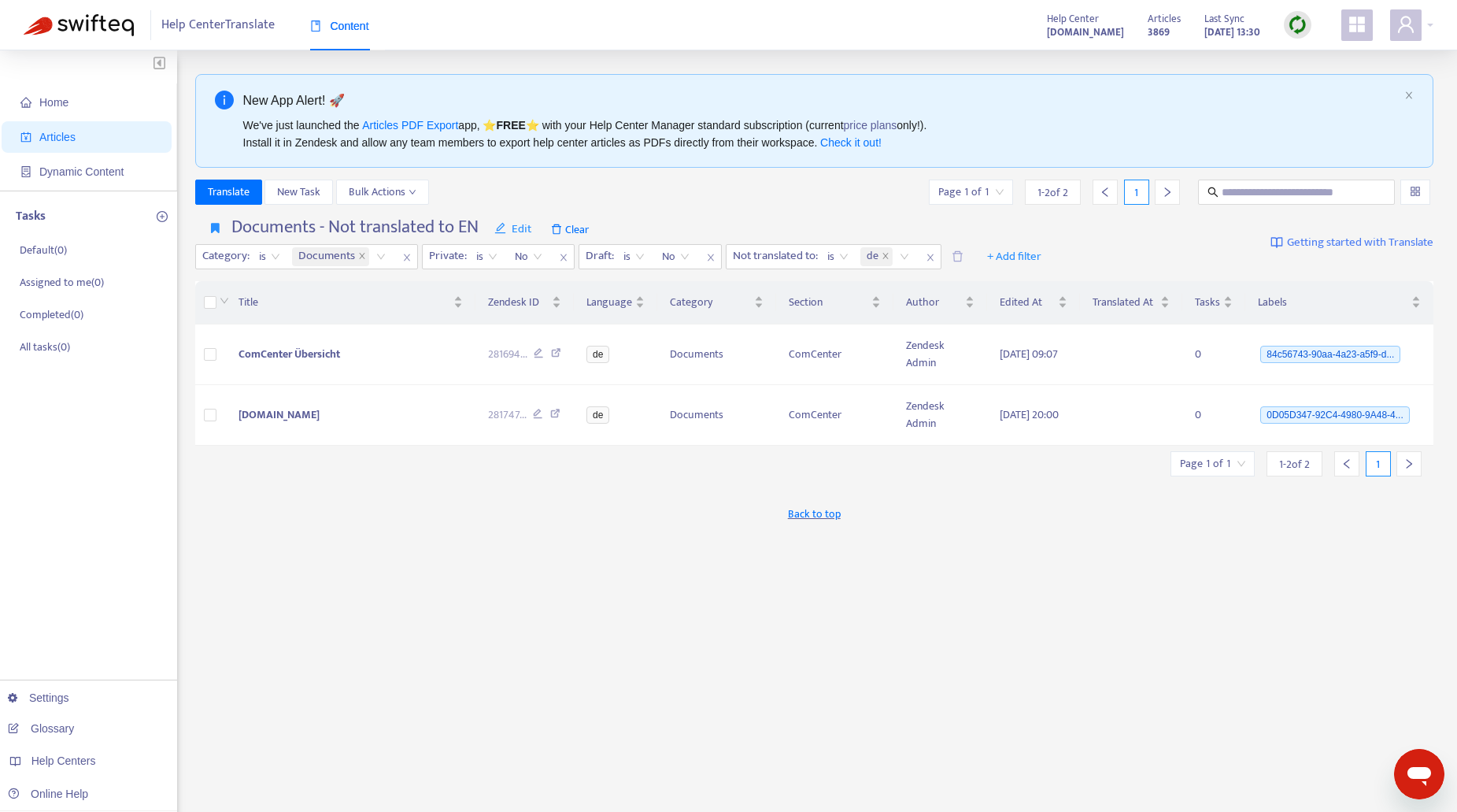
click at [623, 581] on div "New App Alert! 🚀 We've just launched the Articles PDF Export app, ⭐ FREE ⭐️ wit…" at bounding box center [815, 534] width 1239 height 921
click at [933, 256] on icon "close" at bounding box center [931, 257] width 9 height 9
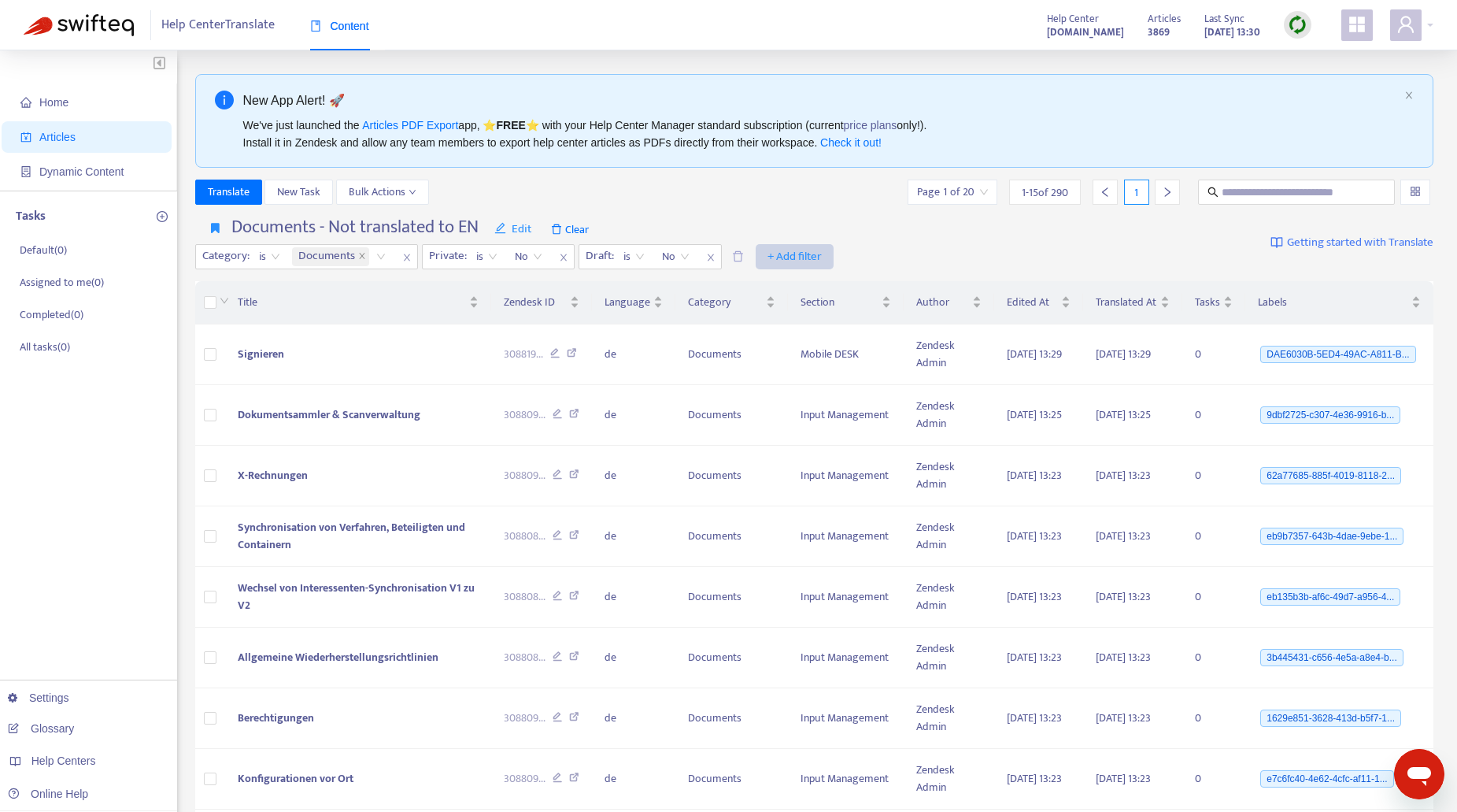
click at [808, 259] on span "+ Add filter" at bounding box center [794, 257] width 54 height 19
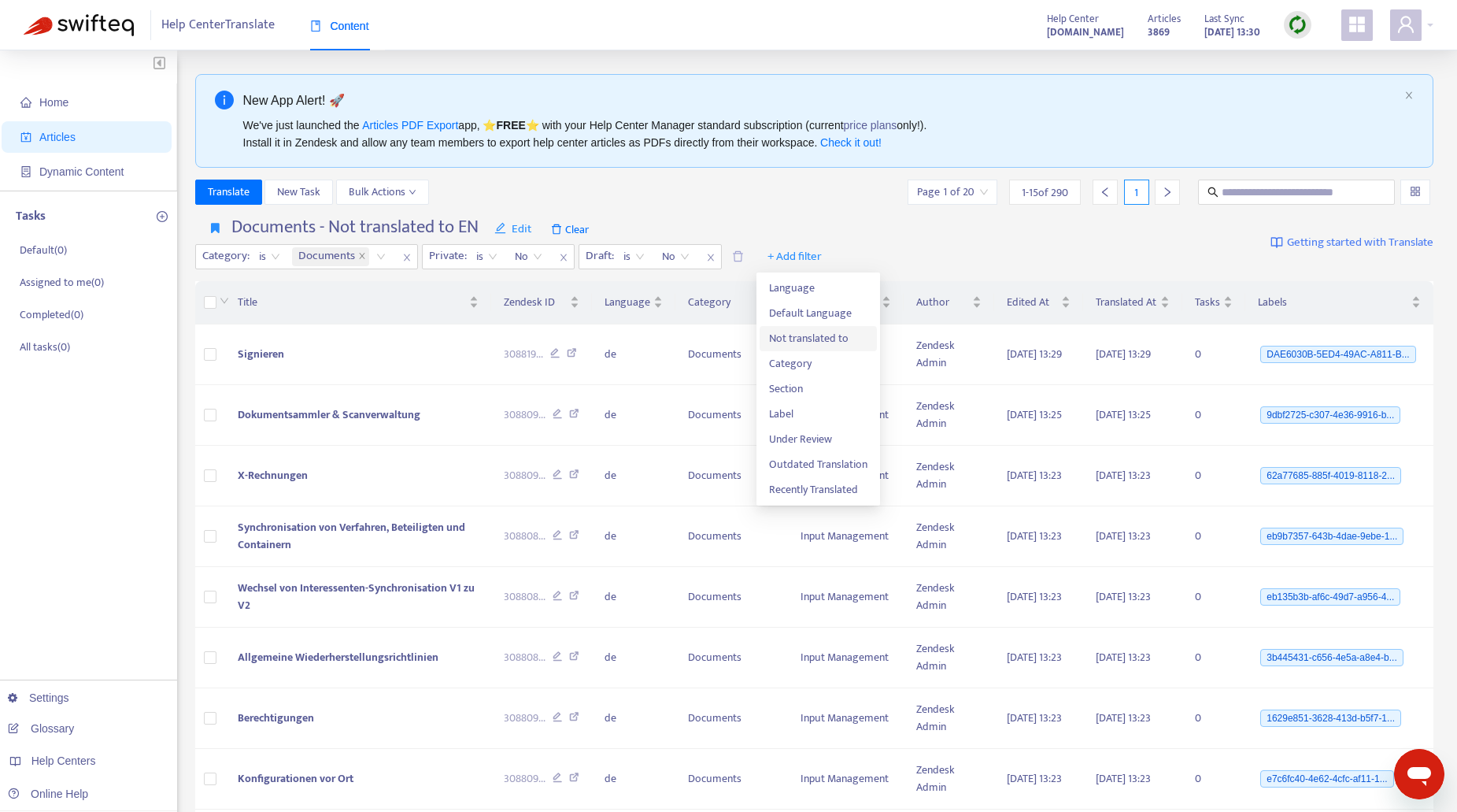
click at [821, 339] on span "Not translated to" at bounding box center [819, 339] width 99 height 17
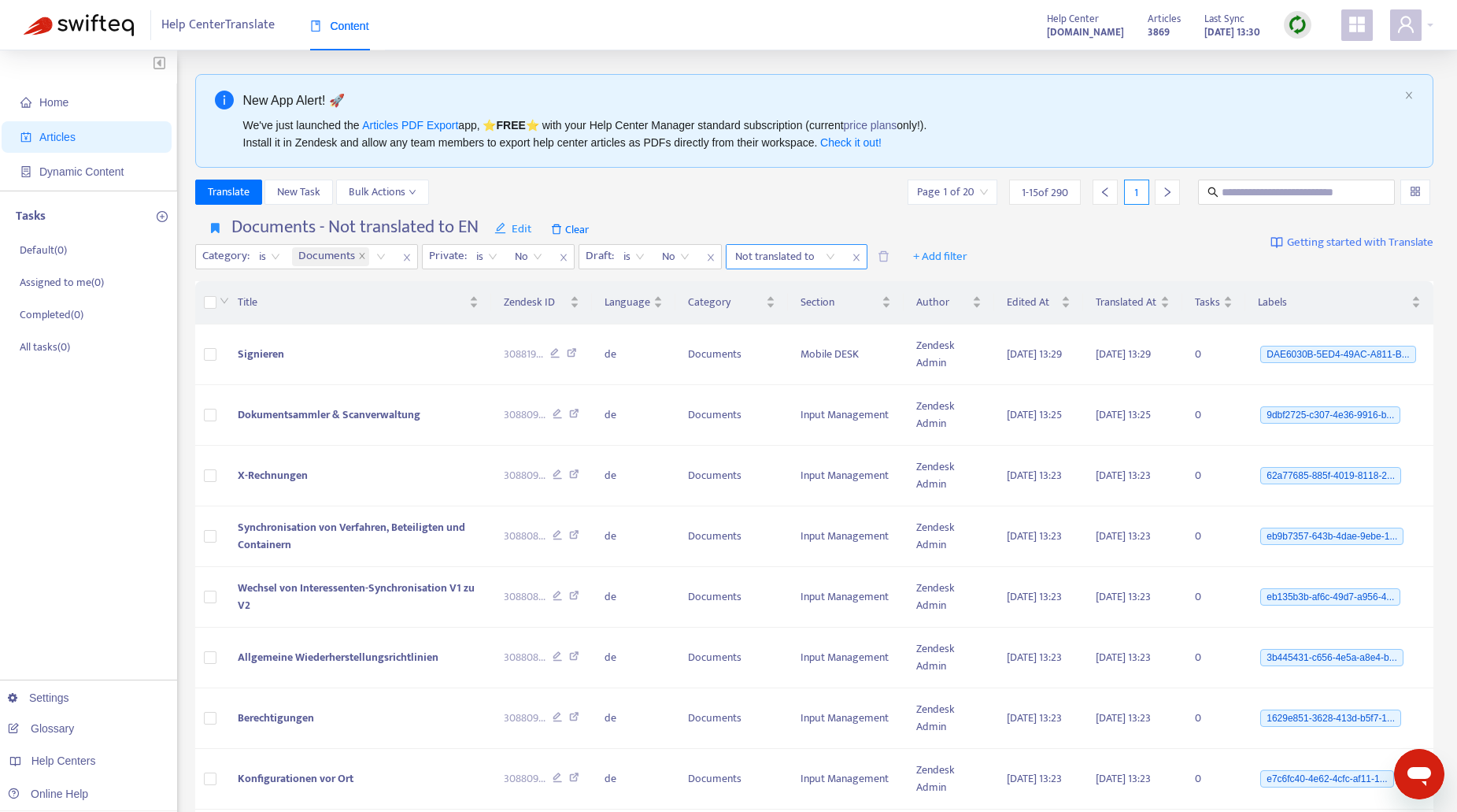
click at [835, 260] on div "Not translated to" at bounding box center [785, 256] width 118 height 24
click at [767, 287] on div "en-us" at bounding box center [876, 287] width 274 height 17
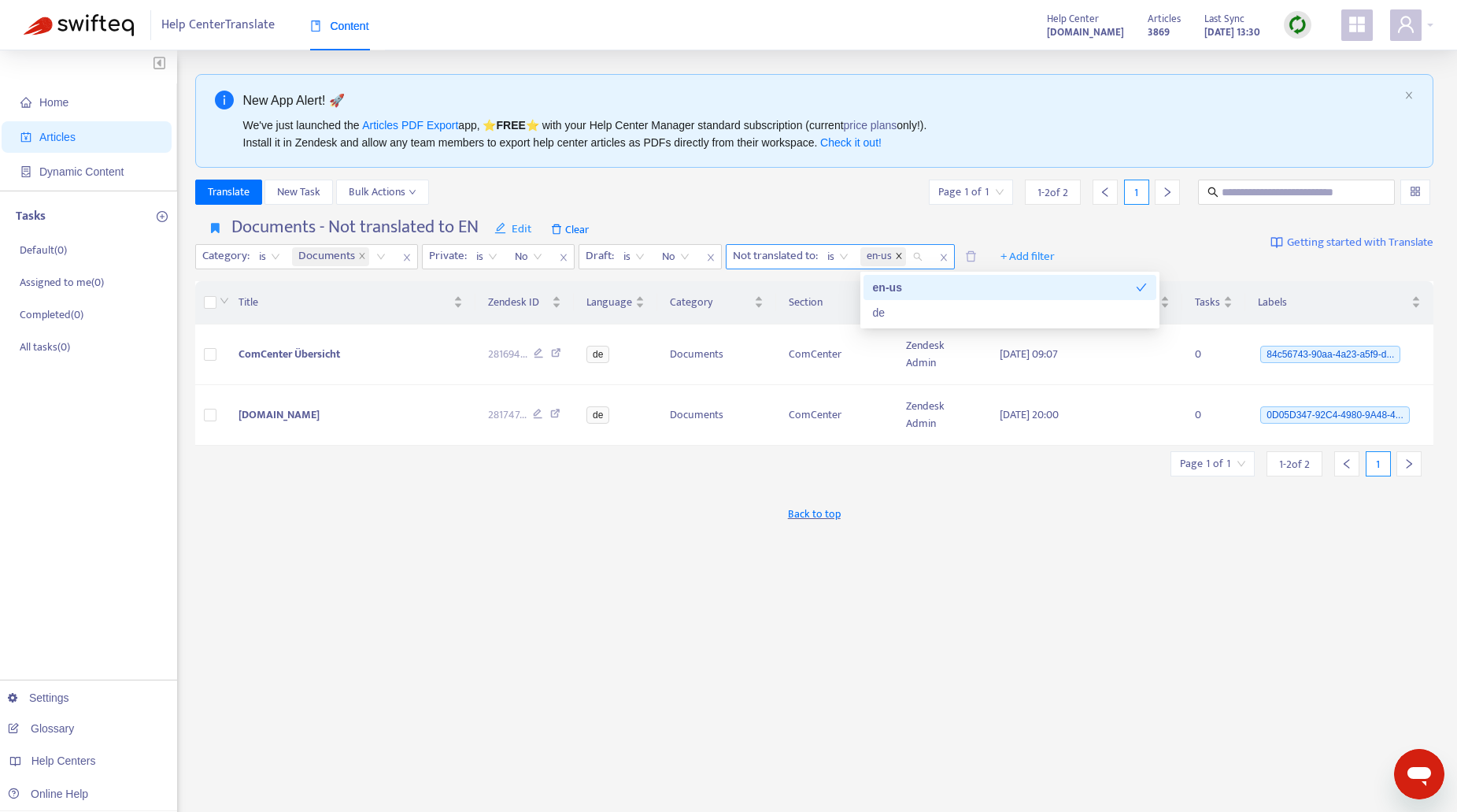
click at [901, 258] on icon "close" at bounding box center [898, 256] width 8 height 8
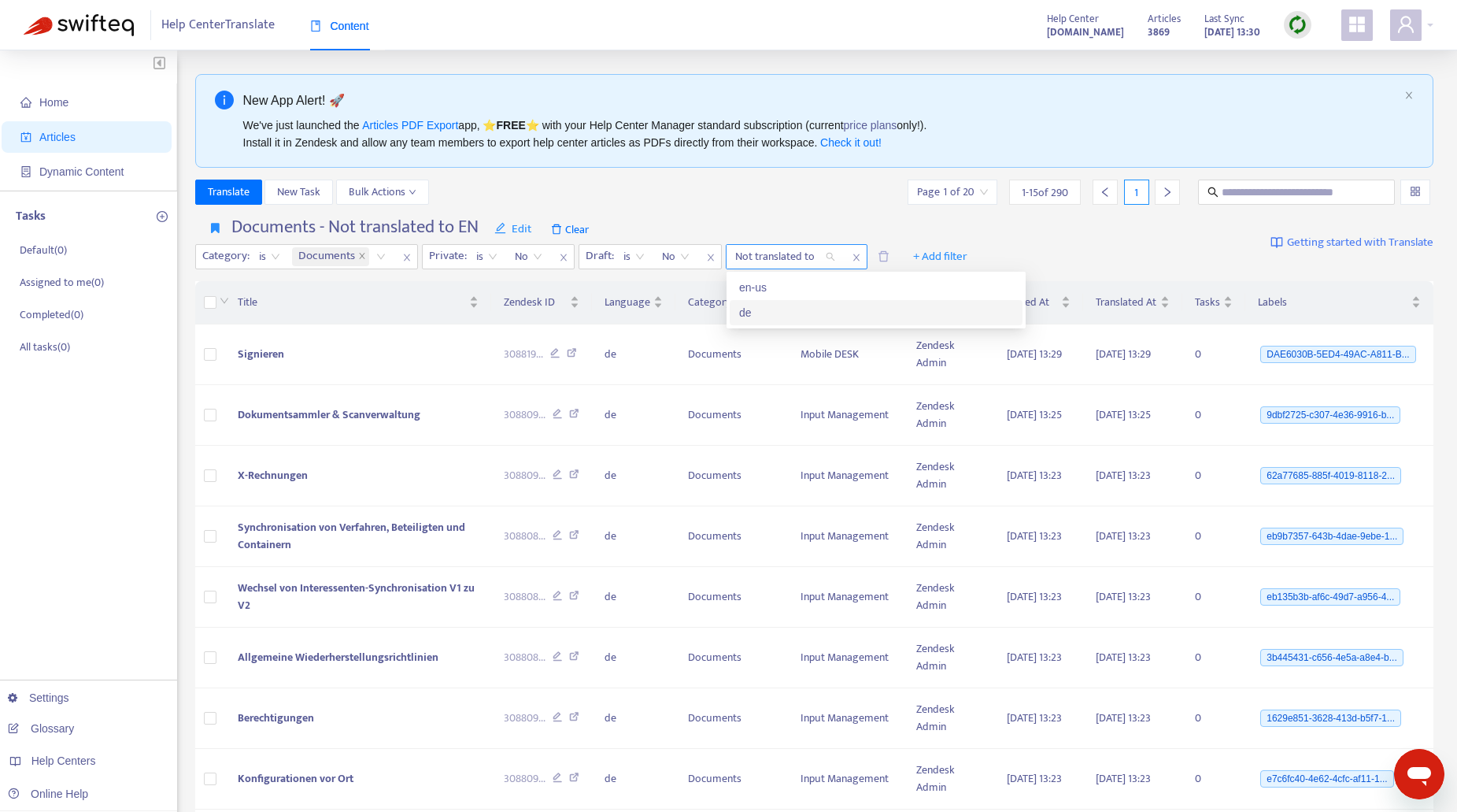
click at [751, 312] on div "de" at bounding box center [876, 312] width 274 height 17
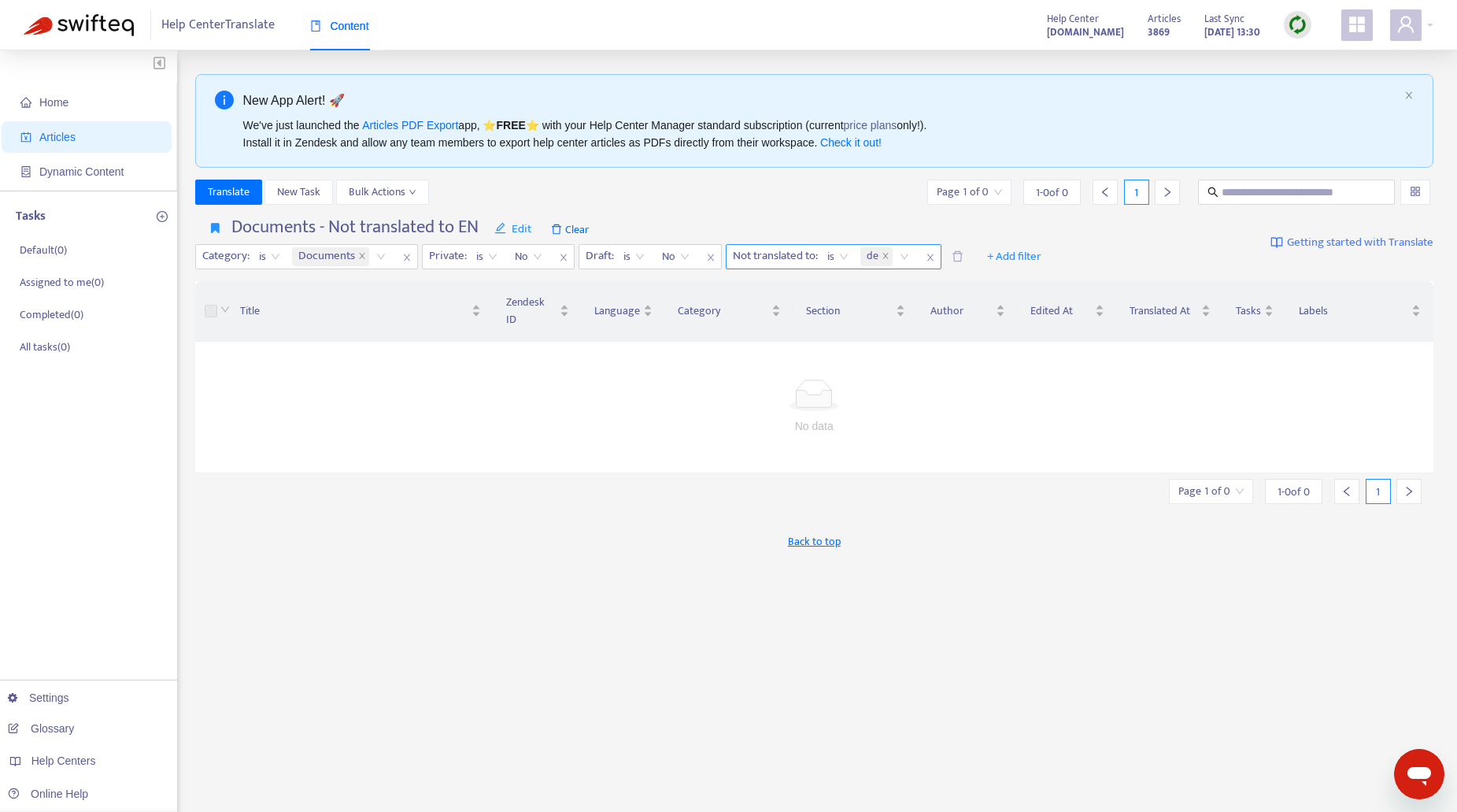
click at [930, 253] on icon "close" at bounding box center [931, 257] width 9 height 9
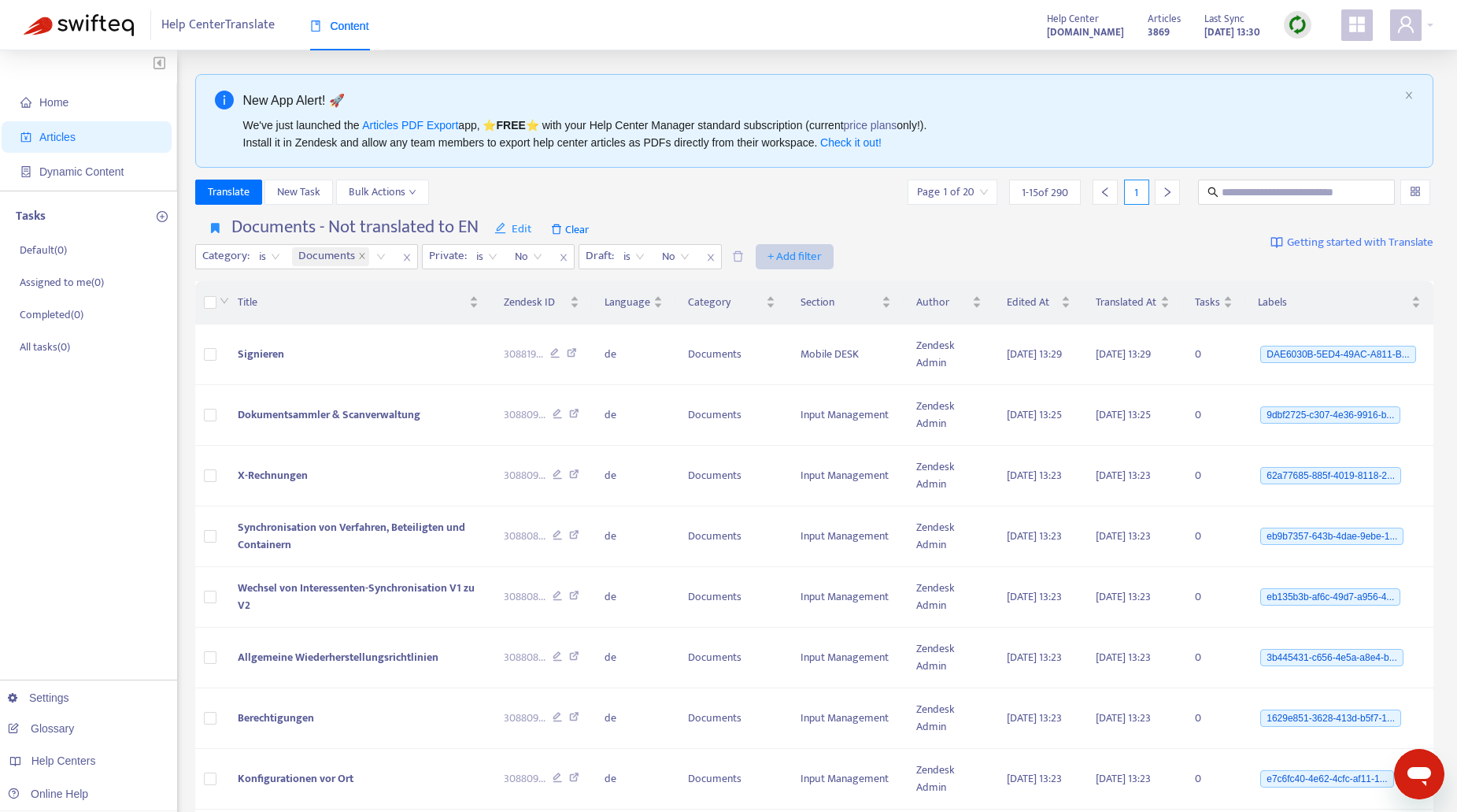
click at [809, 257] on span "+ Add filter" at bounding box center [794, 257] width 54 height 19
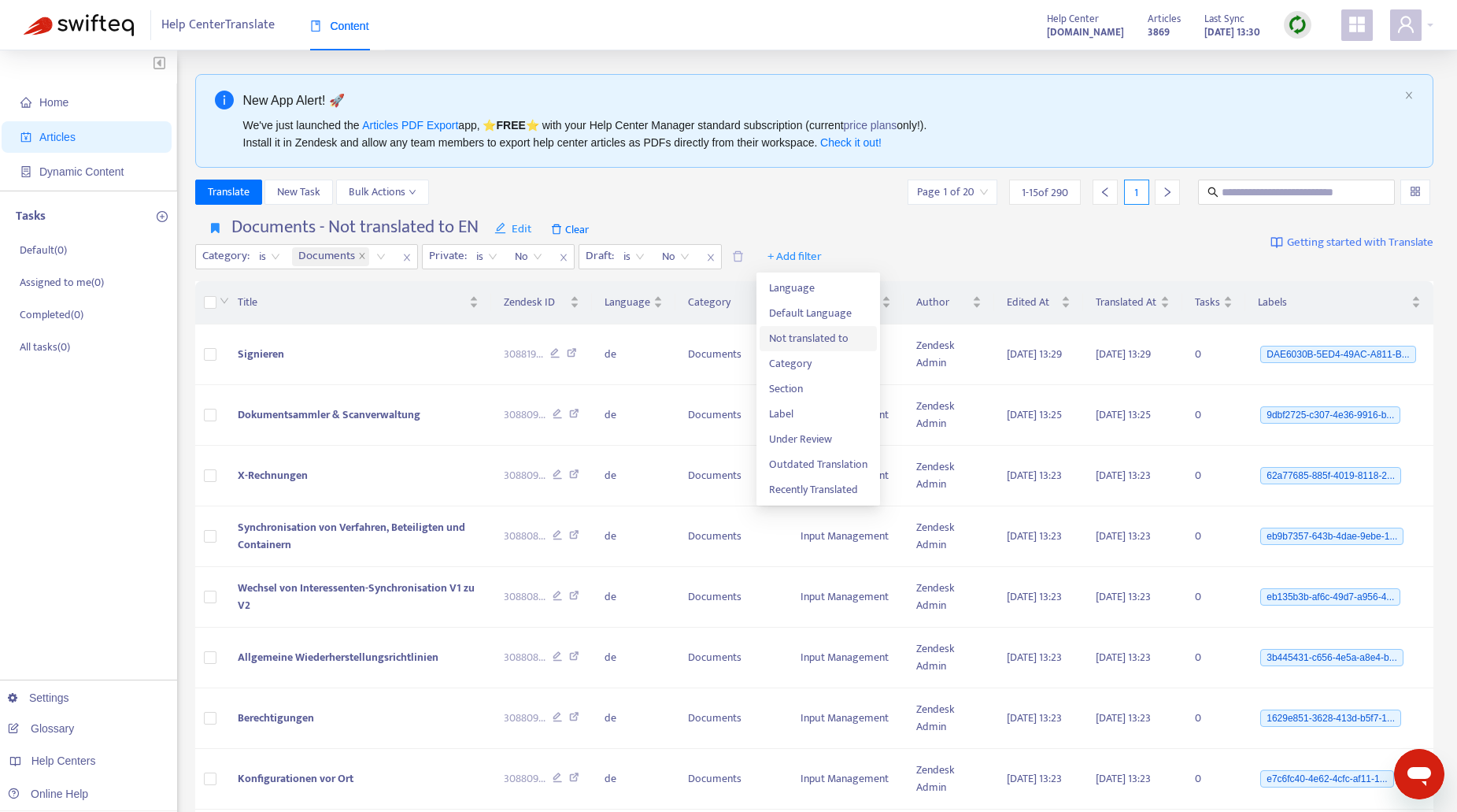
click at [806, 335] on span "Not translated to" at bounding box center [819, 339] width 99 height 17
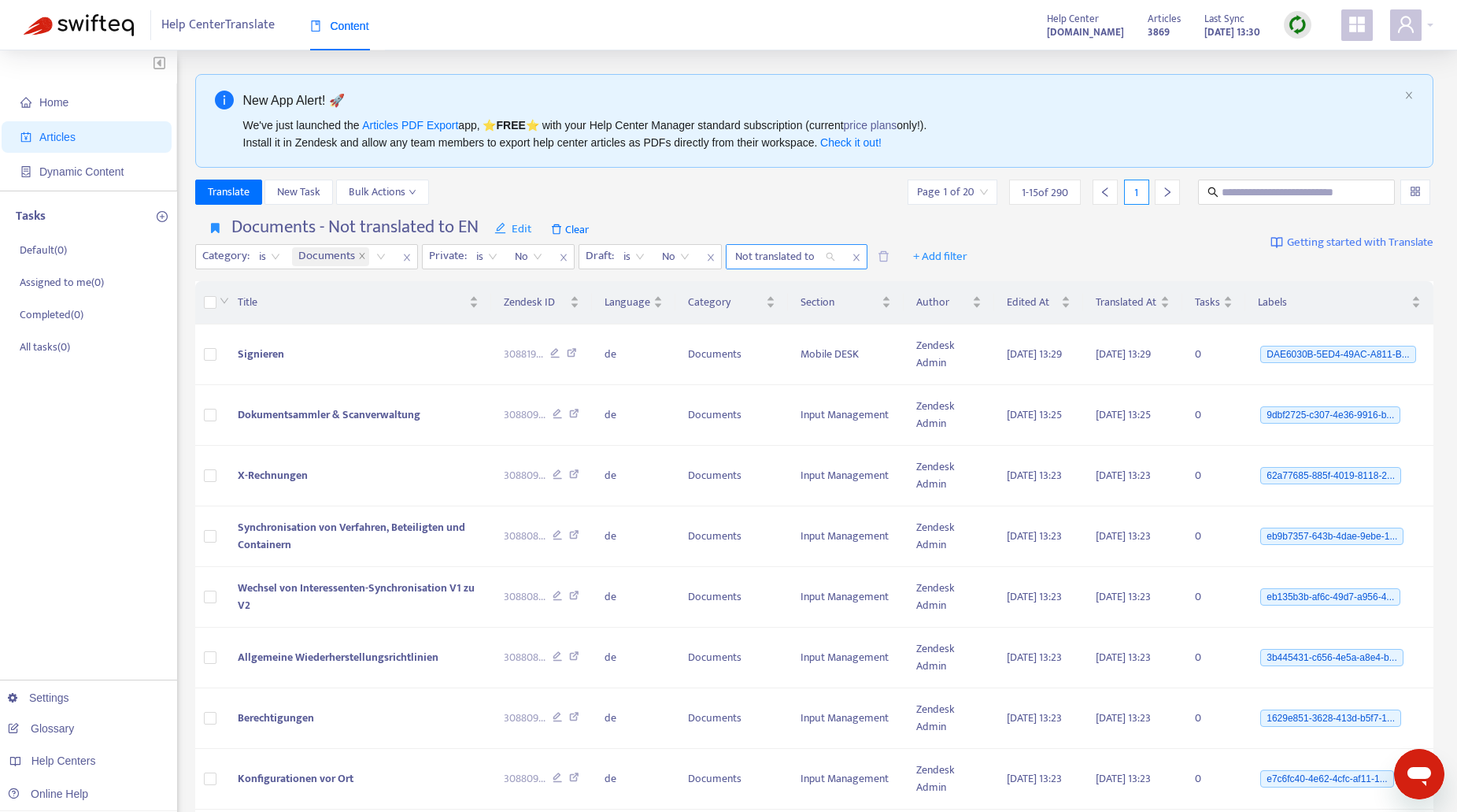
click at [831, 256] on div "Not translated to" at bounding box center [785, 256] width 118 height 24
click at [771, 313] on div "de" at bounding box center [876, 312] width 274 height 17
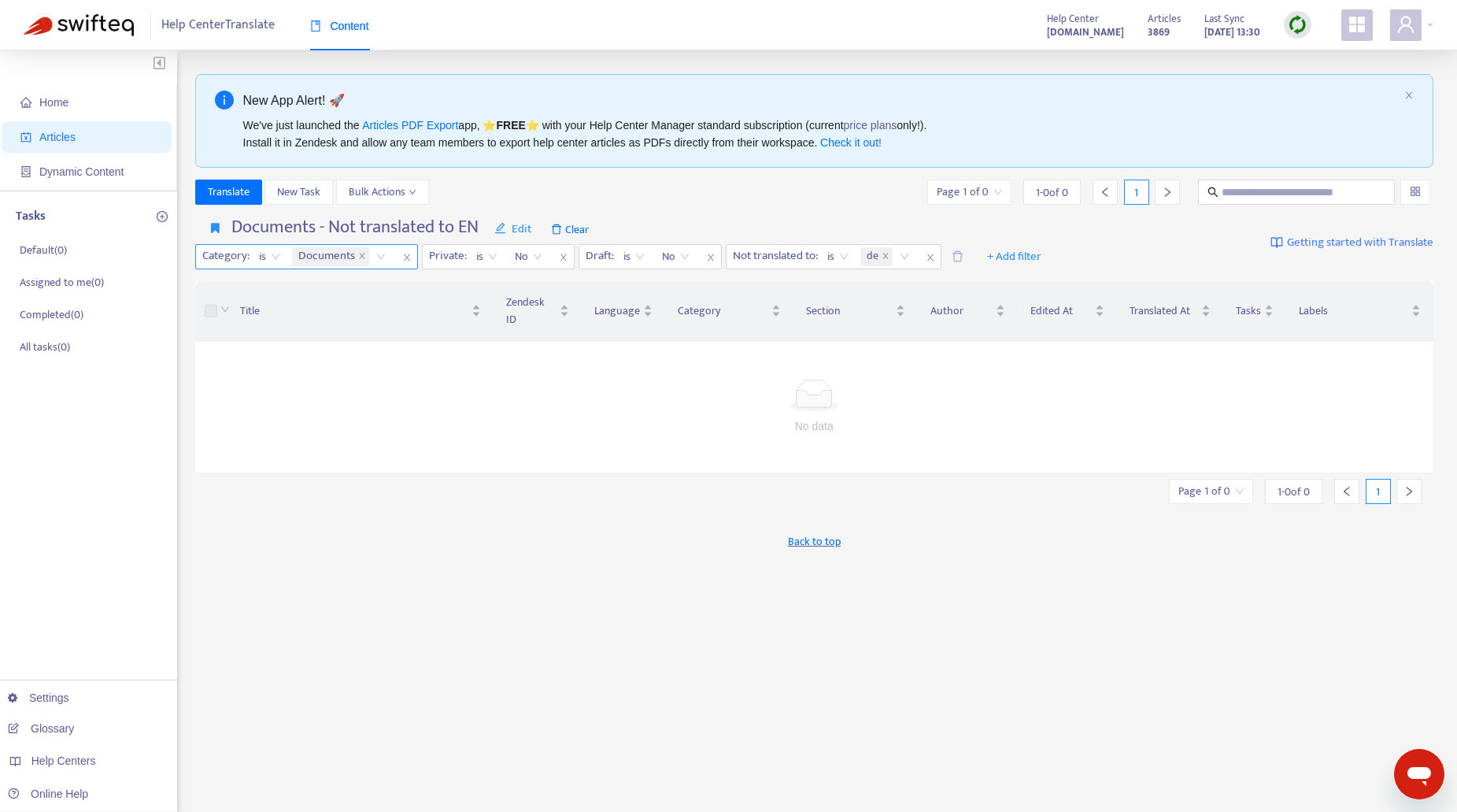
click at [407, 258] on icon "close" at bounding box center [407, 257] width 9 height 9
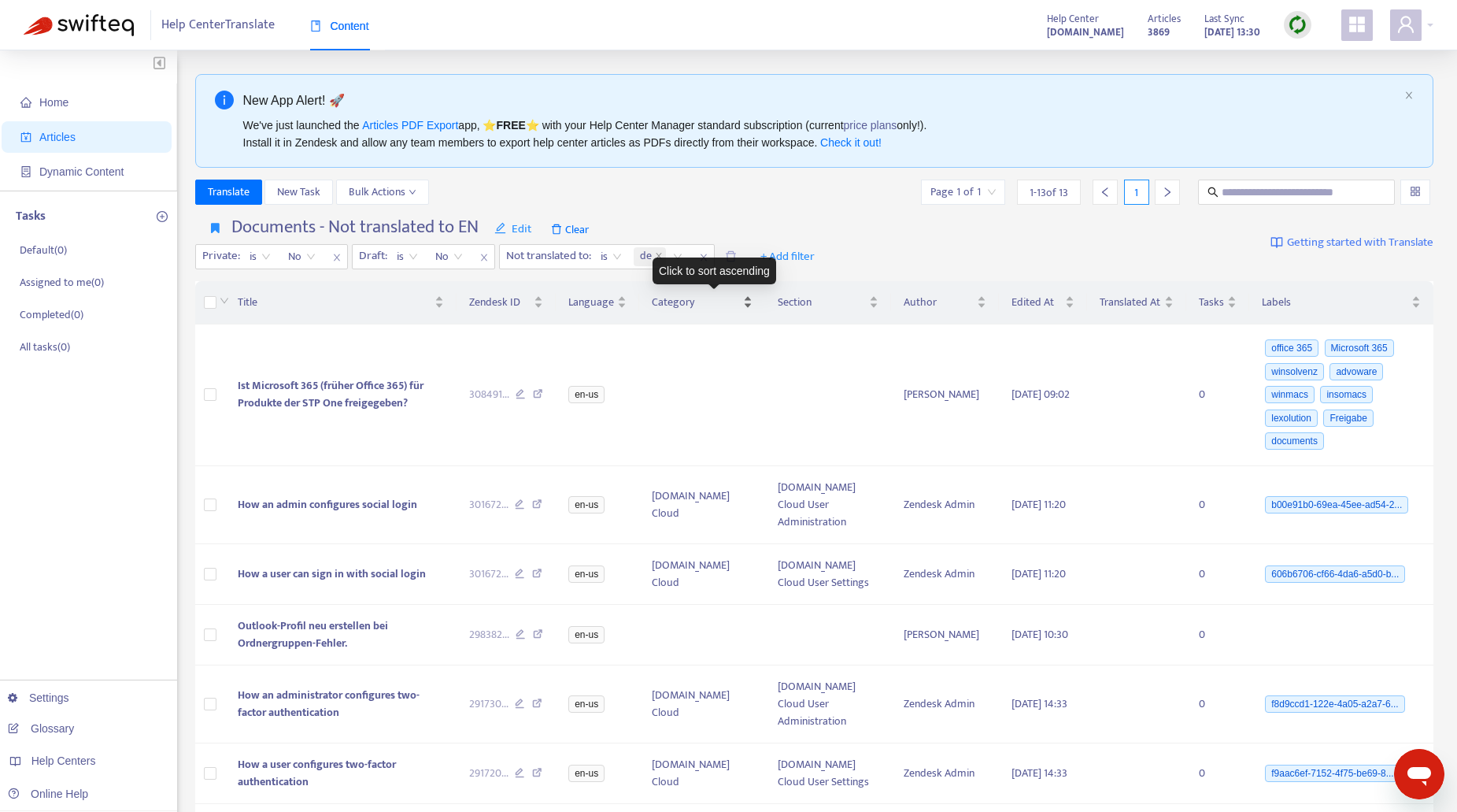
click at [696, 306] on span "Category" at bounding box center [695, 303] width 88 height 17
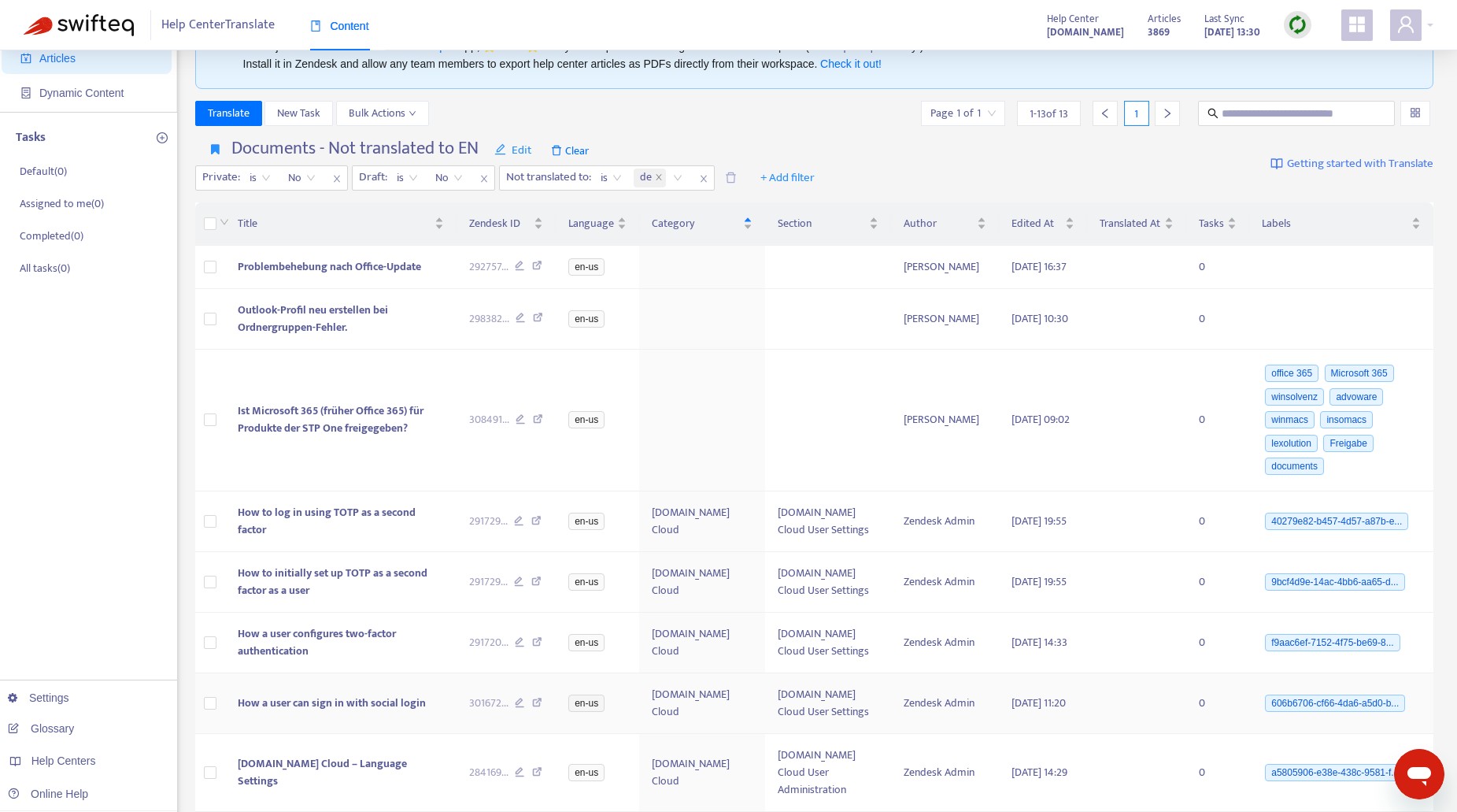
scroll to position [76, 0]
click at [1299, 24] on img at bounding box center [1298, 25] width 20 height 20
click at [1319, 80] on link "Full Sync" at bounding box center [1325, 82] width 57 height 18
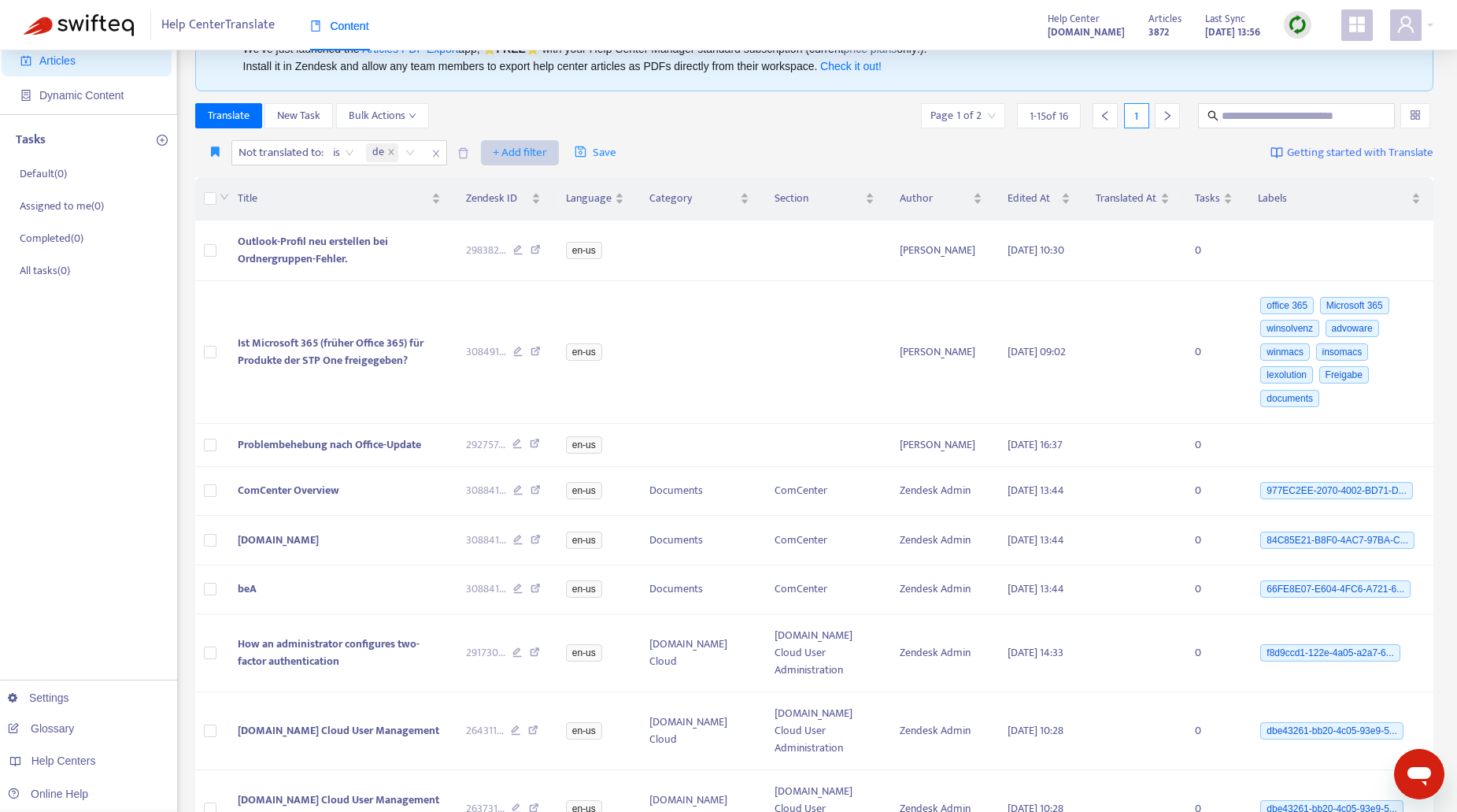
click at [515, 155] on span "+ Add filter" at bounding box center [519, 153] width 54 height 19
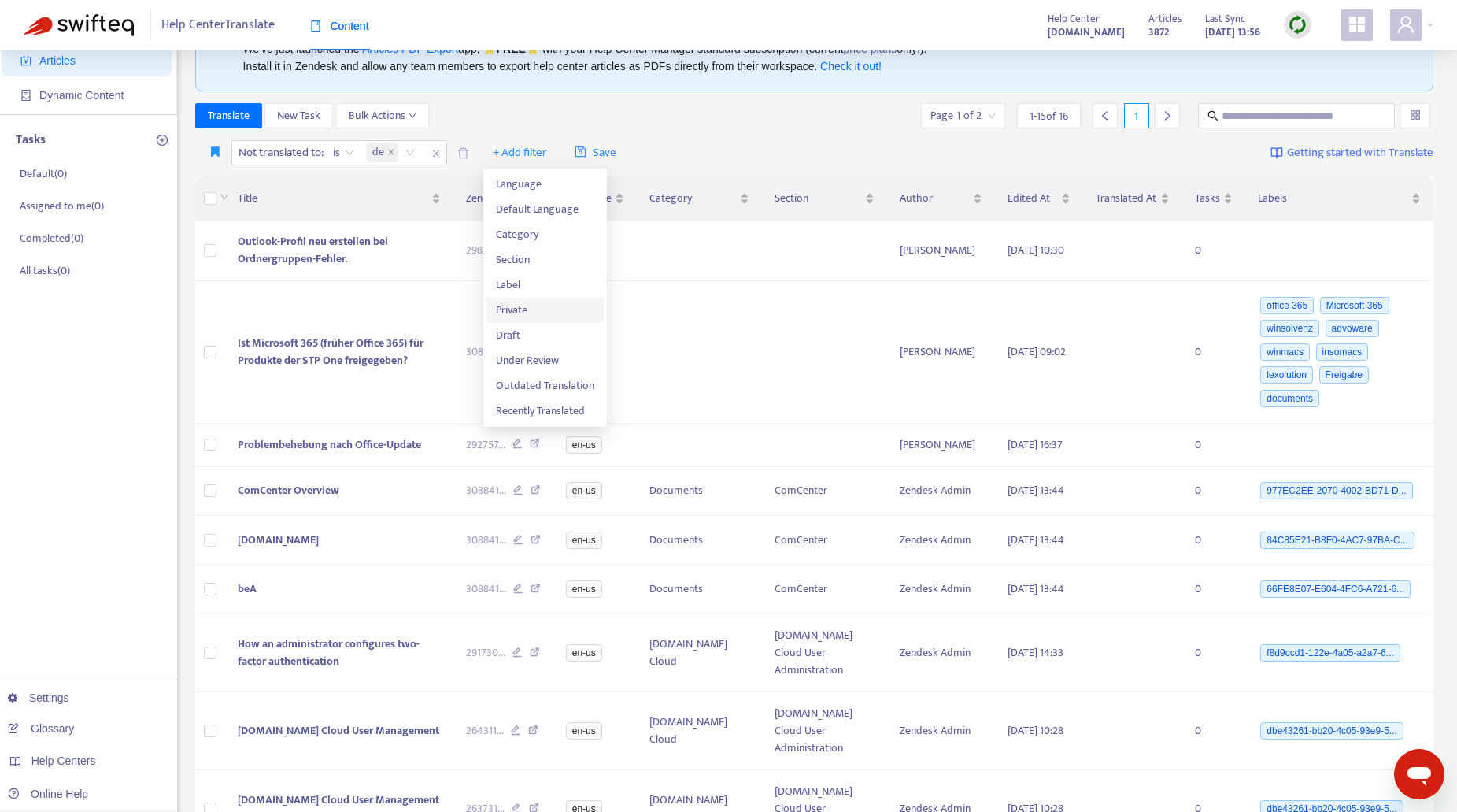
click at [517, 304] on span "Private" at bounding box center [545, 310] width 99 height 17
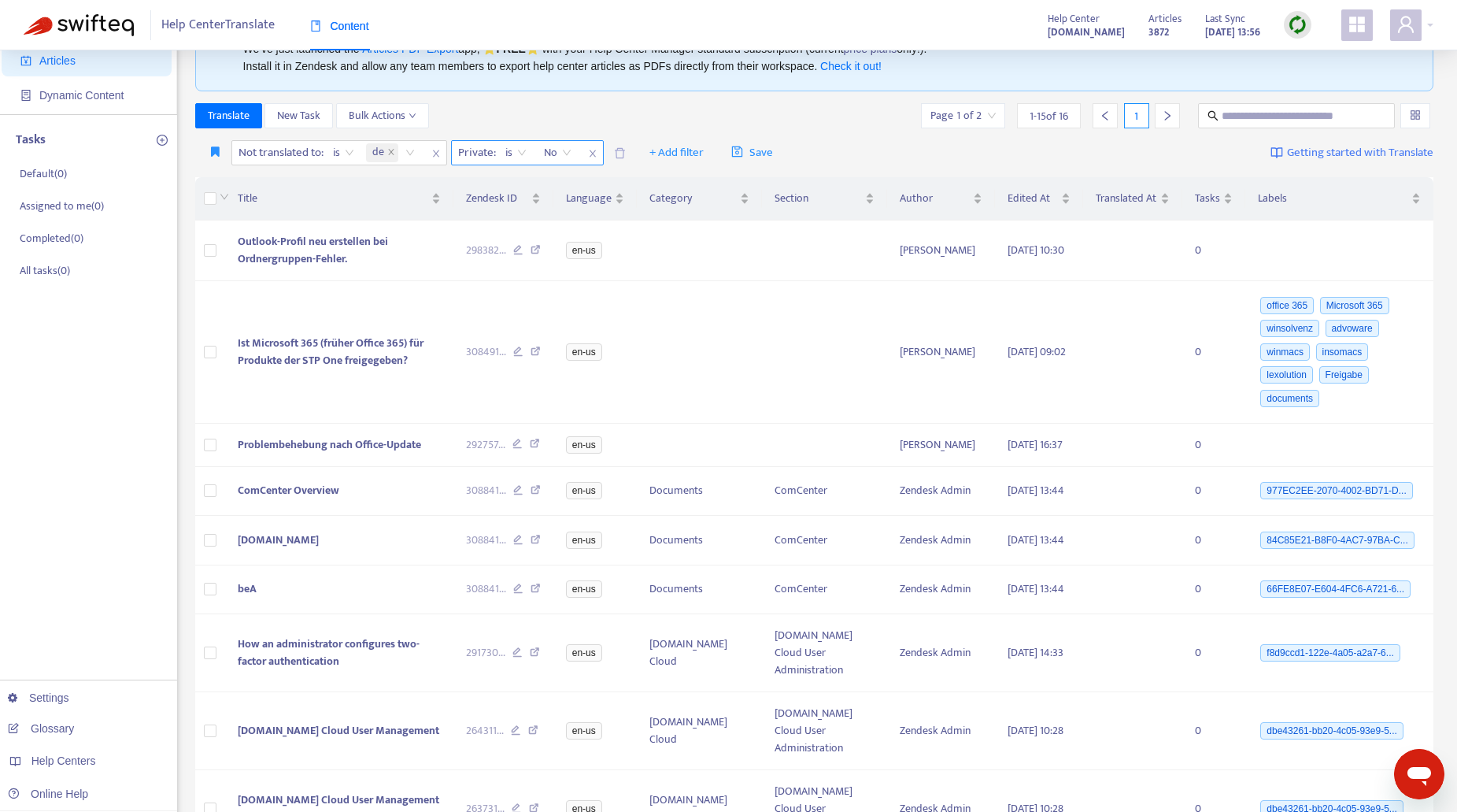
click at [566, 149] on span "No" at bounding box center [557, 153] width 28 height 24
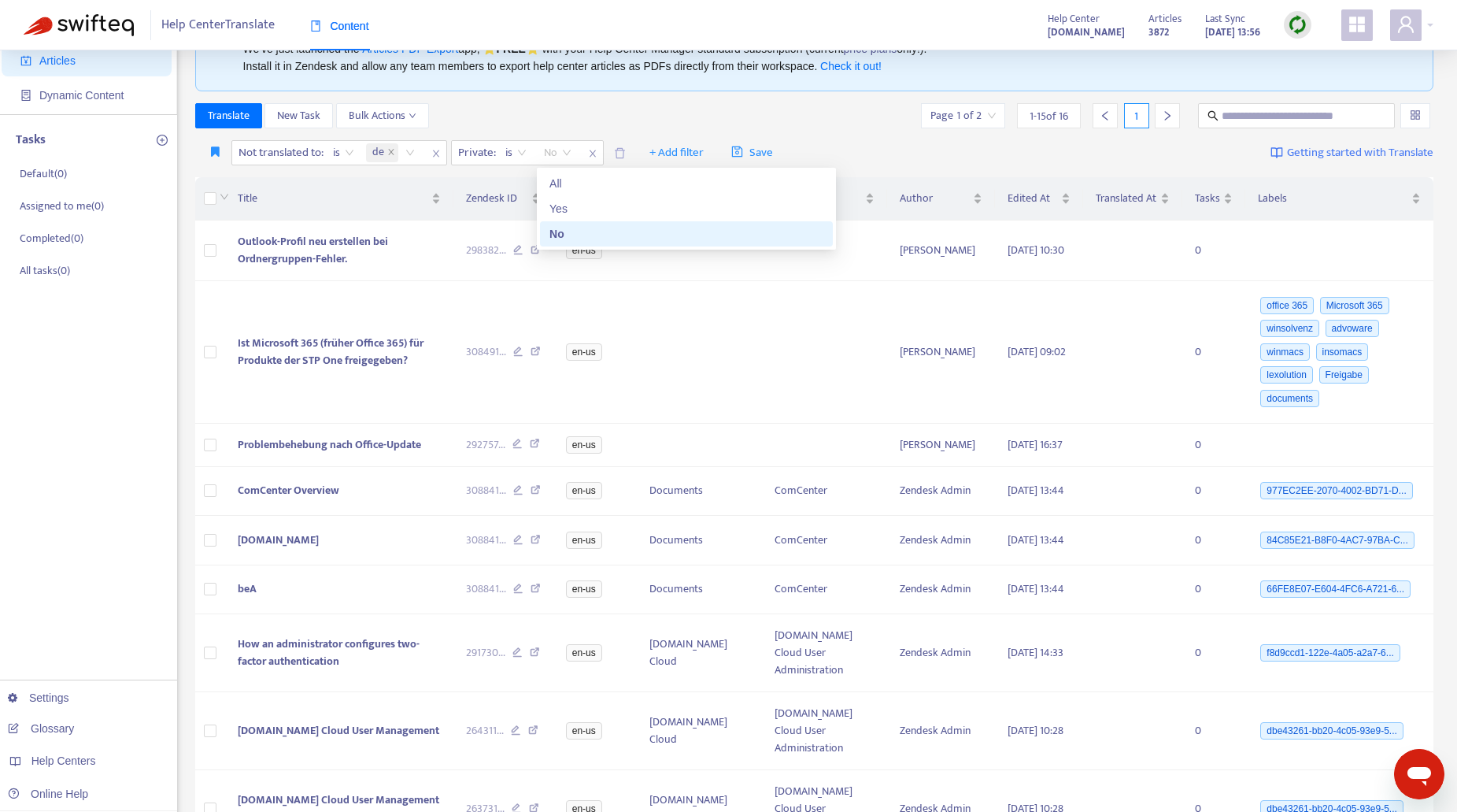
click at [565, 235] on div "No" at bounding box center [686, 233] width 274 height 17
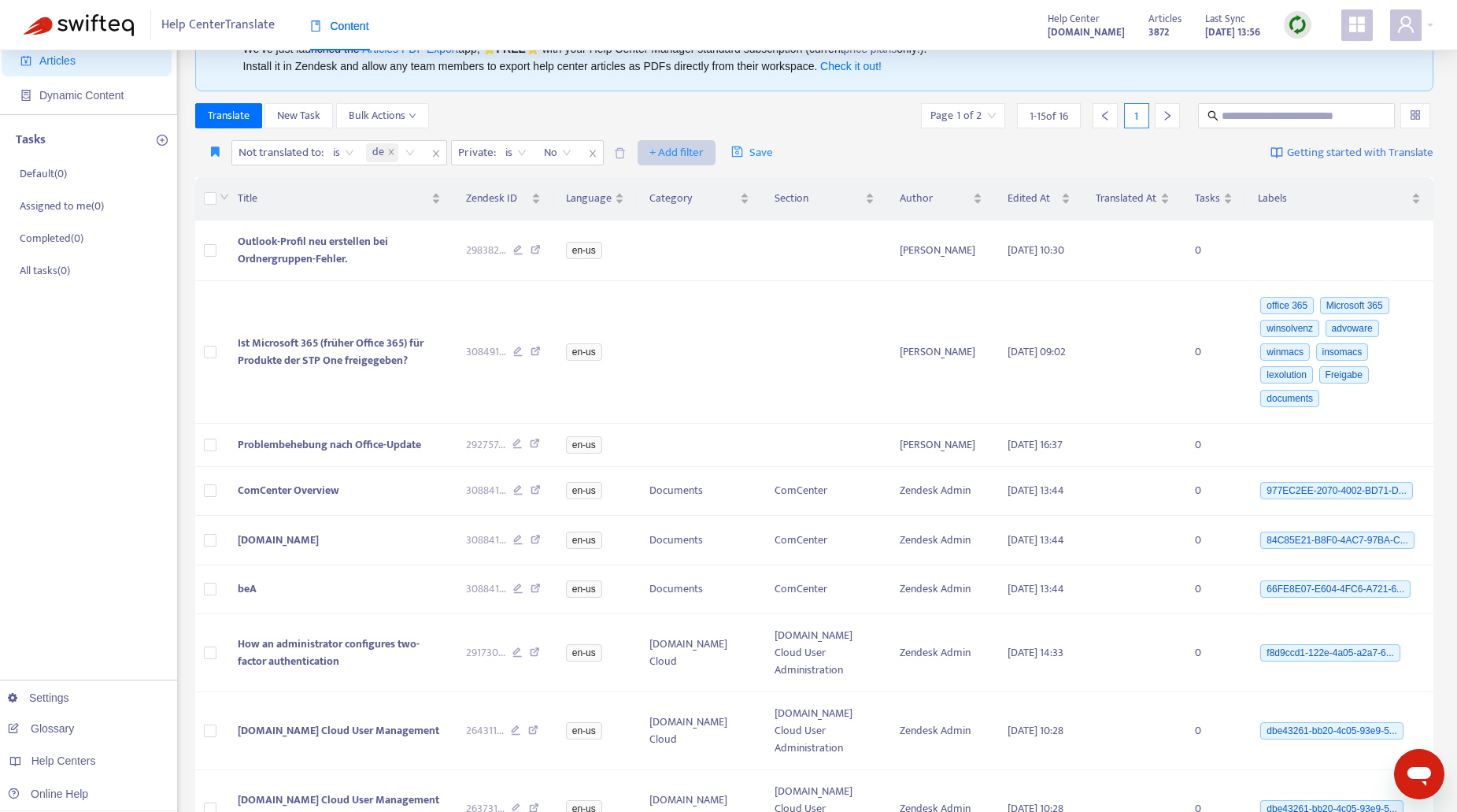
click at [691, 146] on span "+ Add filter" at bounding box center [676, 153] width 54 height 19
click at [672, 307] on span "Draft" at bounding box center [702, 310] width 99 height 17
click at [737, 100] on div "New App Alert! 🚀 We've just launched the Articles PDF Export app, ⭐ FREE ⭐️ wit…" at bounding box center [815, 674] width 1239 height 1354
